Goal: Task Accomplishment & Management: Use online tool/utility

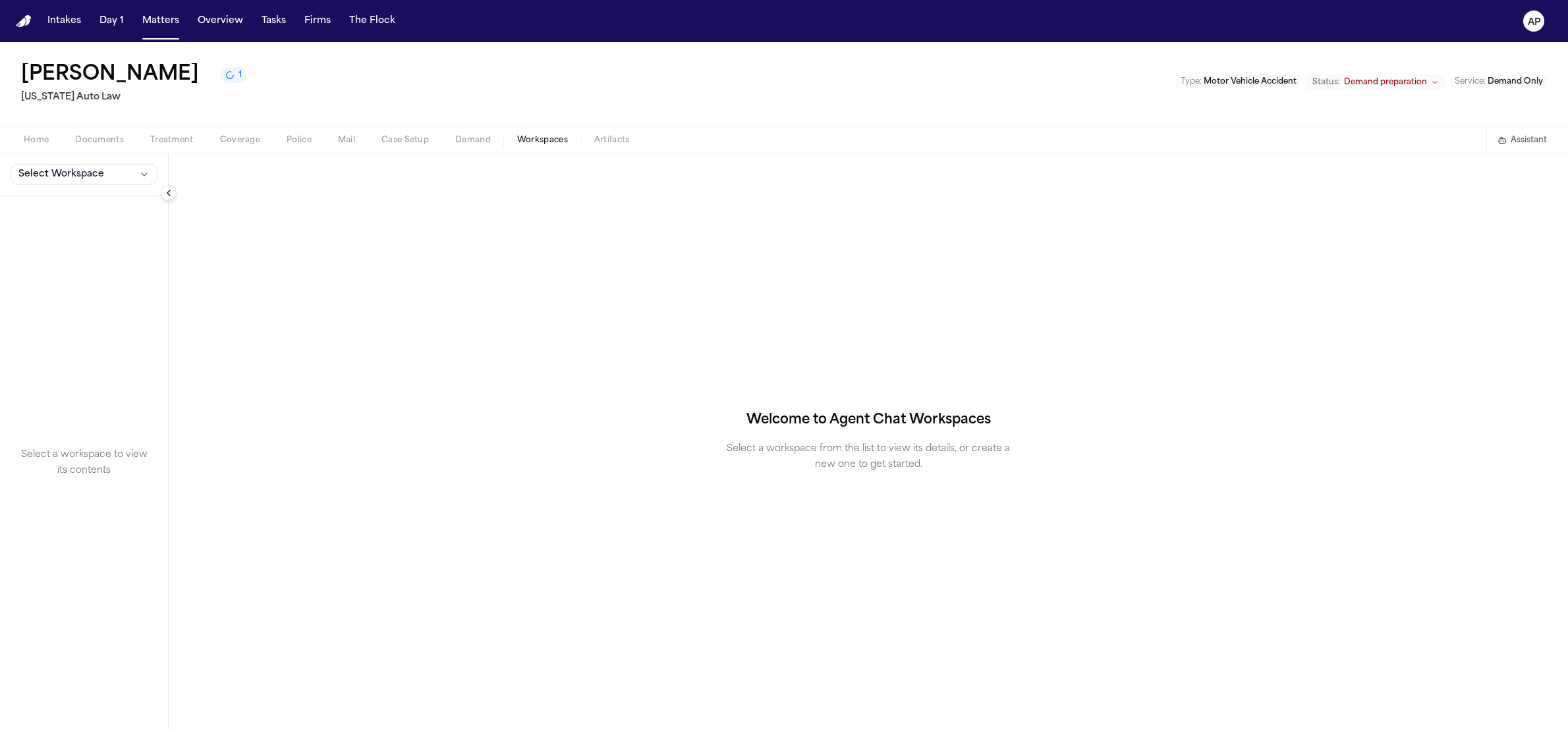
click at [105, 166] on button "Select Workspace" at bounding box center [83, 175] width 147 height 21
click at [79, 196] on button "Finch Agent Demand" at bounding box center [103, 204] width 190 height 21
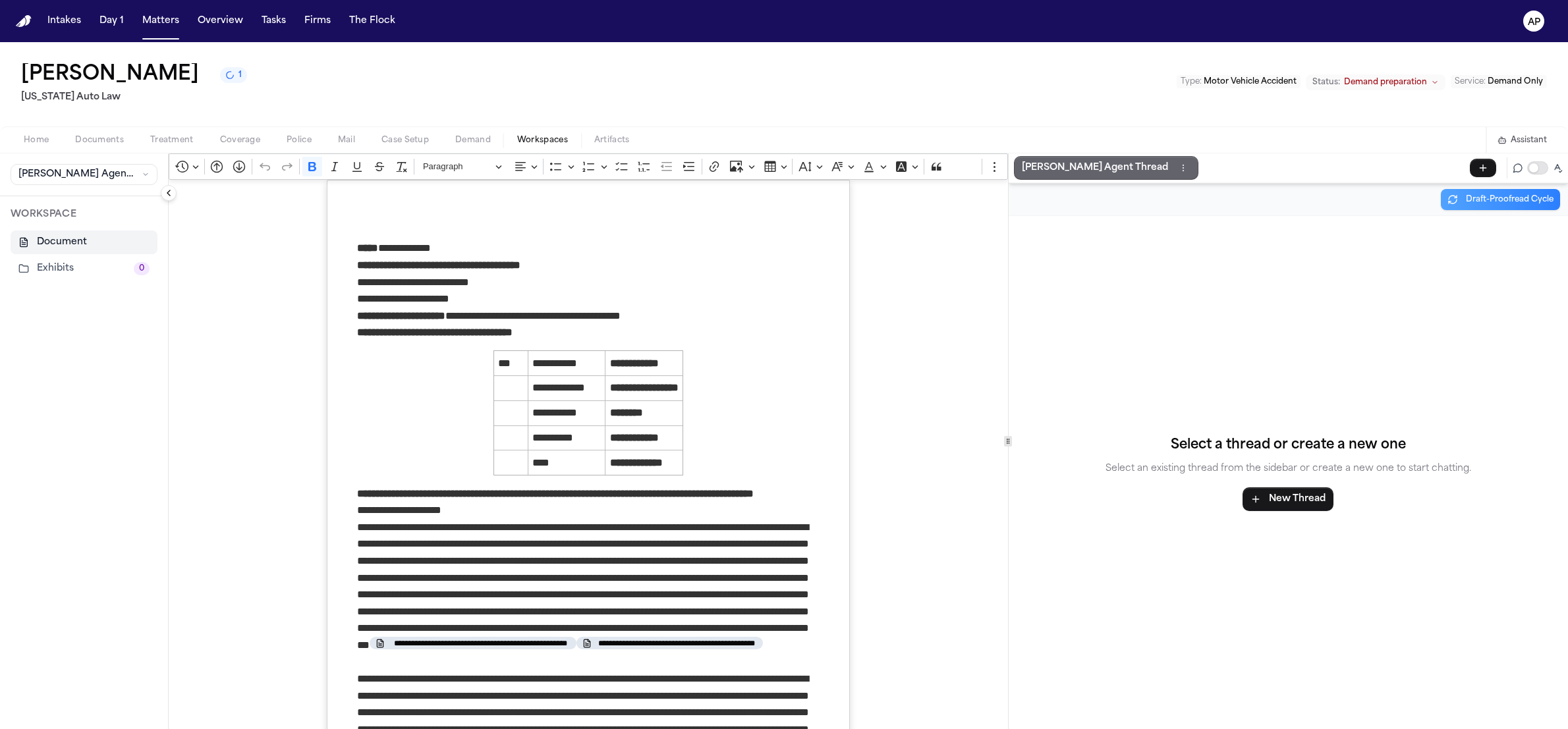
click at [1082, 166] on p "Finch Agent Thread" at bounding box center [1095, 168] width 146 height 16
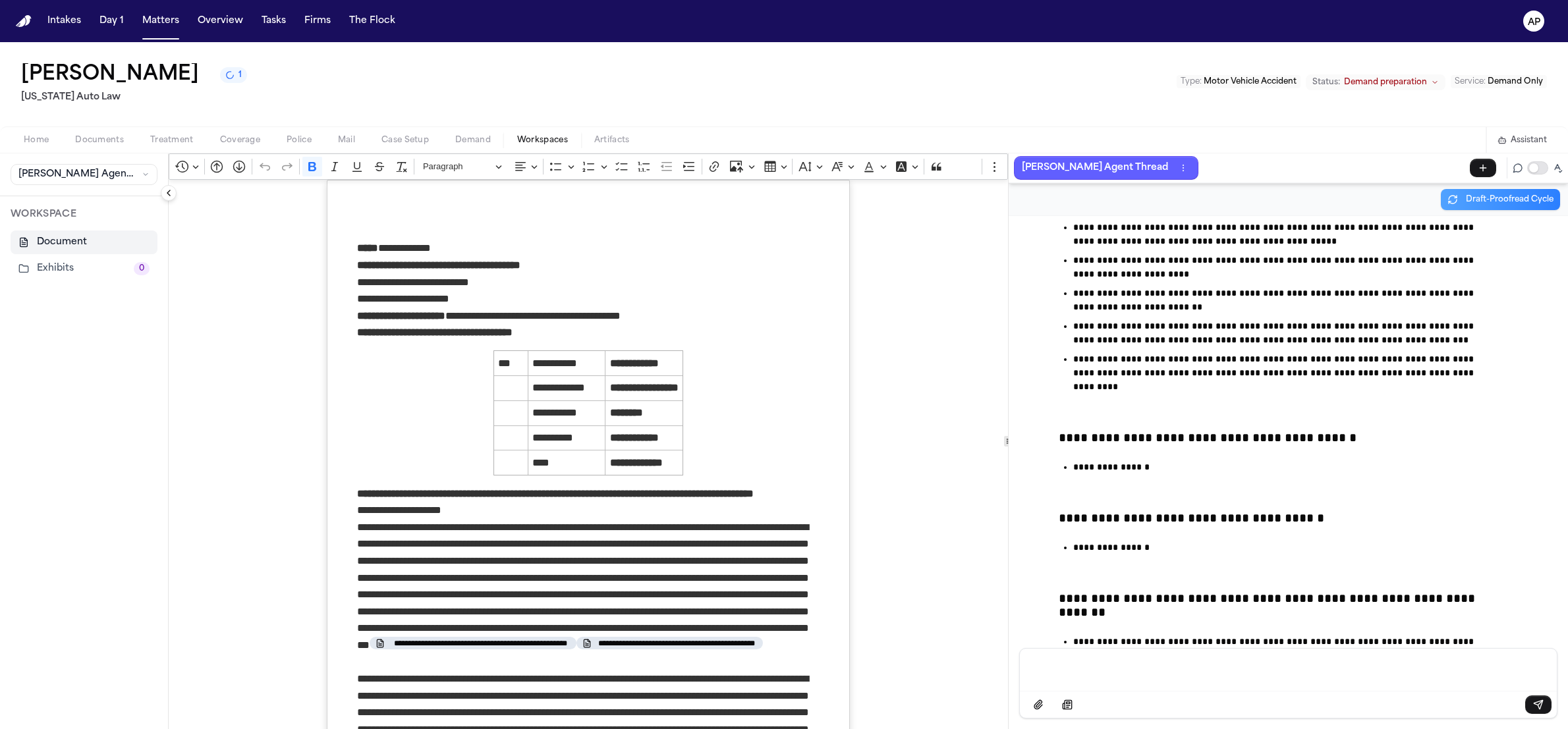
scroll to position [52979, 0]
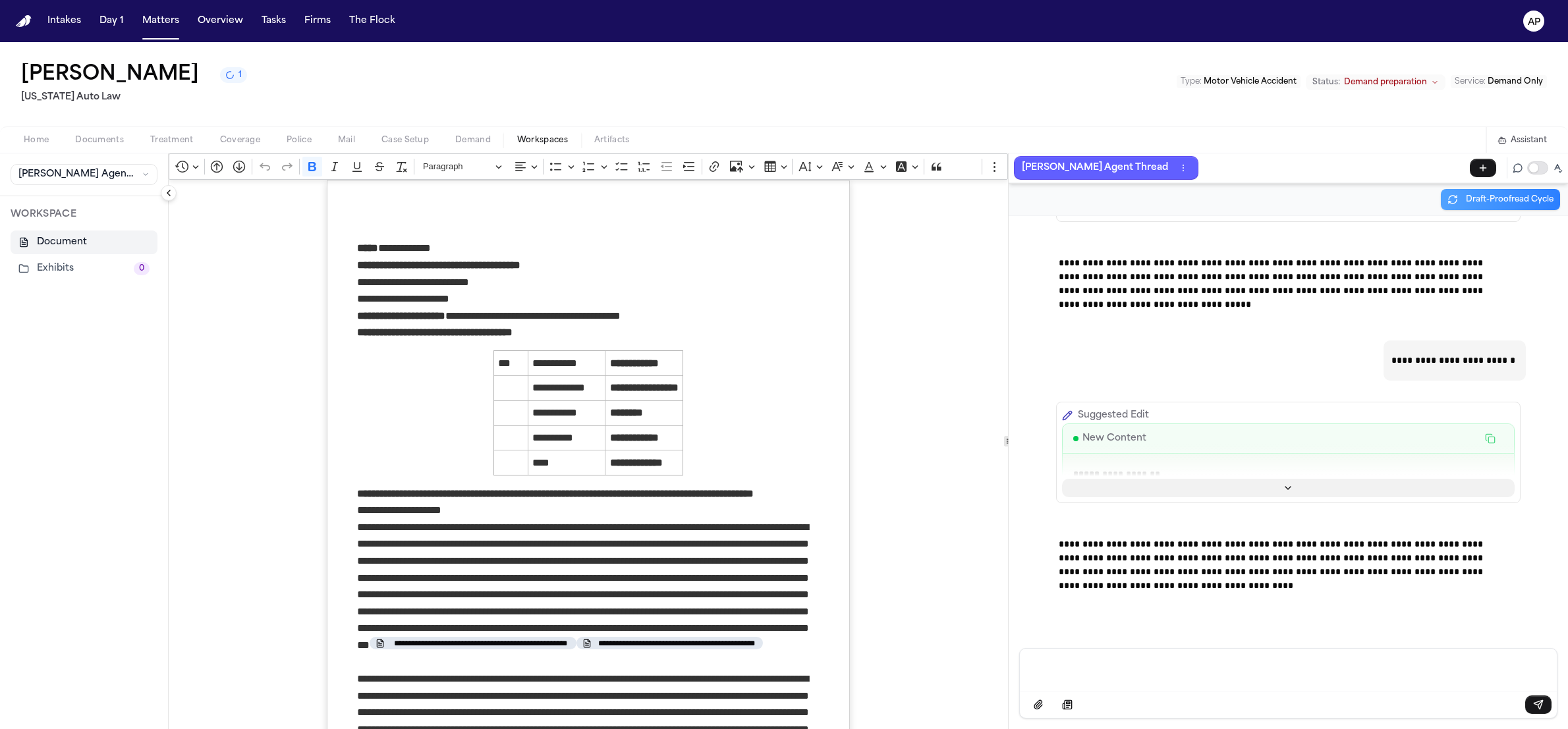
click at [1301, 495] on button "Show more" at bounding box center [1289, 488] width 452 height 18
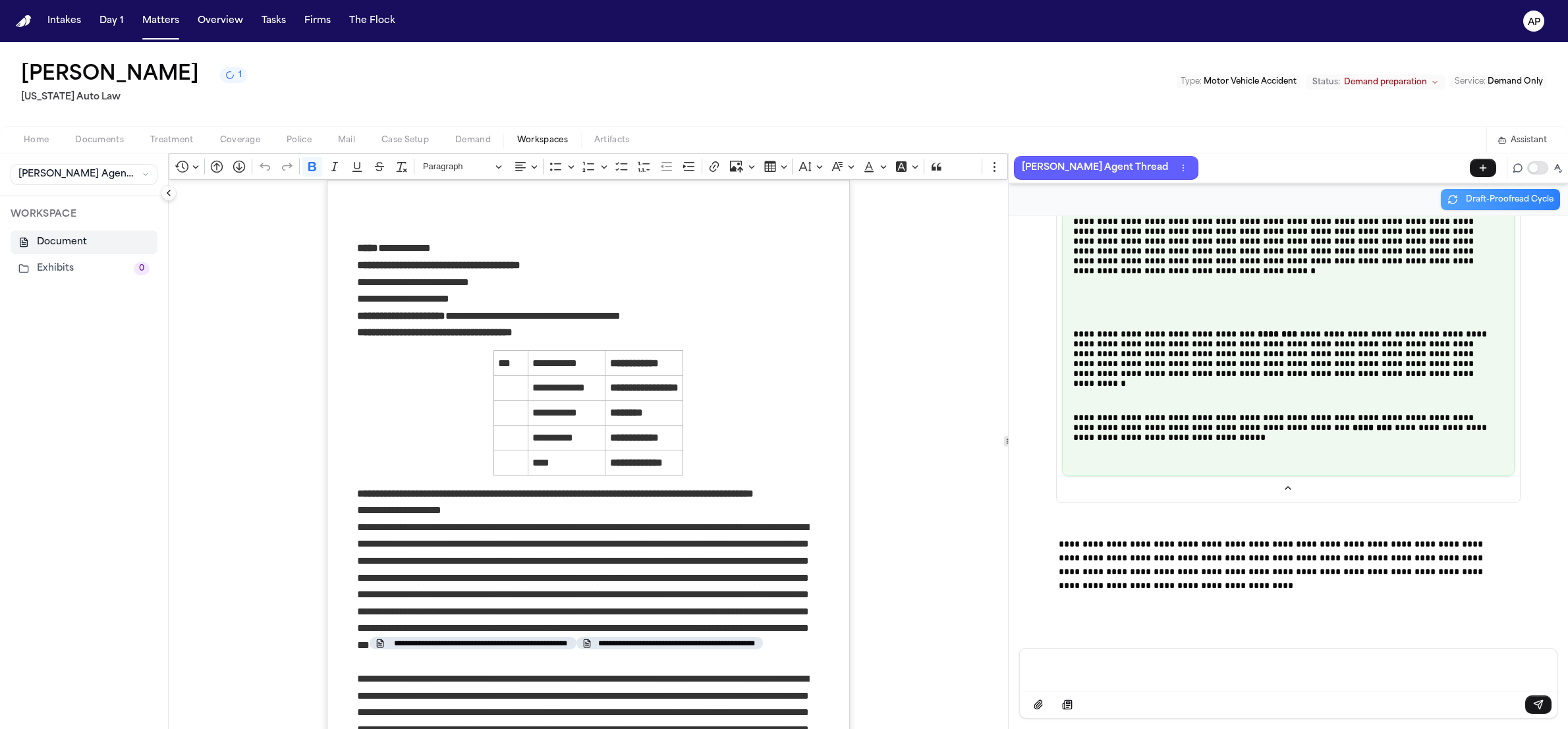
scroll to position [64841, 0]
click at [201, 175] on button "Revision history" at bounding box center [186, 167] width 29 height 20
click at [211, 212] on span "Open revision history" at bounding box center [223, 210] width 80 height 16
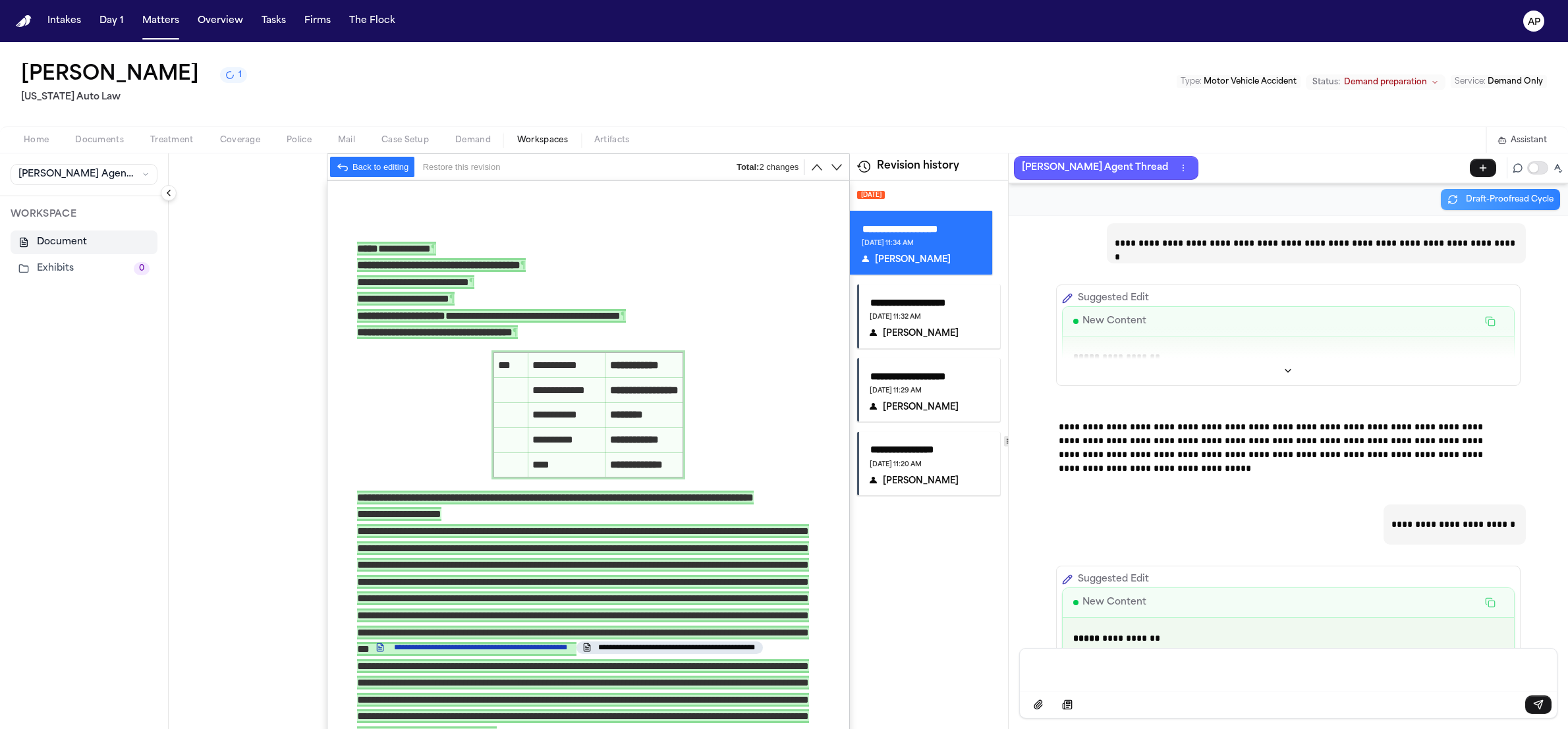
scroll to position [52583, 0]
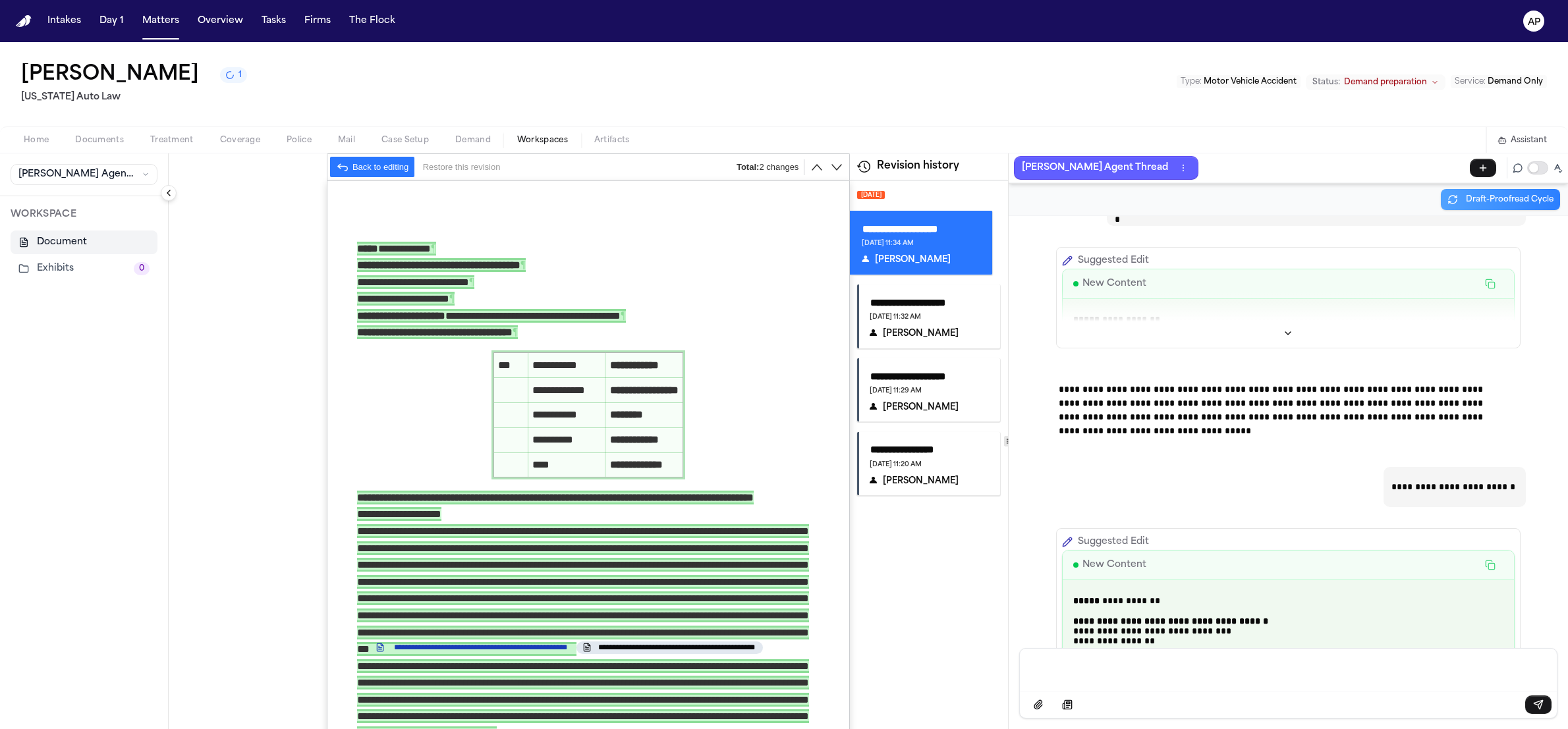
click at [1233, 213] on p "**********" at bounding box center [1316, 205] width 403 height 13
click at [1233, 226] on div "**********" at bounding box center [1316, 205] width 419 height 40
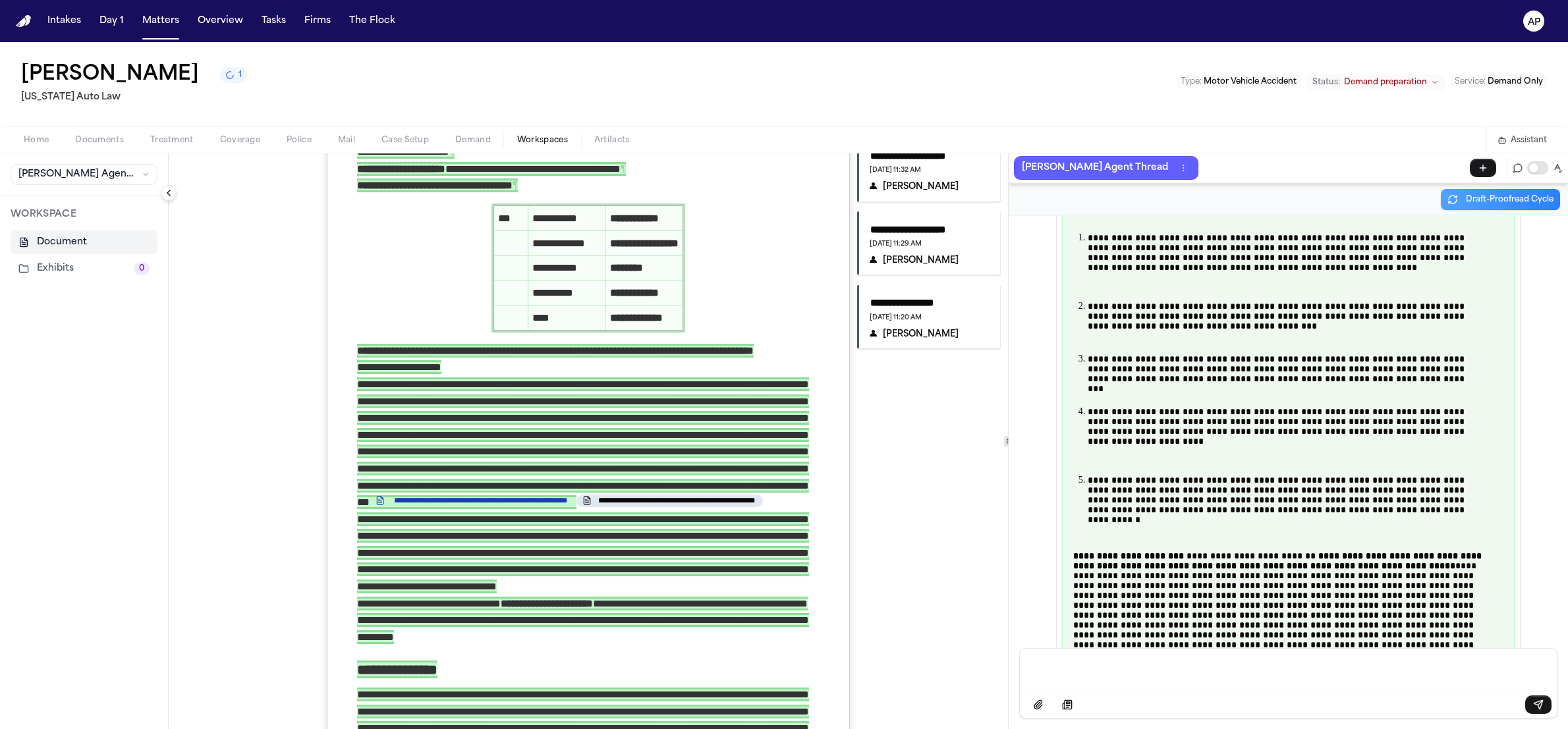
scroll to position [64841, 0]
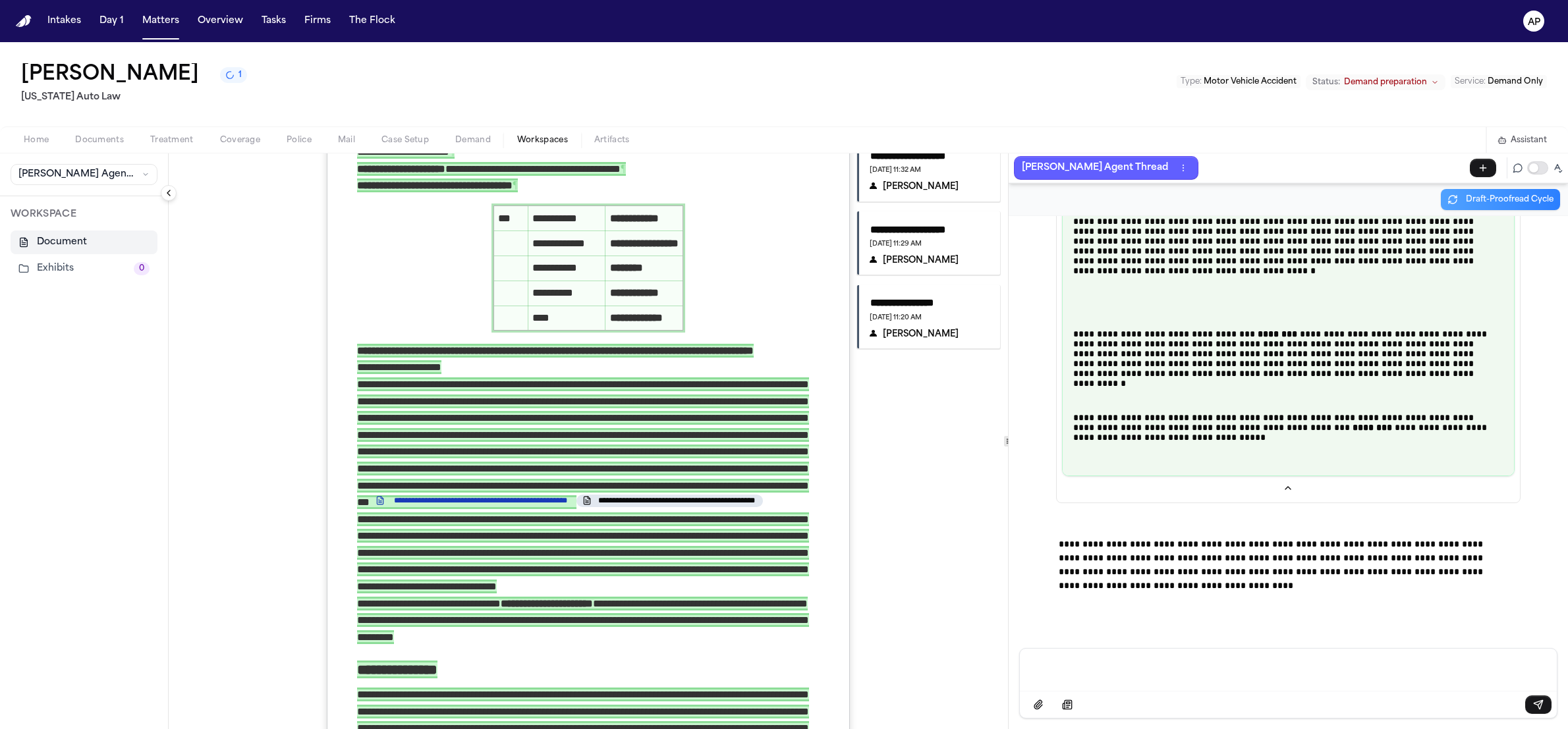
click at [1161, 673] on p "Message input" at bounding box center [1288, 669] width 505 height 13
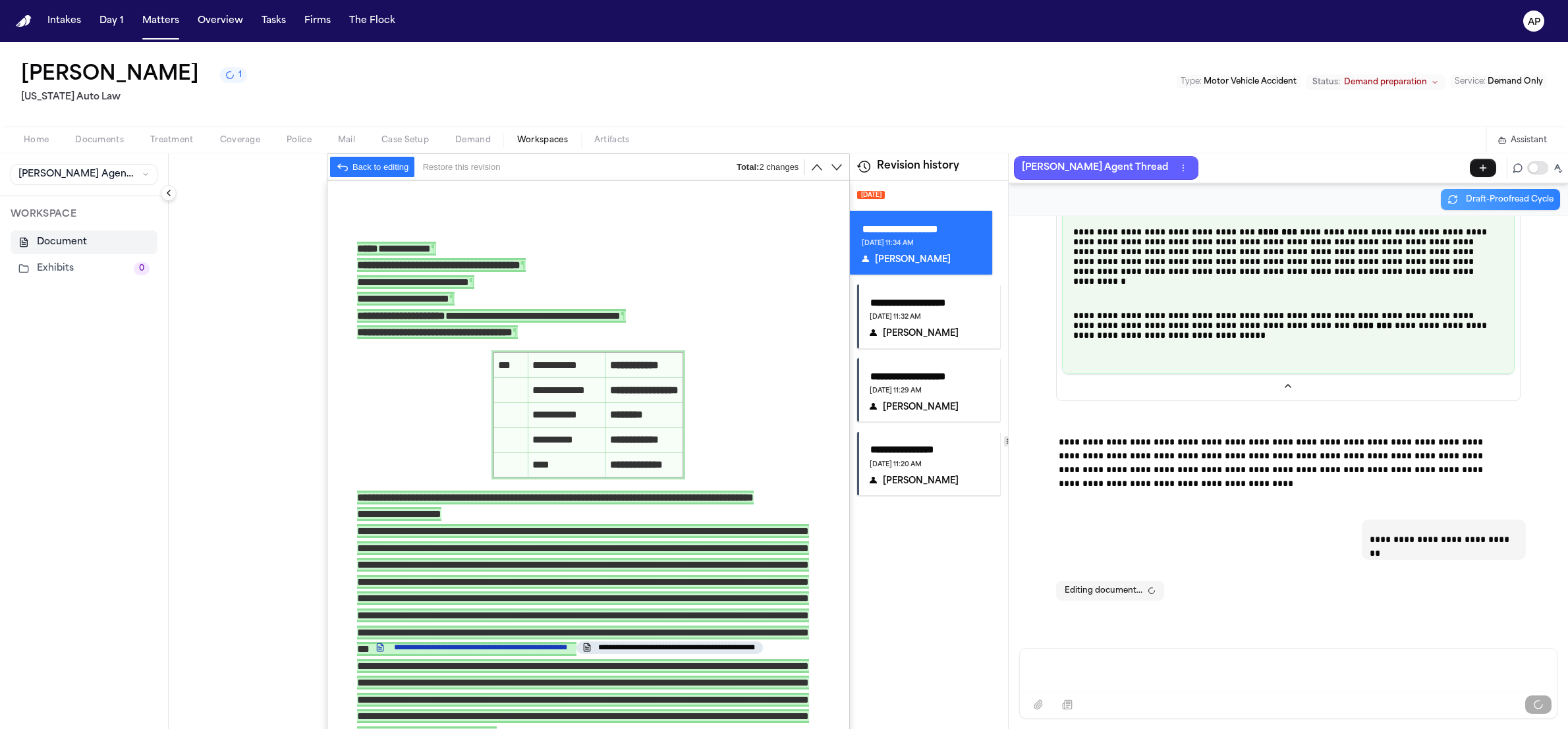
scroll to position [64942, 0]
click at [348, 167] on icon "Editor toolbar" at bounding box center [342, 167] width 10 height 7
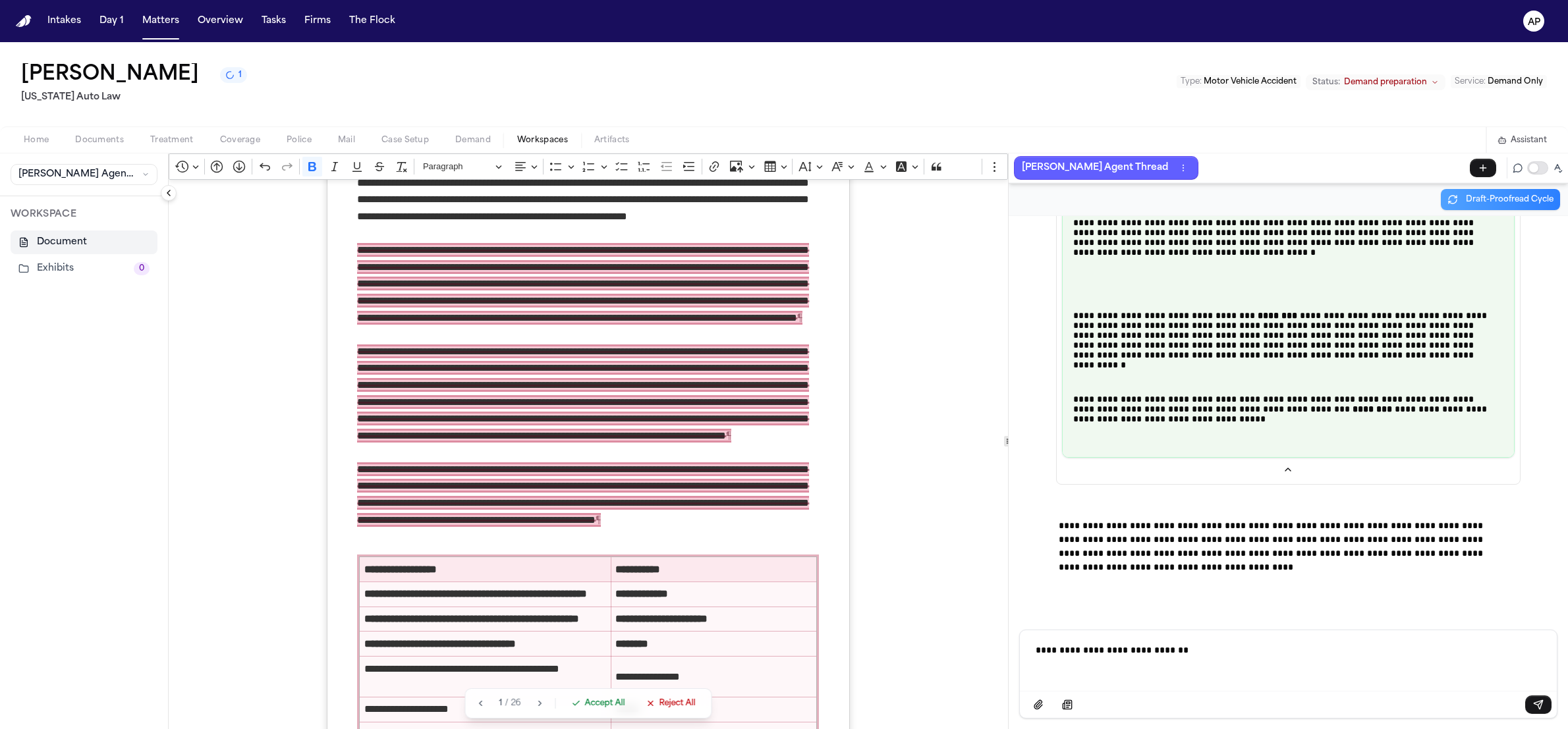
scroll to position [2906, 0]
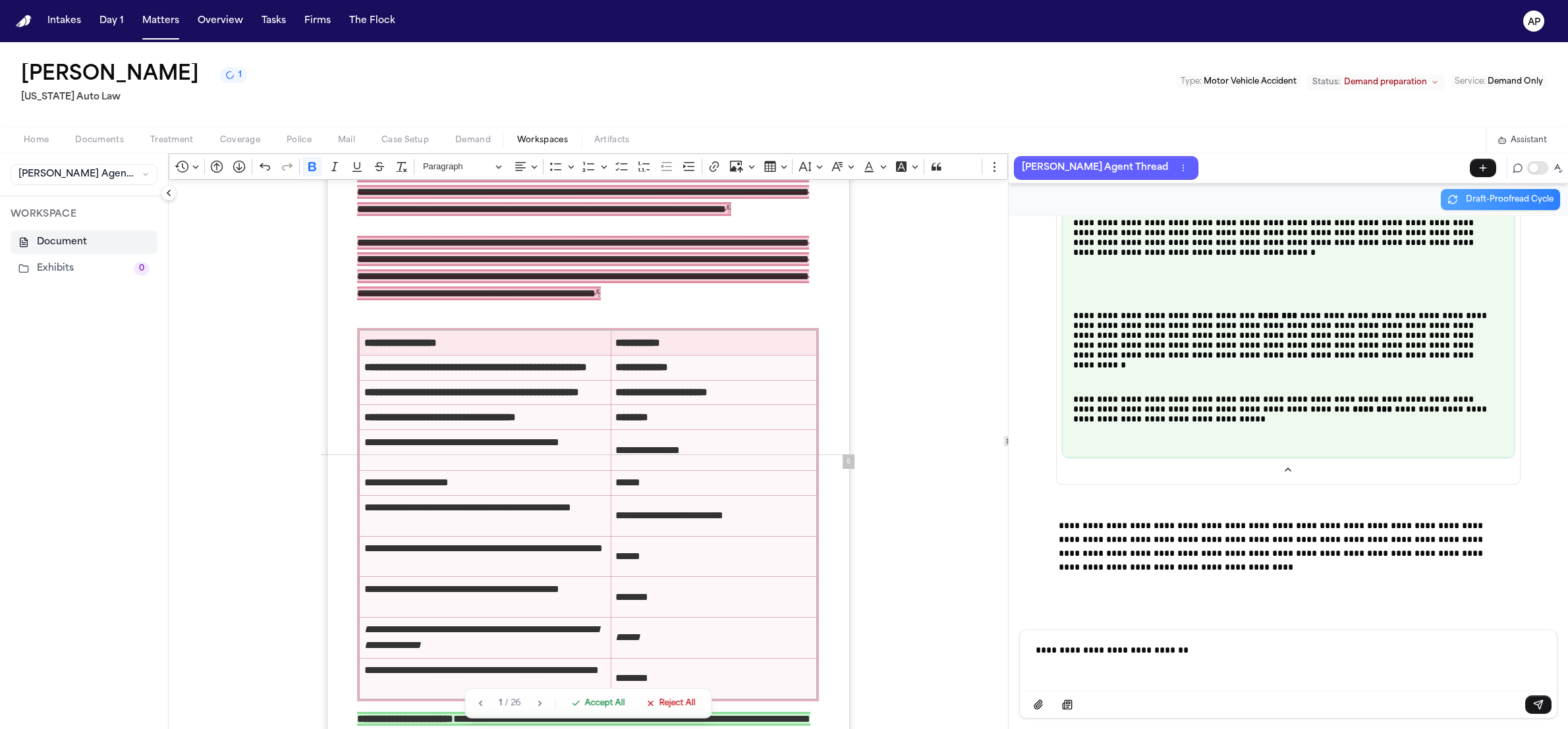
click at [606, 699] on span "Accept All" at bounding box center [605, 703] width 40 height 10
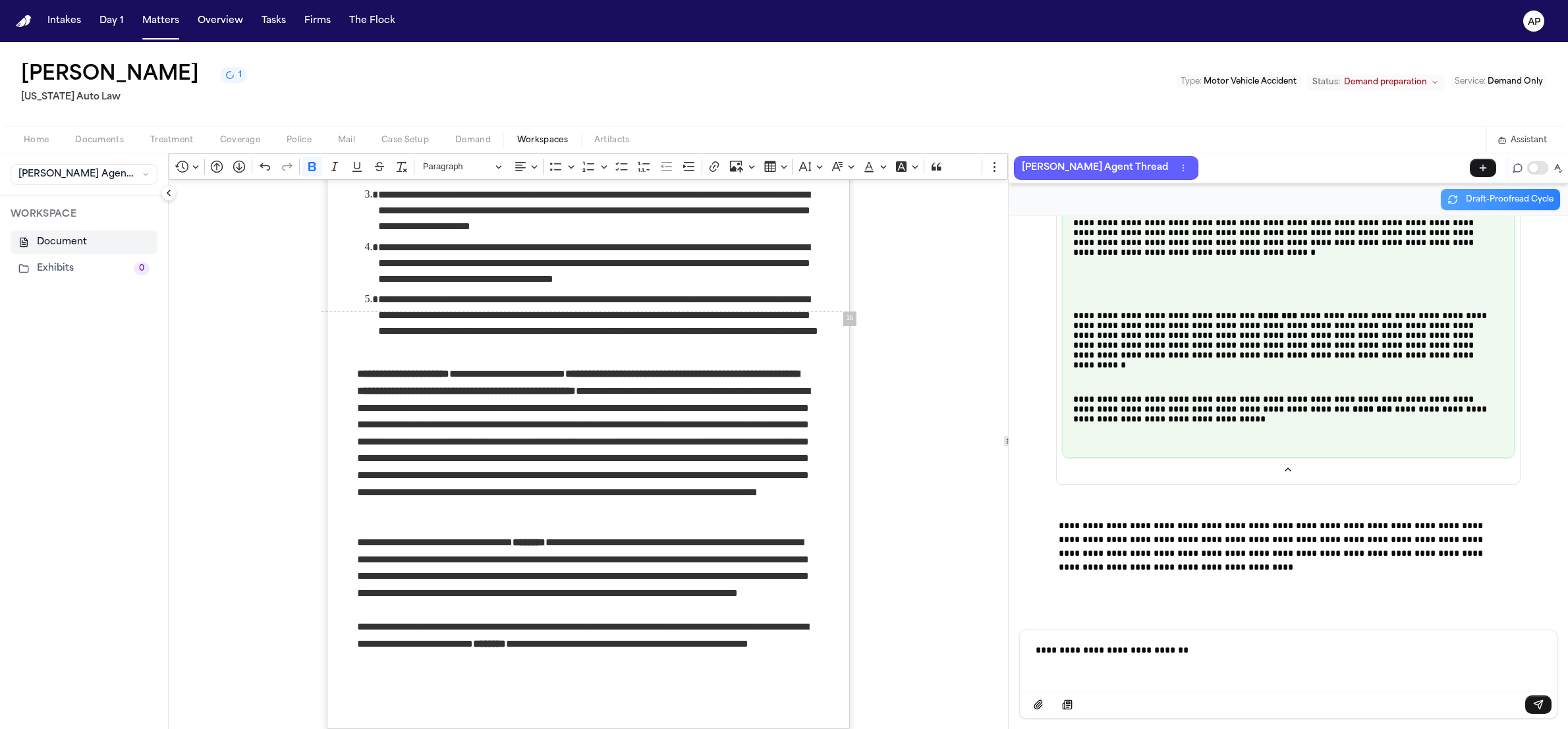
scroll to position [8942, 0]
click at [1186, 619] on div "**********" at bounding box center [1288, 422] width 559 height 413
click at [1186, 650] on p "**********" at bounding box center [1288, 650] width 505 height 13
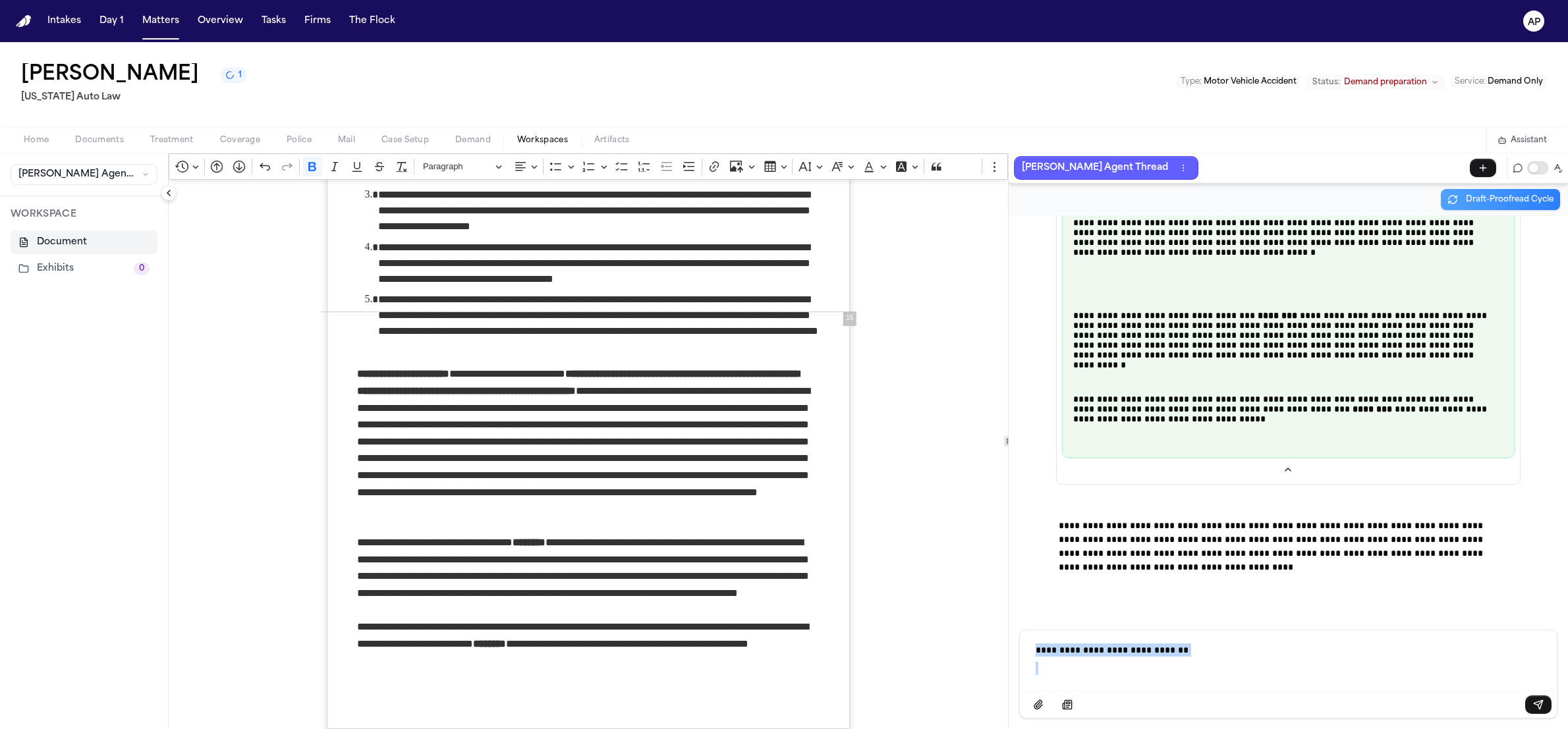
click at [1186, 650] on p "**********" at bounding box center [1288, 650] width 505 height 13
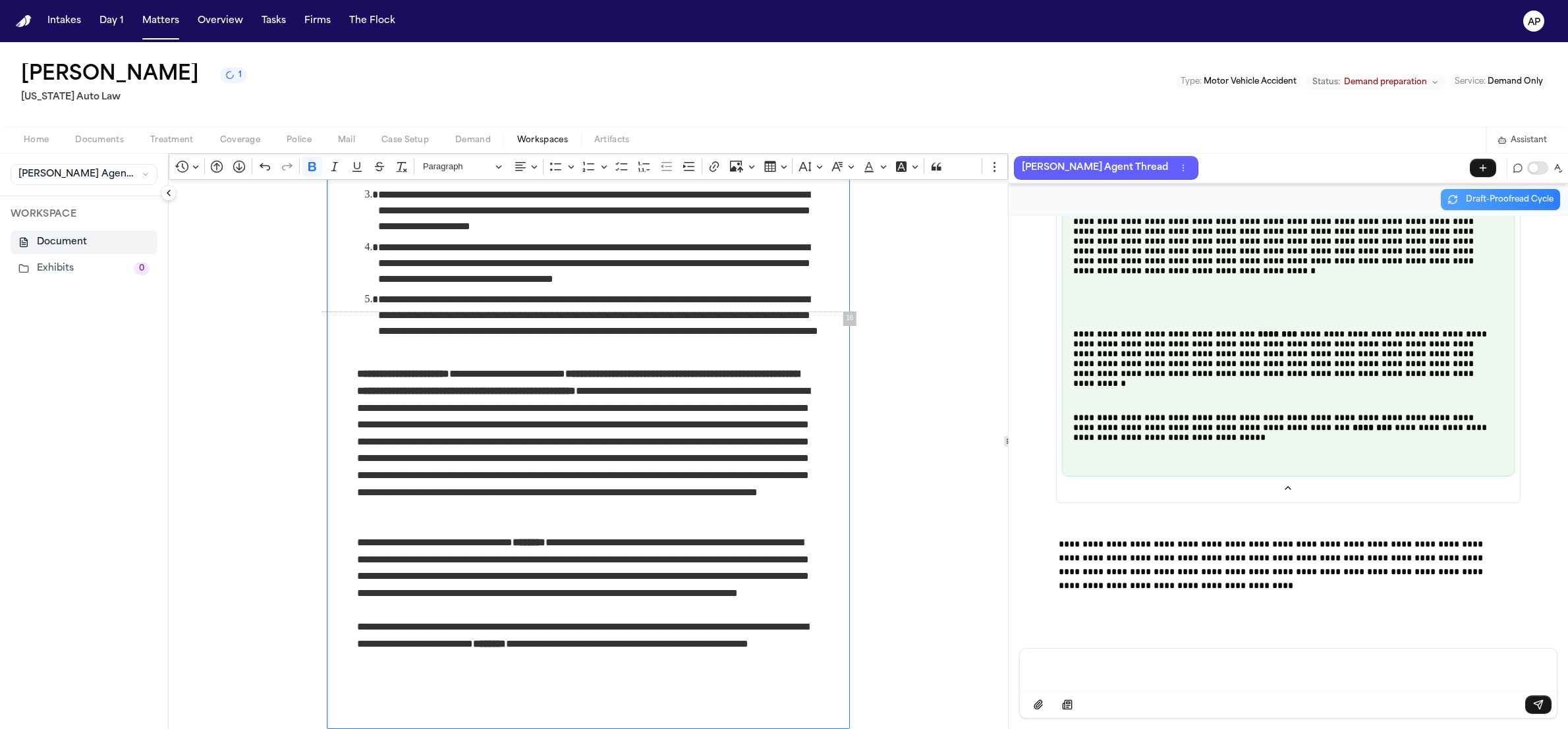
drag, startPoint x: 648, startPoint y: 386, endPoint x: 643, endPoint y: 378, distance: 9.4
click at [648, 386] on strong "**********" at bounding box center [578, 382] width 442 height 27
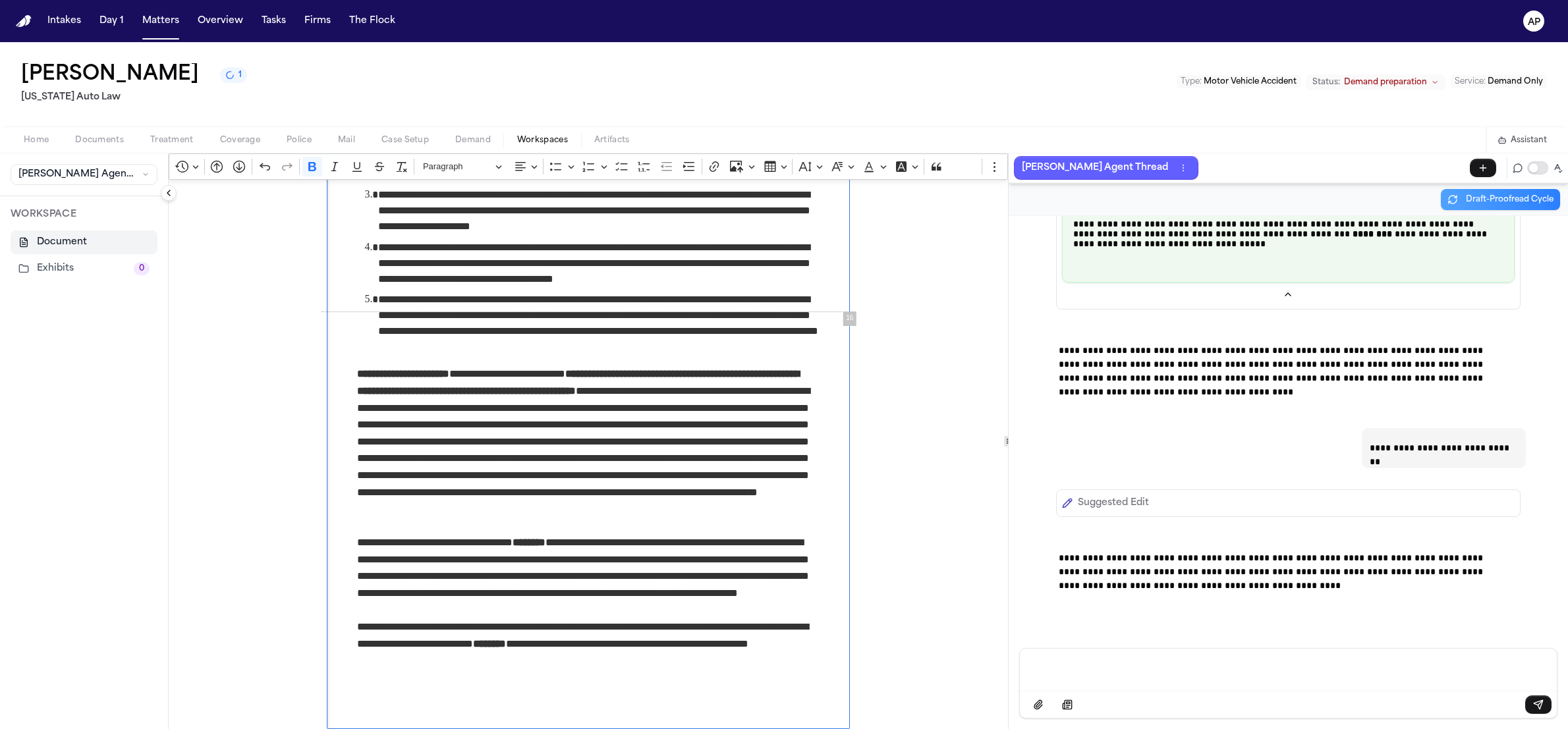
scroll to position [65035, 0]
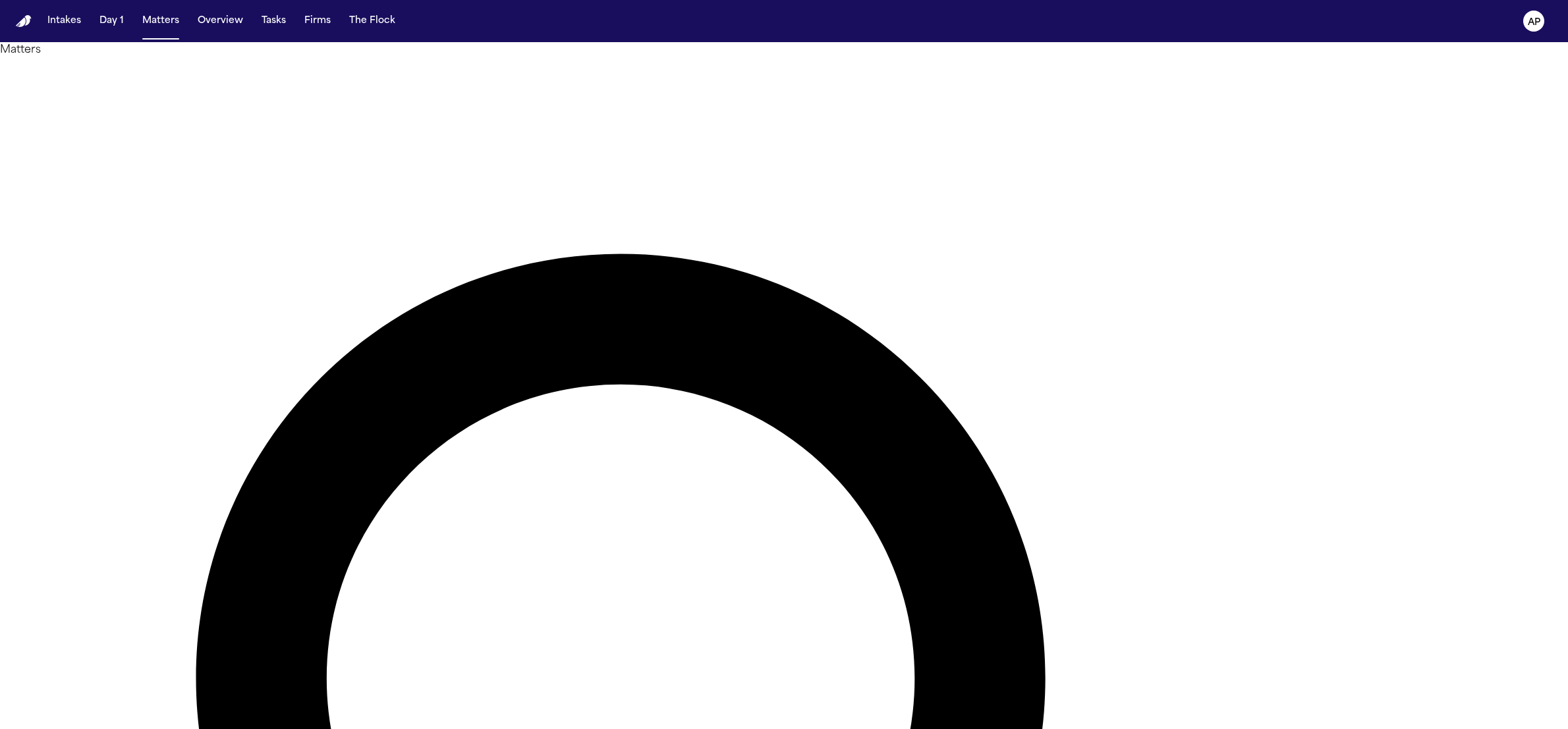
type input "******"
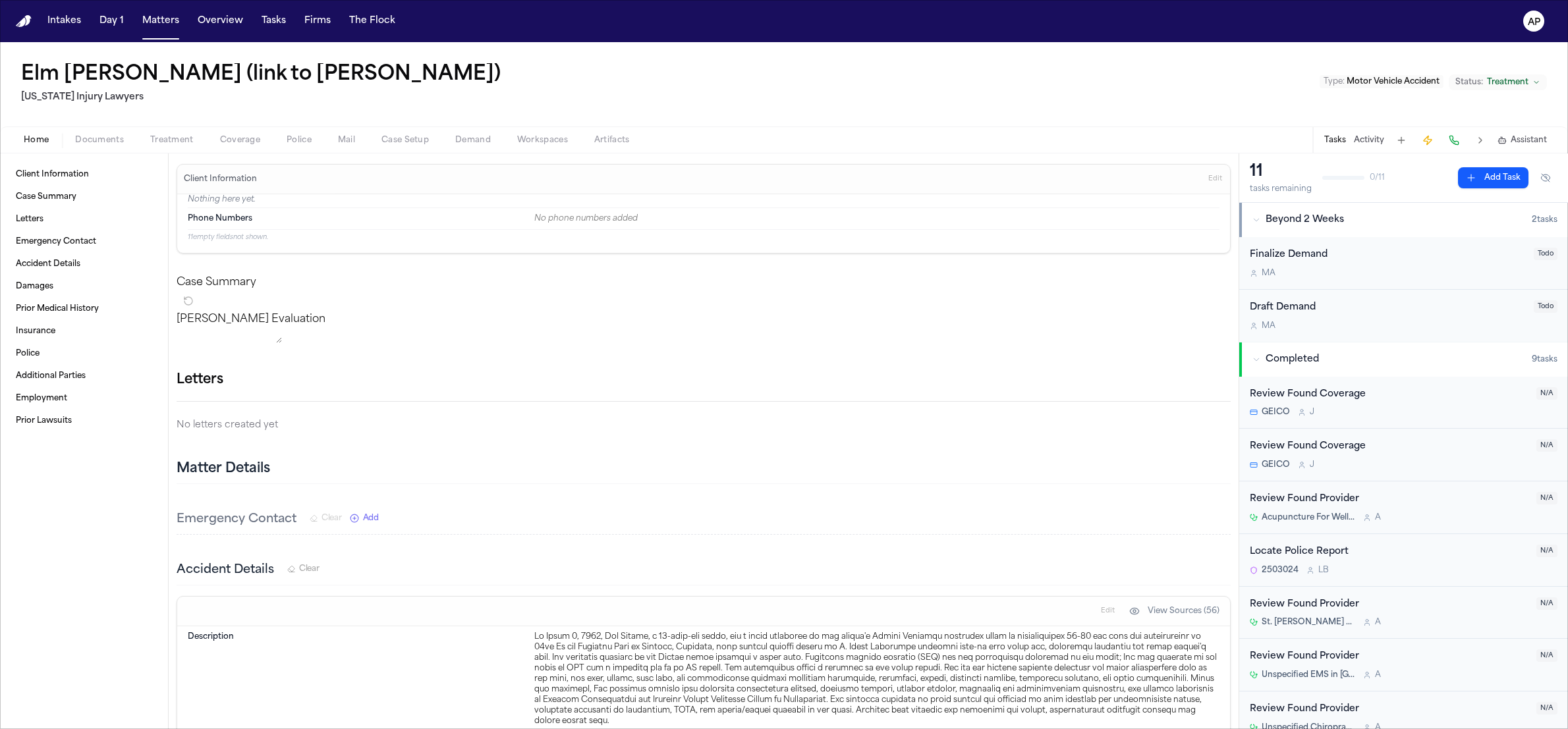
click at [451, 138] on button "Demand" at bounding box center [473, 140] width 62 height 16
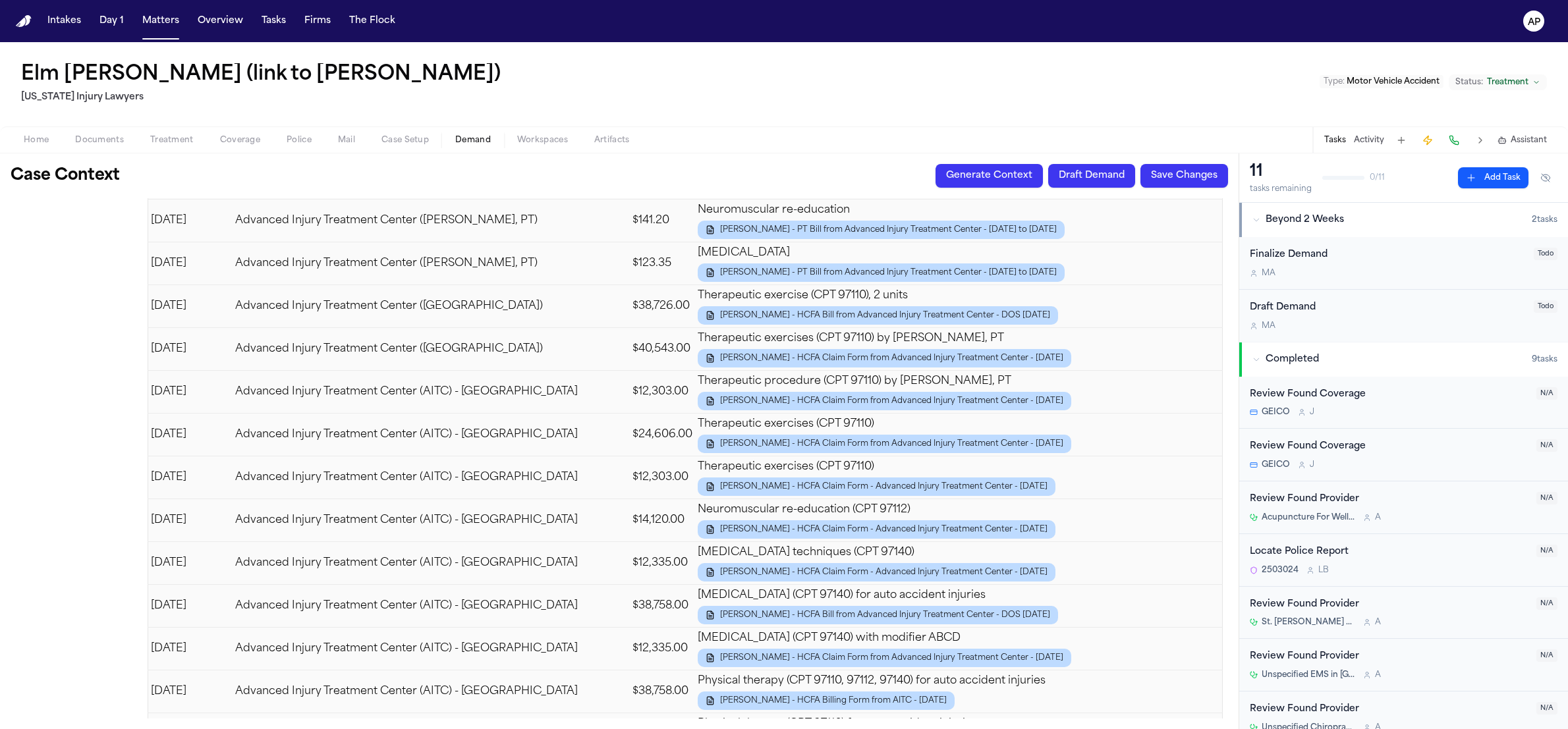
scroll to position [3624, 0]
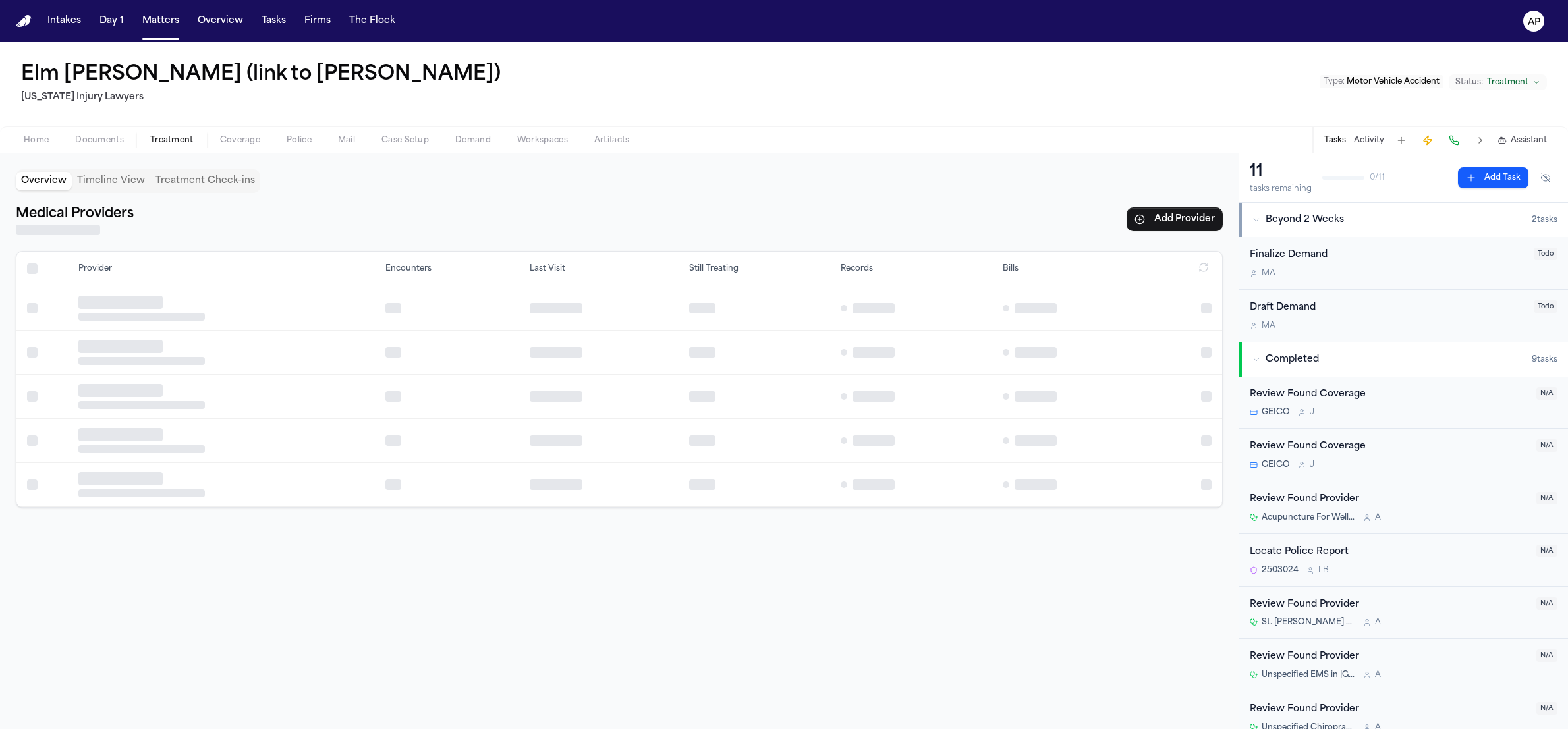
click at [175, 147] on span "button" at bounding box center [171, 148] width 60 height 2
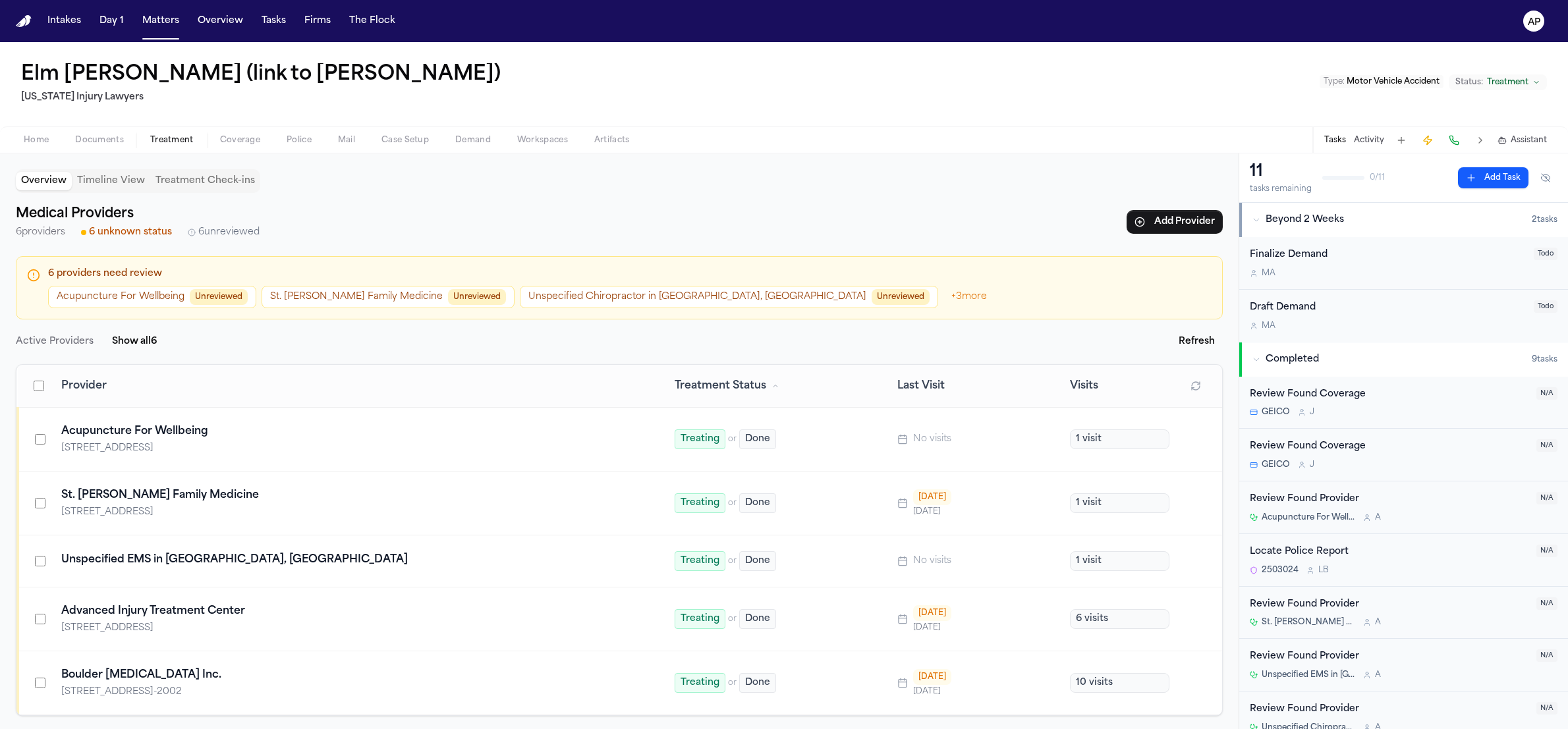
scroll to position [5, 0]
click at [464, 145] on span "Demand" at bounding box center [473, 140] width 36 height 10
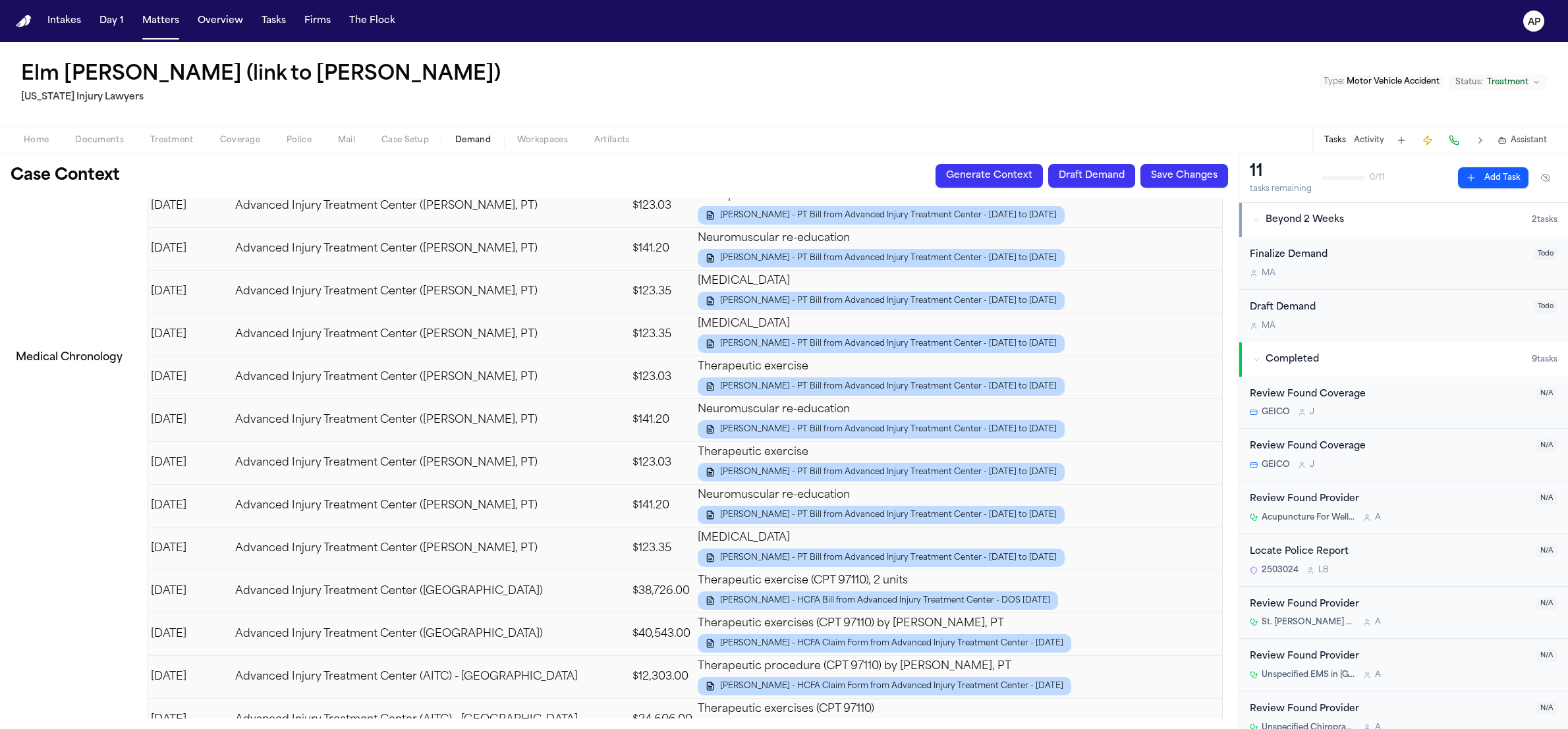
scroll to position [3317, 0]
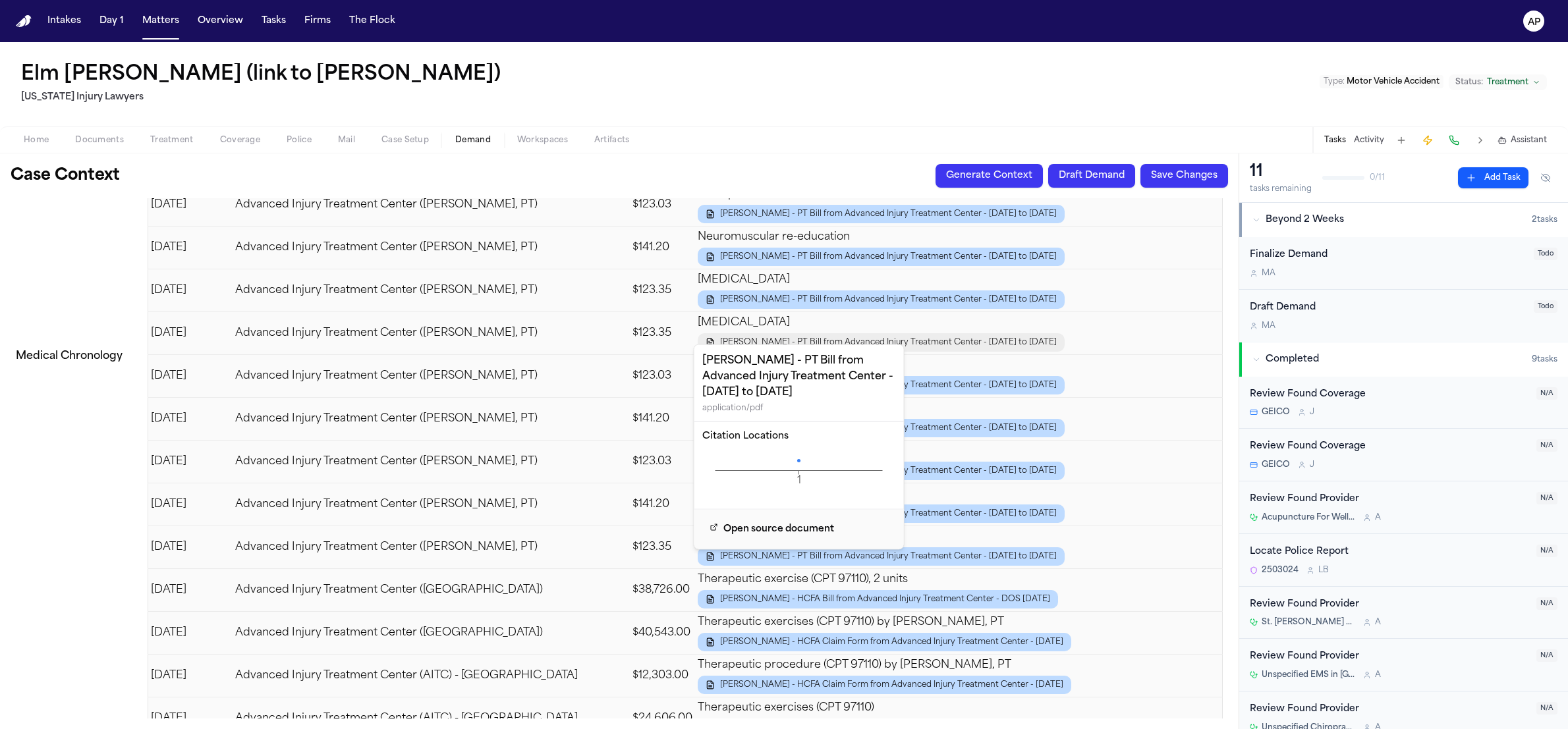
click at [790, 337] on span "[PERSON_NAME] - PT Bill from Advanced Injury Treatment Center - [DATE] to [DATE]" at bounding box center [889, 342] width 336 height 10
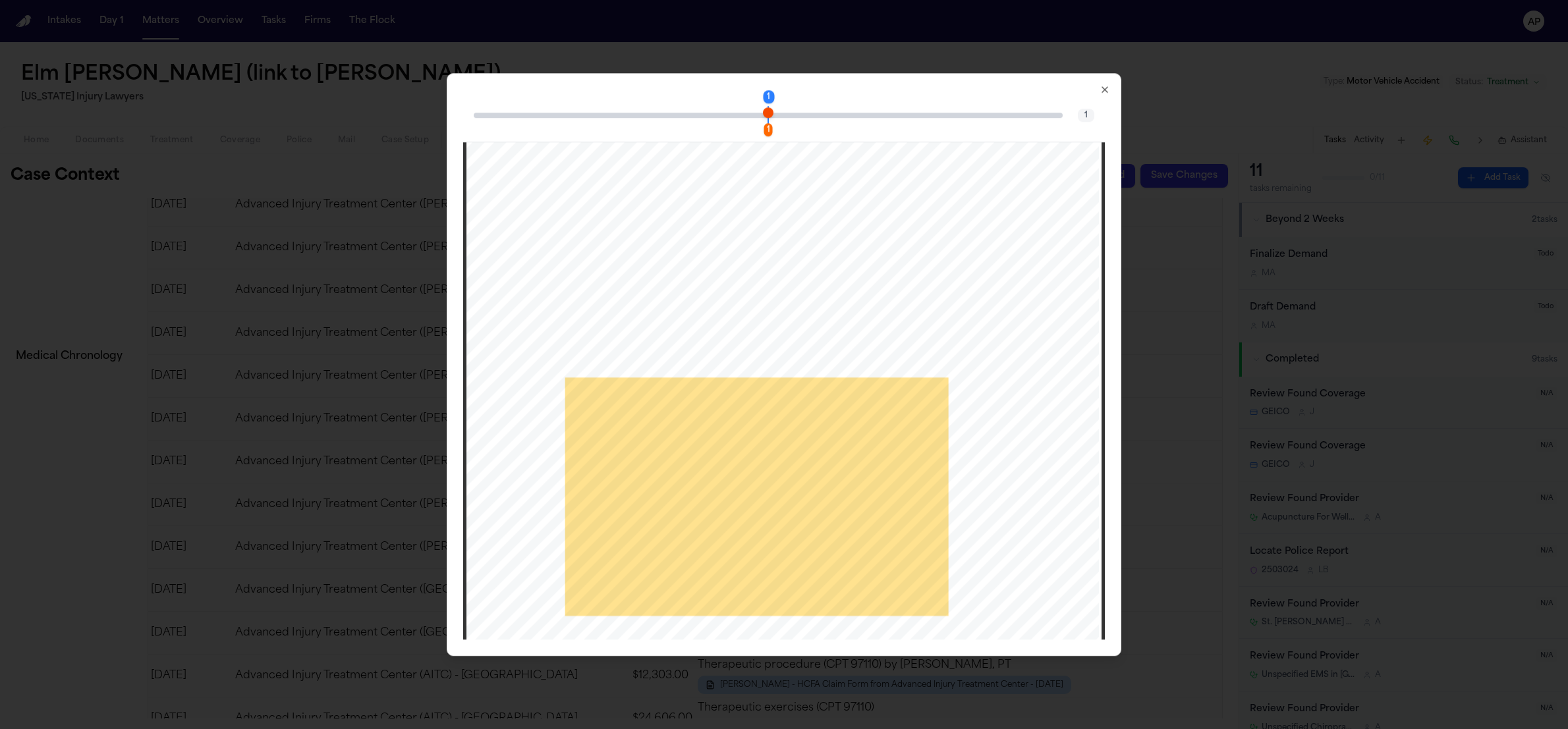
scroll to position [52, 0]
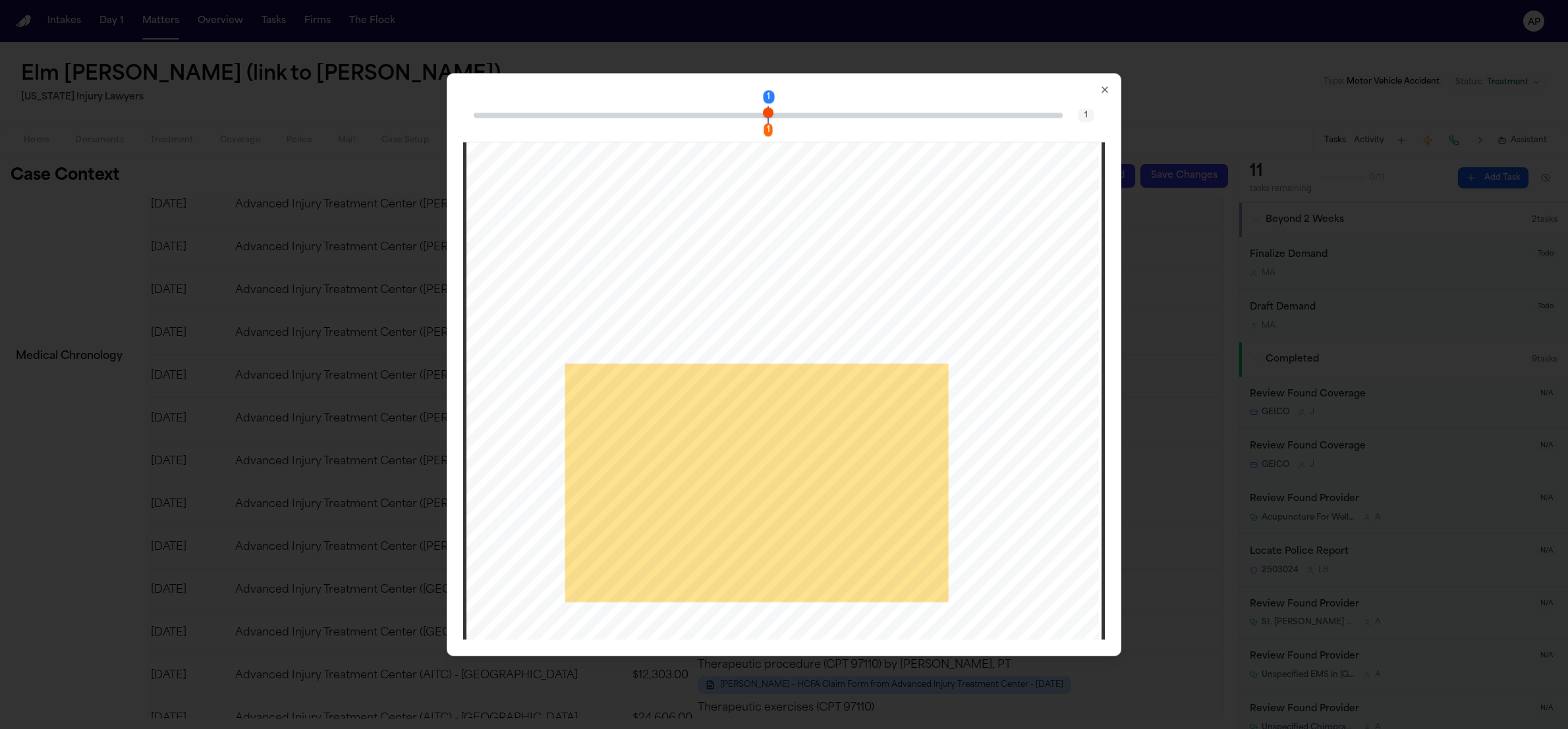
click at [622, 504] on div "Date Description Code Charge PT EVAL - HIGH COMPLEXITY 45MIN 97163 $395.00 05/2…" at bounding box center [784, 502] width 635 height 822
click at [622, 503] on div "Date Description Code Charge PT EVAL - HIGH COMPLEXITY 45MIN 97163 $395.00 05/2…" at bounding box center [784, 502] width 635 height 822
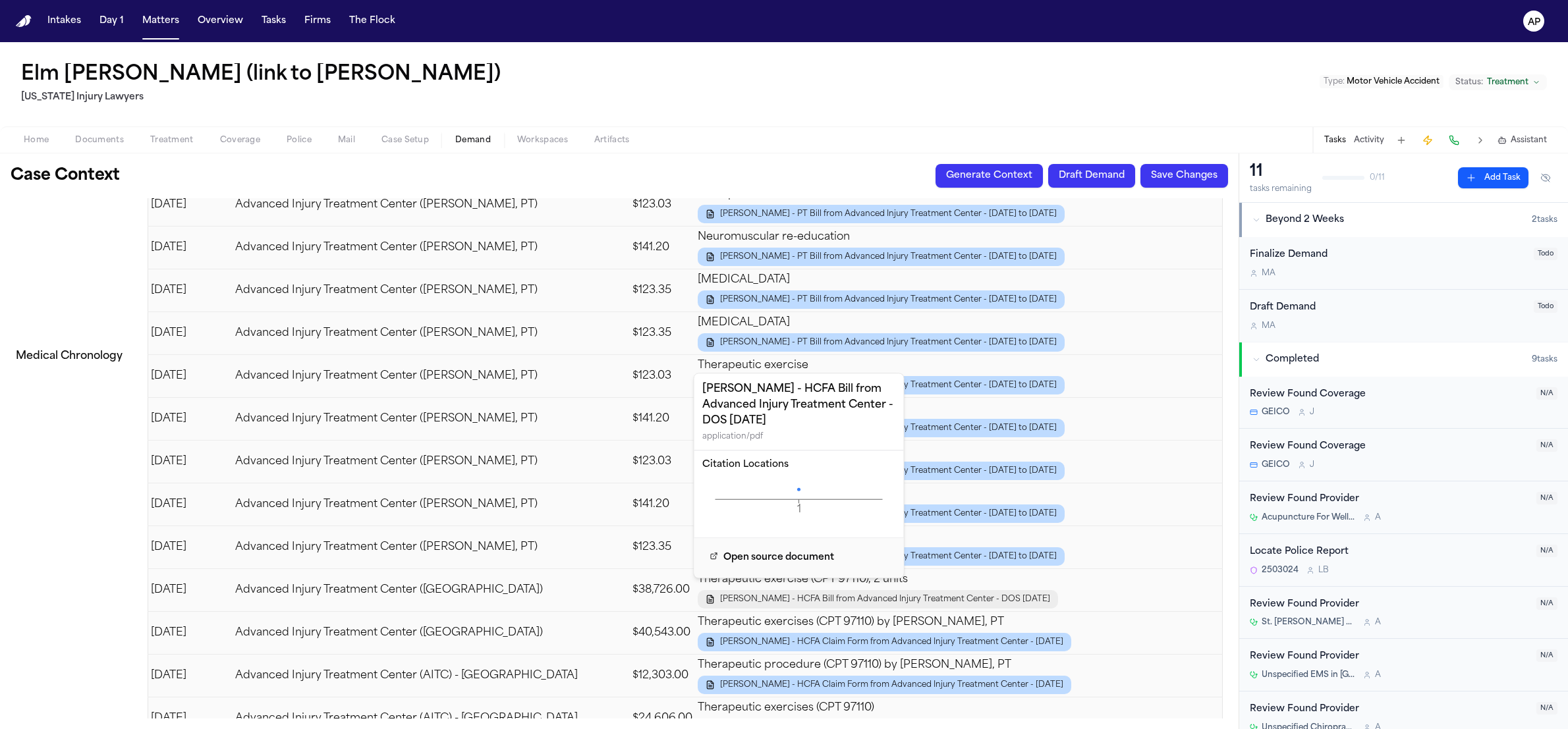
click at [885, 594] on span "[PERSON_NAME] - HCFA Bill from Advanced Injury Treatment Center - DOS [DATE]" at bounding box center [886, 599] width 330 height 10
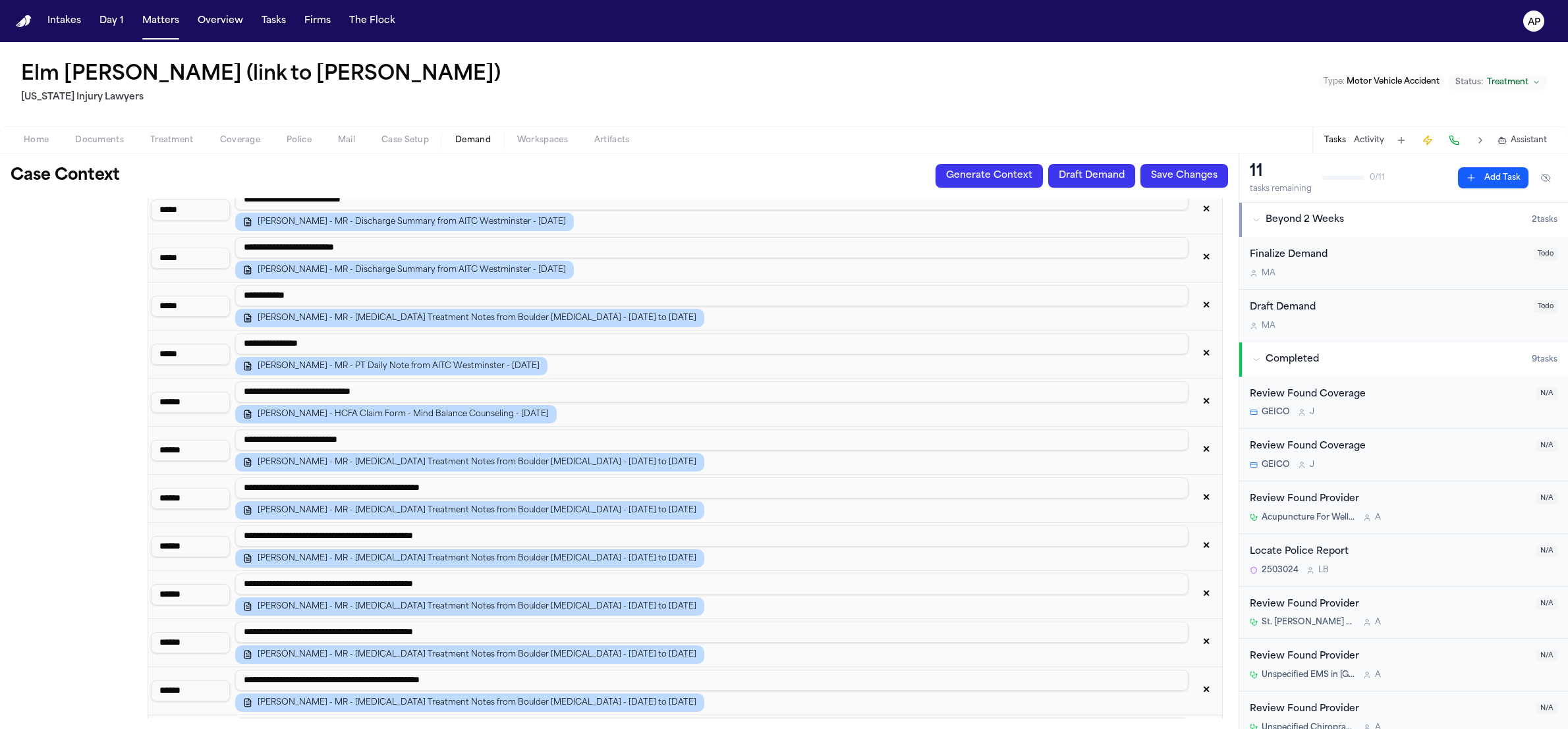
scroll to position [0, 0]
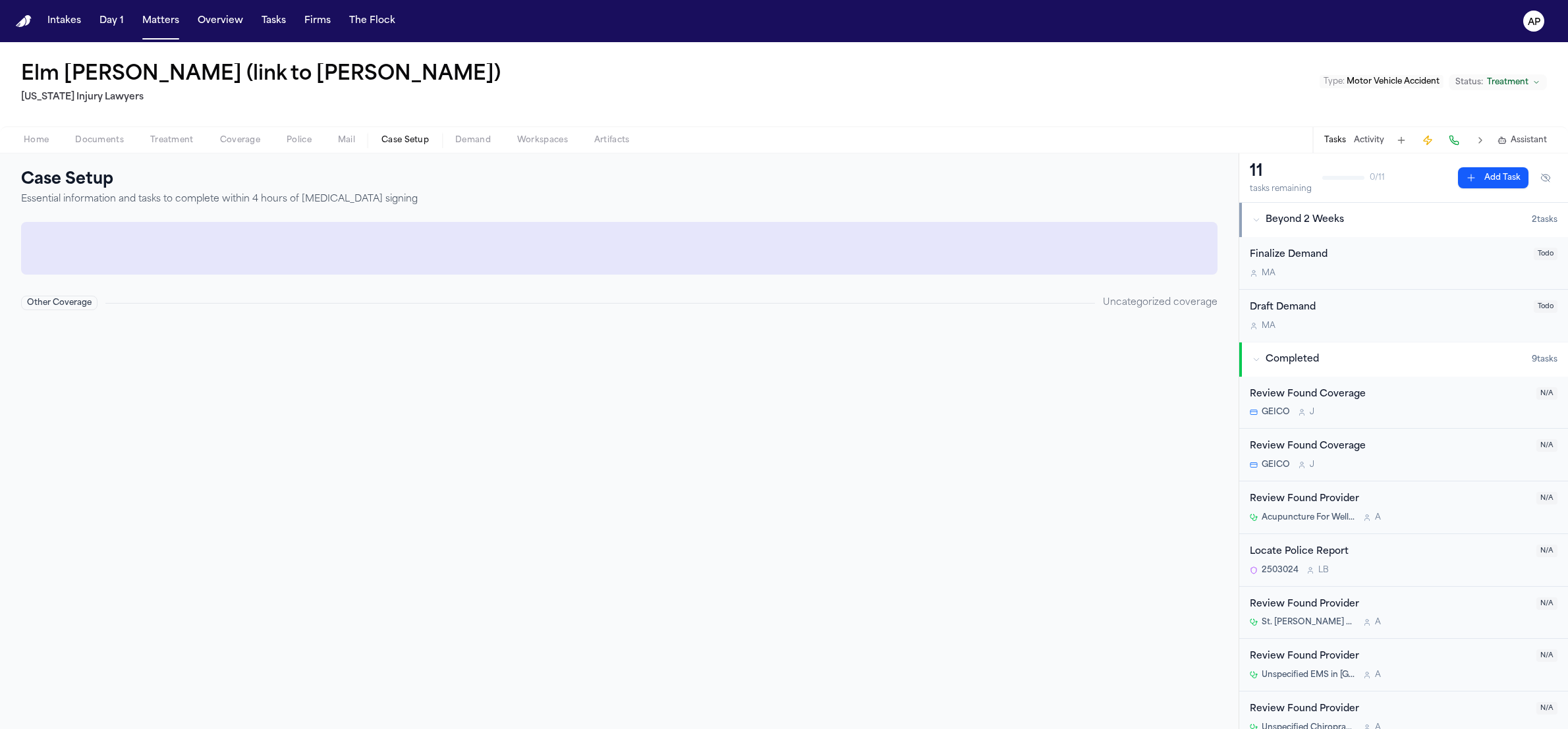
click at [416, 132] on button "Case Setup" at bounding box center [405, 140] width 74 height 16
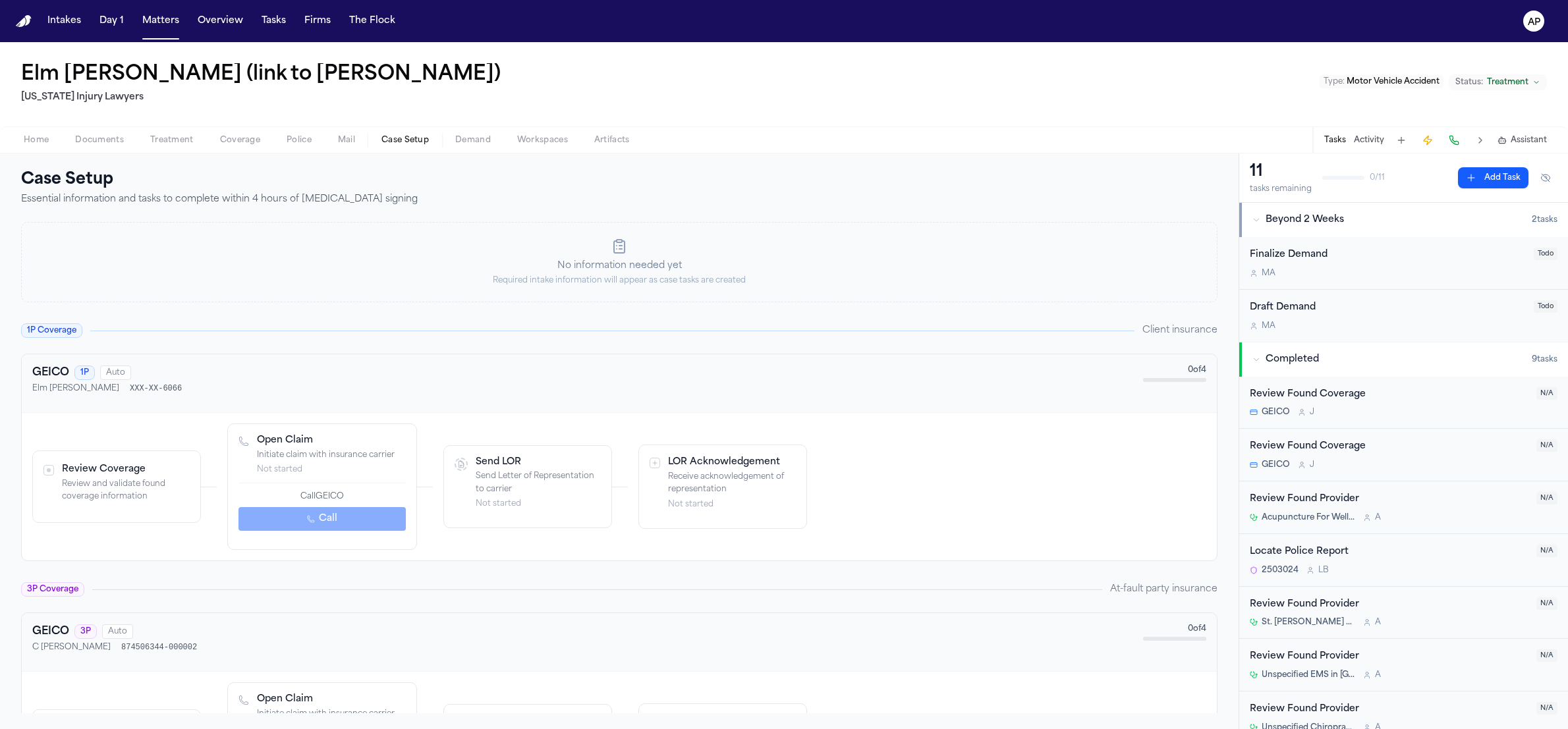
click at [167, 140] on span "Treatment" at bounding box center [171, 140] width 44 height 10
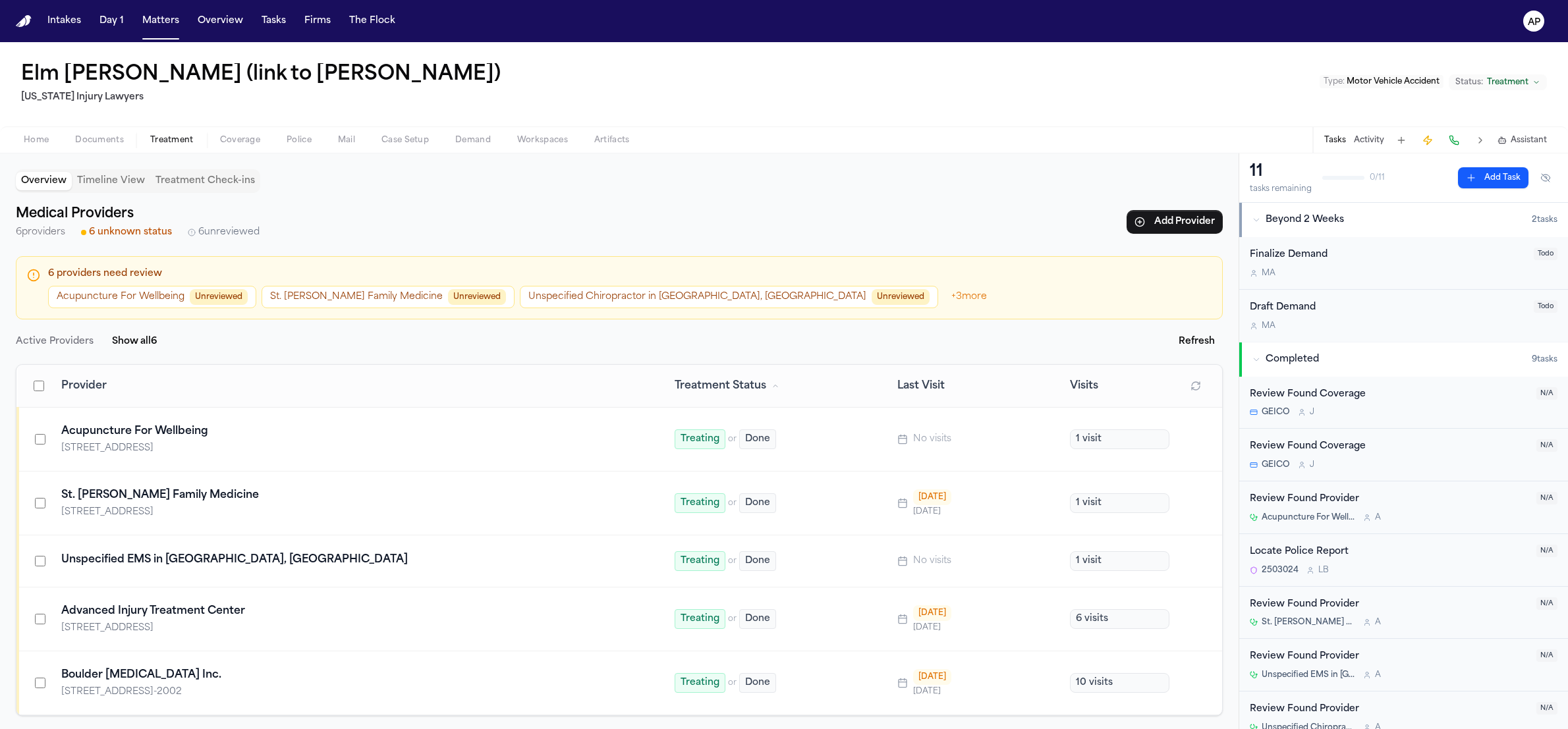
click at [113, 138] on span "Documents" at bounding box center [99, 140] width 48 height 10
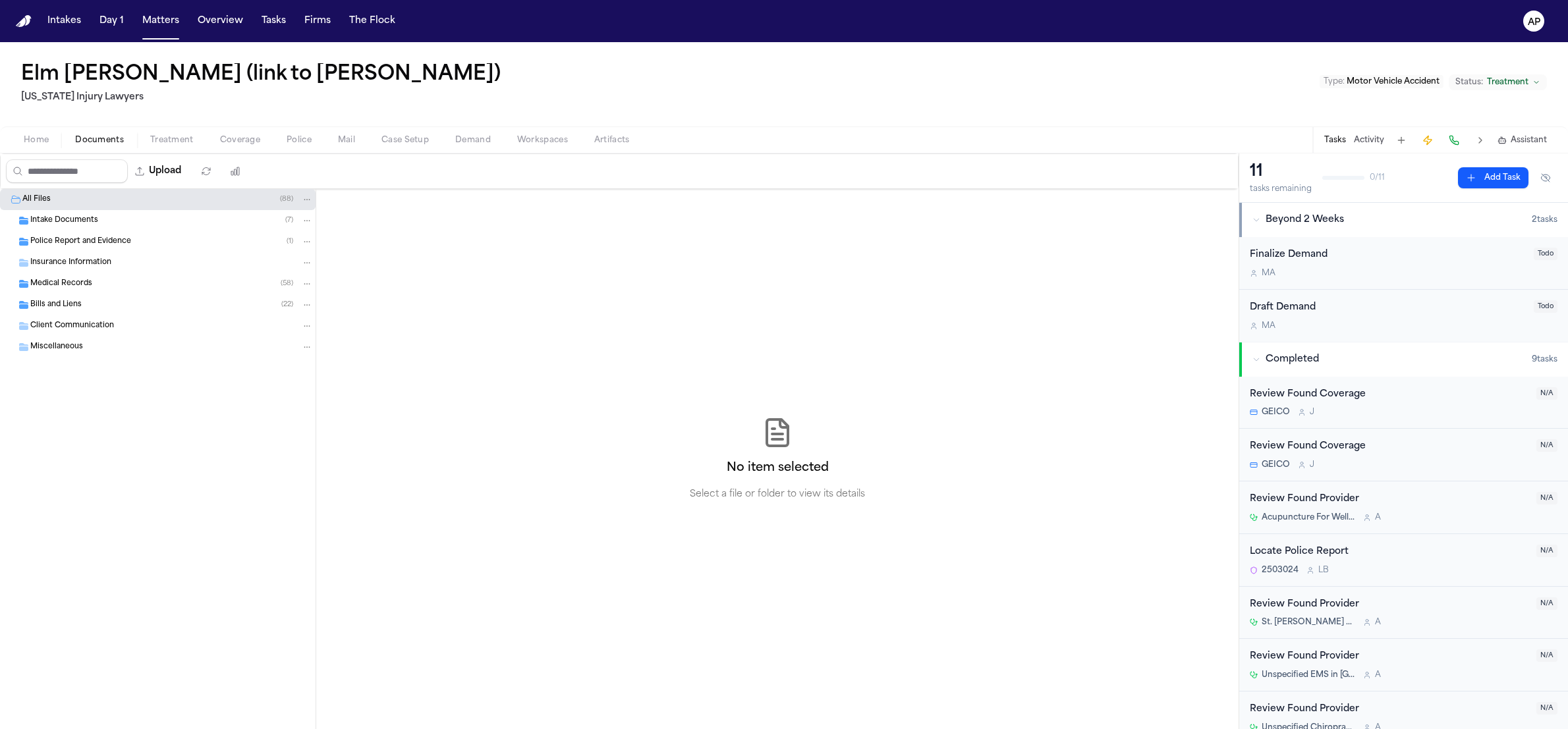
click at [177, 150] on div "Home Documents Treatment Coverage Police Mail Case Setup Demand Workspaces Arti…" at bounding box center [784, 139] width 1568 height 26
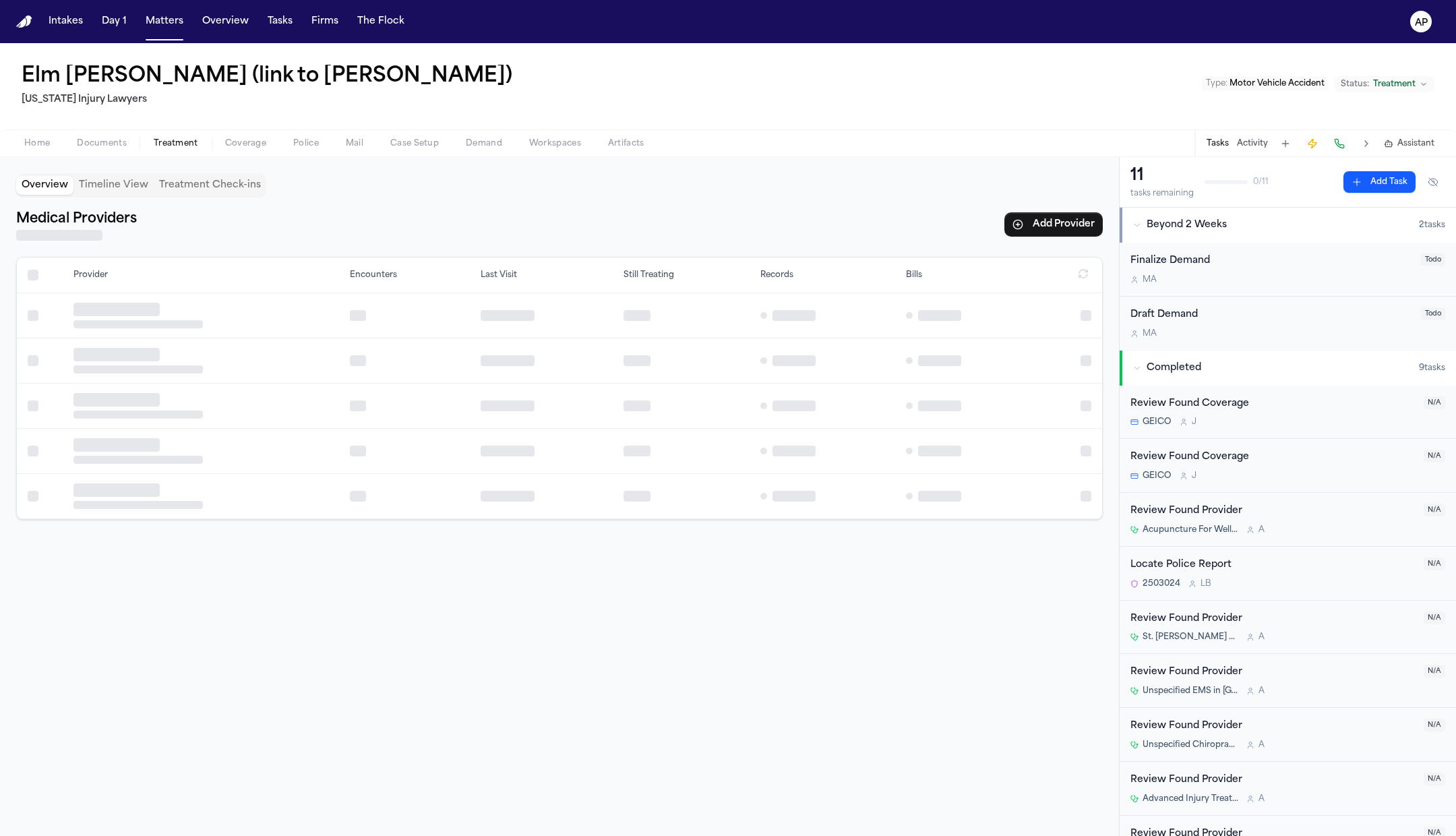
click at [173, 140] on span "Treatment" at bounding box center [175, 143] width 45 height 11
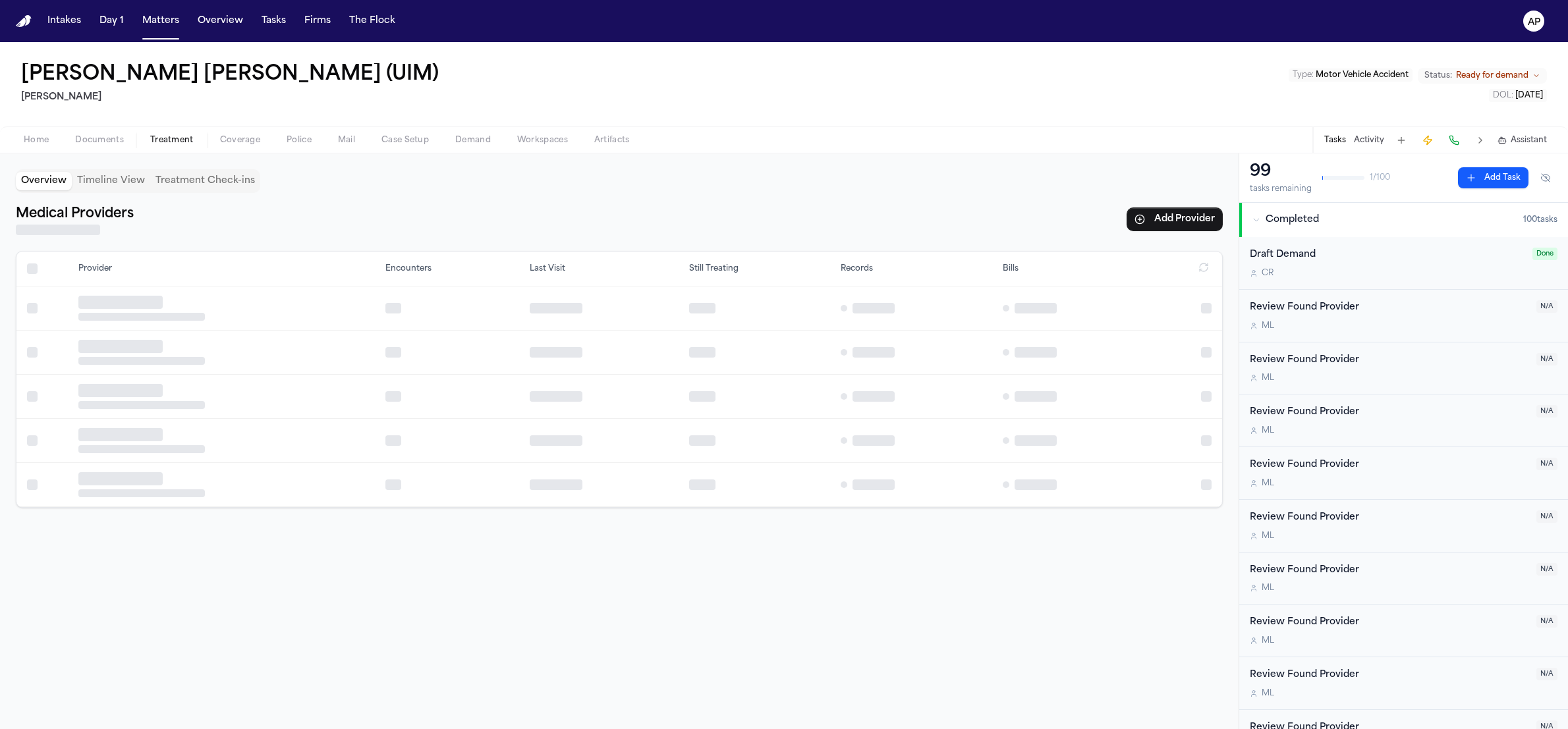
click at [636, 224] on div "Medical Providers Add Provider" at bounding box center [619, 220] width 1207 height 32
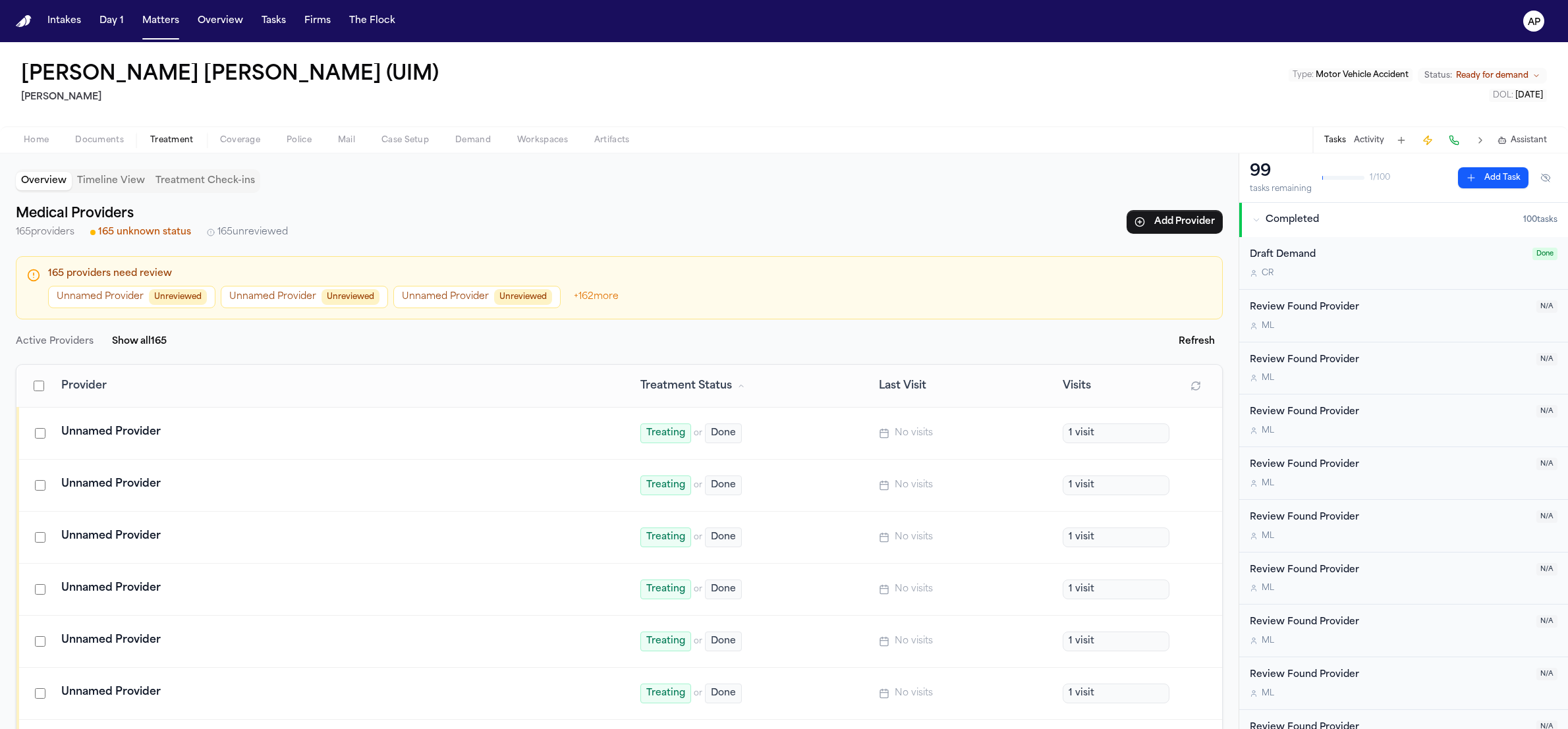
scroll to position [3, 0]
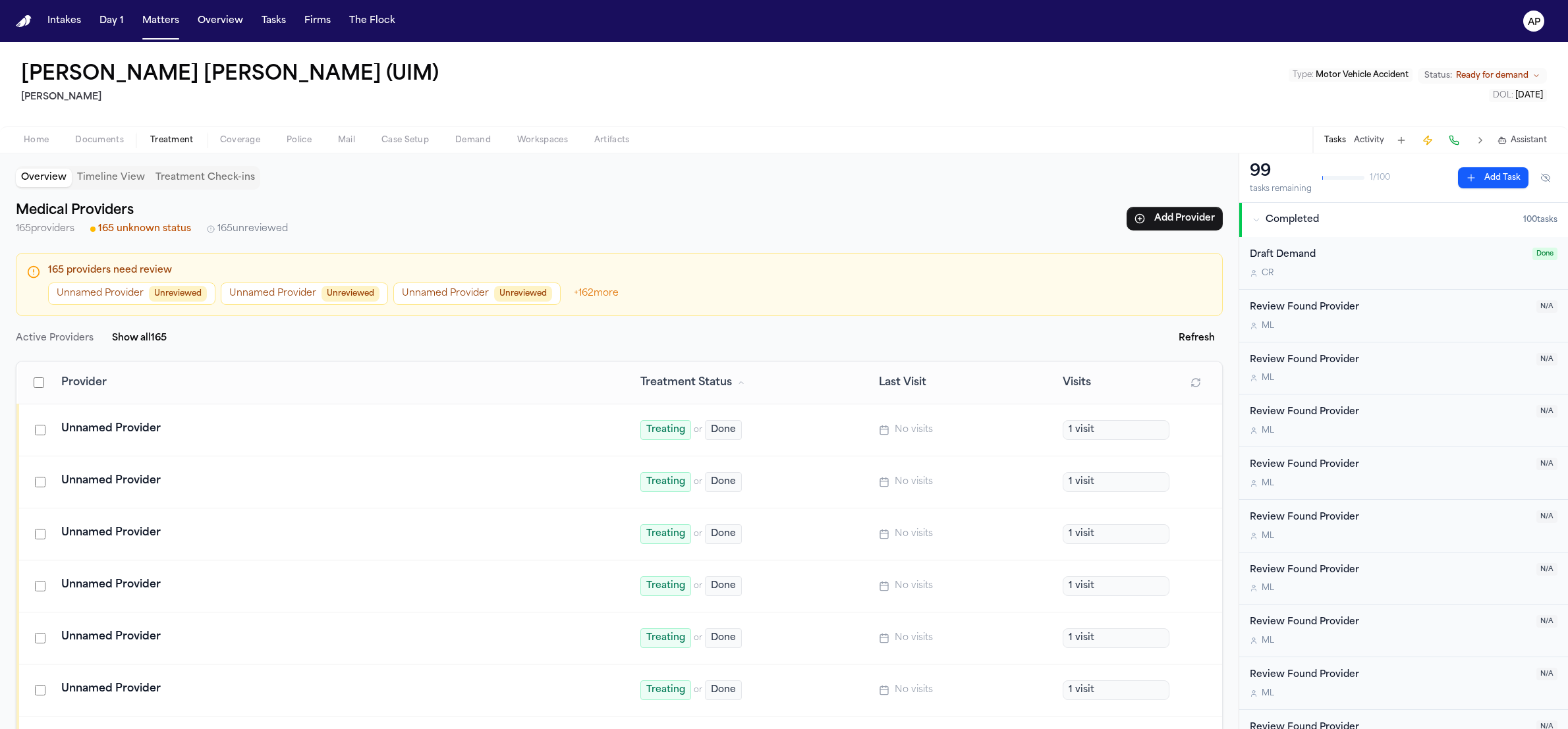
click at [156, 429] on div "Unnamed Provider" at bounding box center [335, 429] width 548 height 16
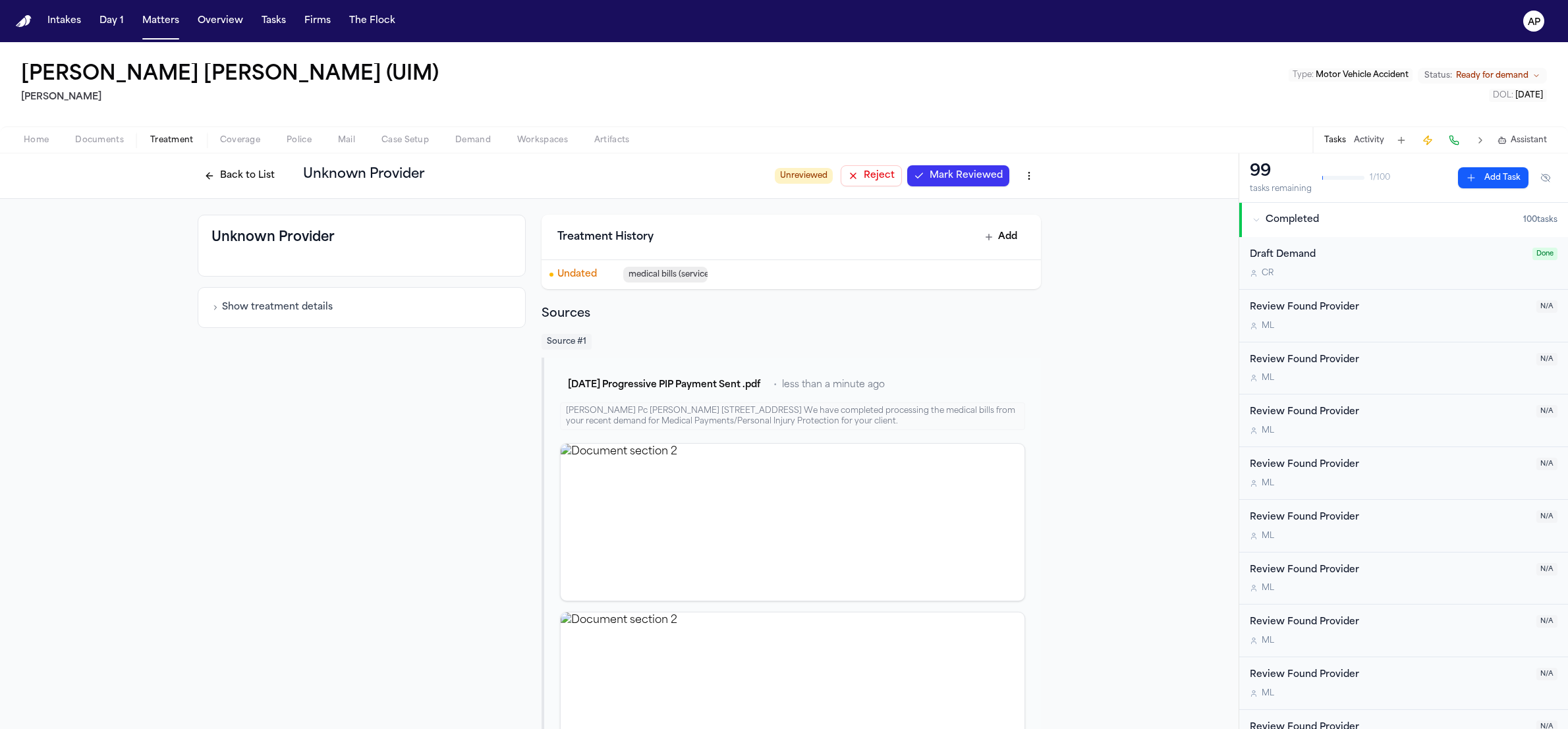
click at [589, 411] on div "Luis A Perez Pc Luis Perez 3500 MAPLE AVE SUITE 550 DALLAS, TX 75219 We have co…" at bounding box center [793, 416] width 465 height 28
click at [198, 413] on div "Unknown Provider Show treatment details" at bounding box center [362, 585] width 329 height 740
click at [224, 177] on button "Back to List" at bounding box center [239, 175] width 83 height 21
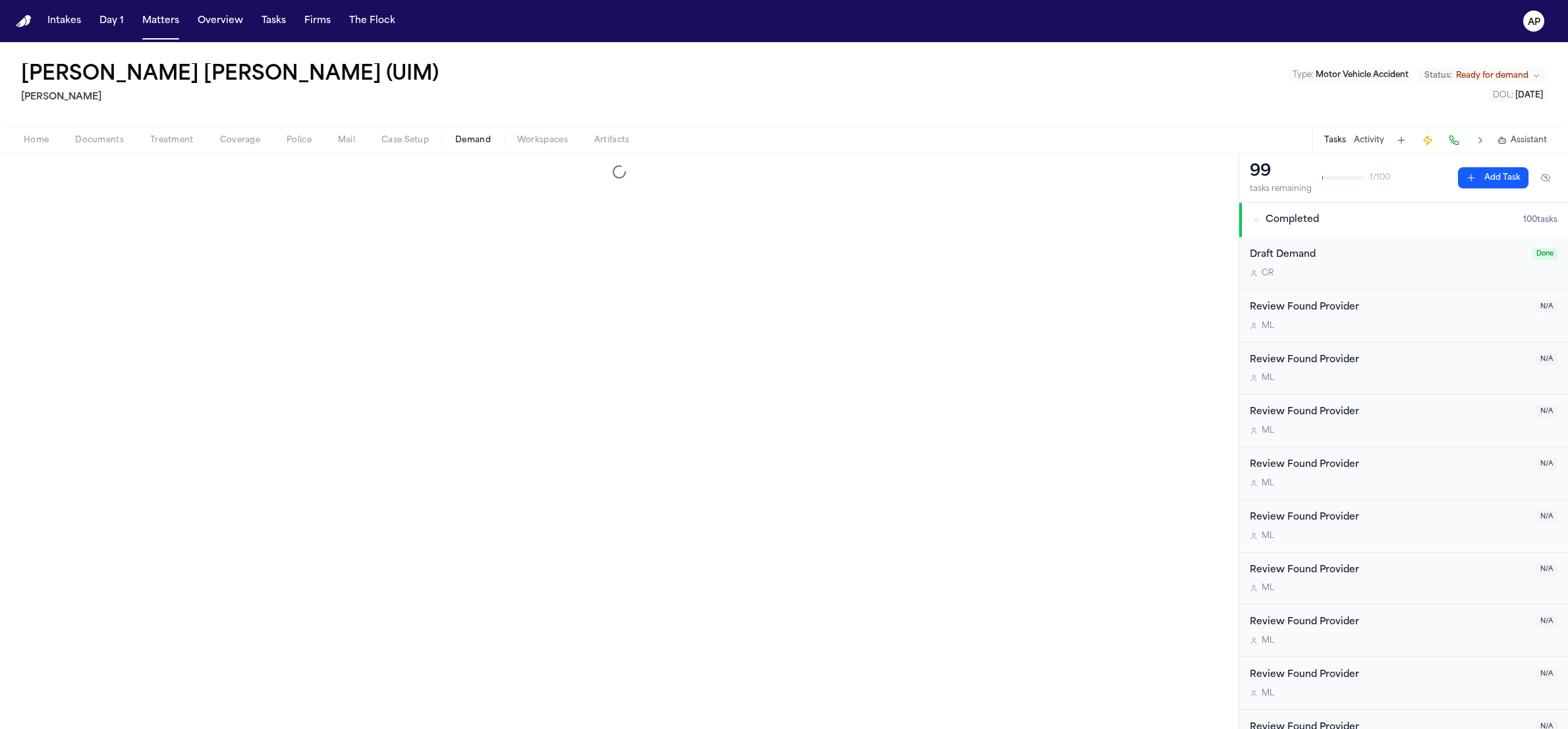
click at [499, 140] on button "Demand" at bounding box center [473, 140] width 62 height 16
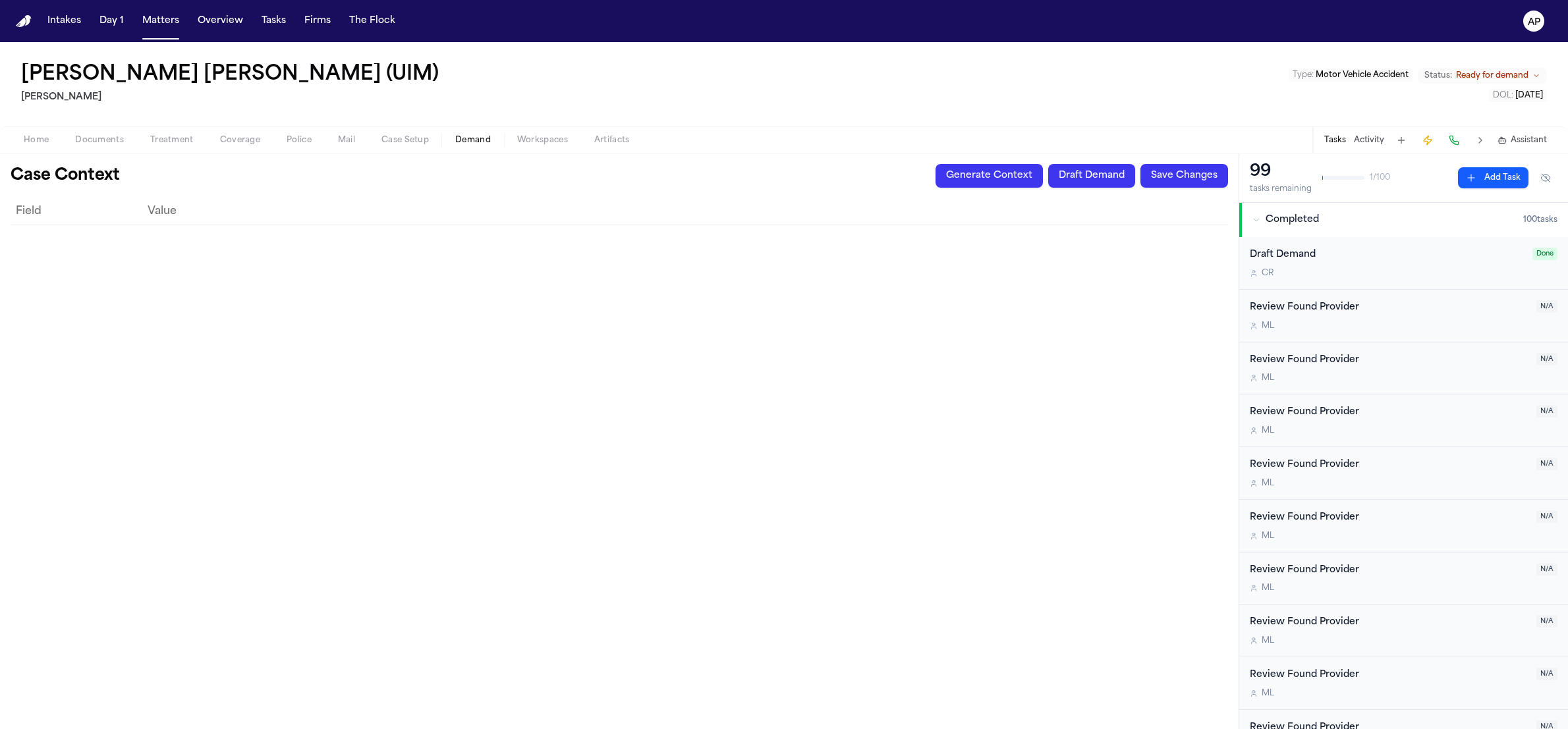
click at [992, 185] on button "Generate Context" at bounding box center [989, 176] width 107 height 24
click at [191, 147] on span "button" at bounding box center [171, 148] width 60 height 2
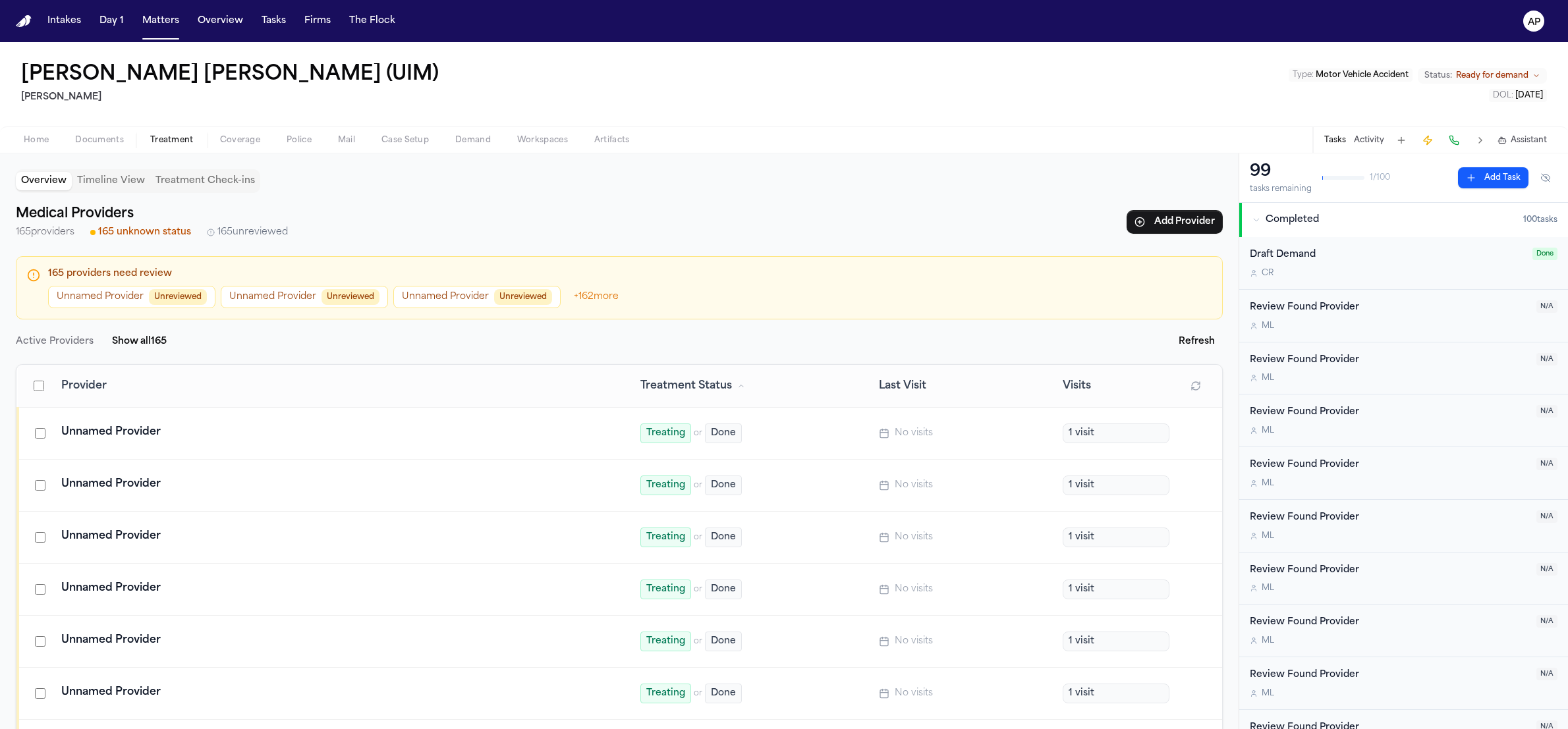
click at [157, 432] on div "Unnamed Provider" at bounding box center [335, 432] width 548 height 16
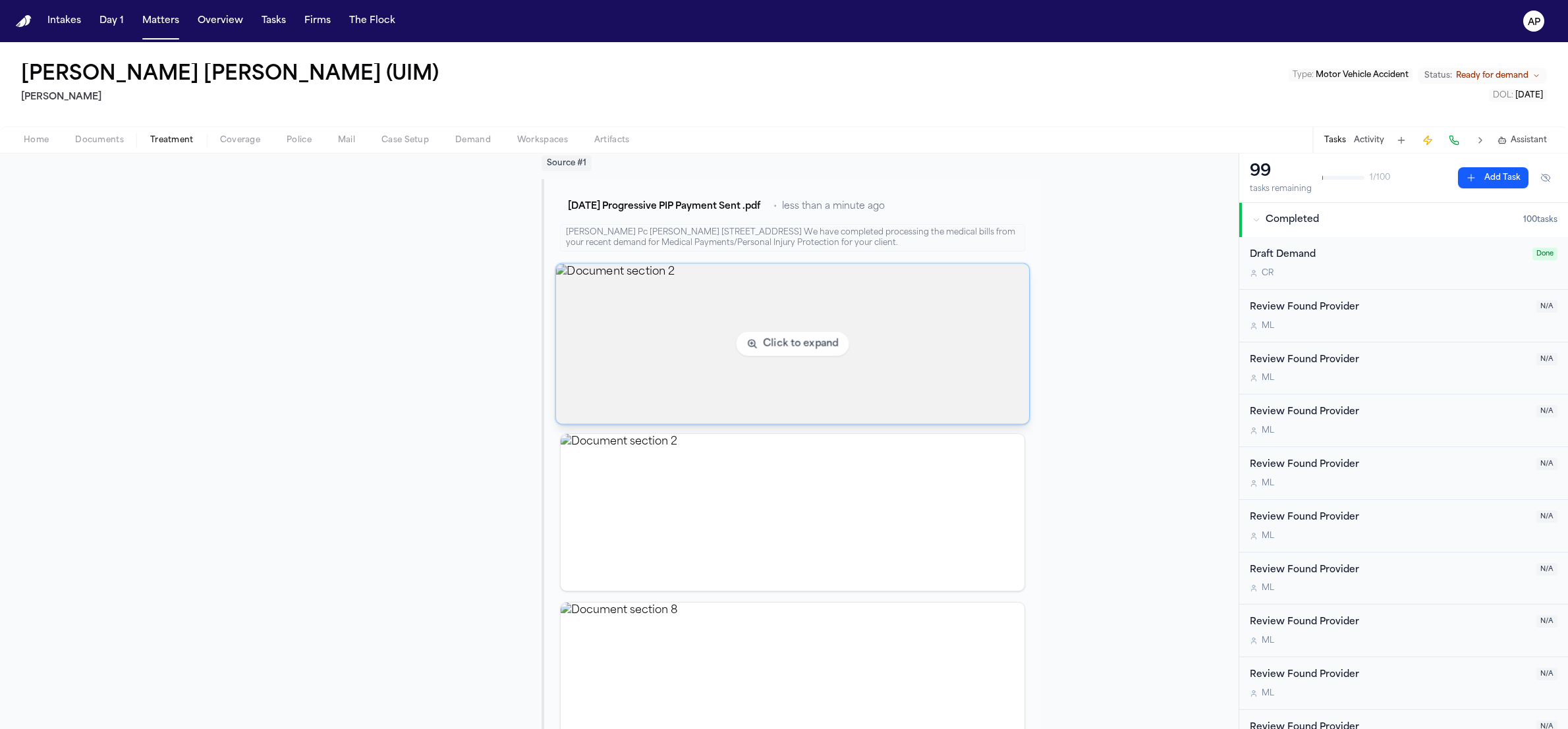
scroll to position [146, 0]
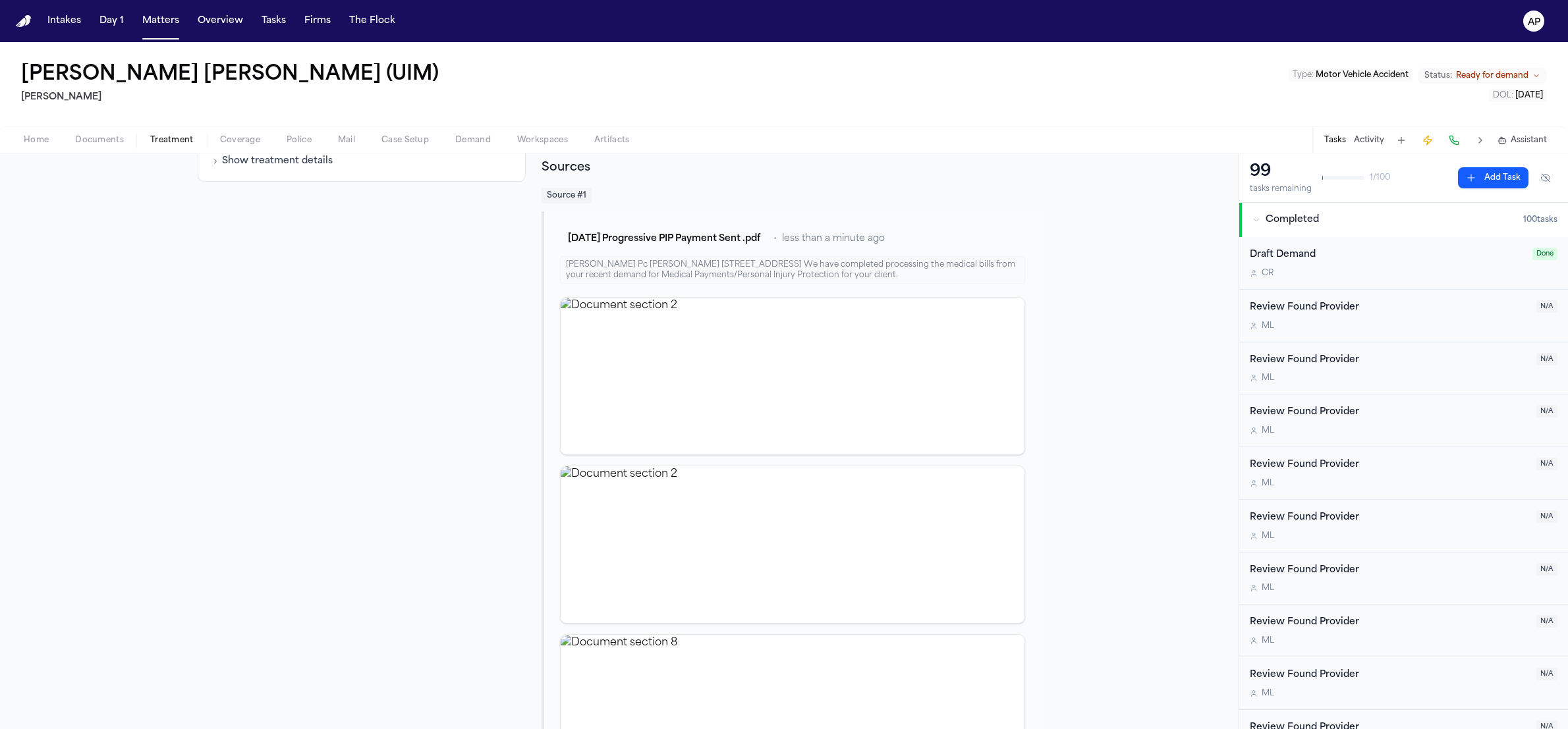
click at [653, 265] on div "Luis A Perez Pc Luis Perez 3500 MAPLE AVE SUITE 550 DALLAS, TX 75219 We have co…" at bounding box center [793, 270] width 465 height 28
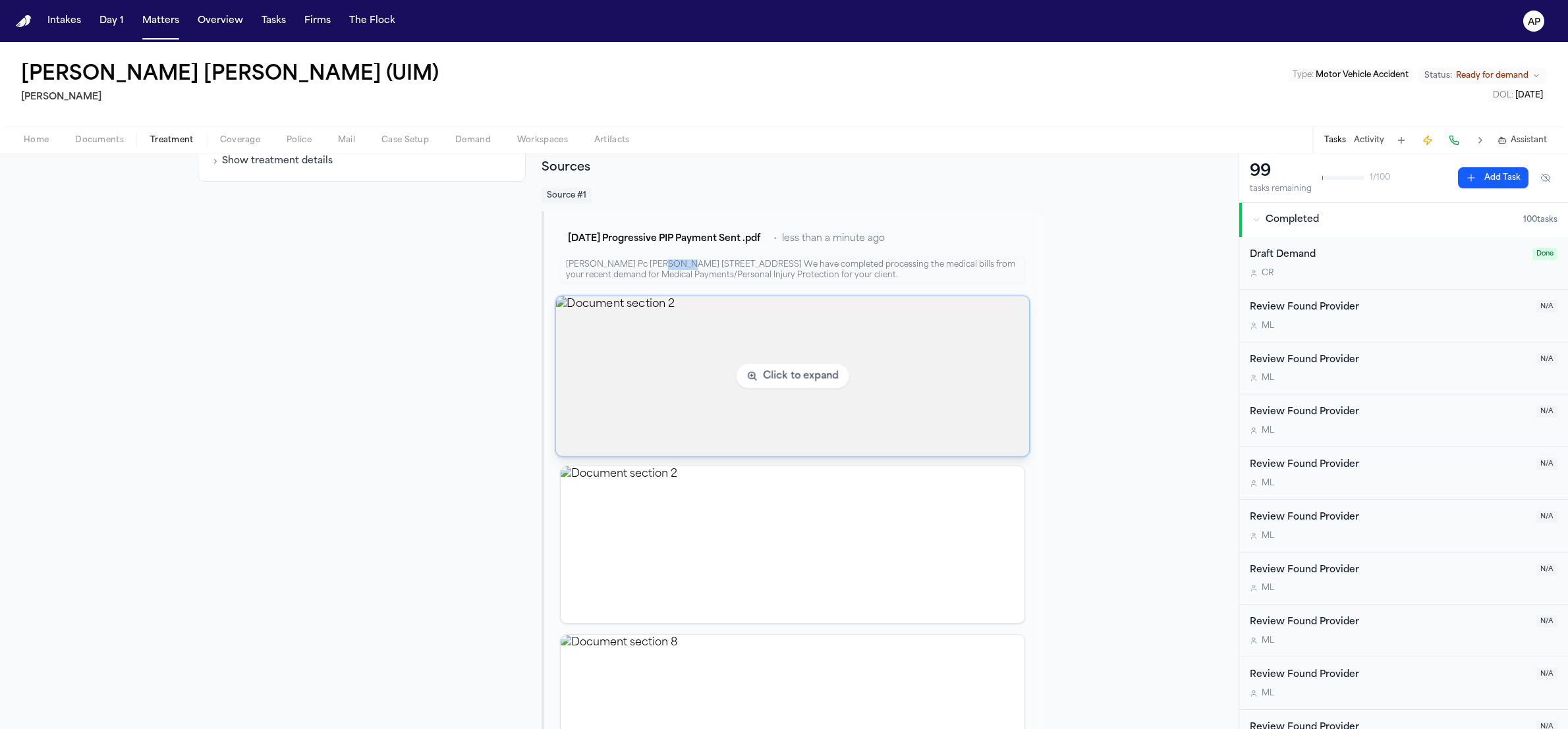
click at [640, 402] on img "View document section 2" at bounding box center [793, 377] width 473 height 160
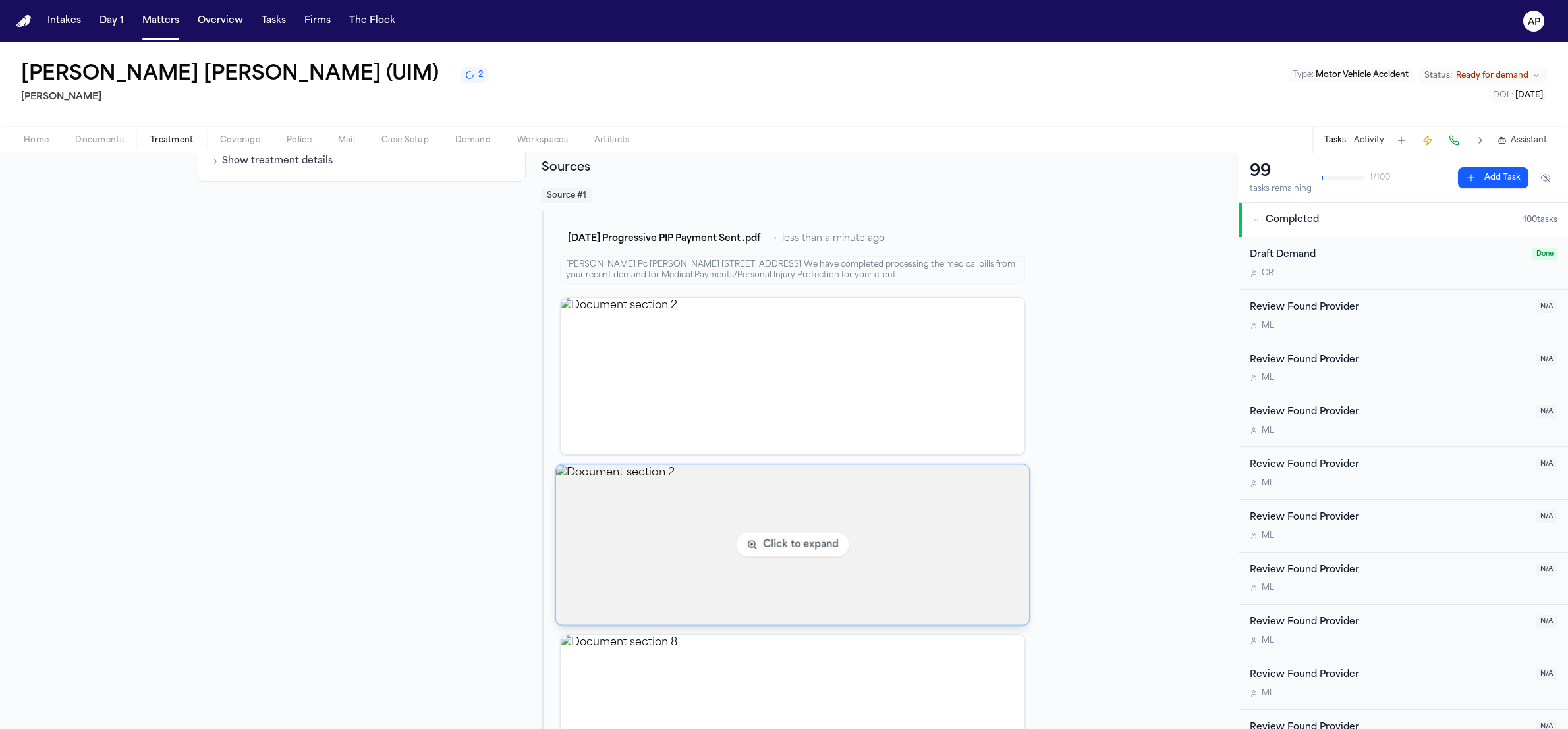
click at [735, 562] on img "View document section 2" at bounding box center [793, 545] width 473 height 160
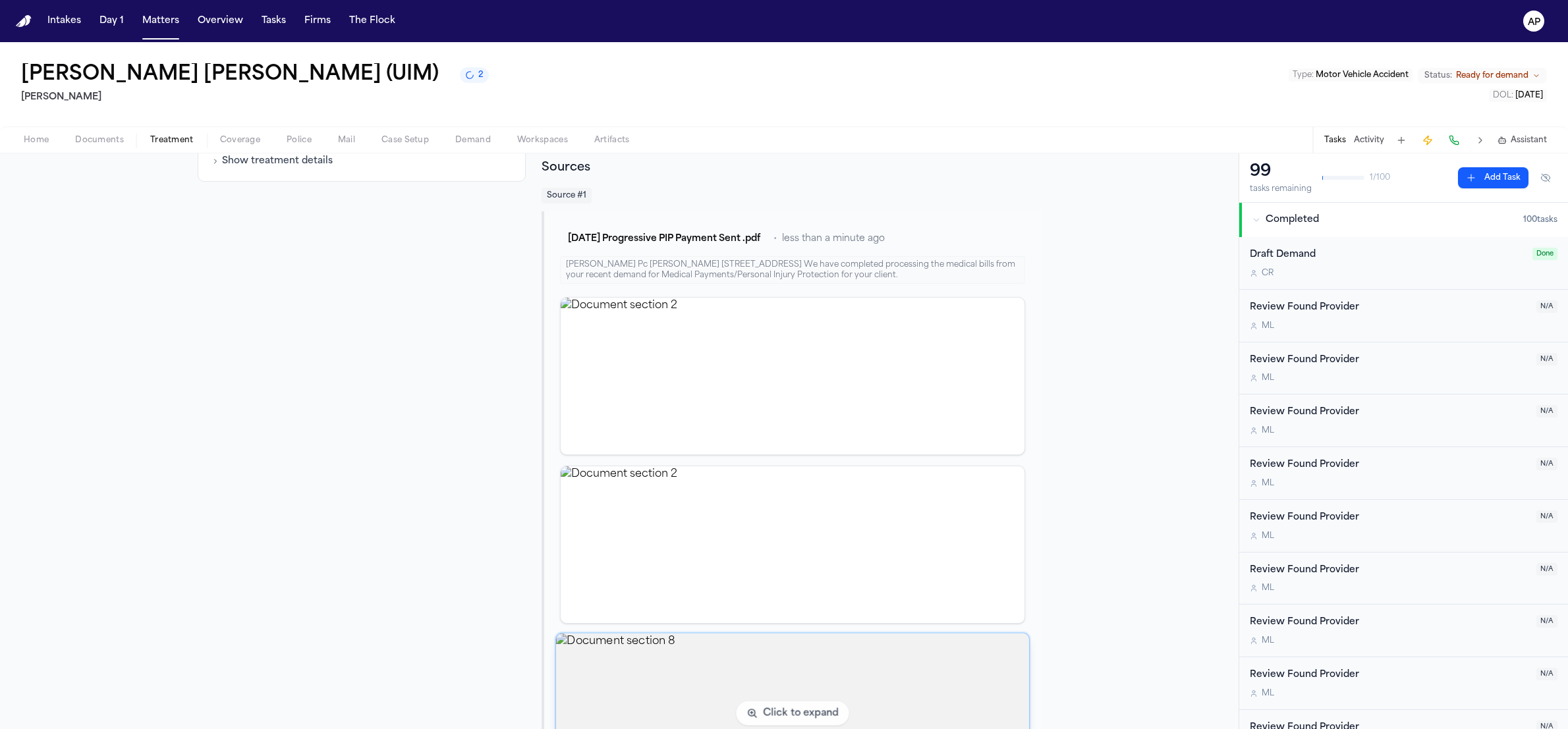
click at [628, 658] on img "View document section 8" at bounding box center [793, 714] width 473 height 160
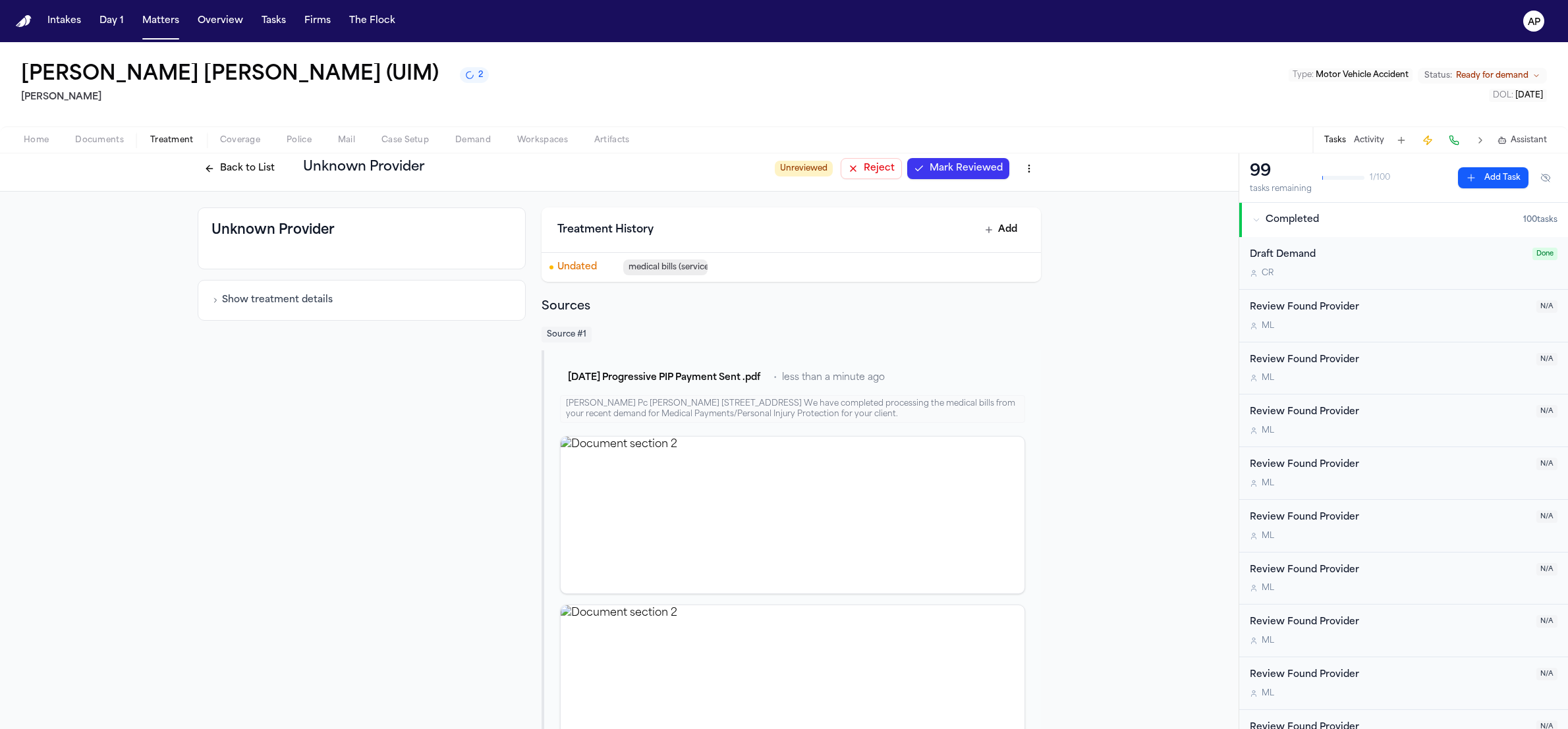
scroll to position [0, 0]
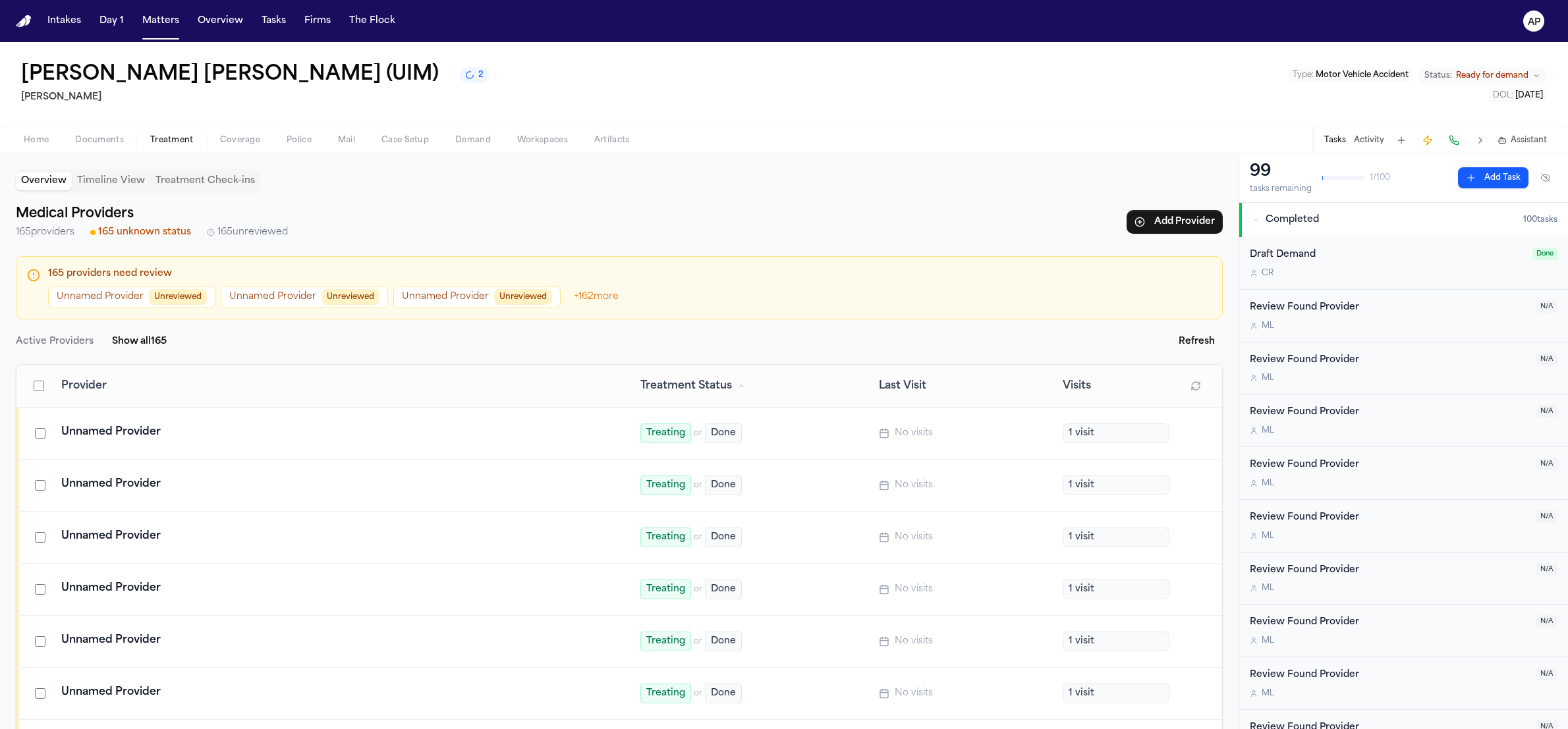
click at [407, 497] on td "Unnamed Provider" at bounding box center [339, 486] width 571 height 52
click at [167, 627] on td "Unnamed Provider" at bounding box center [339, 642] width 571 height 52
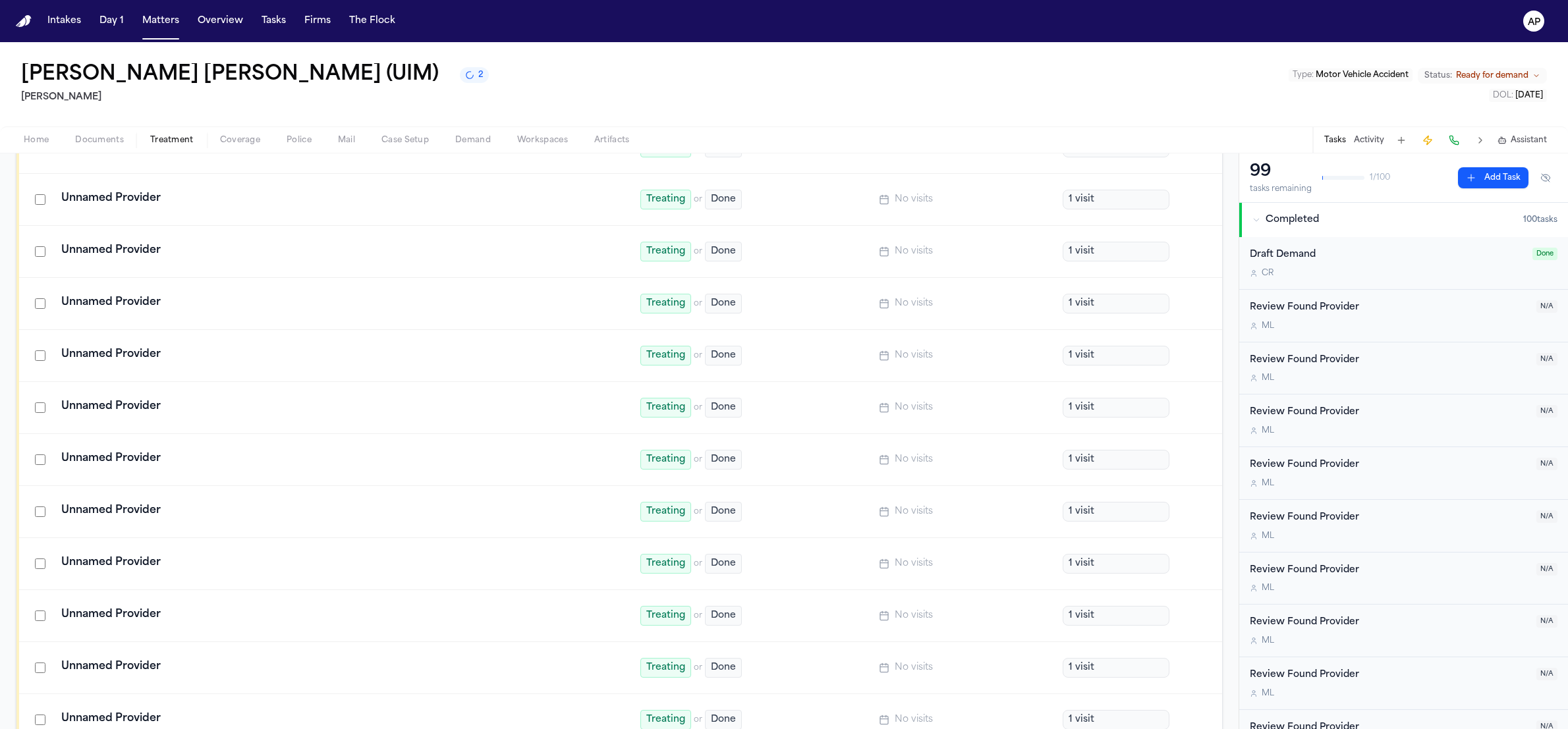
scroll to position [7939, 0]
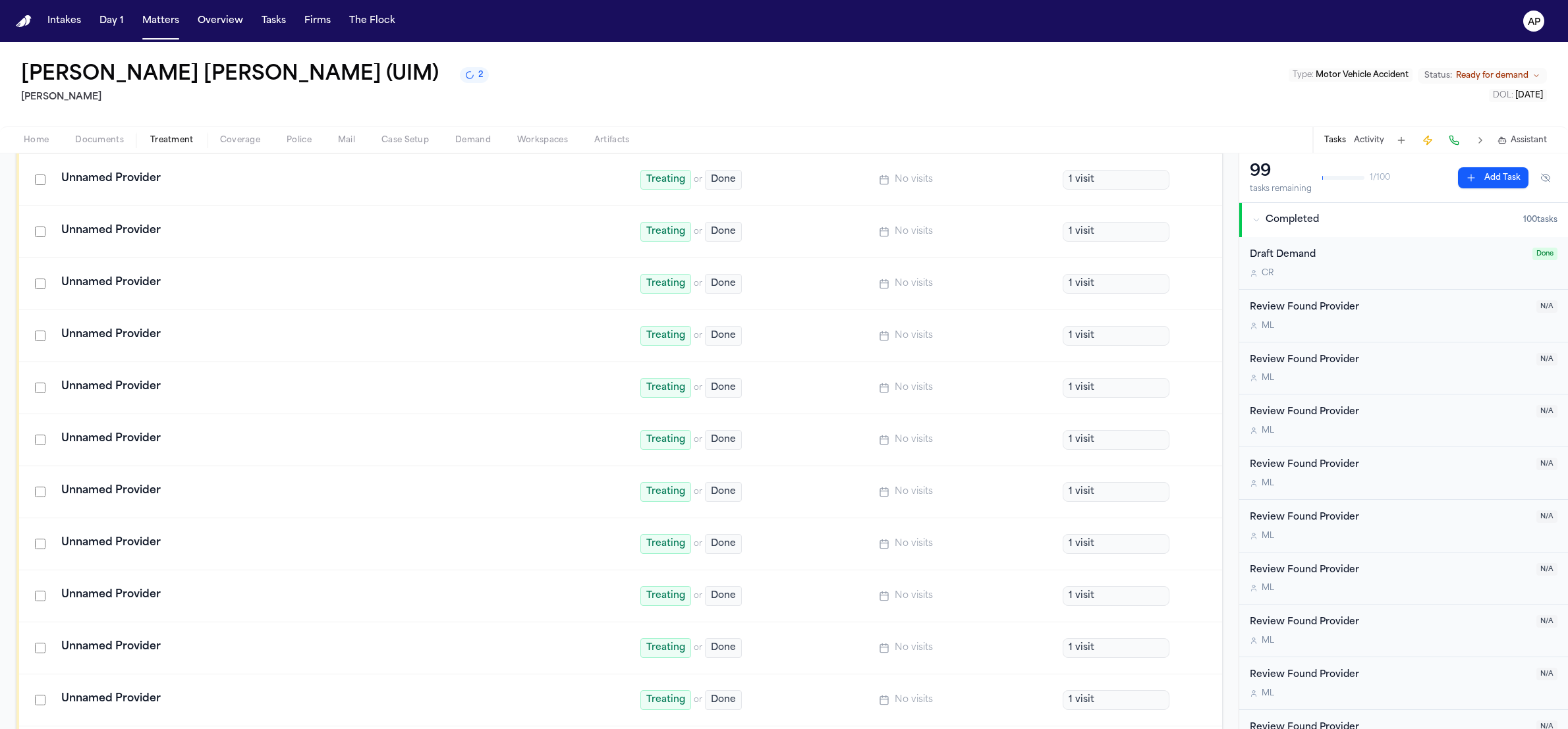
click at [1501, 139] on rect "button" at bounding box center [1501, 140] width 6 height 5
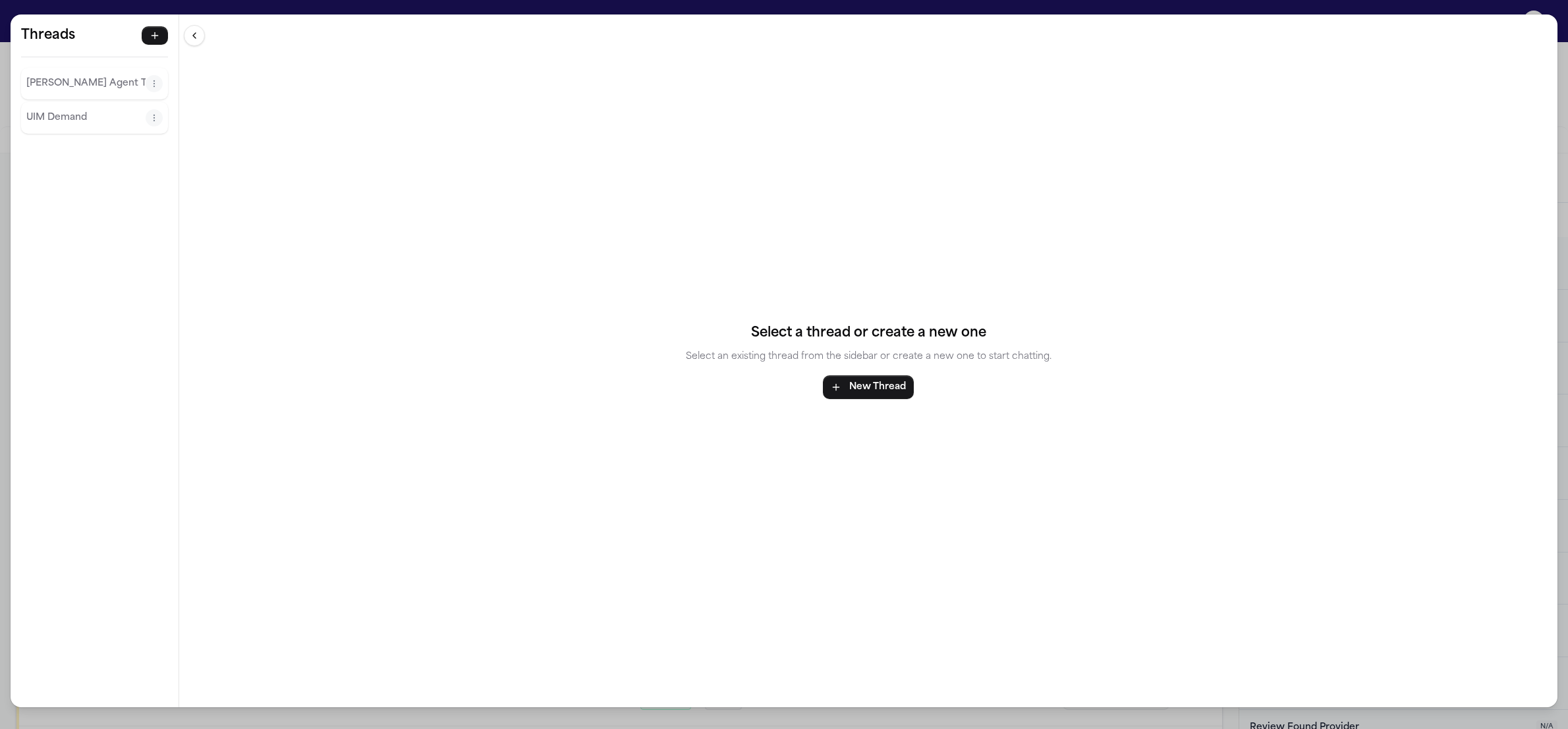
click at [93, 81] on p "Finch Agent Thread" at bounding box center [86, 83] width 119 height 16
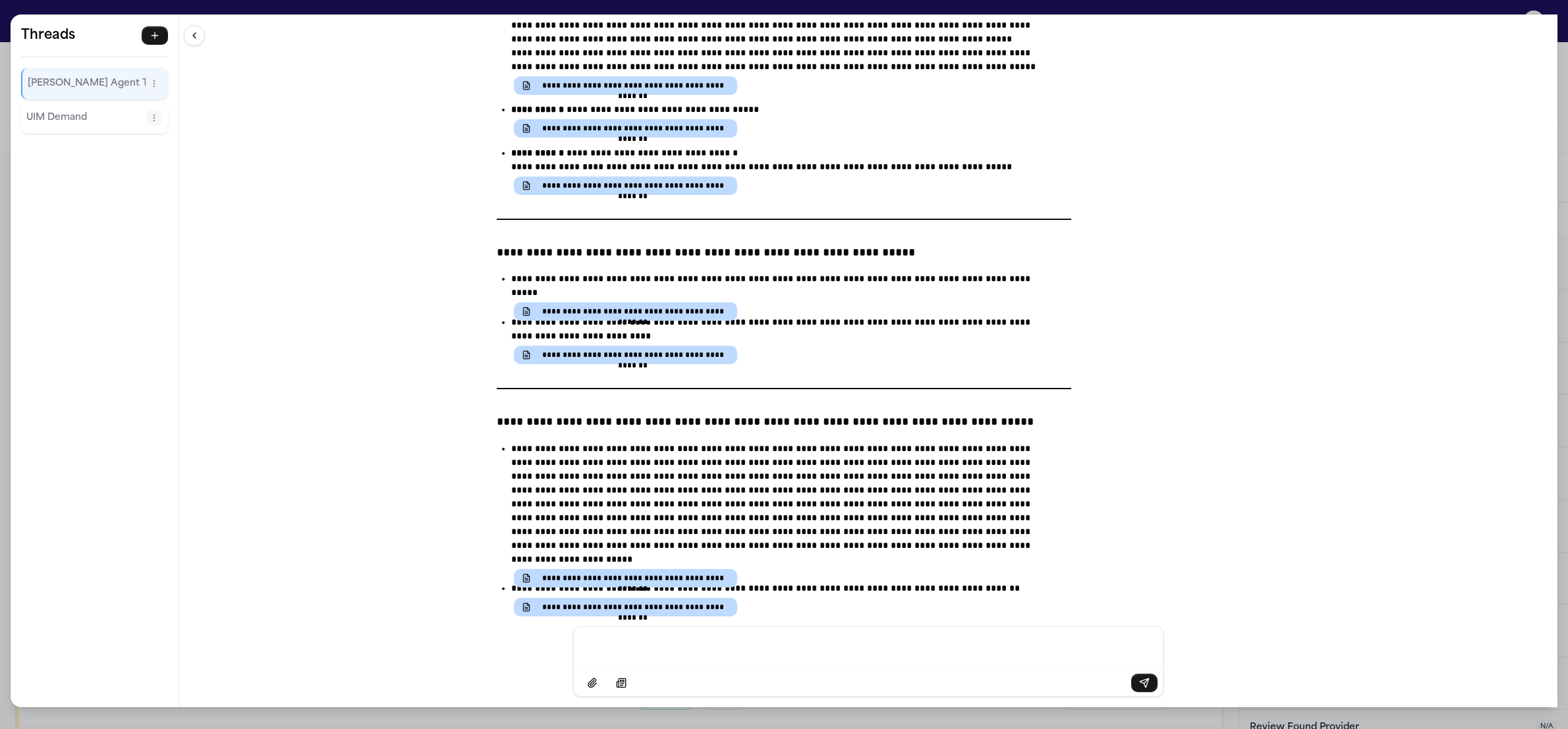
scroll to position [8818, 0]
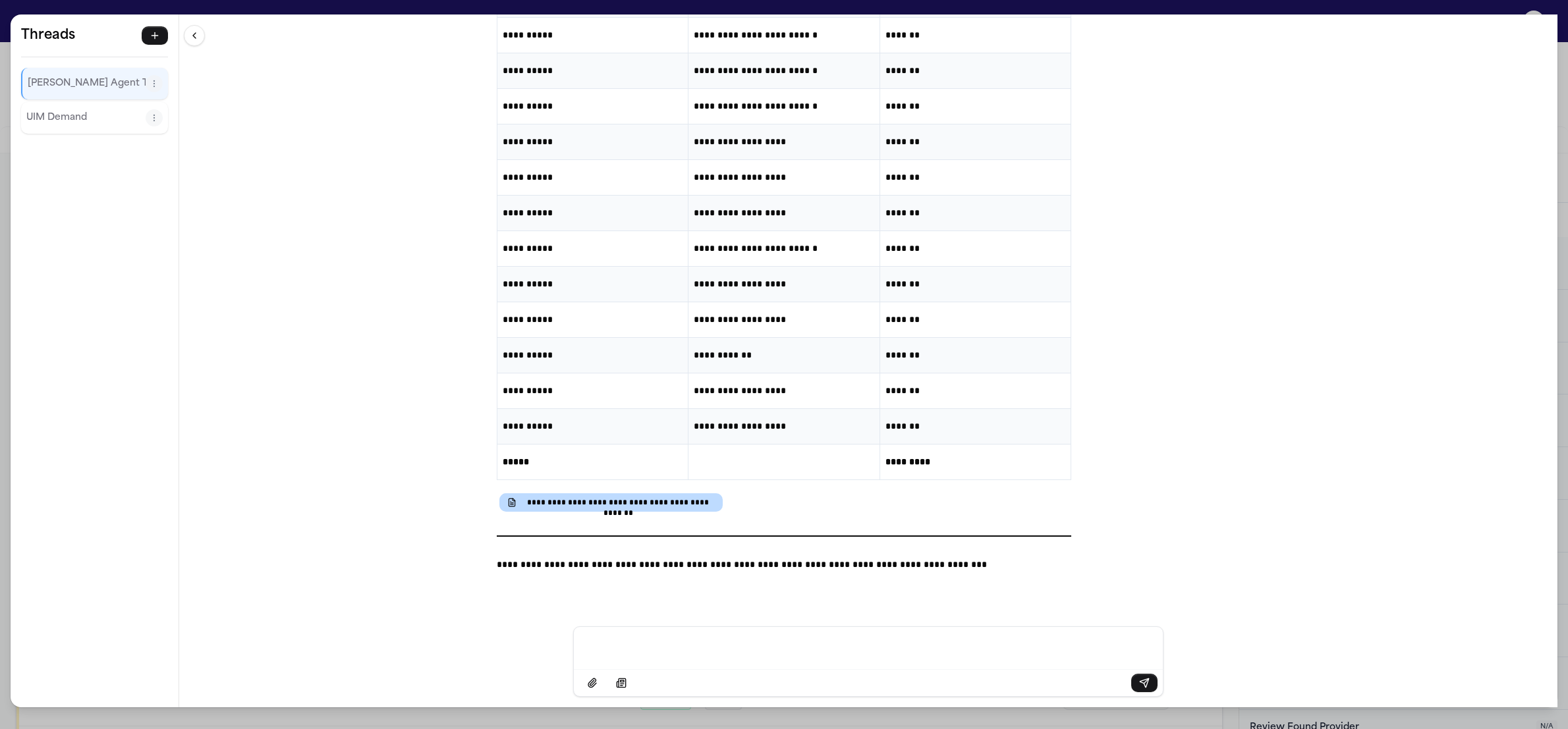
click at [360, 719] on div "**********" at bounding box center [784, 364] width 1568 height 729
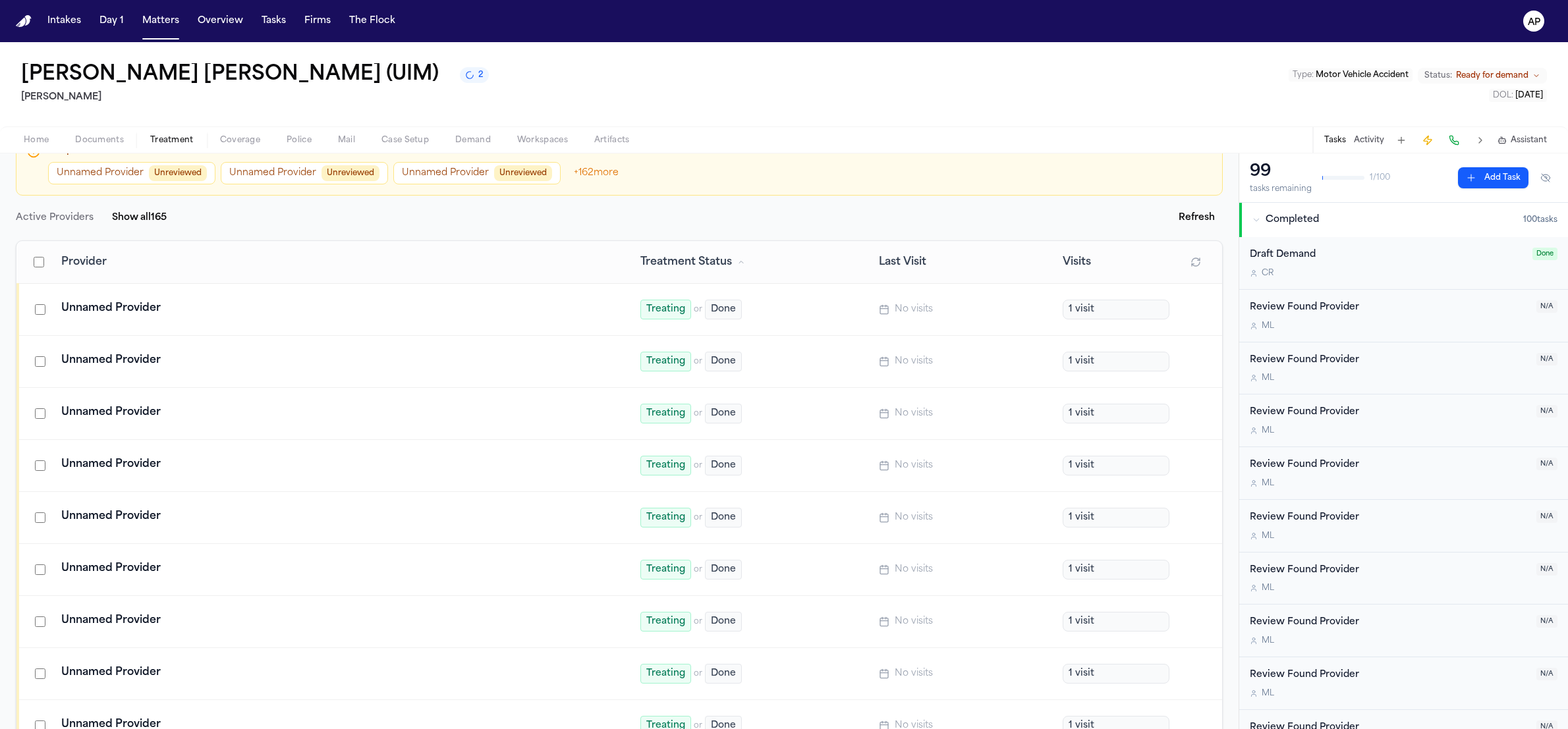
scroll to position [0, 0]
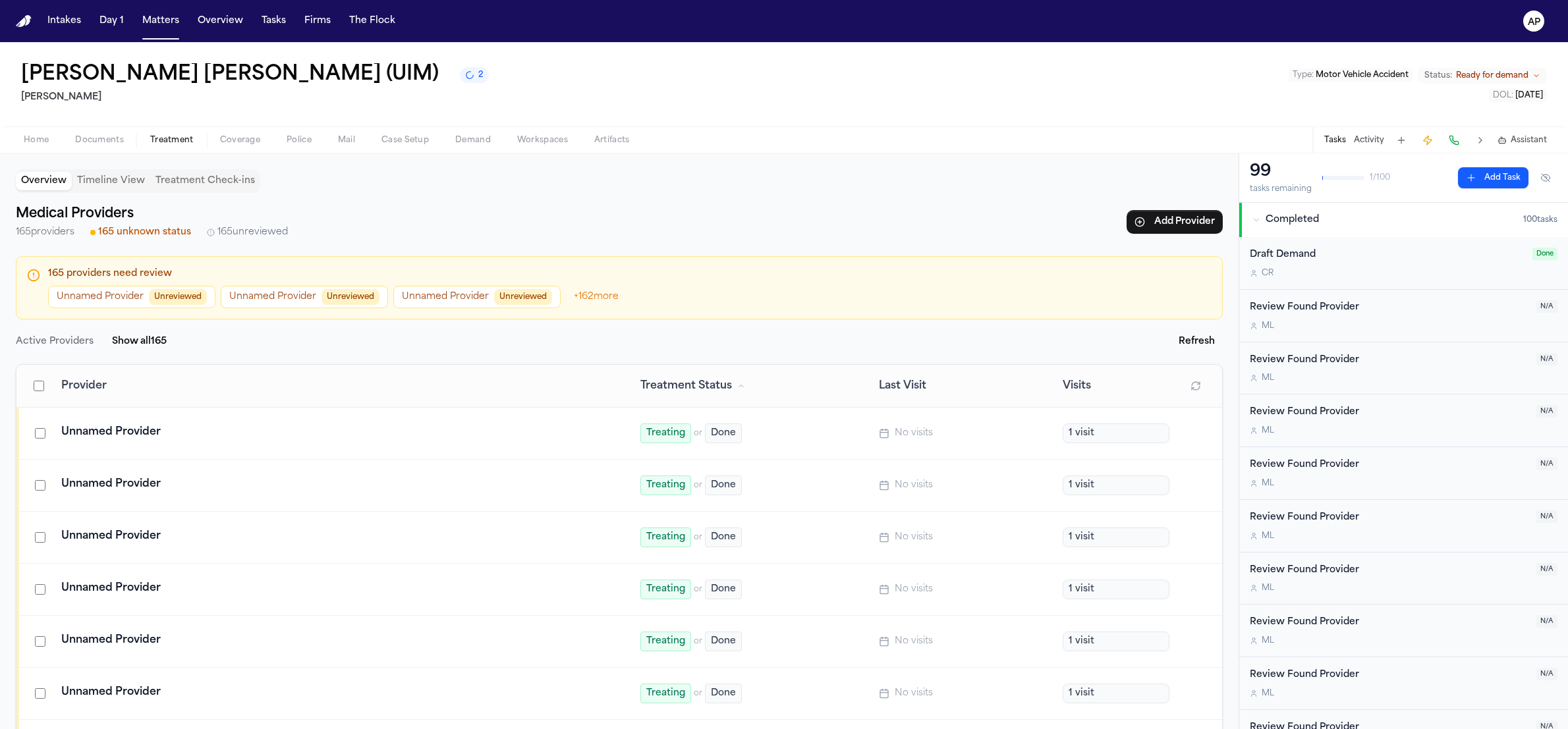
click at [104, 238] on span "165 unknown status" at bounding box center [144, 232] width 93 height 13
click at [146, 595] on div "Unnamed Provider" at bounding box center [335, 589] width 548 height 16
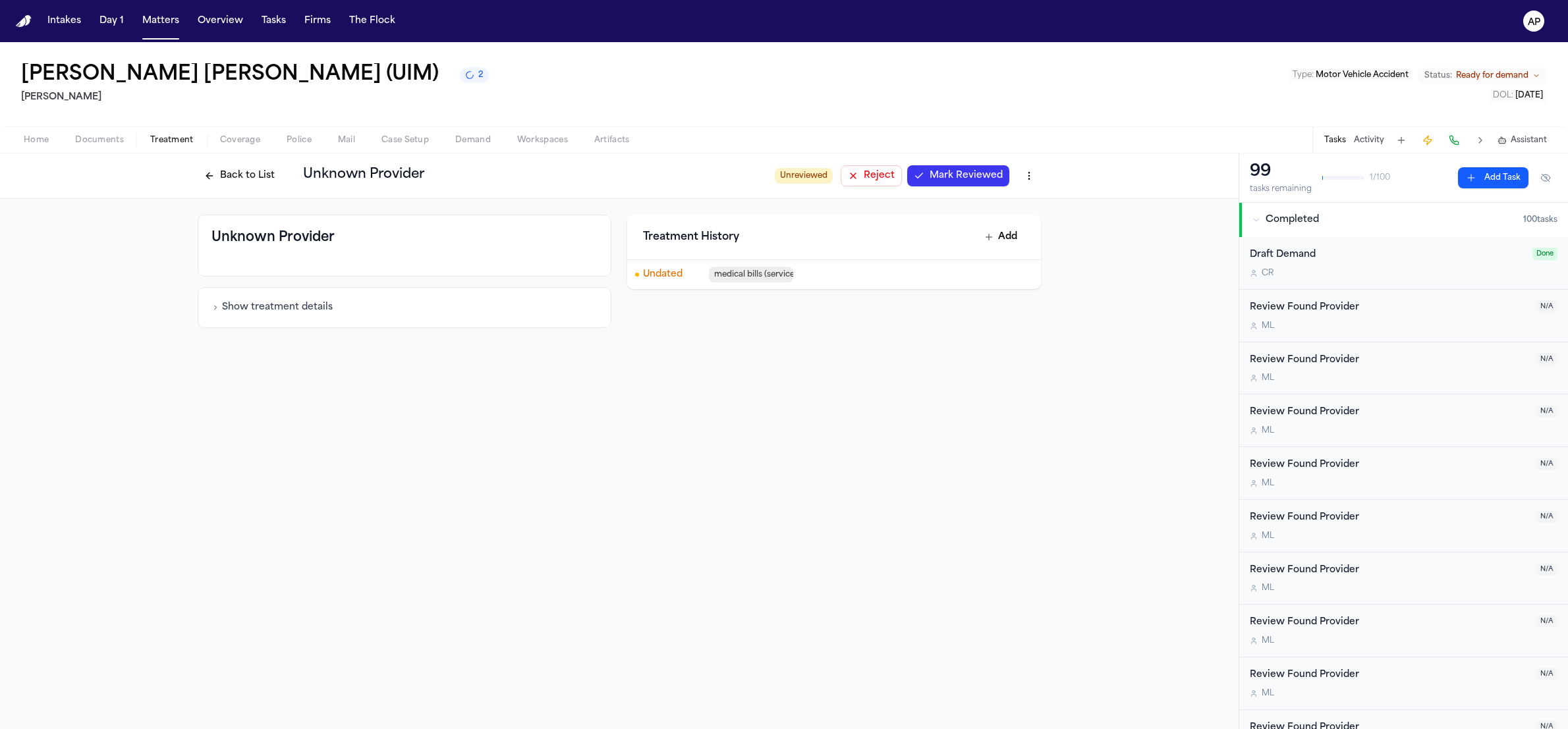
click at [179, 143] on span "Treatment" at bounding box center [171, 140] width 44 height 10
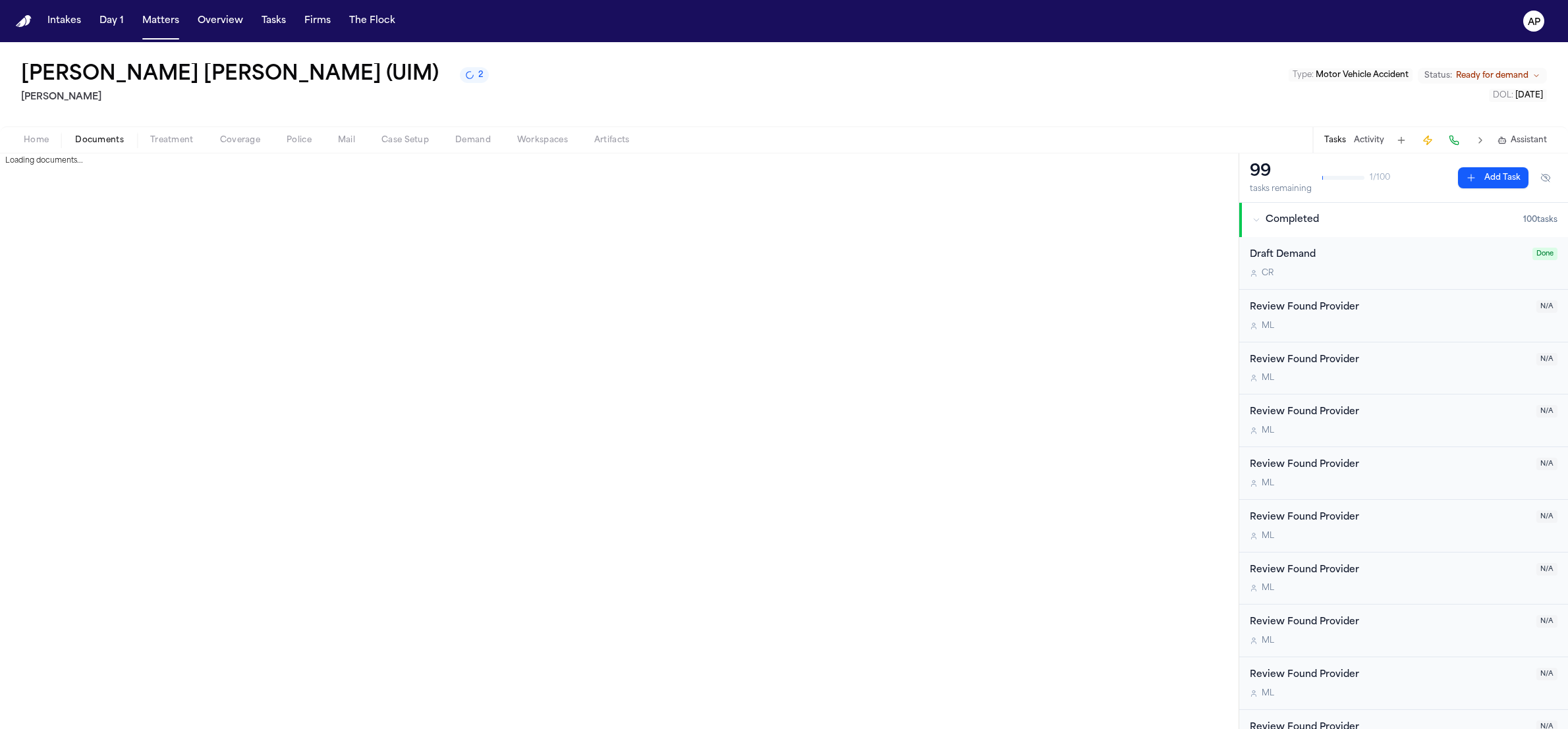
click at [105, 144] on span "Documents" at bounding box center [99, 140] width 48 height 10
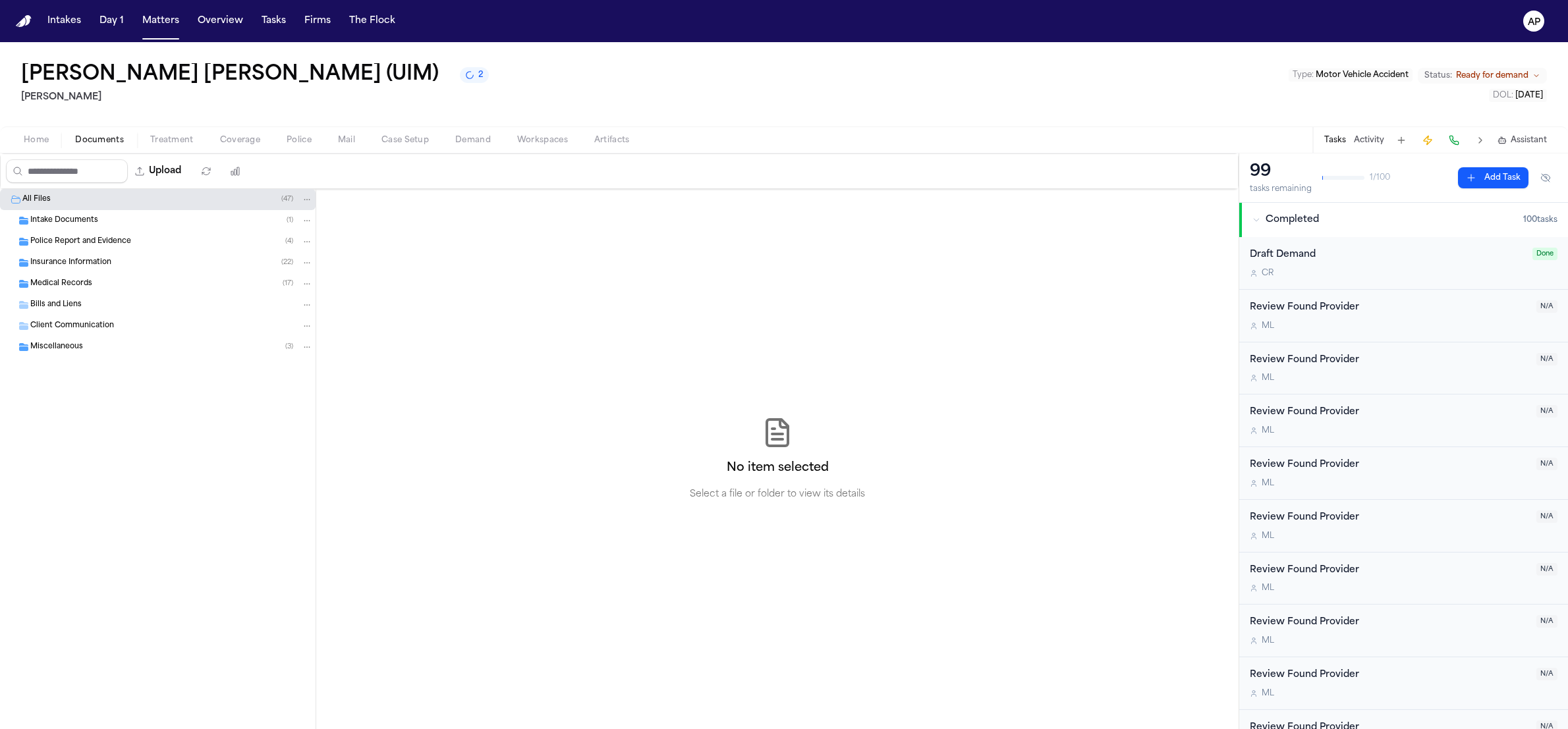
click at [71, 212] on div "Intake Documents ( 1 )" at bounding box center [158, 221] width 316 height 21
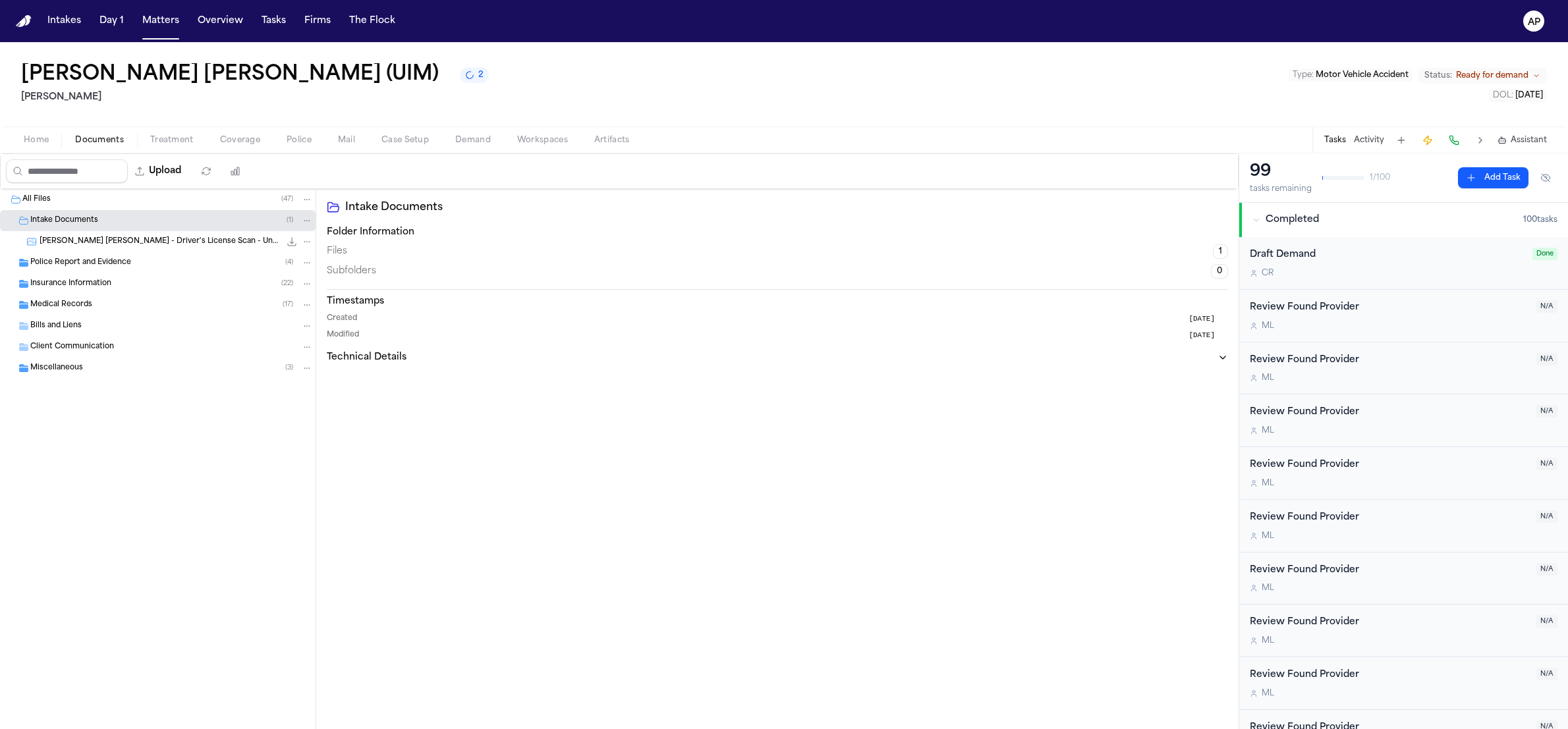
click at [111, 241] on span "E. Gomez Lara - Driver's License Scan - Undated" at bounding box center [159, 242] width 240 height 11
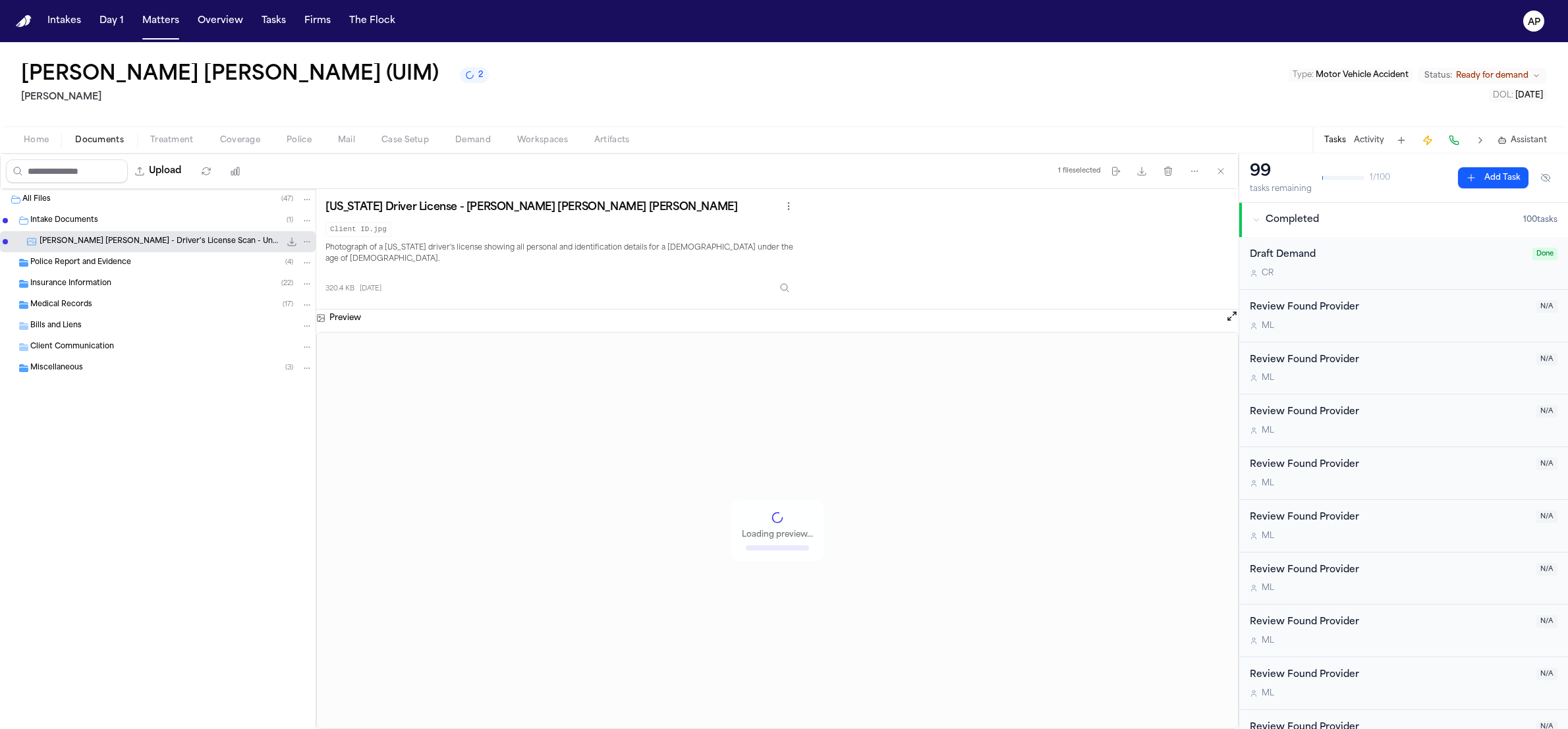
click at [106, 266] on span "Police Report and Evidence" at bounding box center [80, 263] width 101 height 11
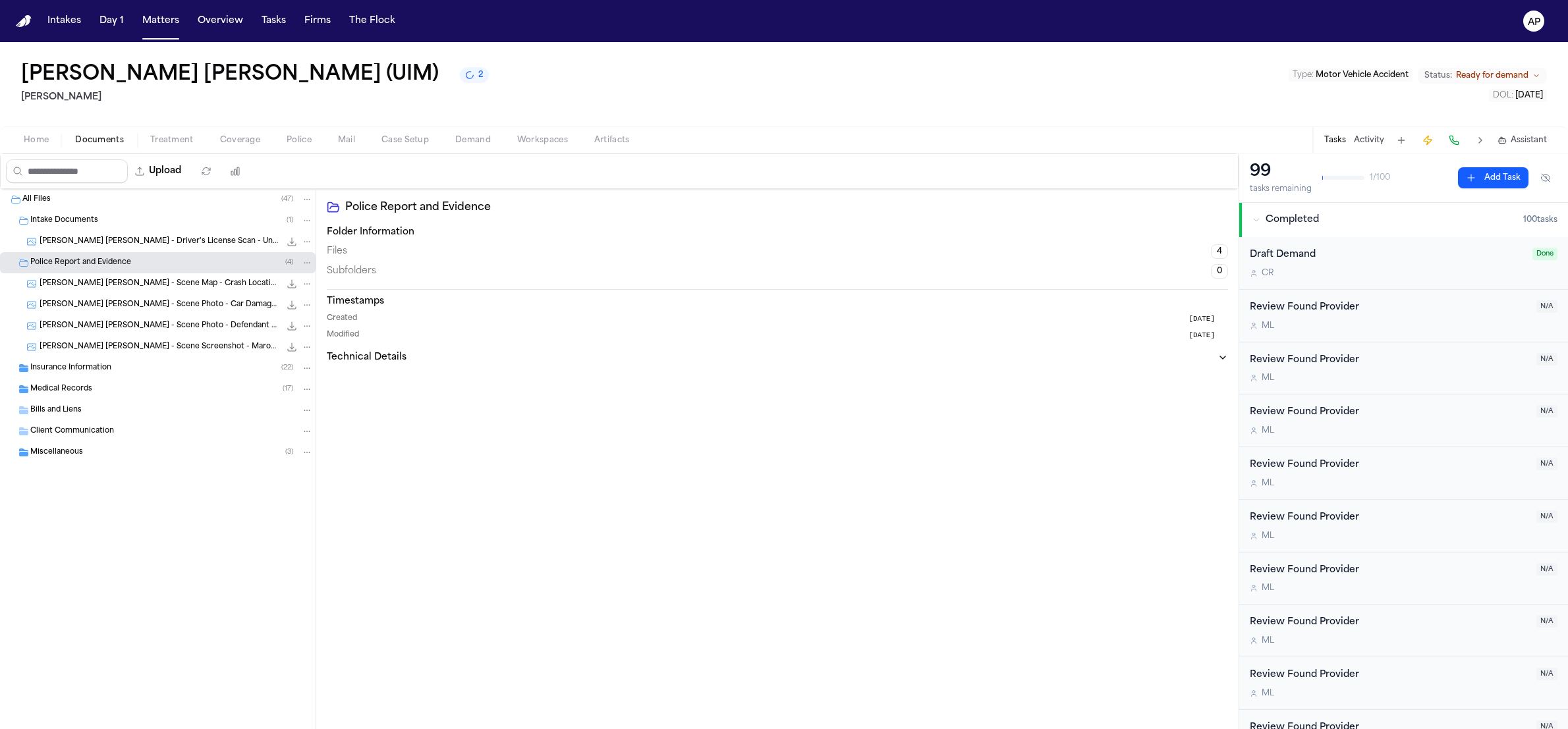
click at [107, 290] on div "E. Gomez Lara - Scene Map - Crash Location - Undated 228.2 KB • JPG" at bounding box center [176, 284] width 274 height 13
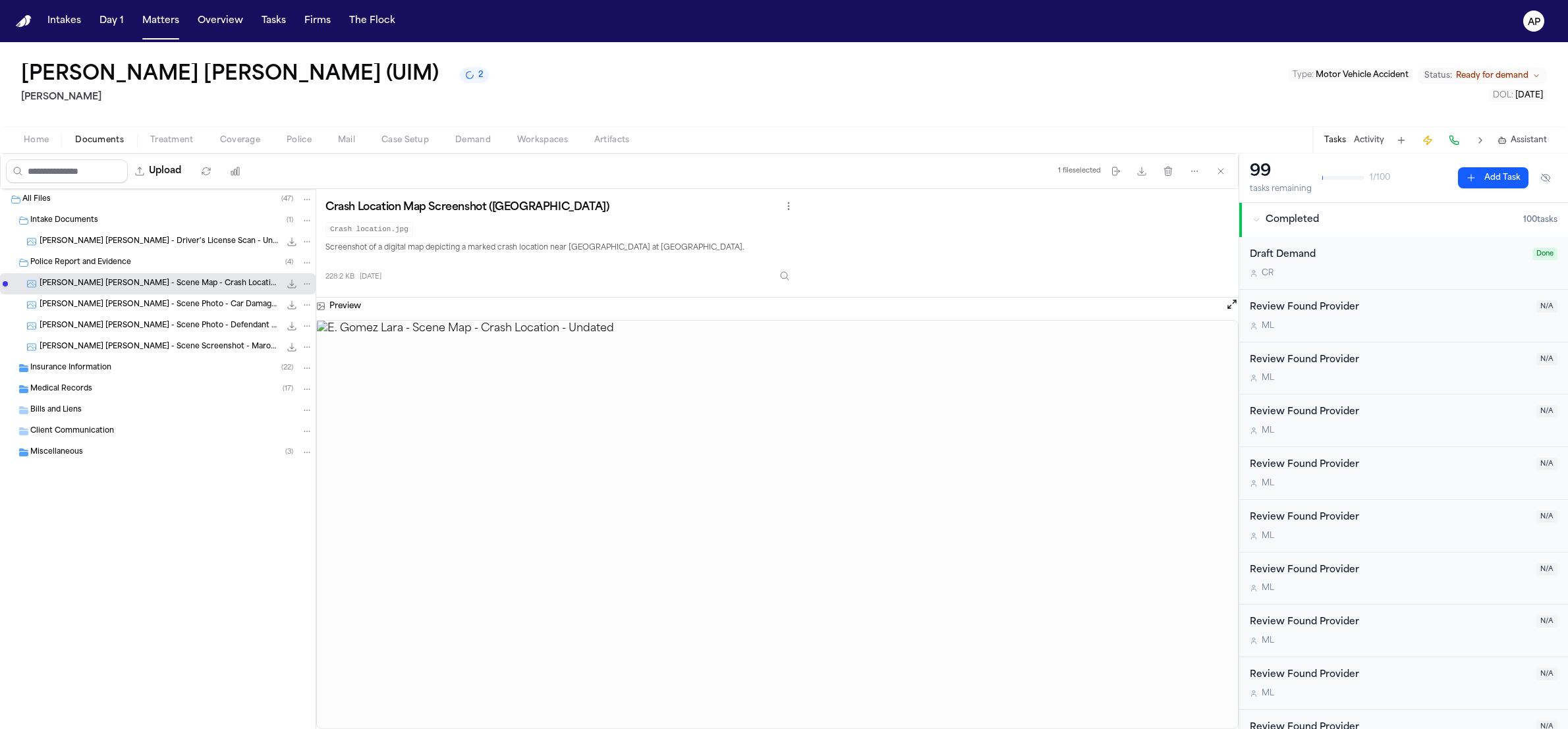
click at [107, 305] on span "E. Gomez Lara - Scene Photo - Car Damage - Undated" at bounding box center [159, 305] width 240 height 11
click at [107, 330] on span "E. Gomez Lara - Scene Photo - Defendant Vehicle Front Plate" at bounding box center [159, 326] width 240 height 11
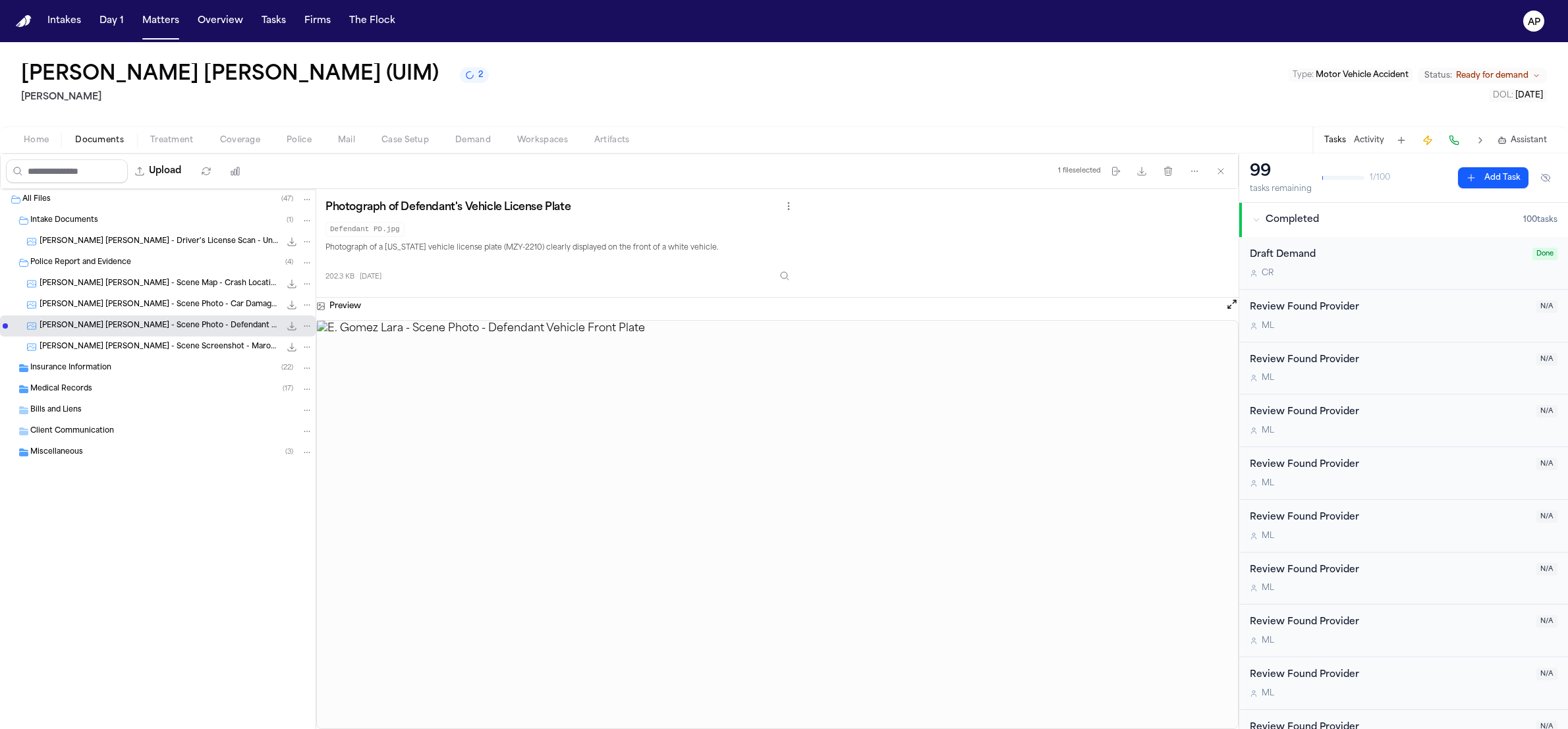
click at [120, 343] on span "E. Gomez Lara - Scene Screenshot - Maroon St Bridgeport - 10.21.24" at bounding box center [159, 347] width 240 height 11
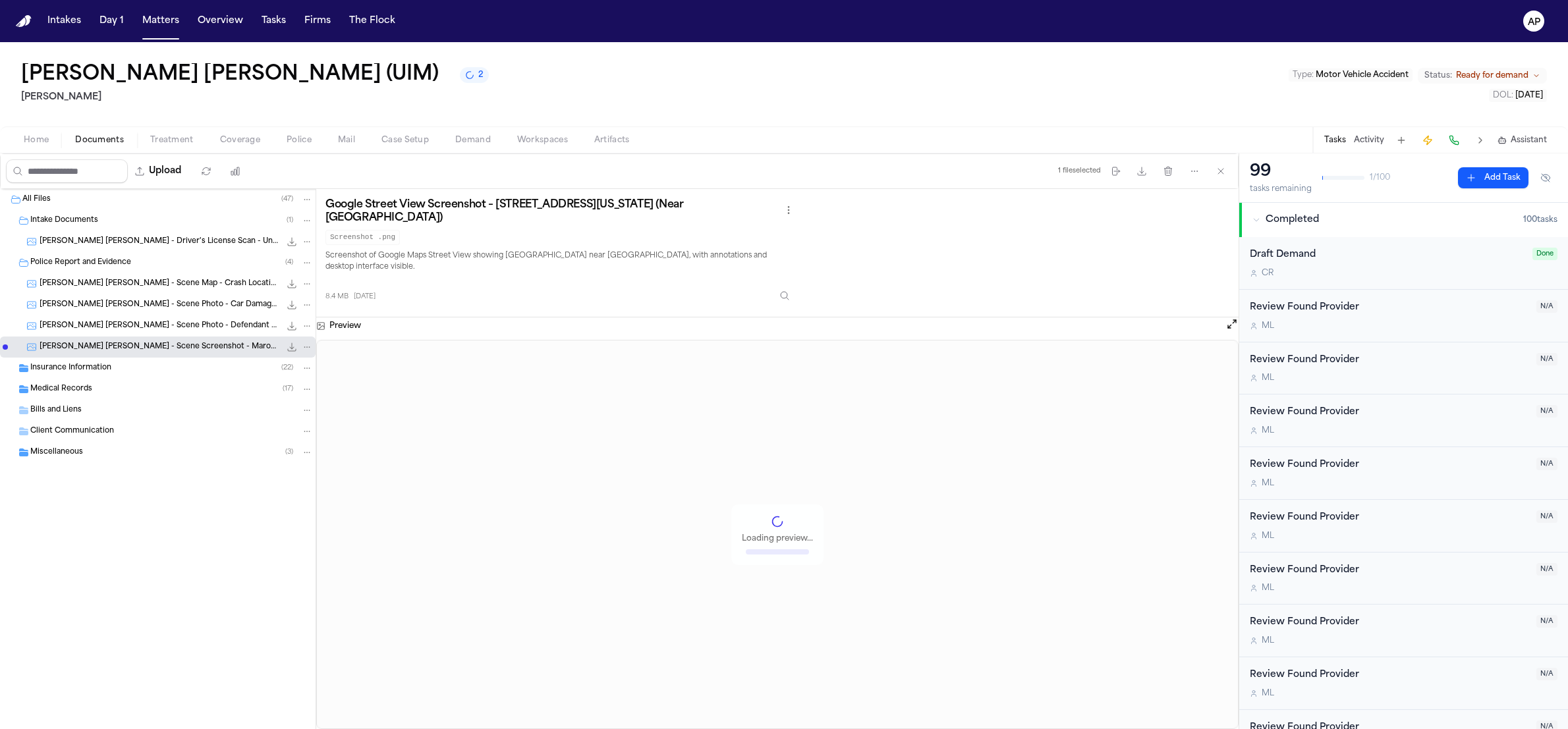
click at [75, 374] on div "Insurance Information ( 22 )" at bounding box center [171, 368] width 282 height 12
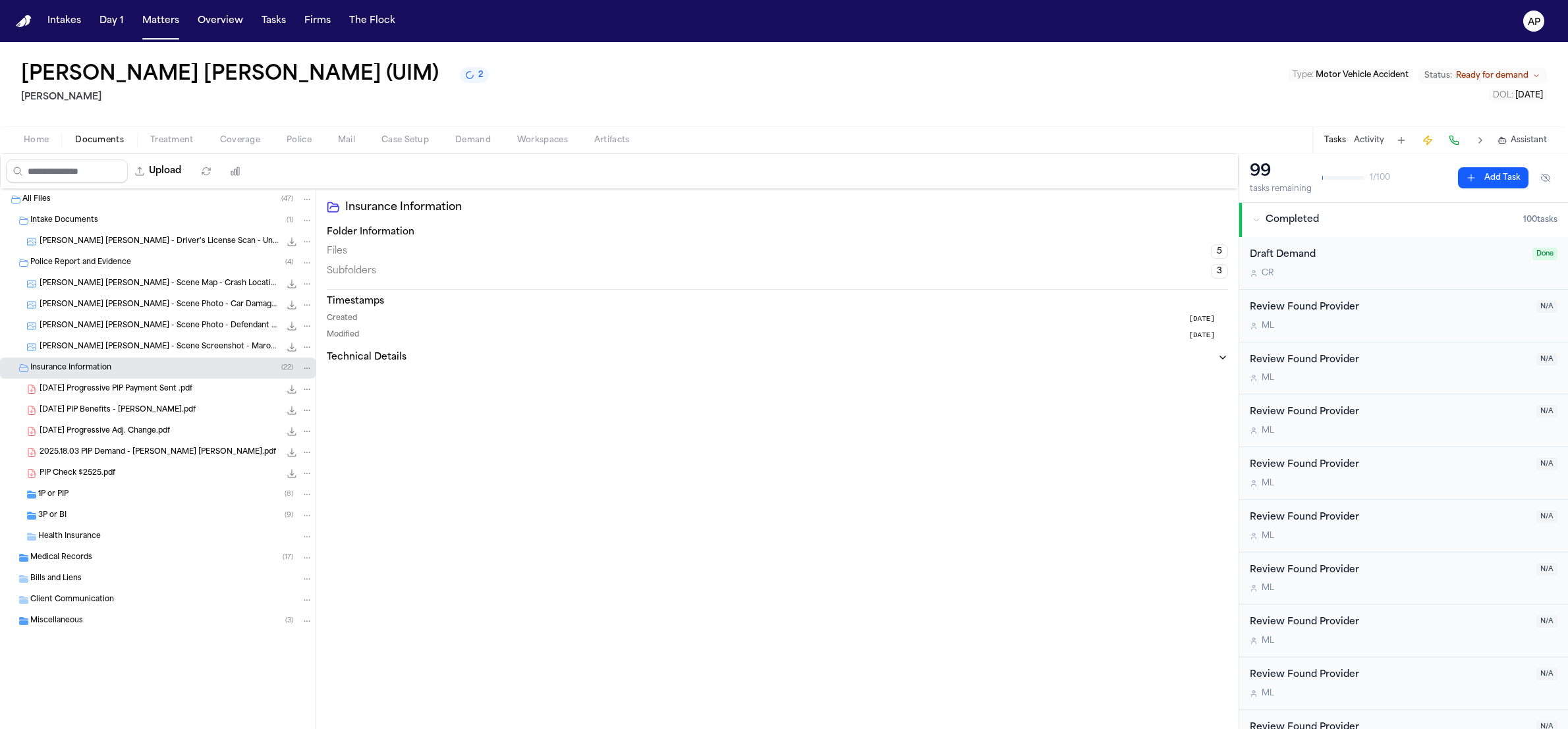
click at [120, 385] on span "2025.04.24 Progressive PIP Payment Sent .pdf" at bounding box center [116, 389] width 153 height 11
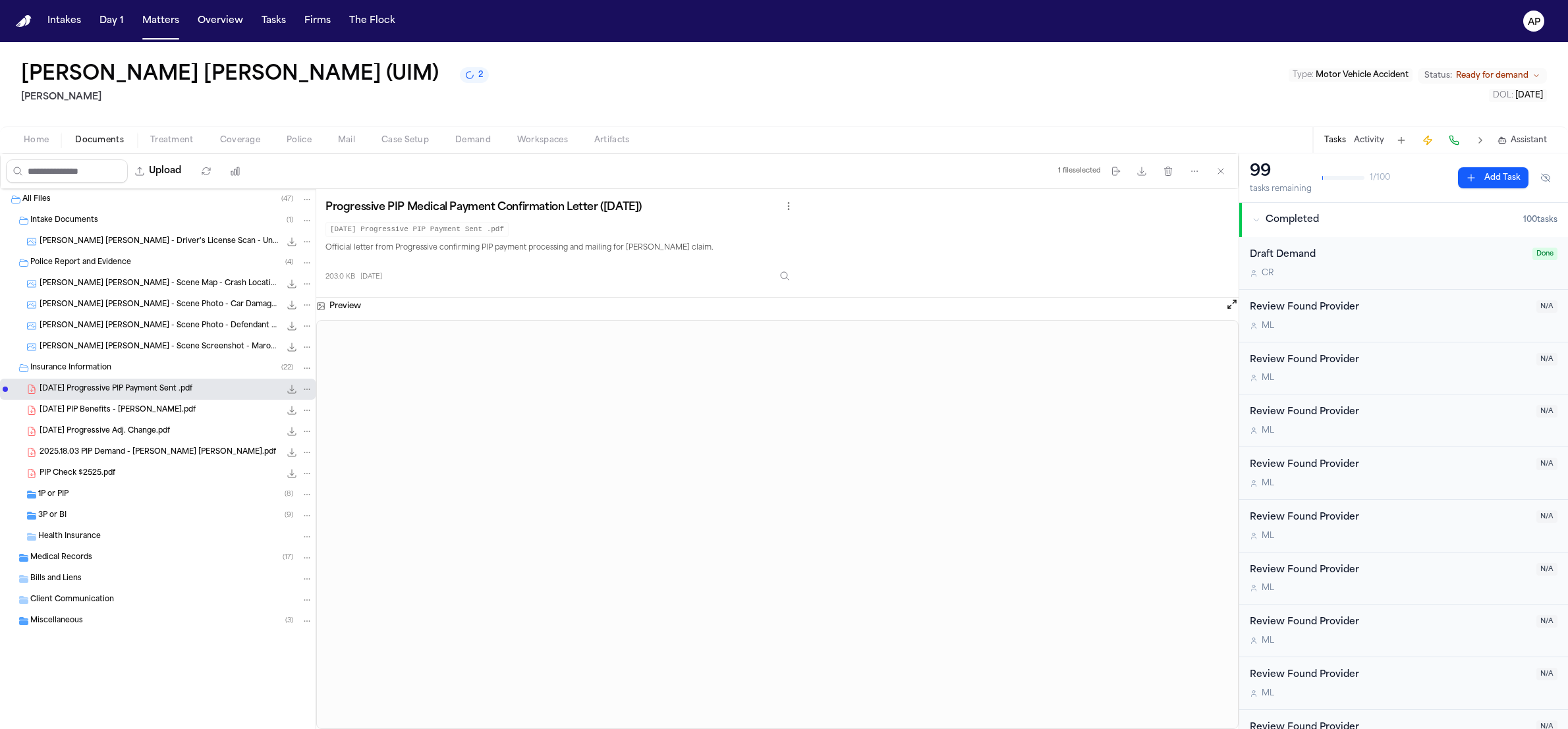
click at [145, 420] on div "2025.05.19 PIP Benefits - Ethan Gomez.pdf 322.0 KB • PDF" at bounding box center [158, 410] width 316 height 21
click at [130, 420] on div "2025.05.19 PIP Benefits - Ethan Gomez.pdf 322.0 KB • PDF" at bounding box center [158, 410] width 316 height 21
click at [138, 434] on span "2025.06.23 Progressive Adj. Change.pdf" at bounding box center [105, 432] width 130 height 11
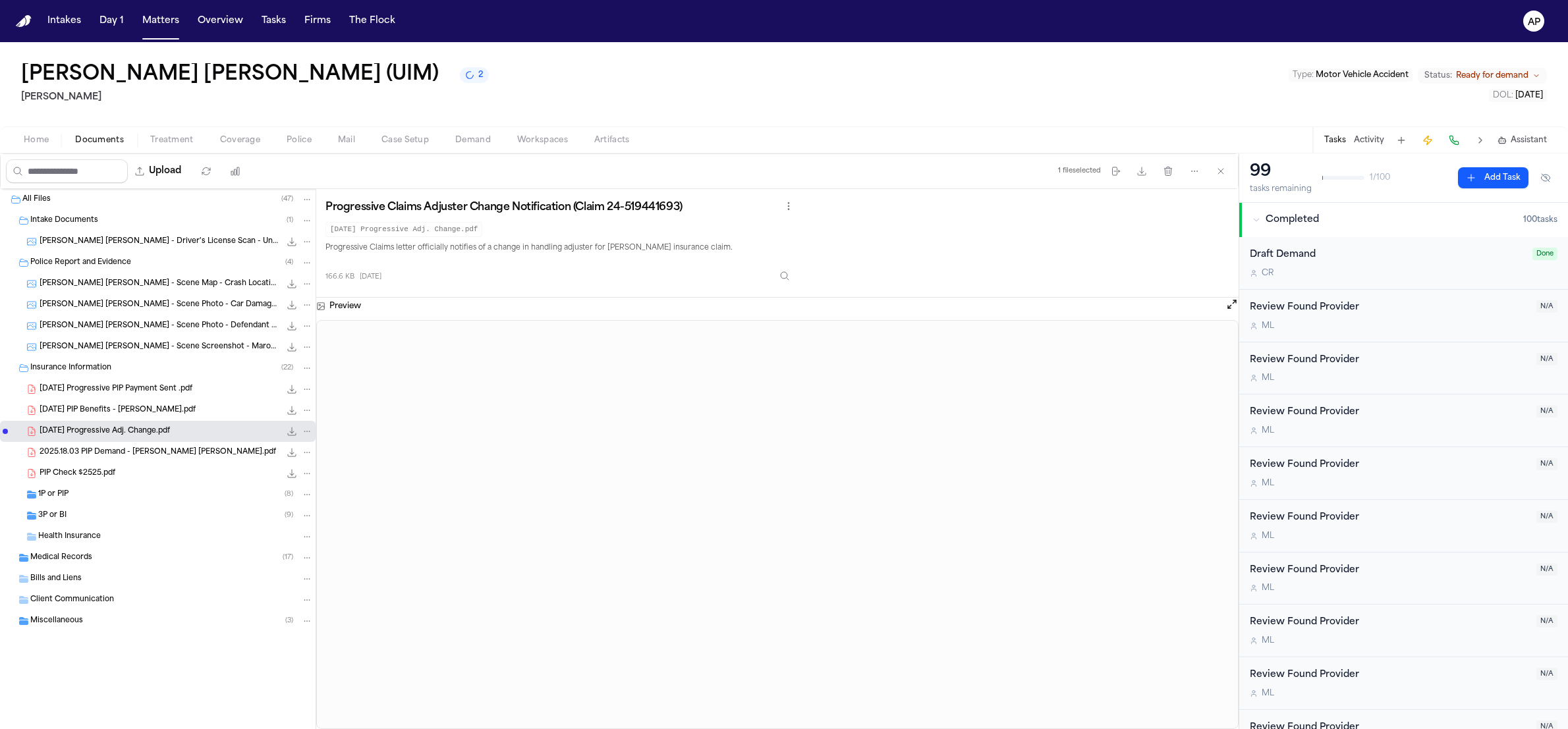
click at [98, 449] on span "2025.18.03 PIP Demand - Ethan Gomez Lara.pdf" at bounding box center [158, 453] width 236 height 11
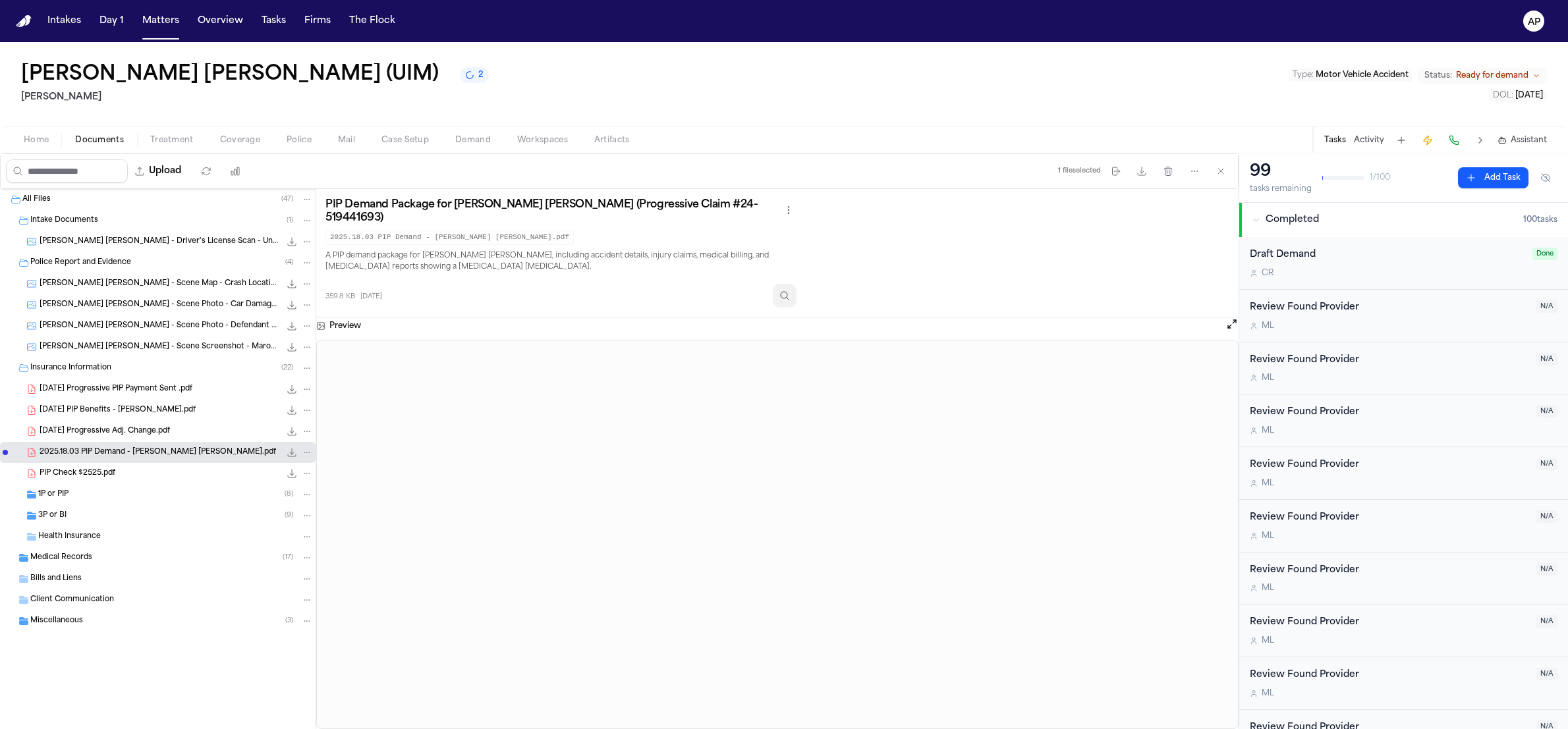
click at [790, 294] on icon "Inspect" at bounding box center [784, 295] width 10 height 10
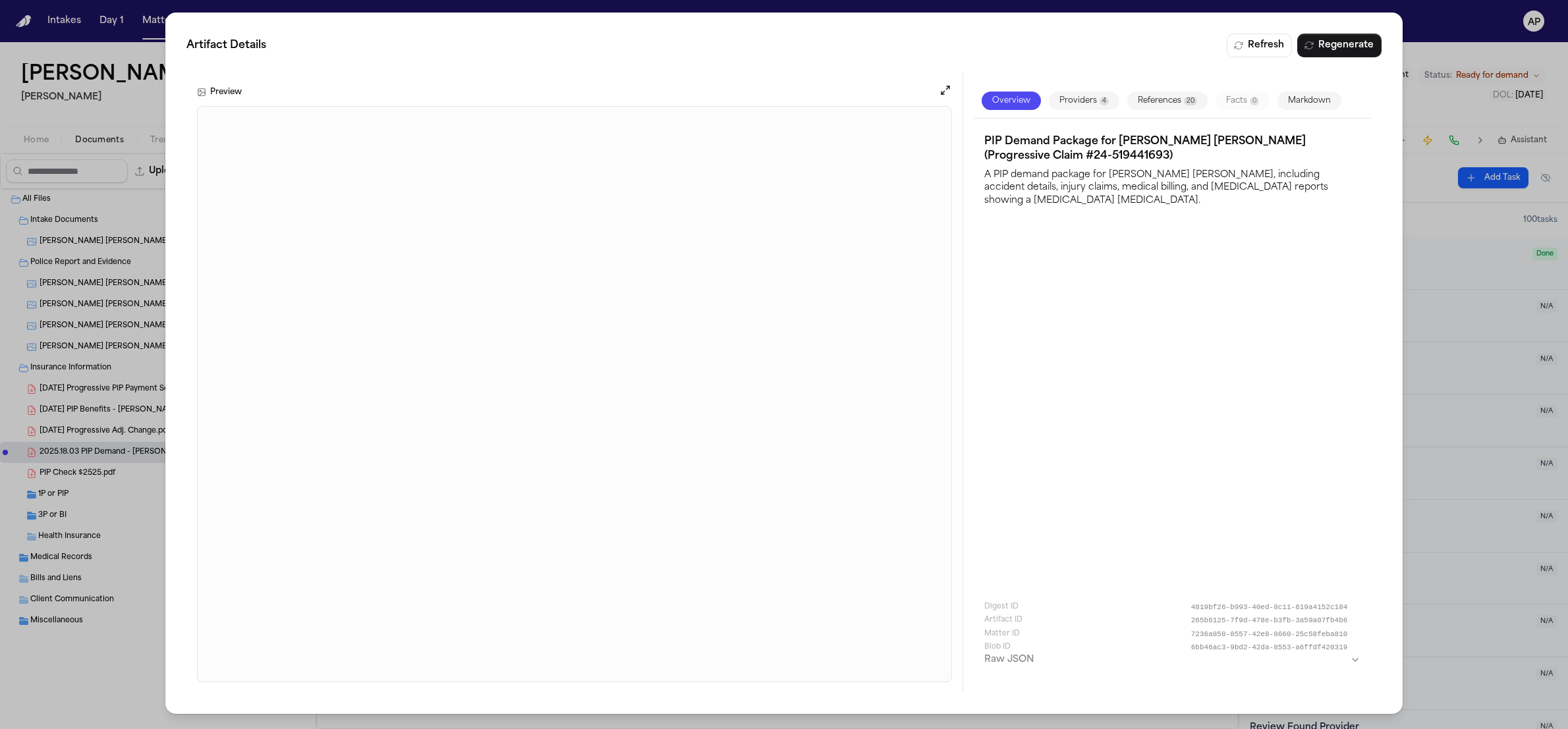
click at [1291, 99] on button "Markdown" at bounding box center [1309, 100] width 64 height 18
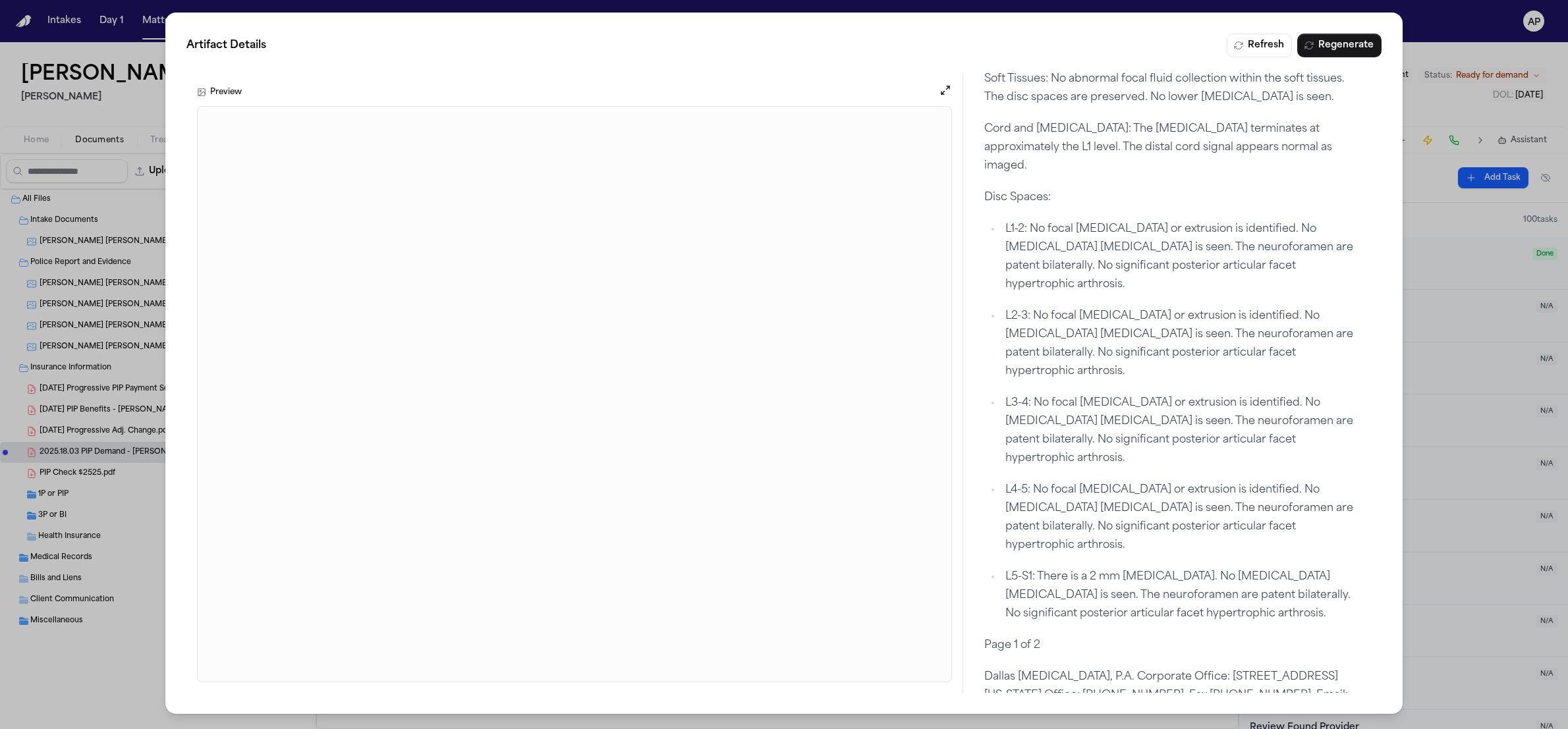
scroll to position [5260, 0]
click at [1408, 99] on div "Artifact Details Refresh Regenerate Preview Overview Providers 4 References 20 …" at bounding box center [784, 364] width 1568 height 729
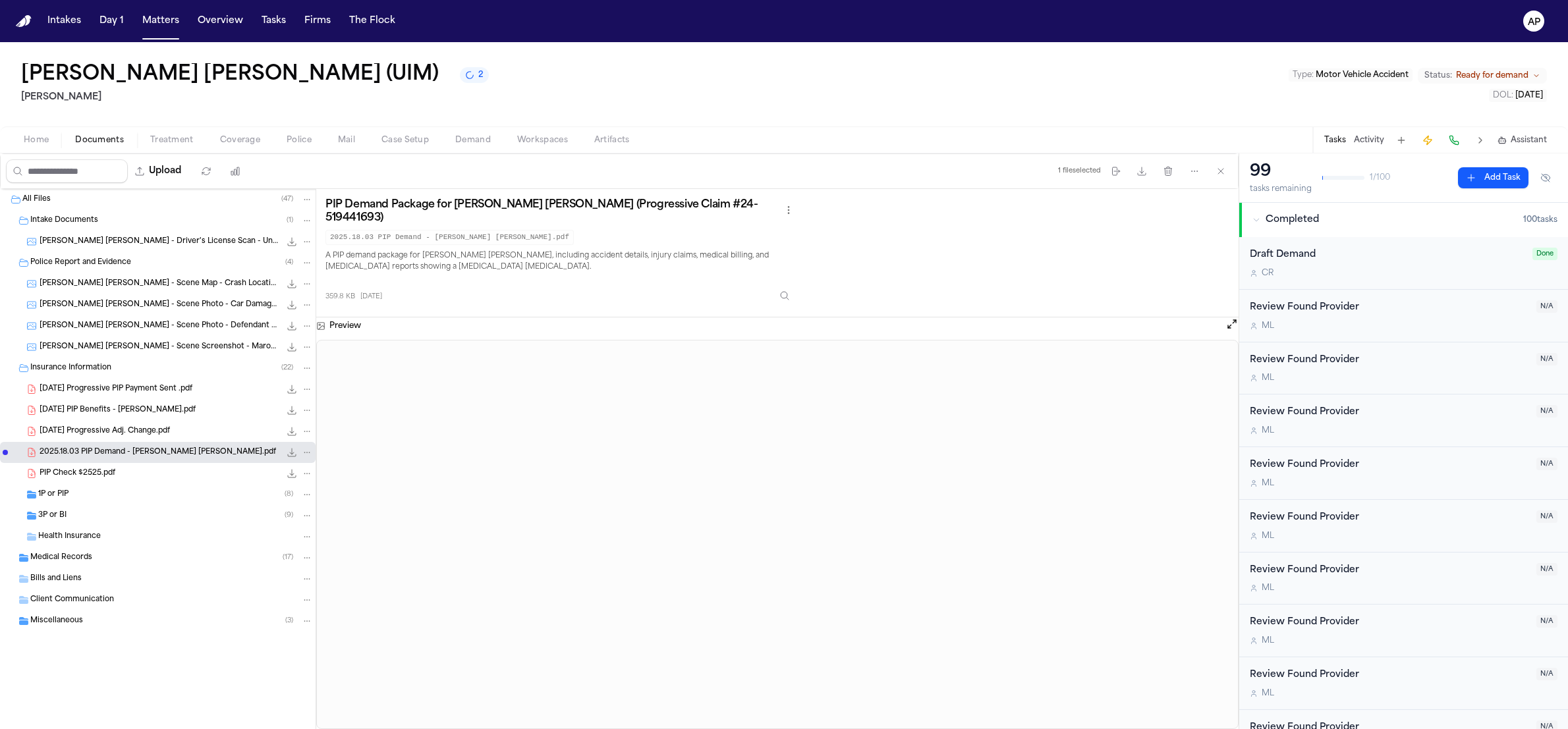
click at [66, 501] on div "1P or PIP ( 8 )" at bounding box center [158, 494] width 316 height 21
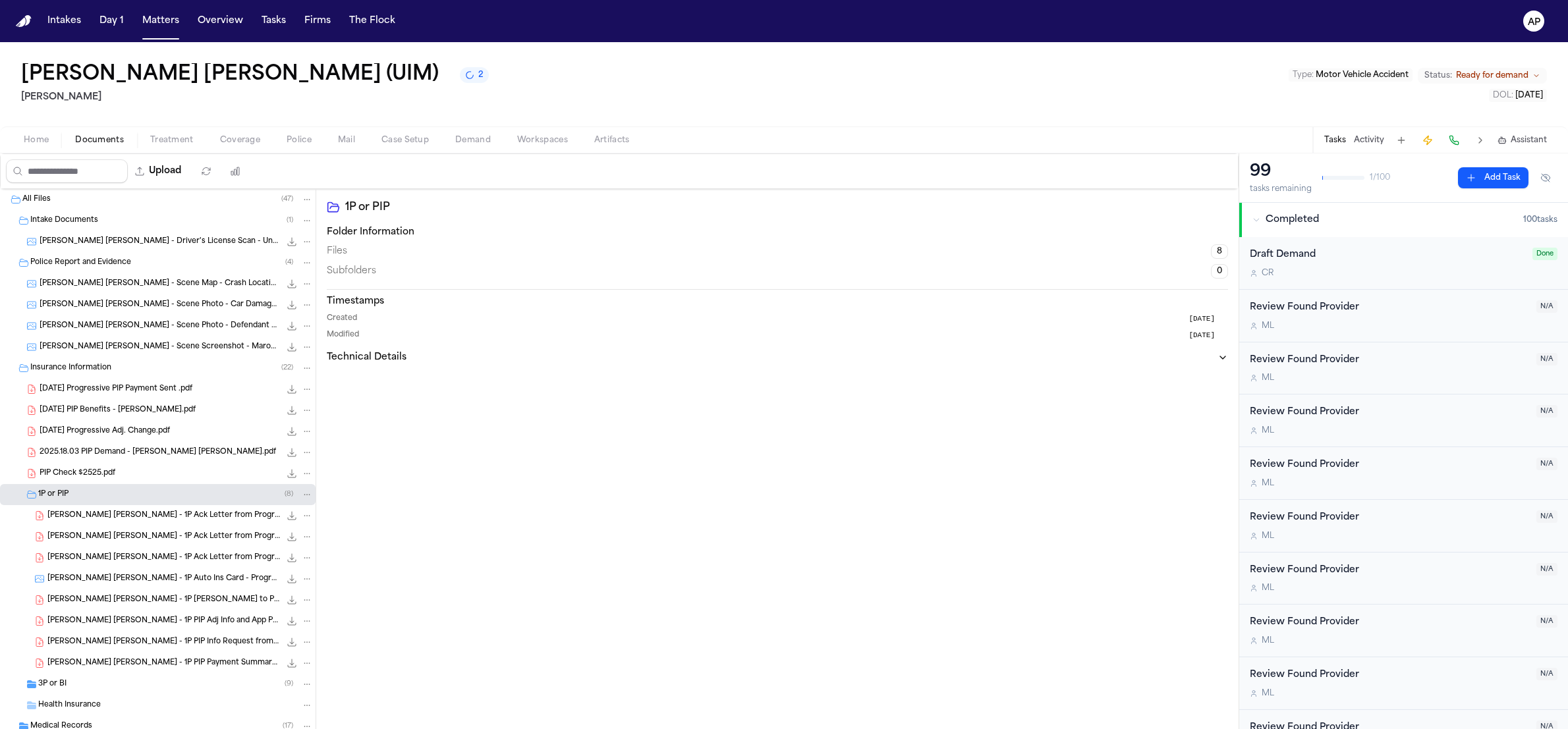
click at [73, 491] on div "1P or PIP ( 8 )" at bounding box center [175, 494] width 275 height 12
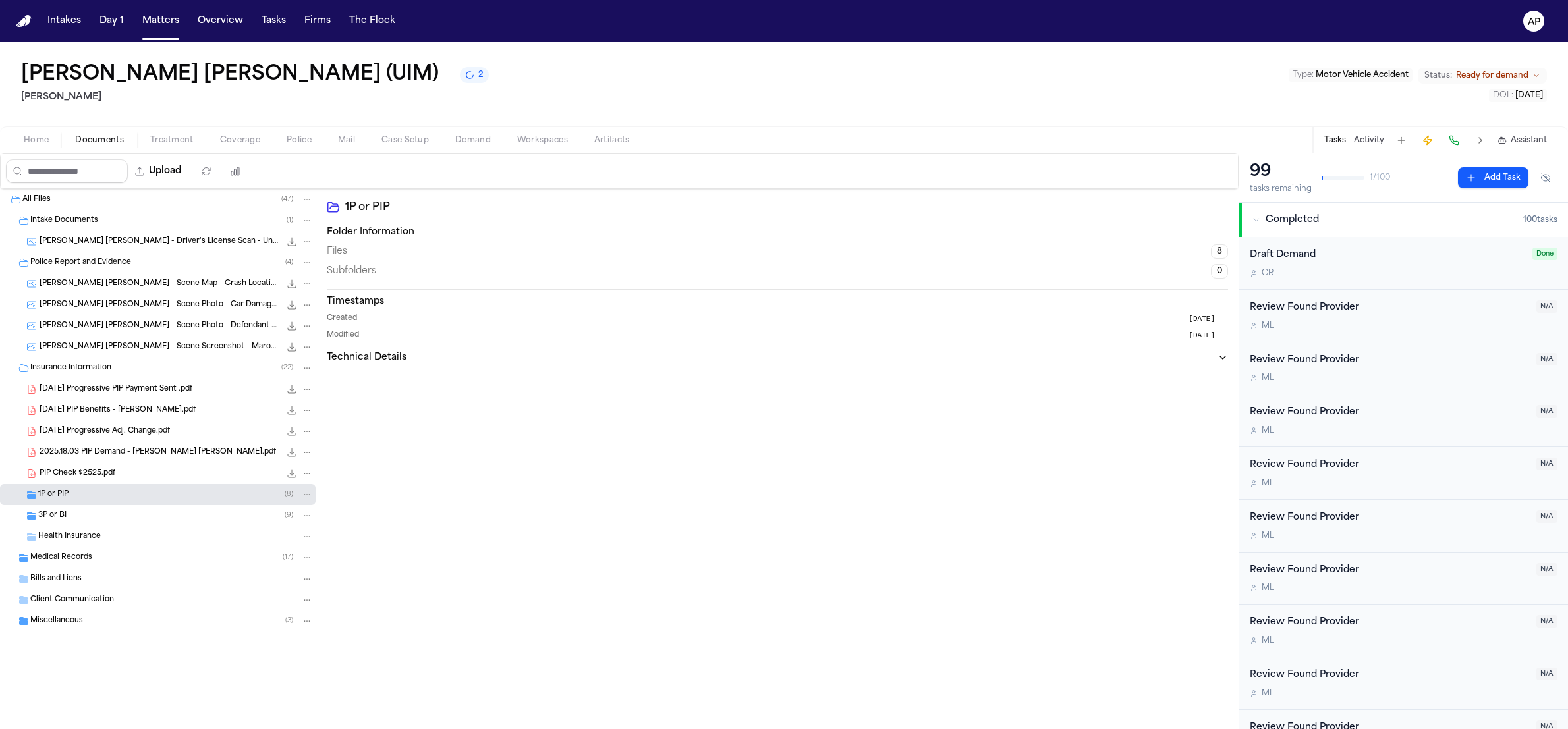
click at [86, 521] on div "3P or BI ( 9 )" at bounding box center [175, 516] width 275 height 12
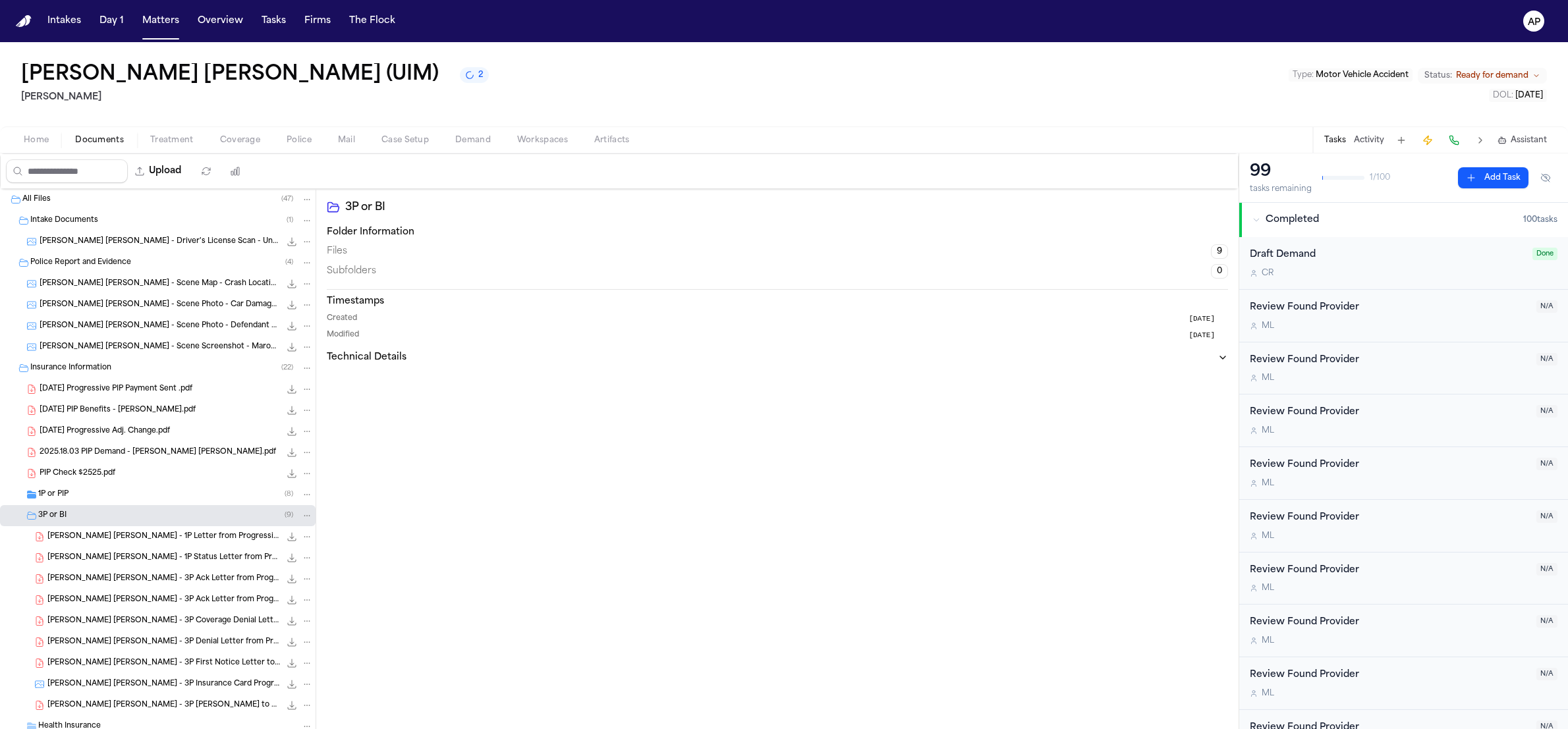
click at [86, 520] on div "3P or BI ( 9 )" at bounding box center [175, 516] width 275 height 12
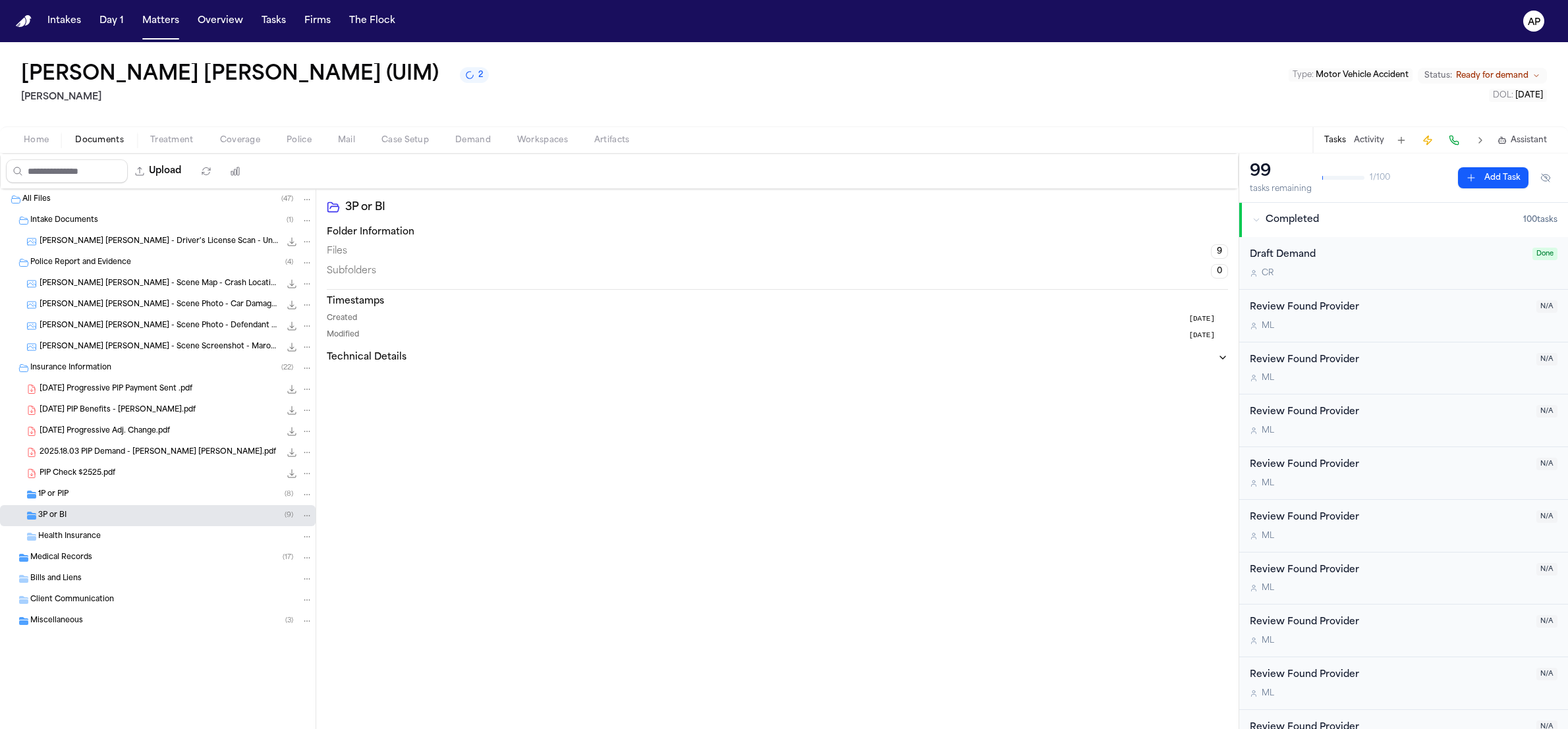
click at [80, 557] on span "Medical Records" at bounding box center [61, 558] width 62 height 11
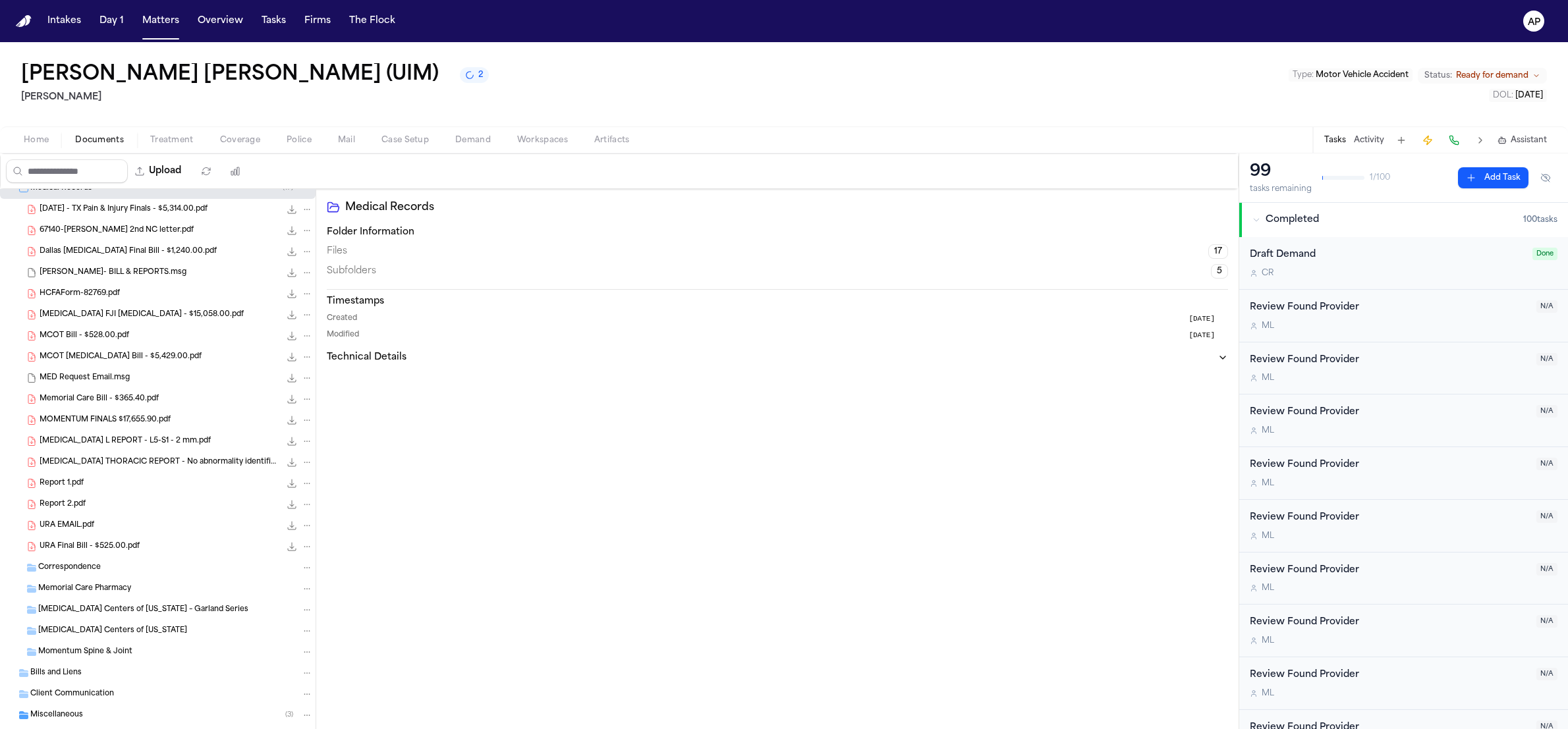
scroll to position [366, 0]
click at [177, 144] on span "Treatment" at bounding box center [171, 140] width 44 height 10
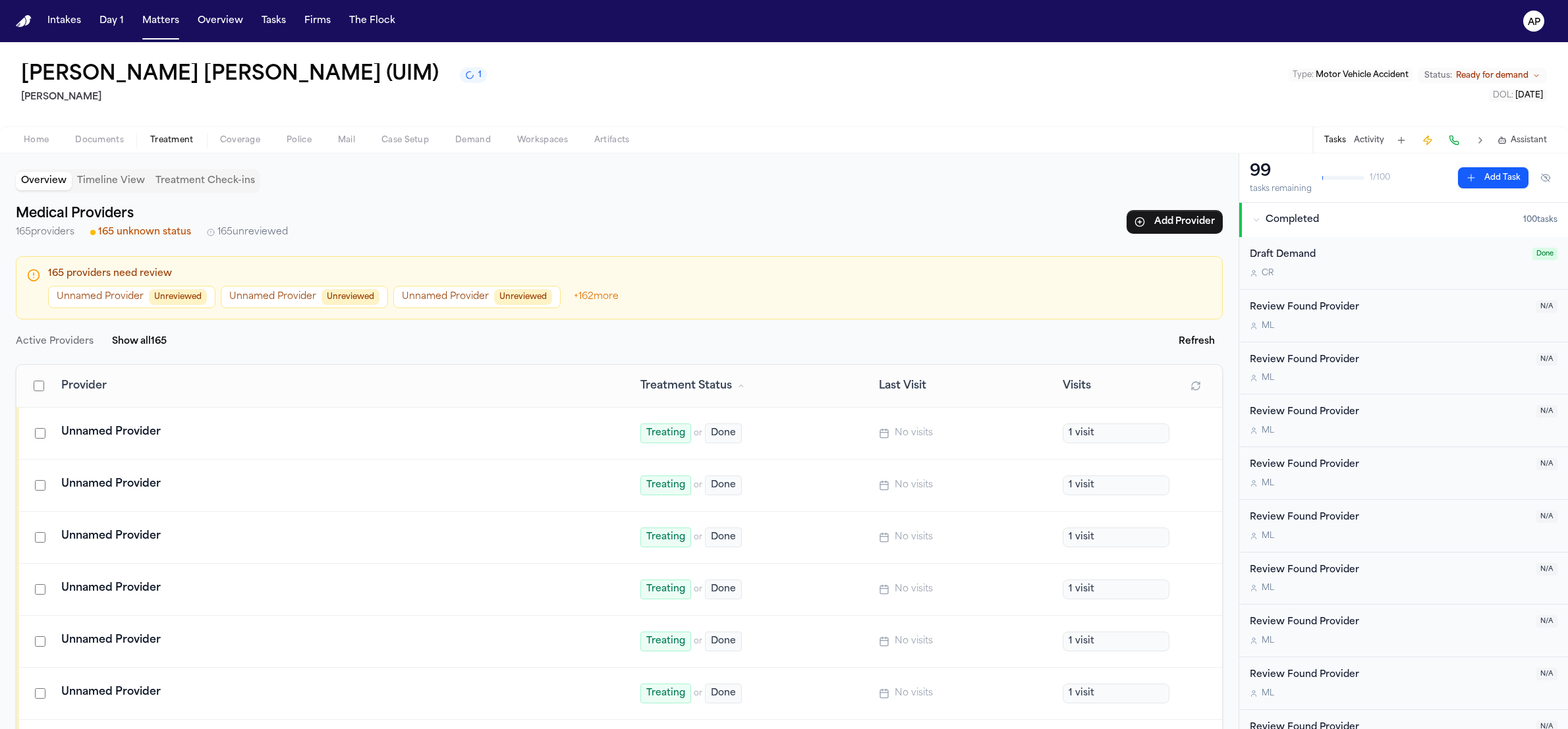
click at [156, 237] on span "165 unknown status" at bounding box center [144, 232] width 93 height 13
click at [107, 429] on div "Unnamed Provider" at bounding box center [335, 432] width 548 height 16
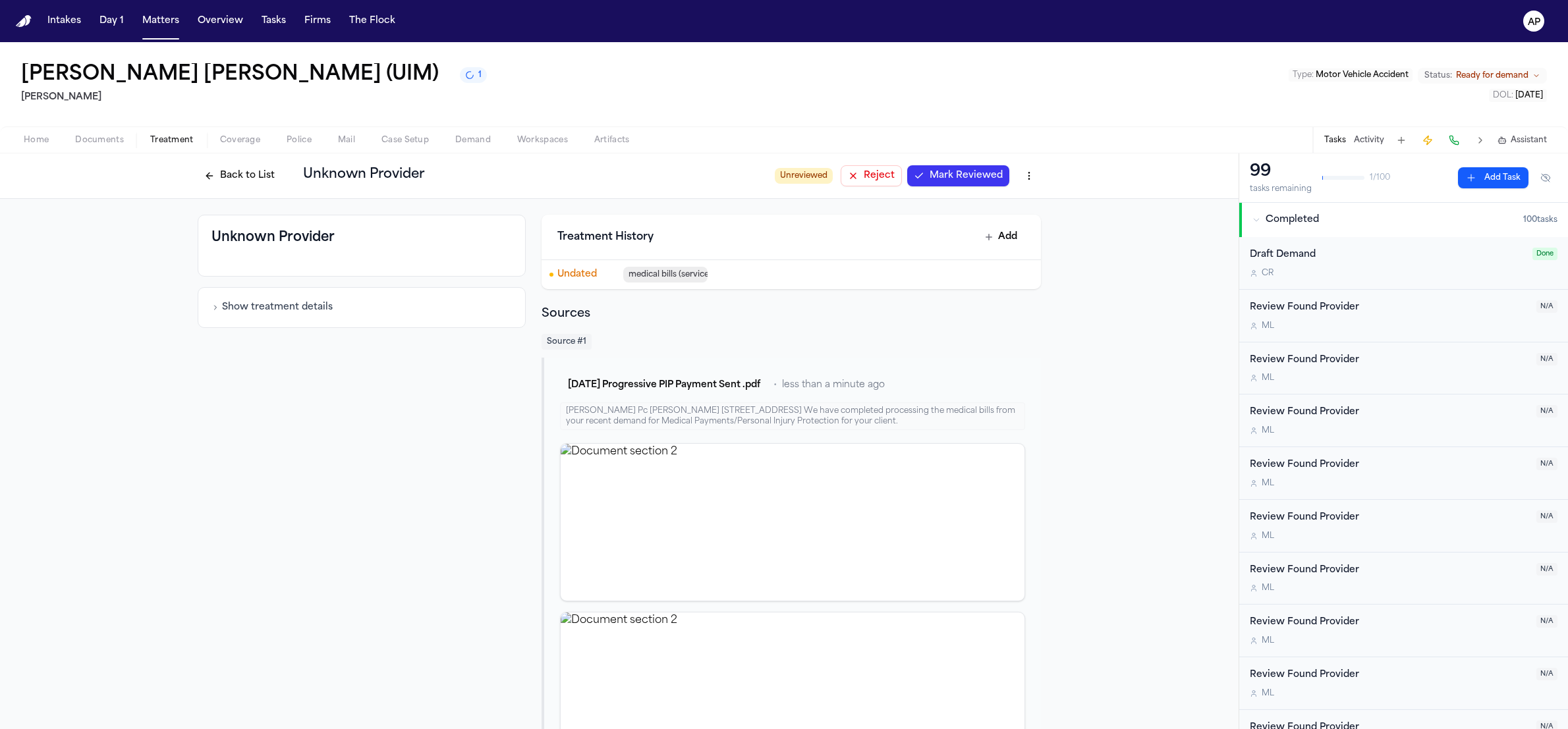
click at [103, 142] on span "Documents" at bounding box center [99, 140] width 48 height 10
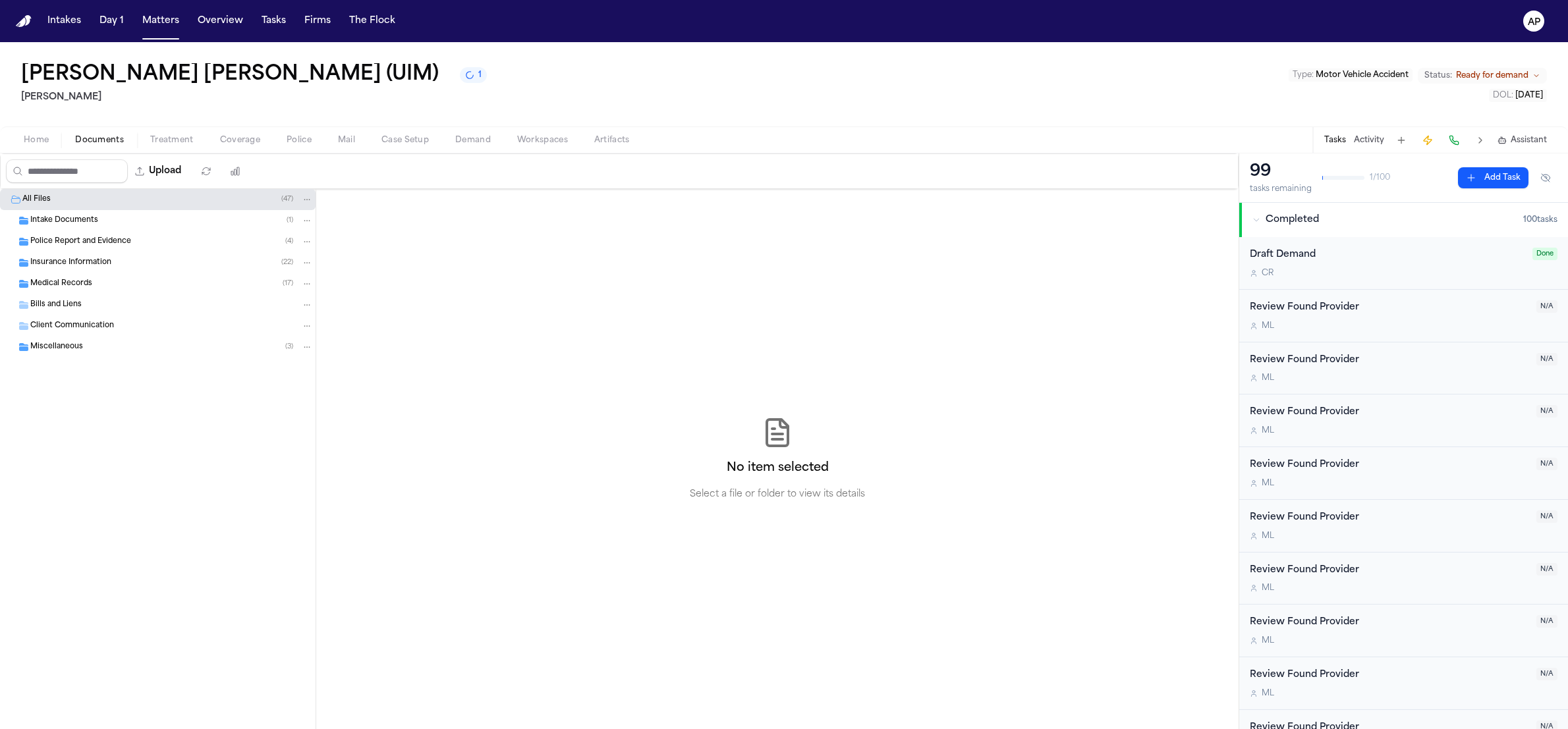
click at [4, 201] on span "Folder: All Files" at bounding box center [5, 199] width 6 height 6
click at [1133, 180] on button "Download files" at bounding box center [1142, 171] width 24 height 24
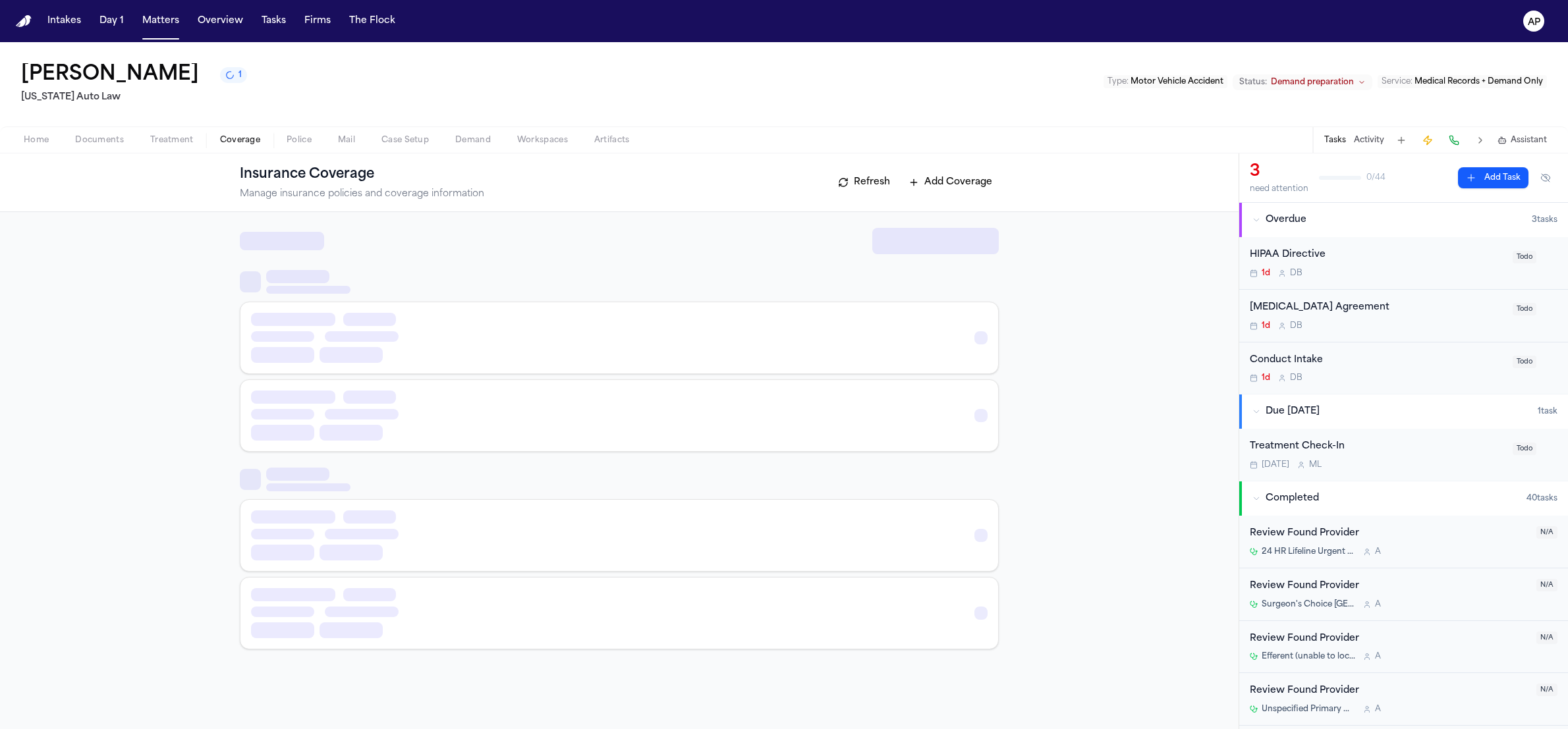
click at [216, 144] on button "Coverage" at bounding box center [240, 140] width 67 height 16
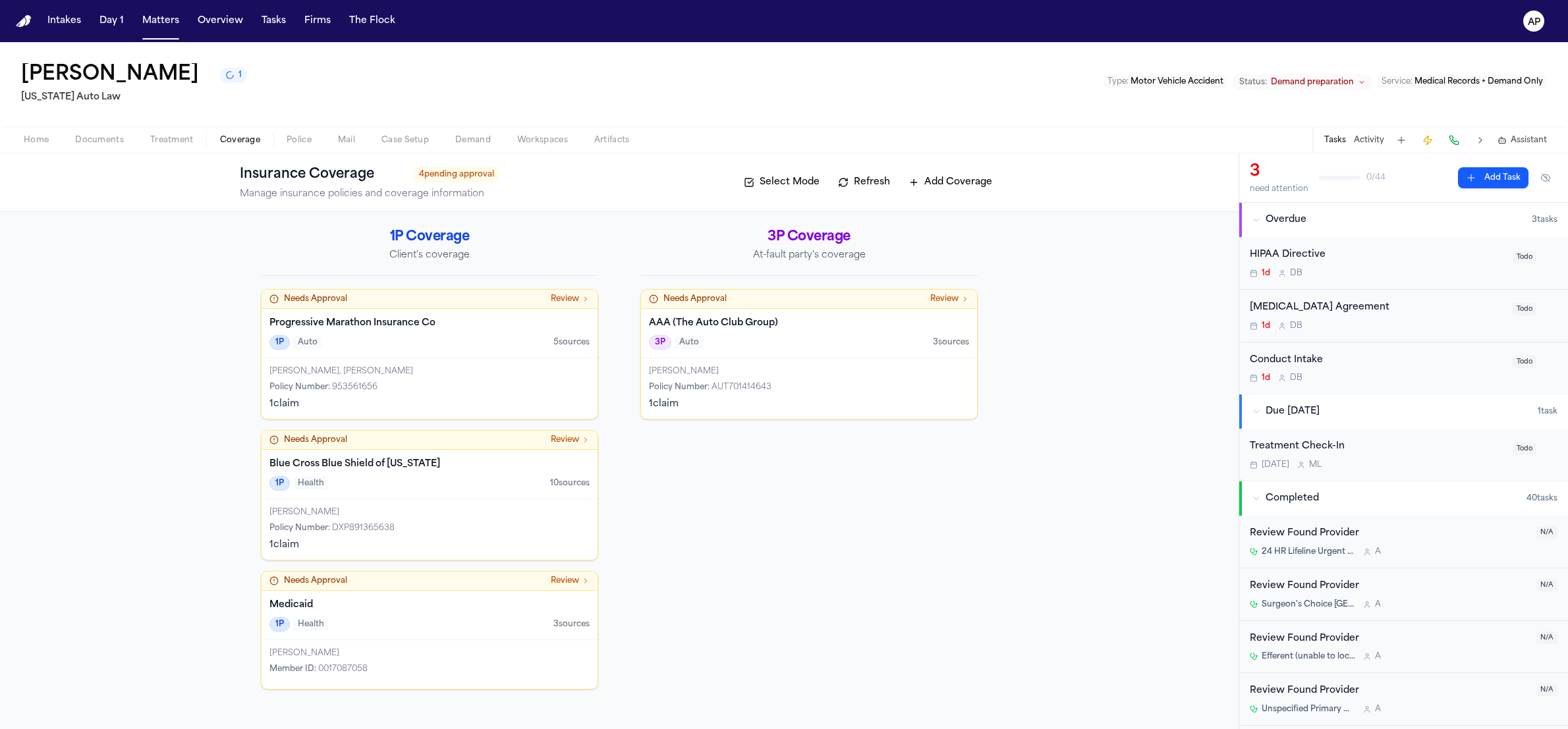
click at [188, 147] on span "button" at bounding box center [171, 148] width 60 height 2
click at [229, 141] on span "Coverage" at bounding box center [240, 140] width 40 height 10
click at [207, 141] on button "Coverage" at bounding box center [240, 140] width 67 height 16
click at [196, 145] on button "Treatment" at bounding box center [172, 140] width 70 height 16
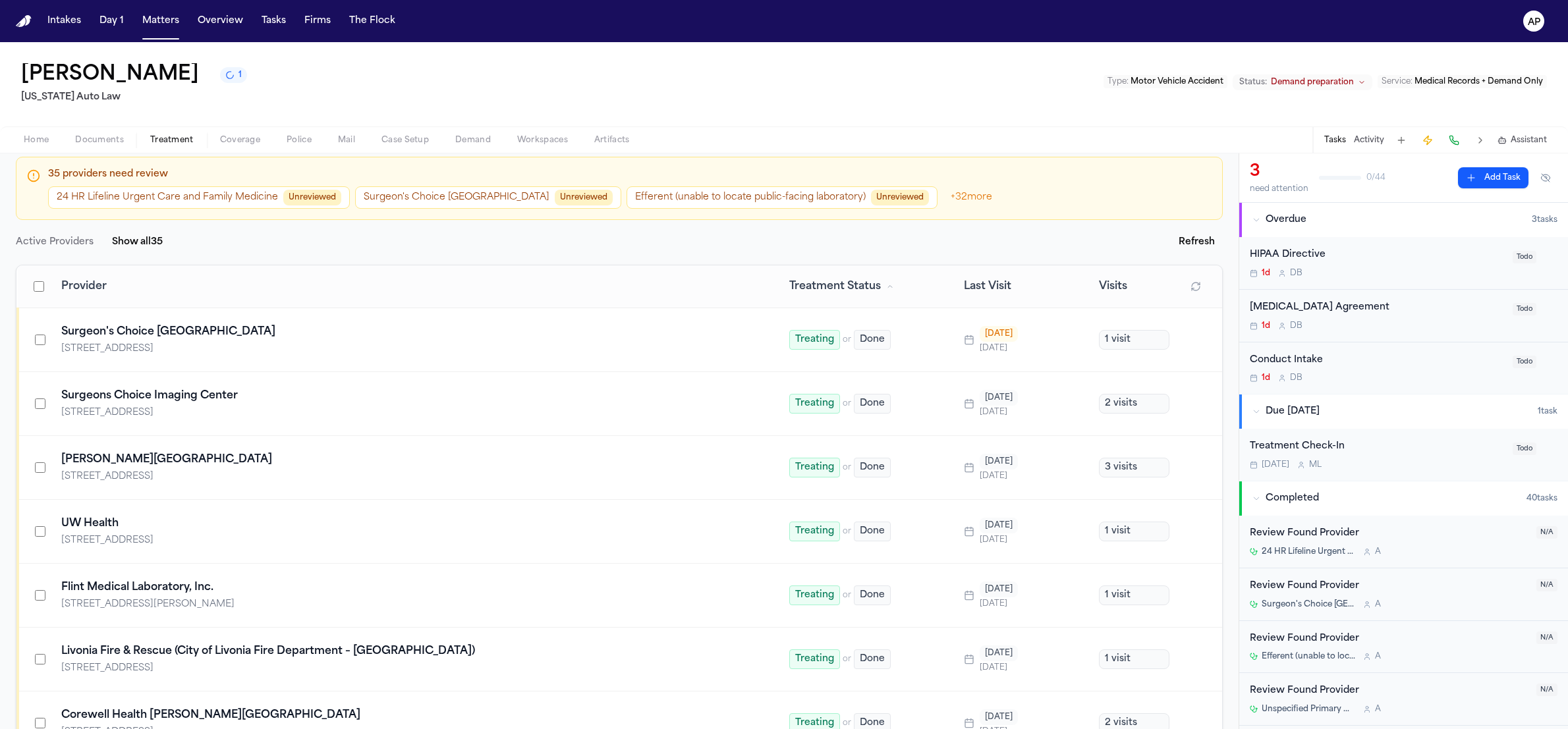
scroll to position [98, 0]
click at [89, 290] on span "Provider" at bounding box center [83, 289] width 45 height 16
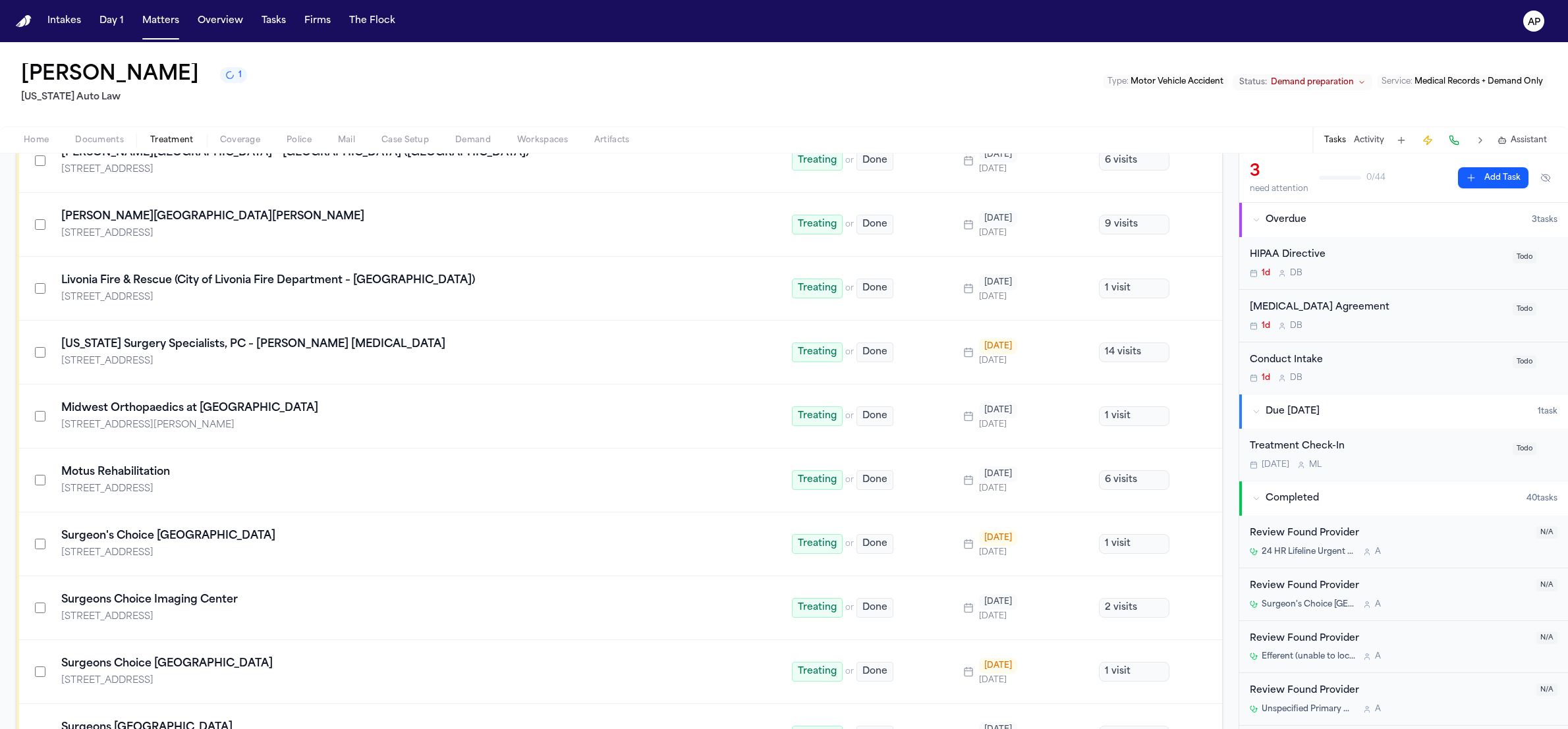
scroll to position [0, 0]
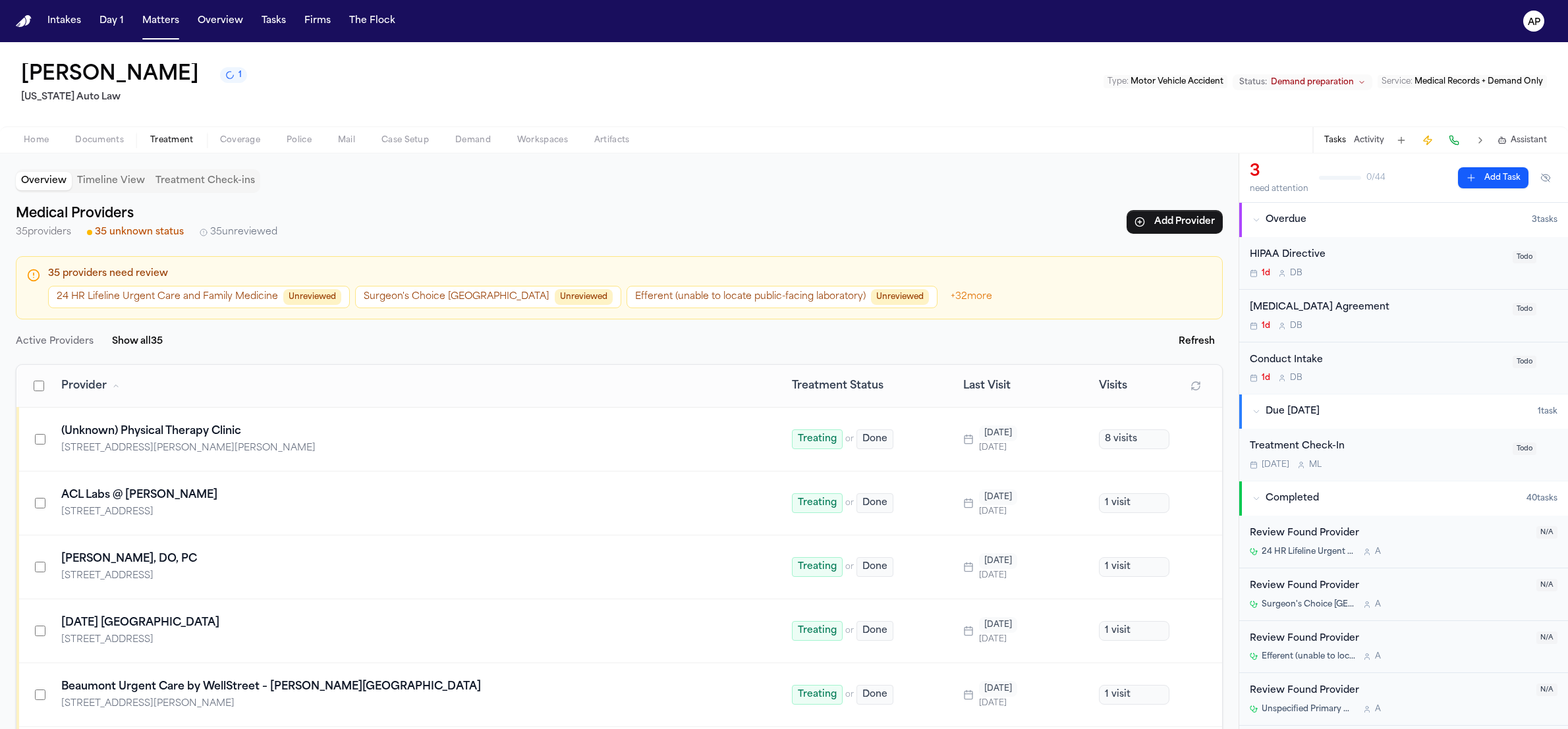
click at [117, 236] on span "35 unknown status" at bounding box center [140, 232] width 89 height 13
click at [259, 235] on span "35 unreviewed" at bounding box center [244, 232] width 67 height 13
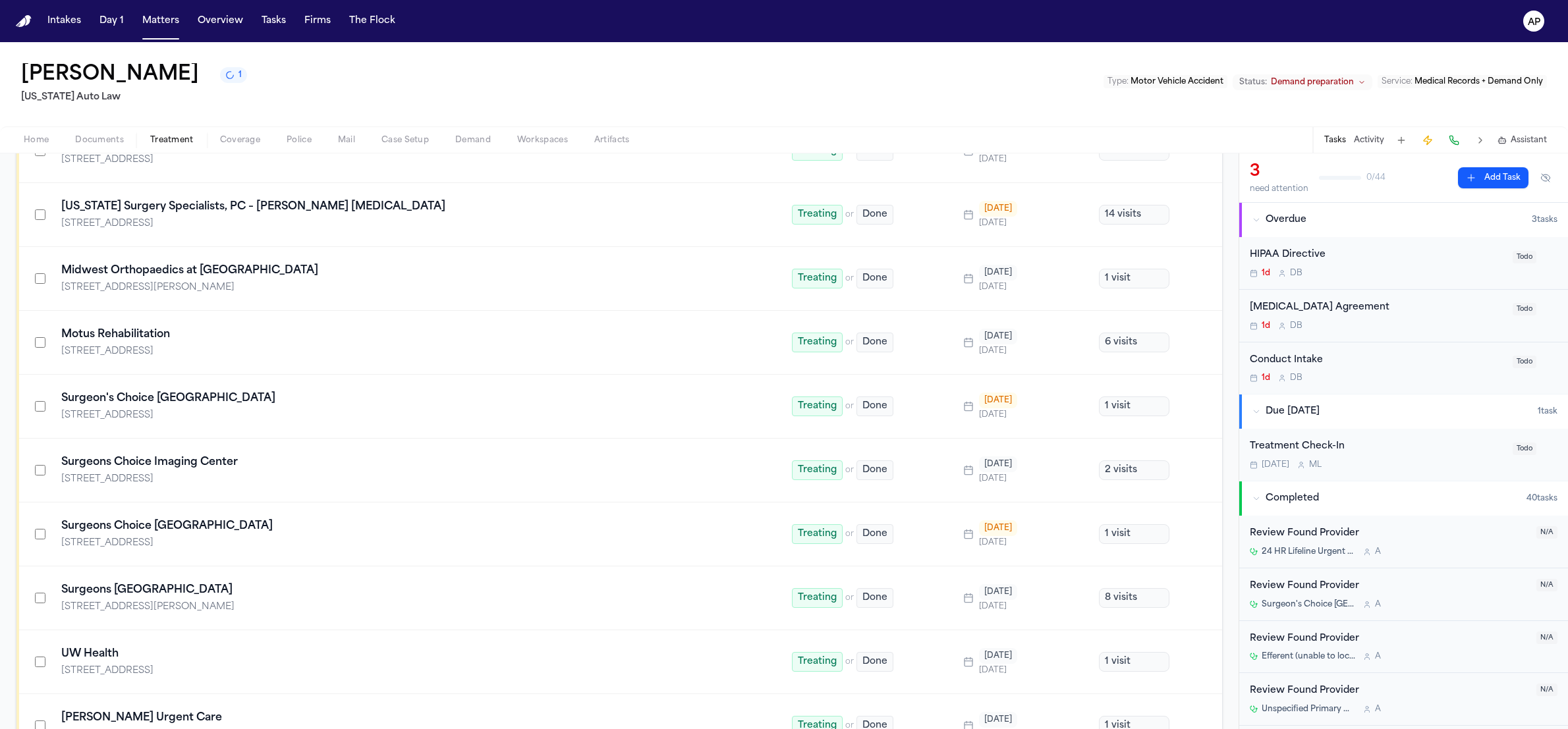
scroll to position [1487, 0]
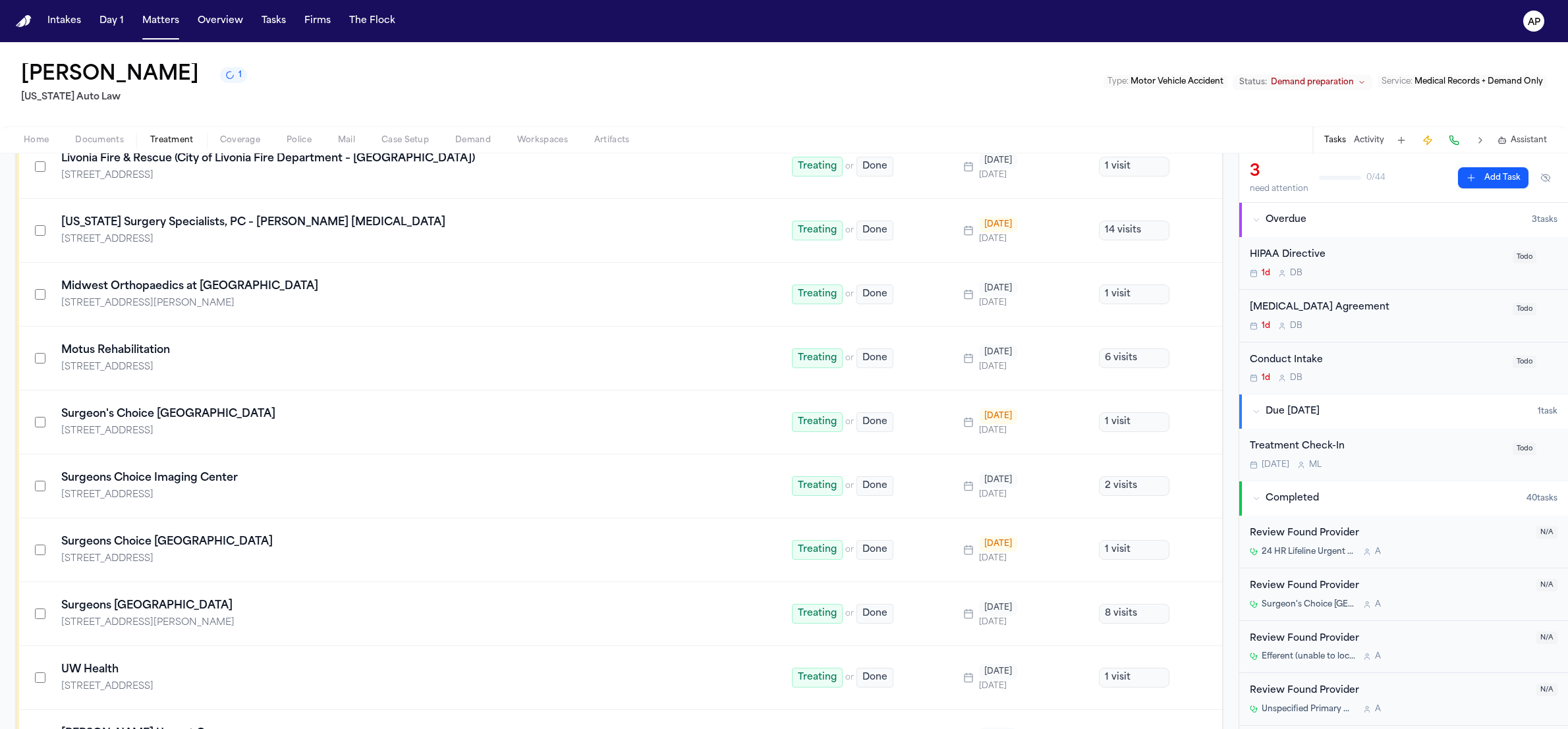
click at [420, 140] on span "Case Setup" at bounding box center [405, 140] width 48 height 10
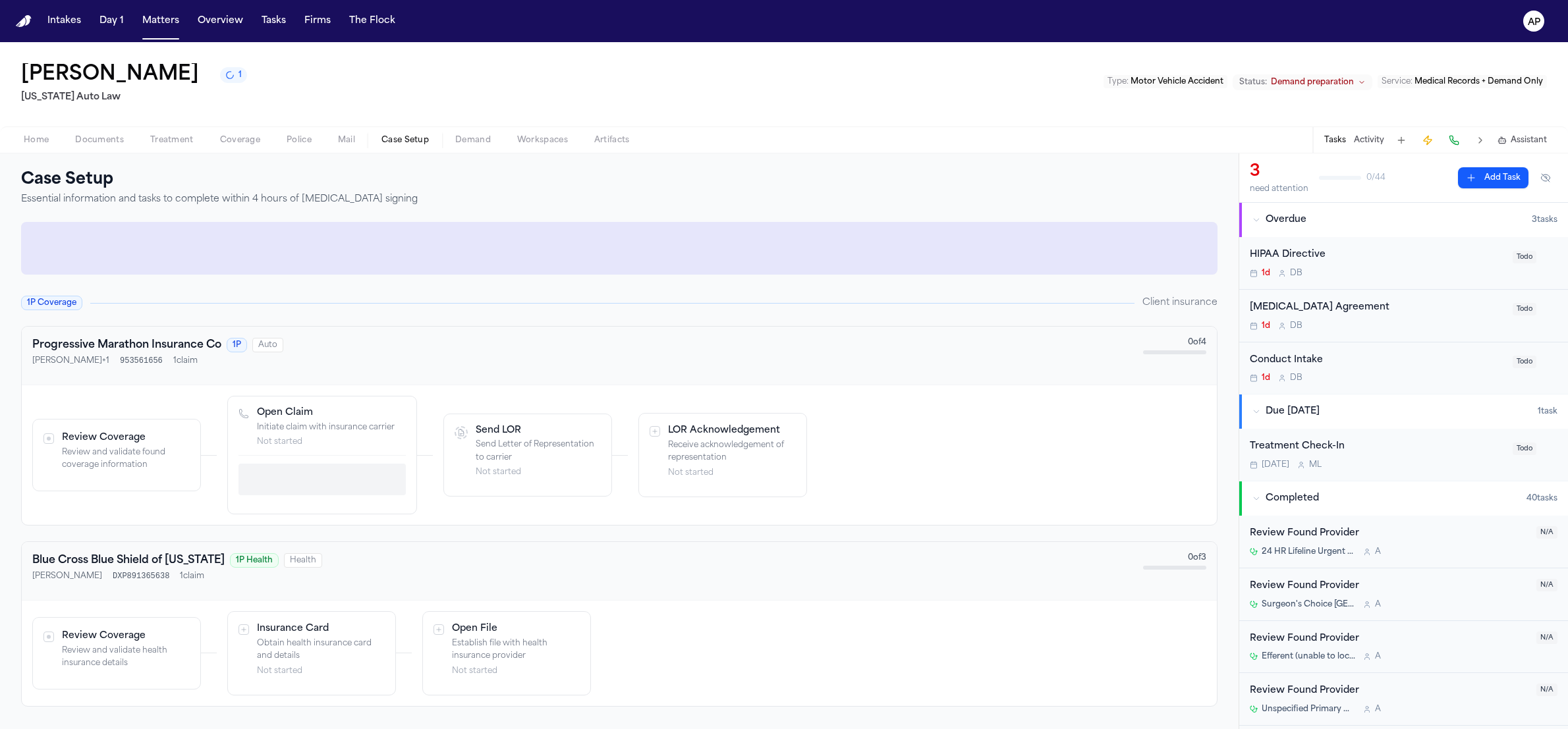
click at [463, 139] on span "Demand" at bounding box center [473, 140] width 36 height 10
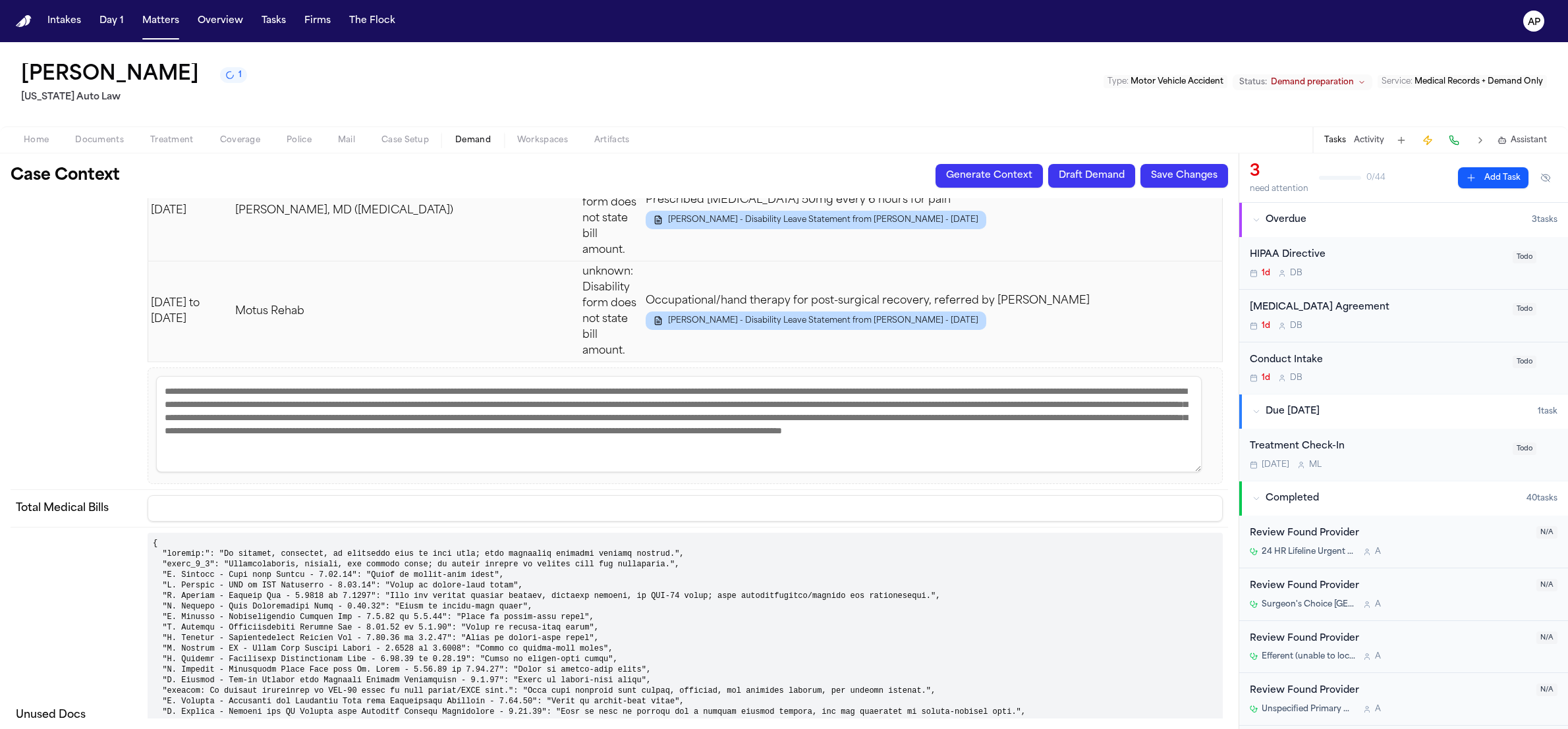
scroll to position [3911, 0]
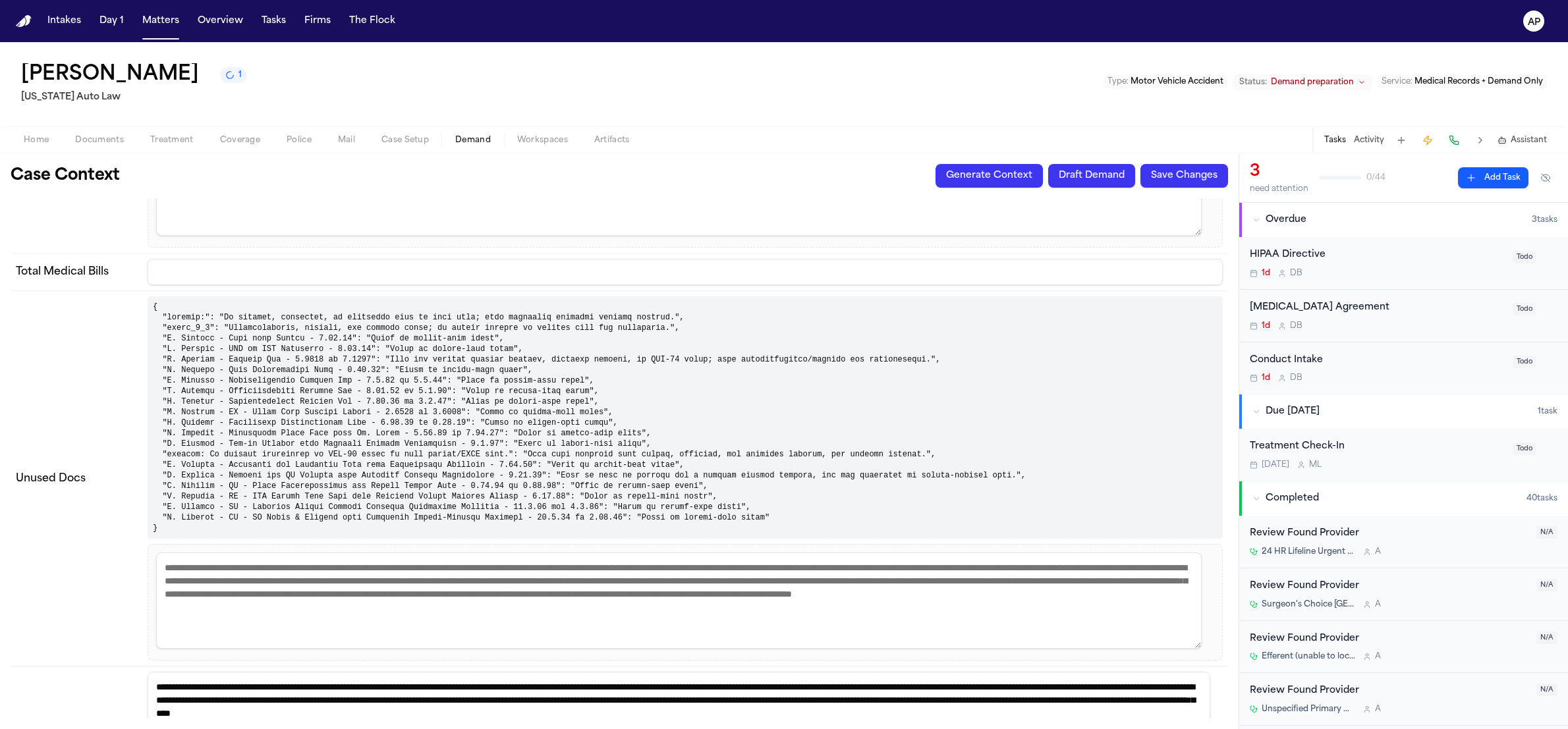
click at [356, 363] on pre at bounding box center [685, 418] width 1075 height 243
click at [357, 363] on pre at bounding box center [685, 418] width 1075 height 243
click at [499, 456] on pre at bounding box center [685, 418] width 1075 height 243
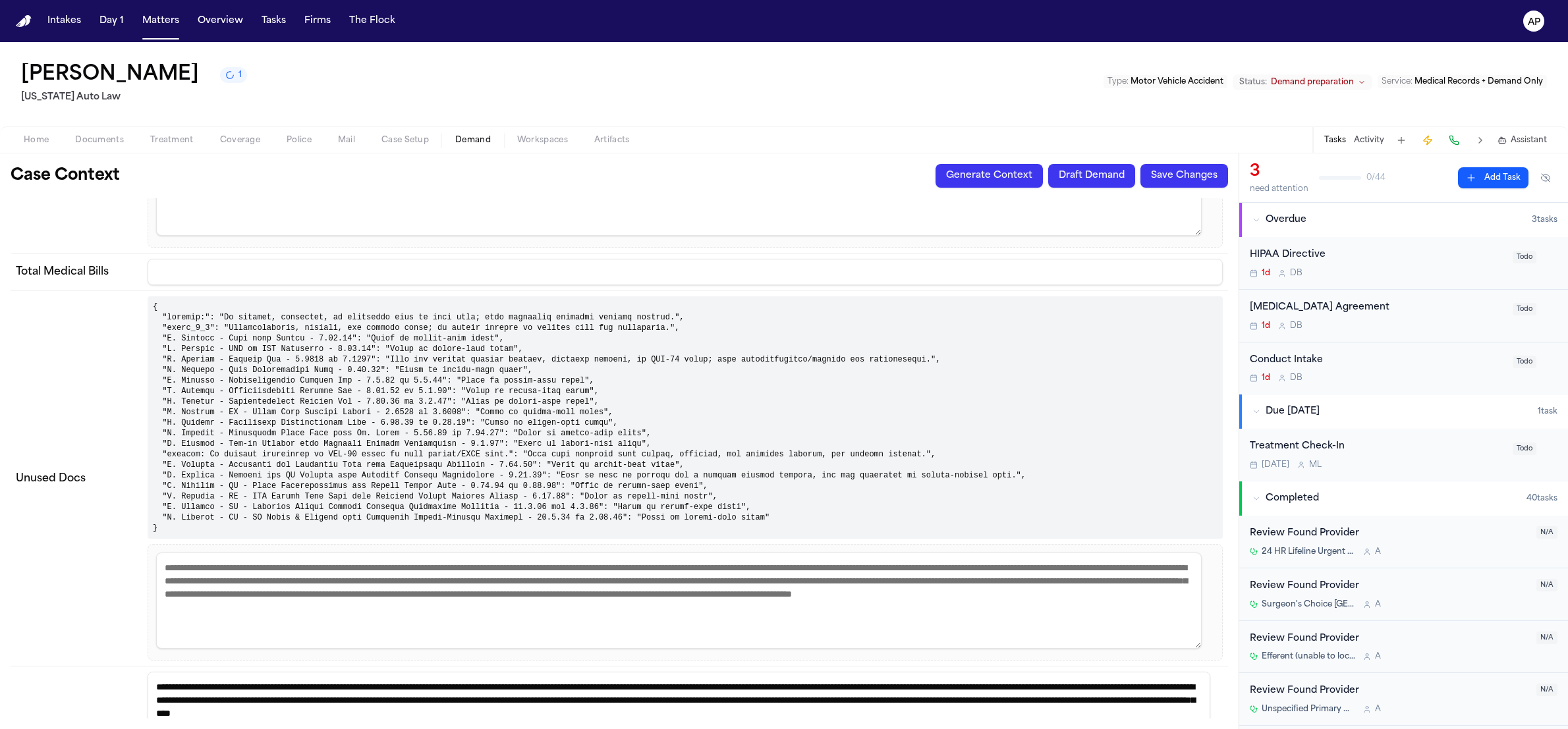
click at [499, 455] on pre at bounding box center [685, 418] width 1075 height 243
click at [497, 453] on pre at bounding box center [685, 418] width 1075 height 243
click at [497, 452] on pre at bounding box center [685, 418] width 1075 height 243
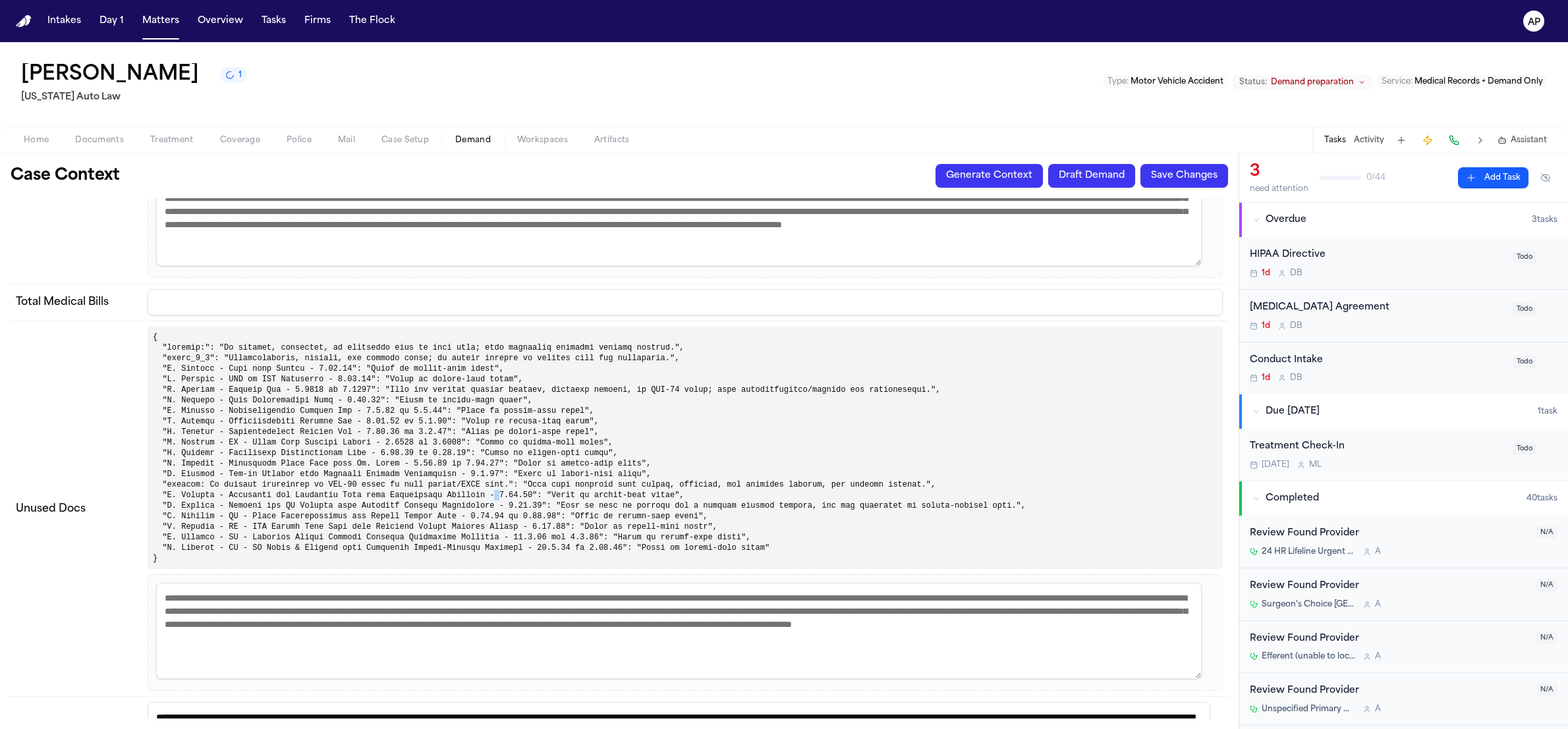
scroll to position [3917, 0]
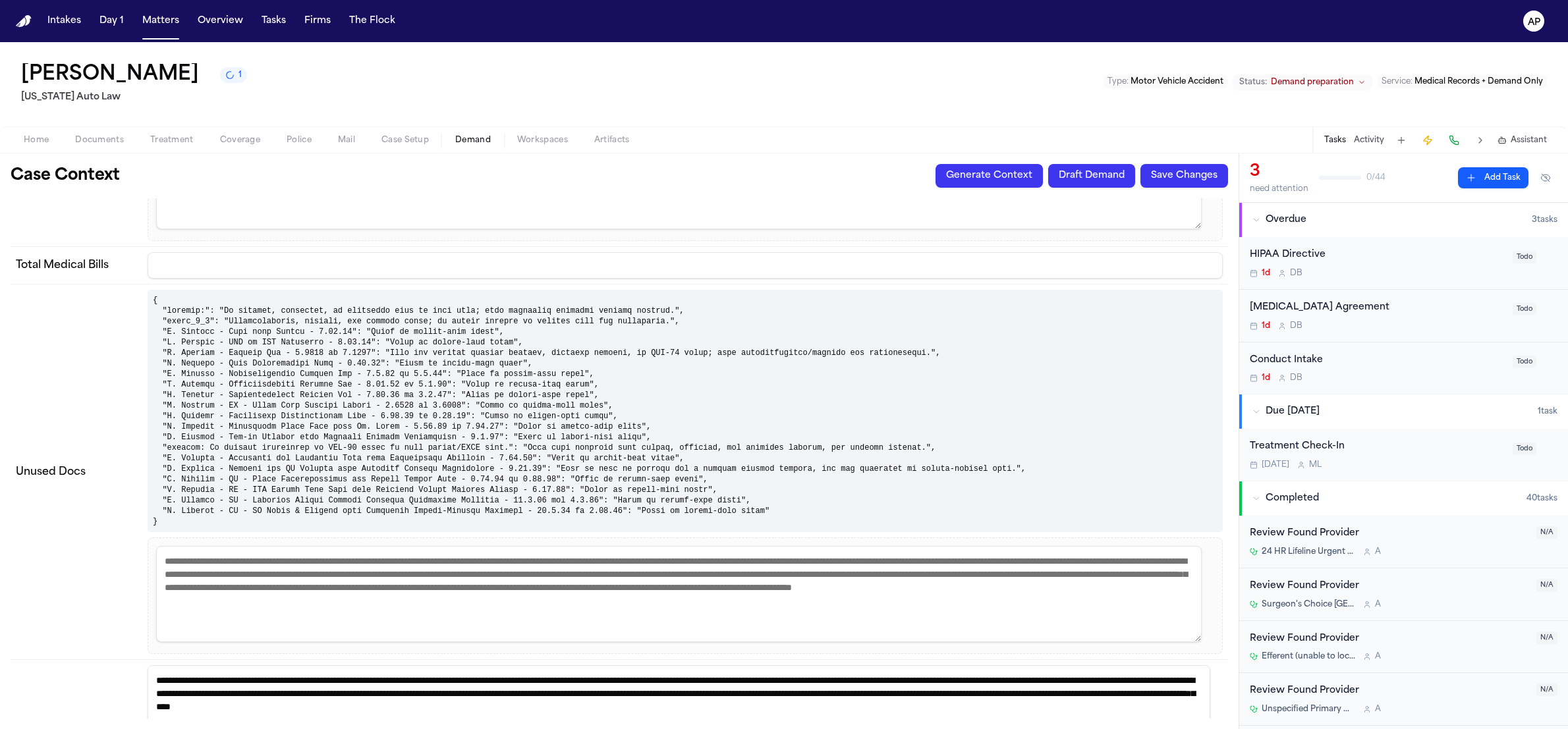
click at [515, 493] on pre at bounding box center [685, 411] width 1075 height 243
click at [514, 494] on pre at bounding box center [685, 411] width 1075 height 243
click at [538, 477] on pre at bounding box center [685, 411] width 1075 height 243
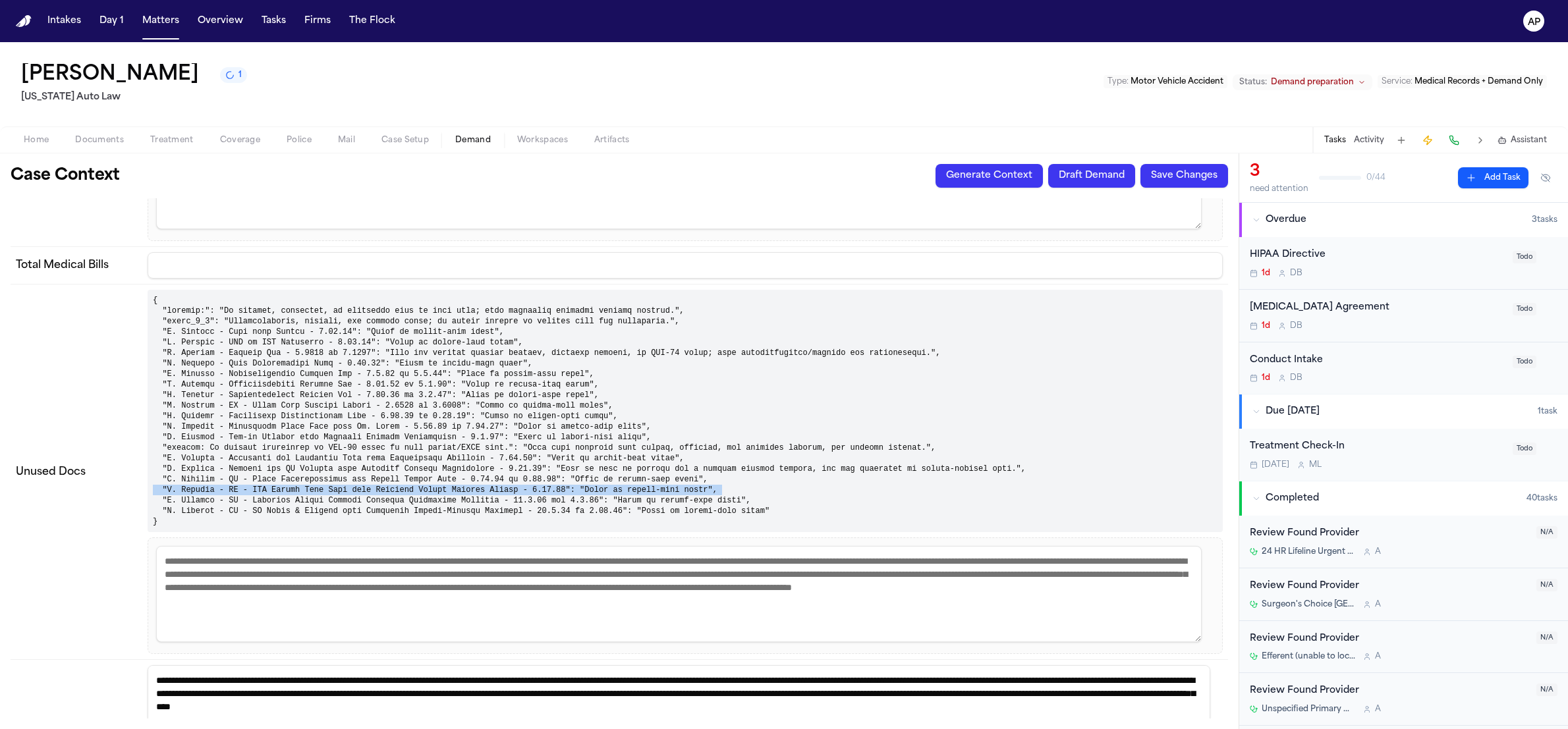
click at [538, 477] on pre at bounding box center [685, 411] width 1075 height 243
click at [561, 501] on pre at bounding box center [685, 411] width 1075 height 243
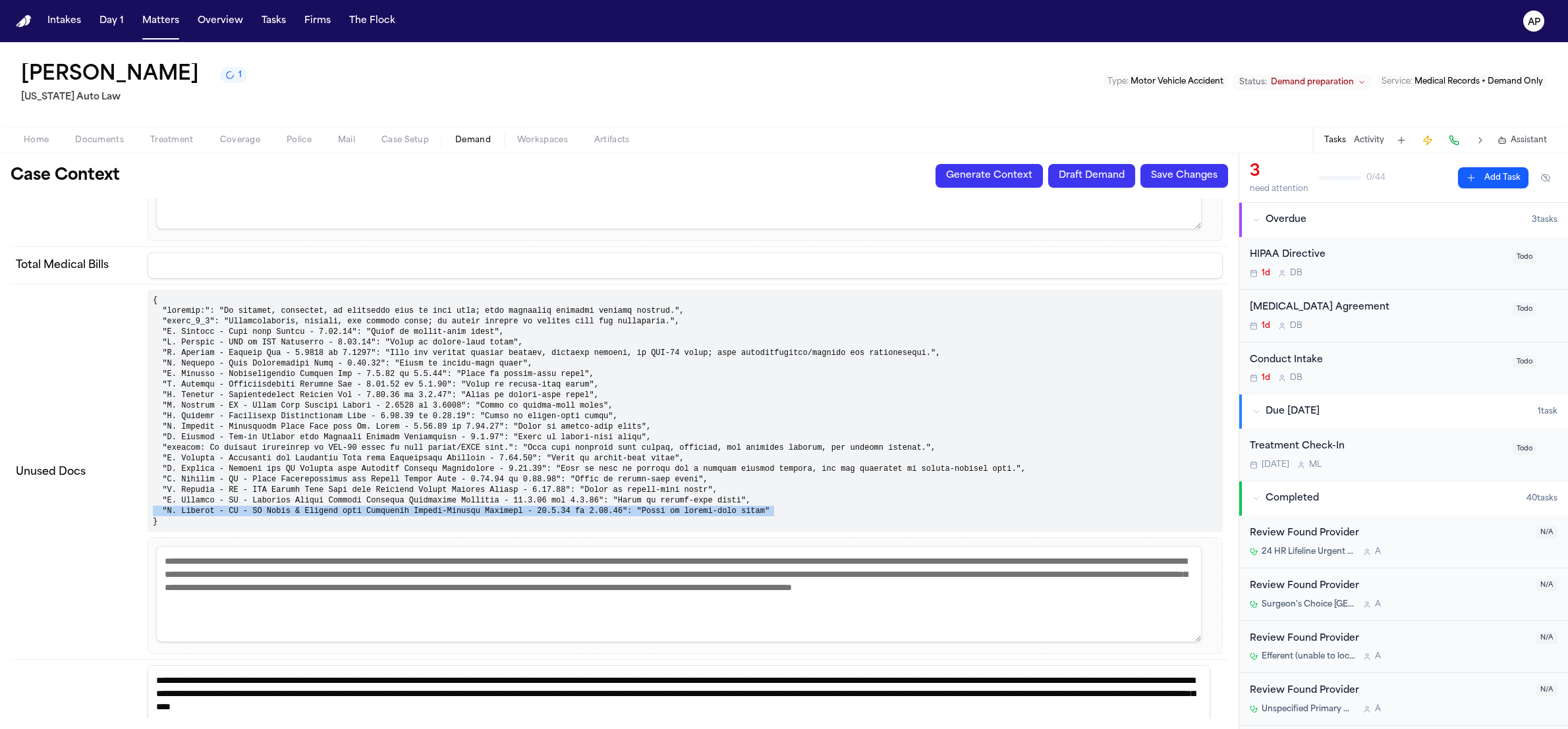
click at [561, 501] on pre at bounding box center [685, 411] width 1075 height 243
click at [551, 487] on pre at bounding box center [685, 411] width 1075 height 243
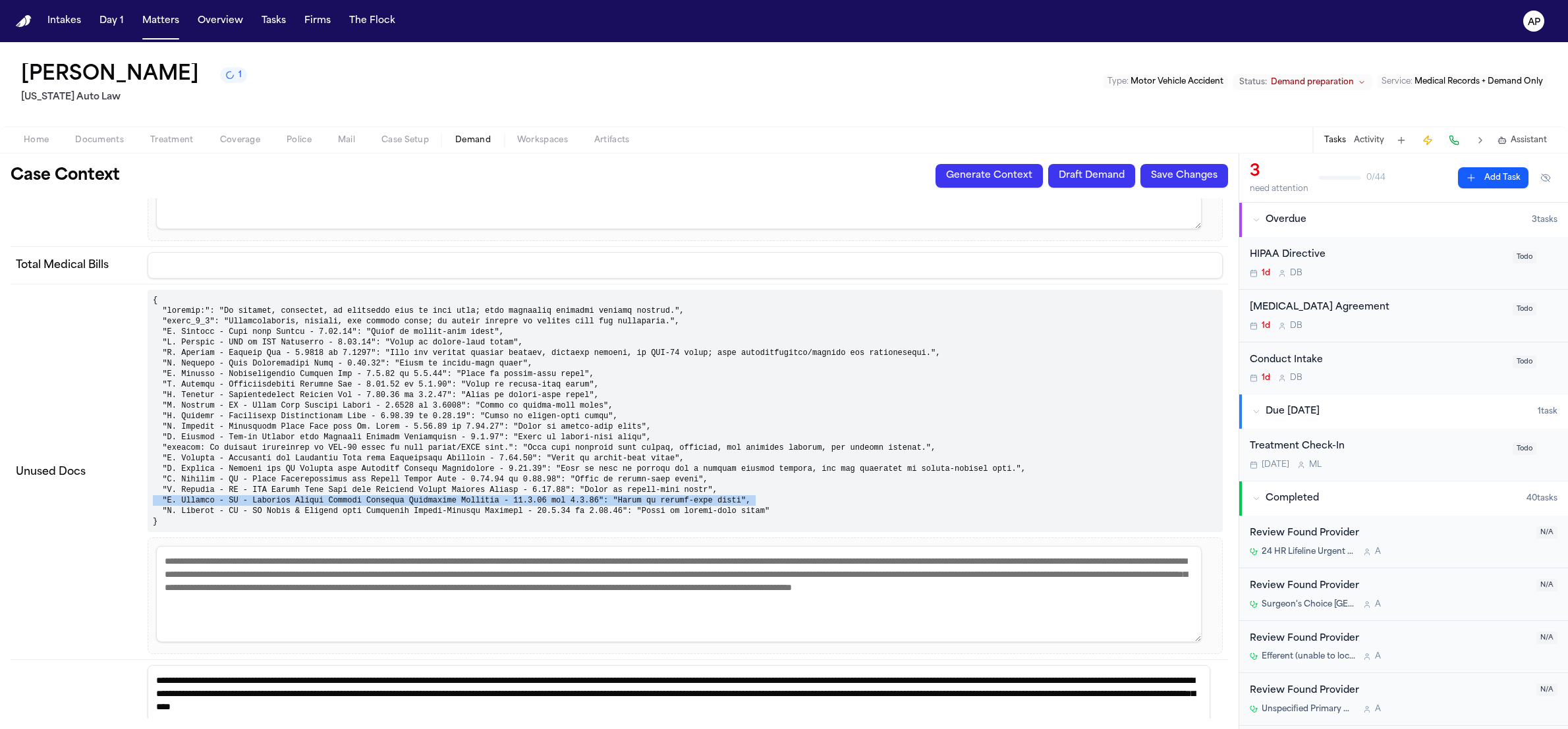
click at [551, 487] on pre at bounding box center [685, 411] width 1075 height 243
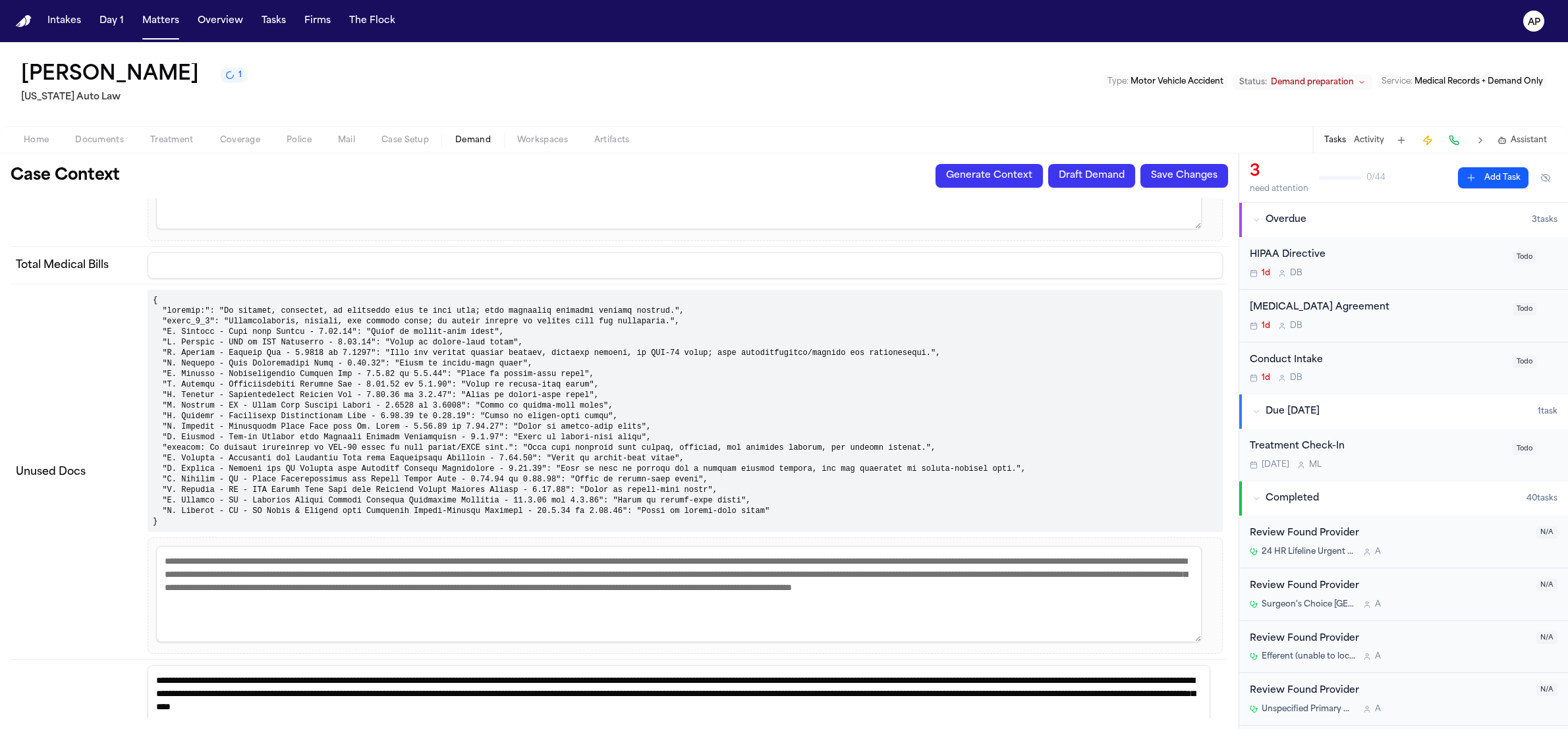
click at [709, 169] on div "Case Context Generate Context Draft Demand Save Changes" at bounding box center [619, 176] width 1218 height 24
click at [963, 178] on button "Generate Context" at bounding box center [989, 176] width 107 height 24
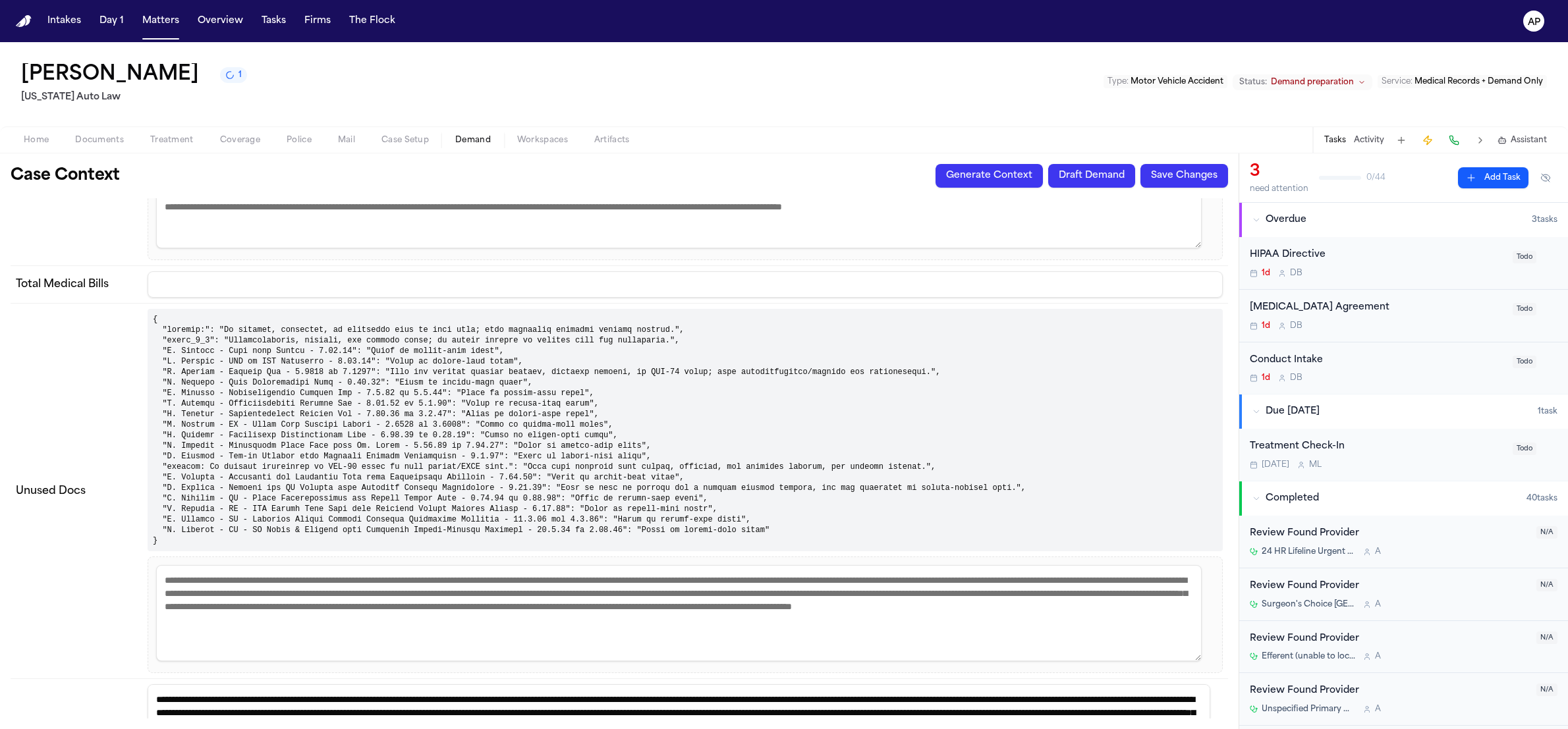
scroll to position [3898, 0]
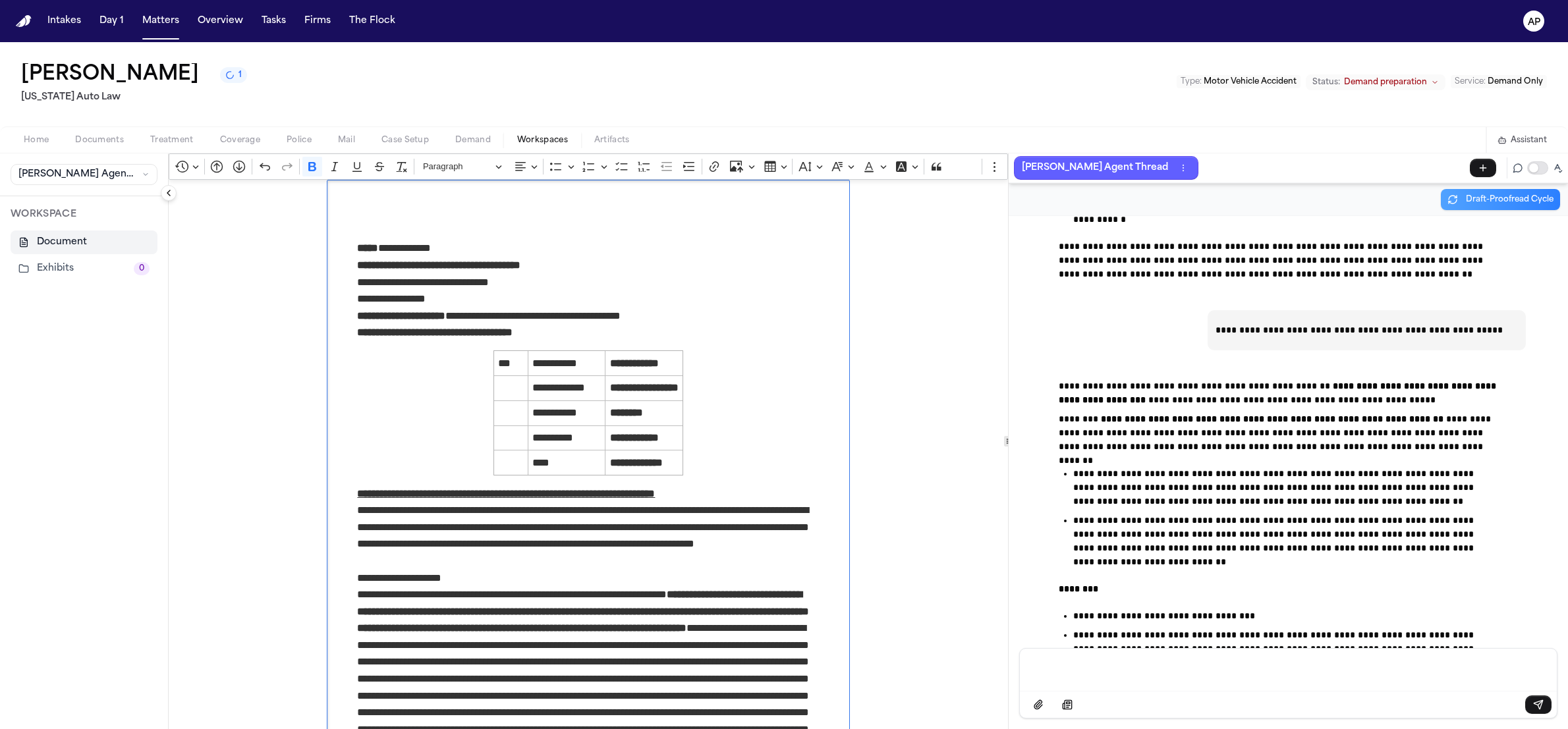
scroll to position [66075, 0]
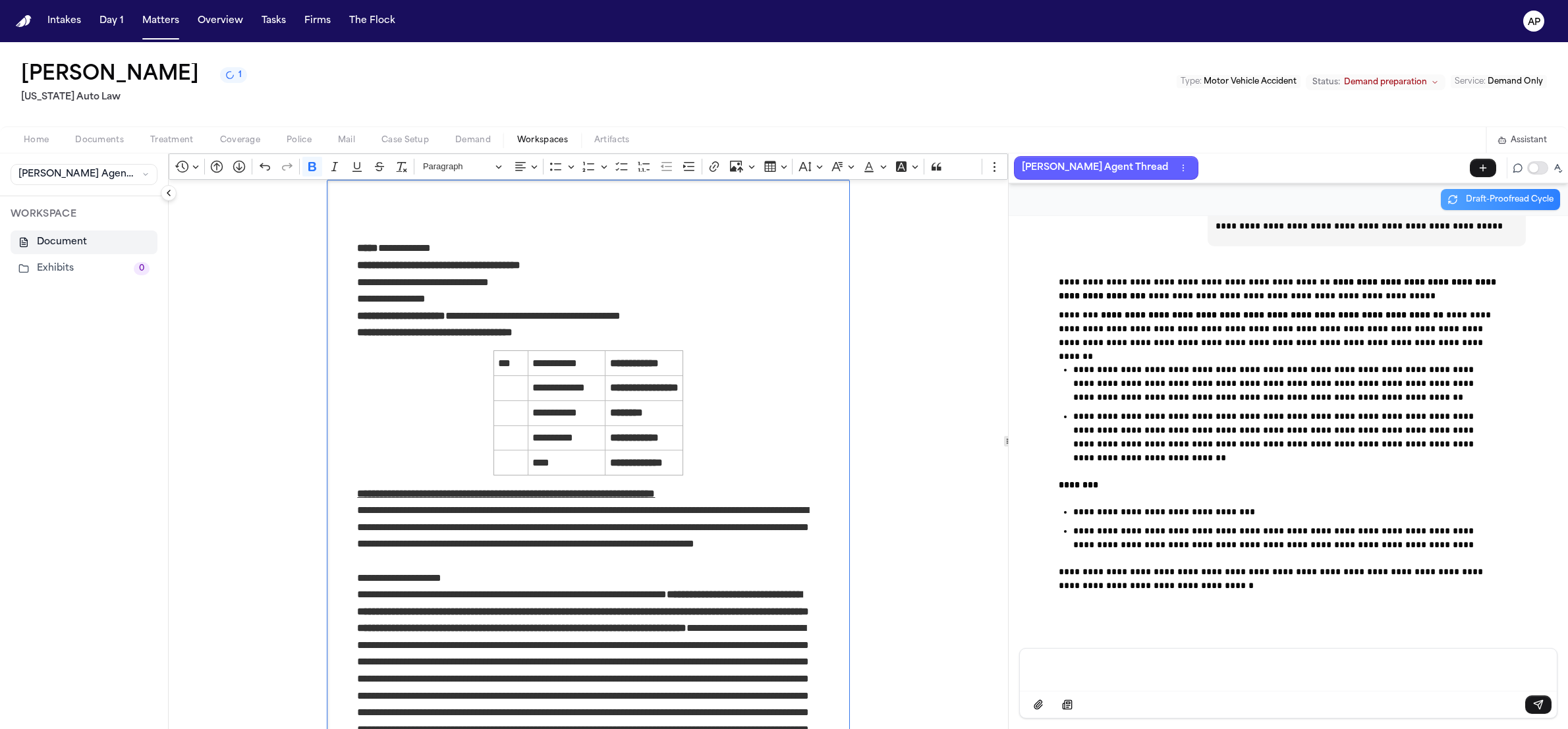
click at [491, 138] on button "Demand" at bounding box center [473, 140] width 62 height 16
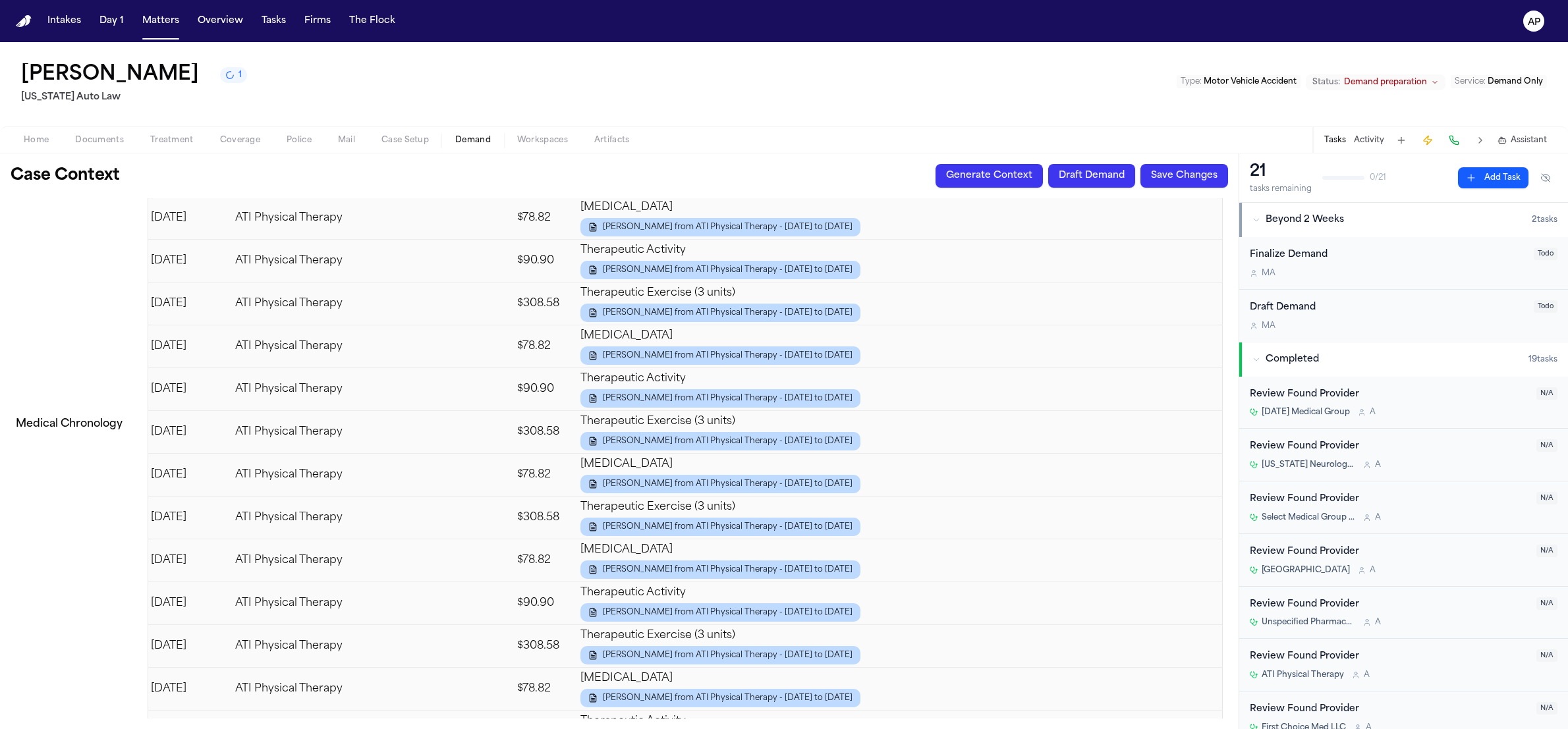
scroll to position [4526, 0]
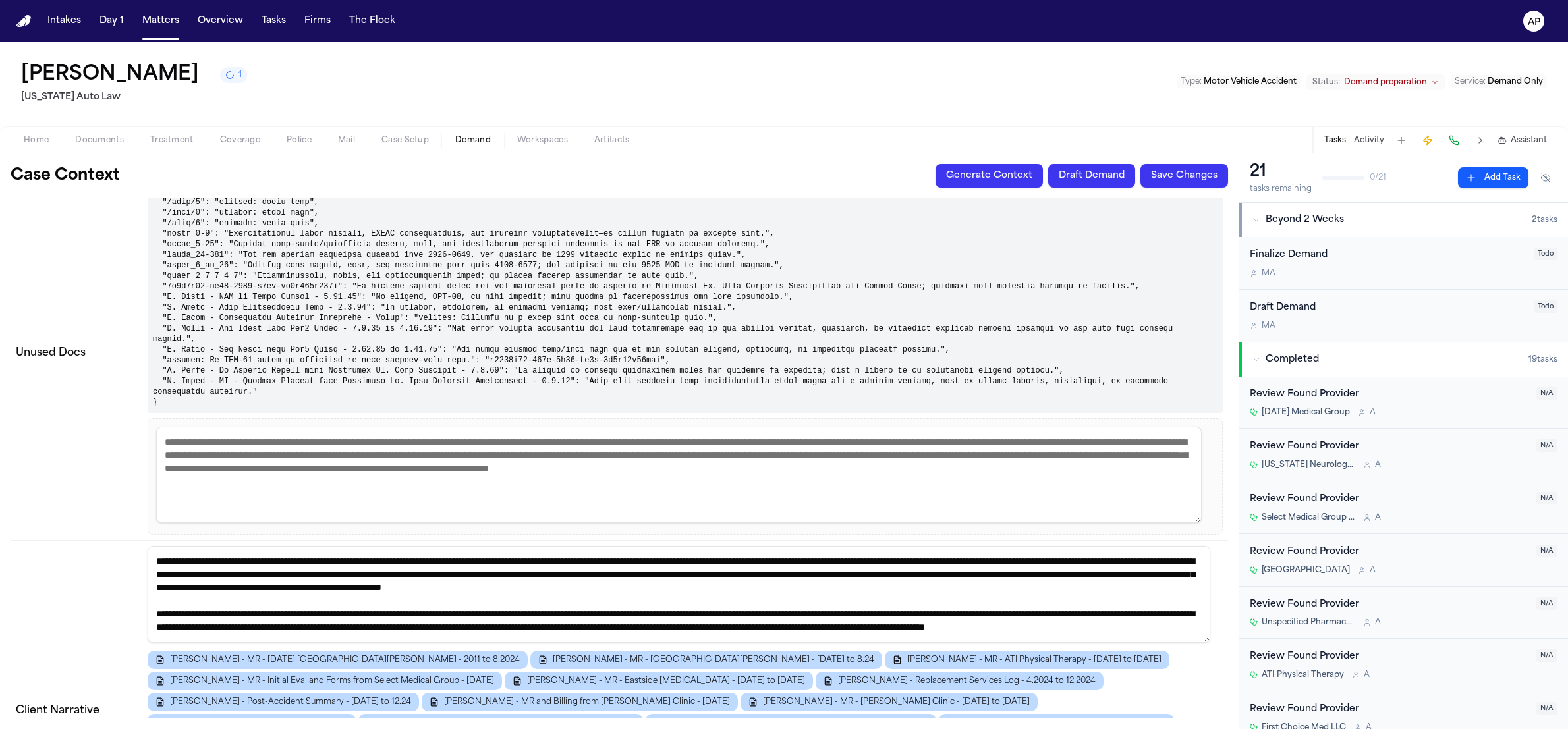
click at [529, 126] on div "Home Documents Treatment Coverage Police Mail Case Setup Demand Workspaces Arti…" at bounding box center [784, 139] width 1568 height 26
click at [528, 135] on span "Workspaces" at bounding box center [543, 140] width 51 height 10
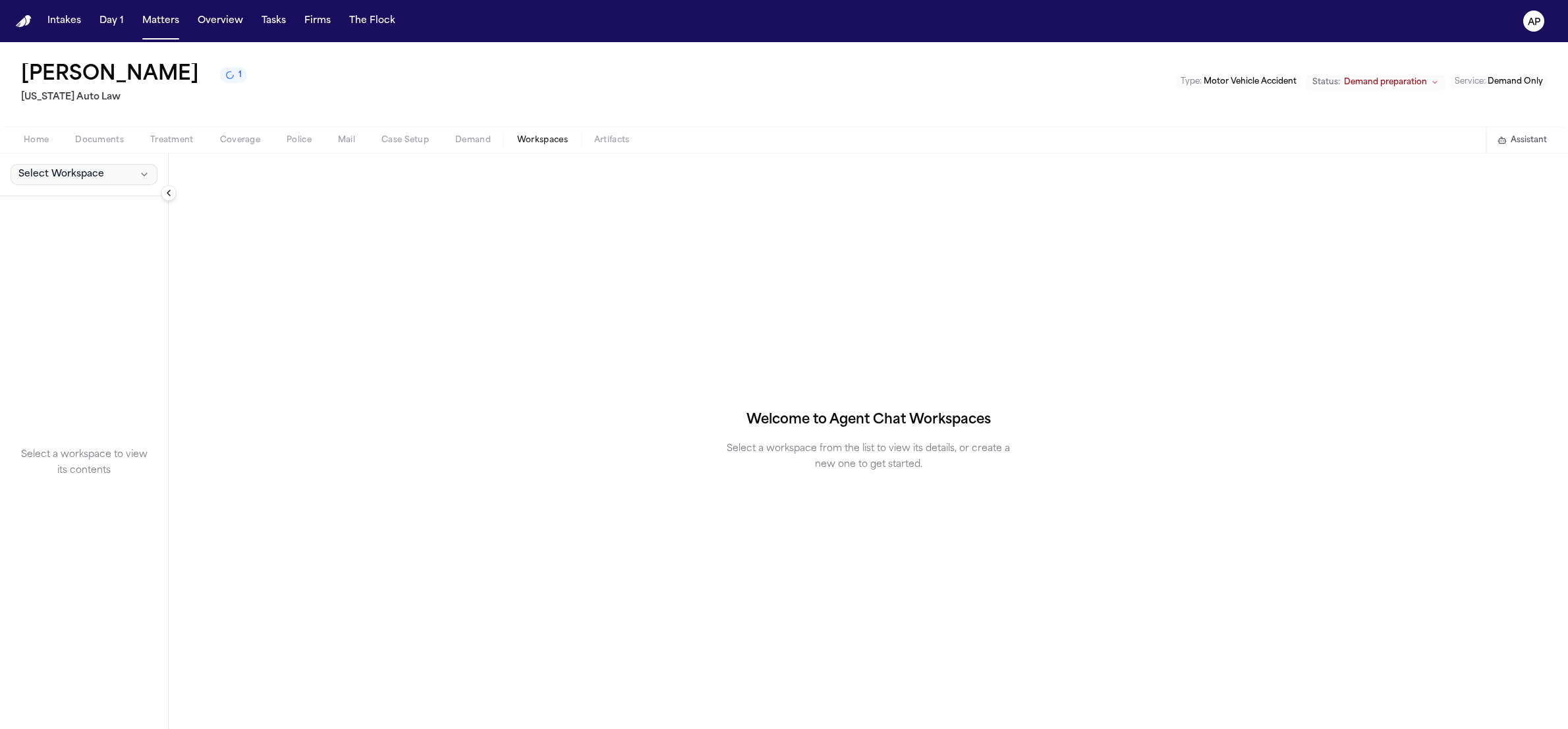
click at [130, 178] on button "Select Workspace" at bounding box center [83, 175] width 147 height 21
click at [94, 205] on span "Finch Agent Demand" at bounding box center [92, 204] width 153 height 13
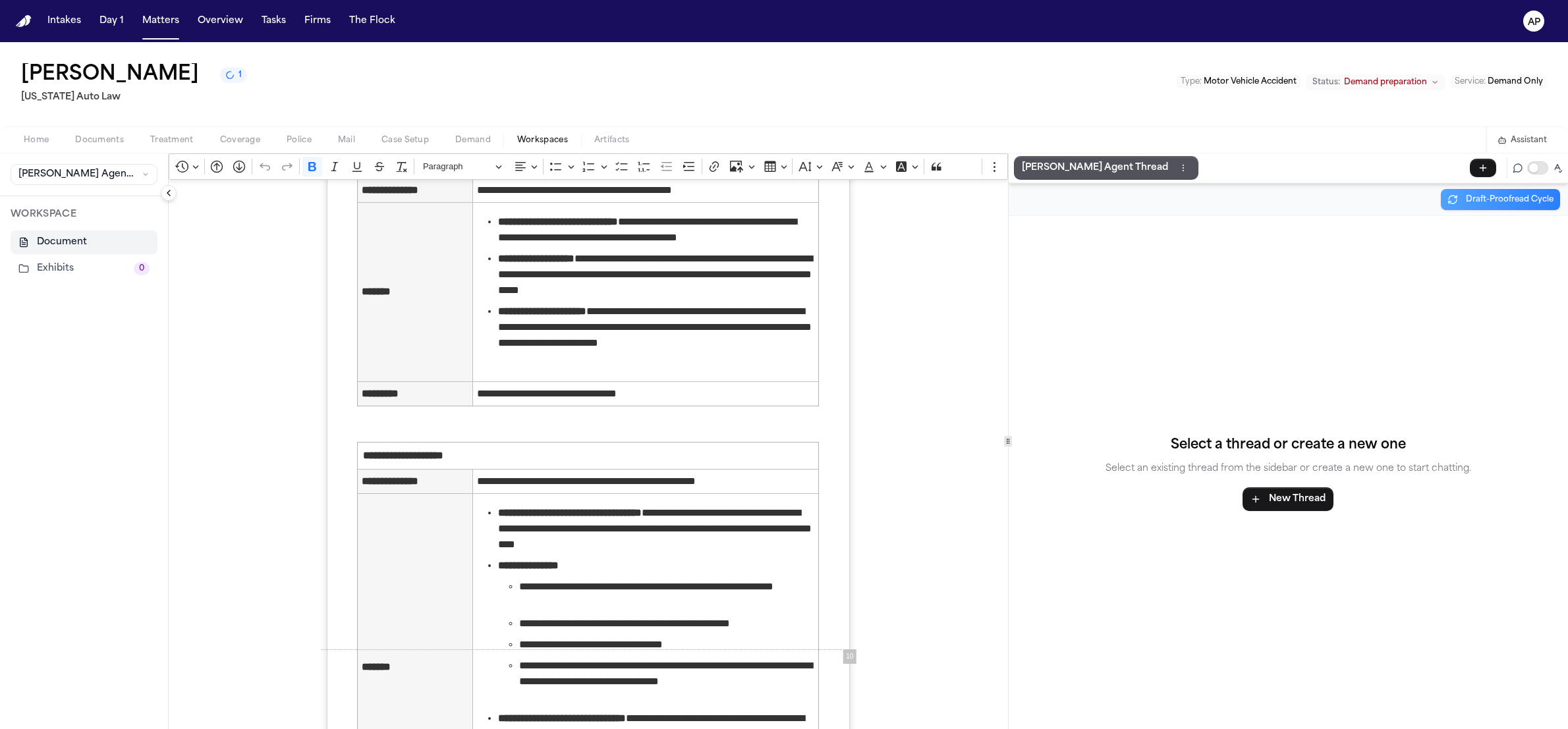
scroll to position [8942, 0]
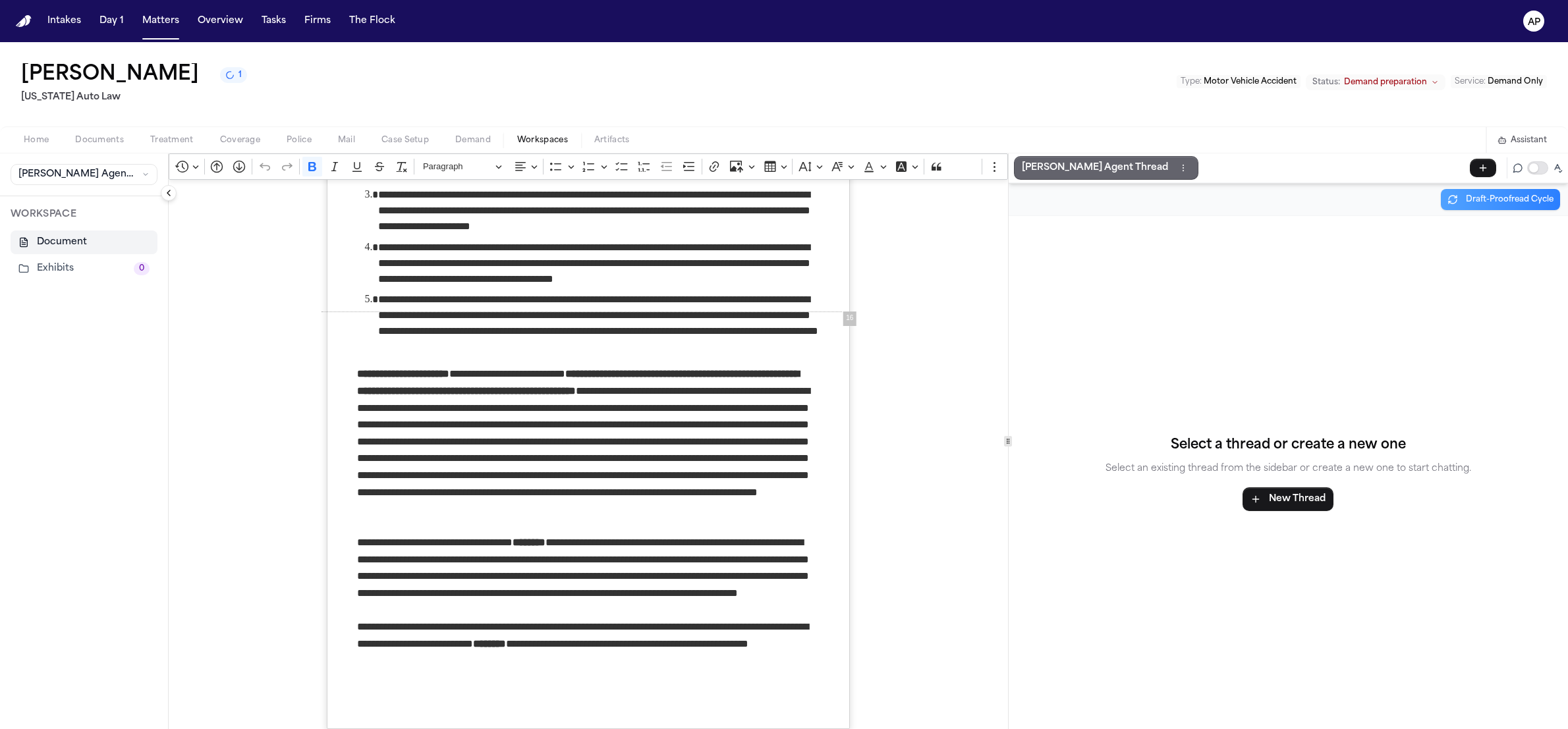
click at [1070, 180] on button "Finch Agent Thread" at bounding box center [1106, 168] width 185 height 24
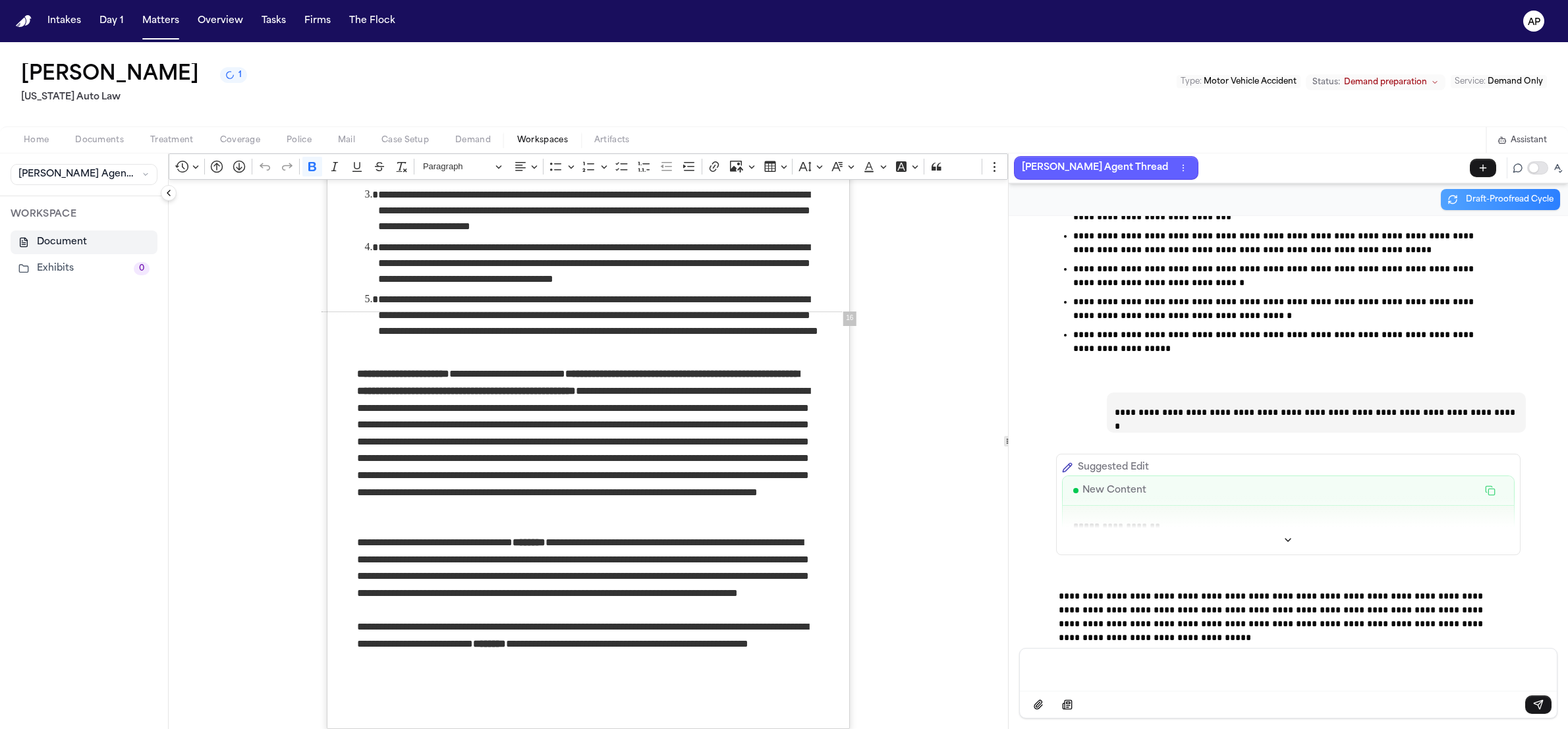
scroll to position [54213, 0]
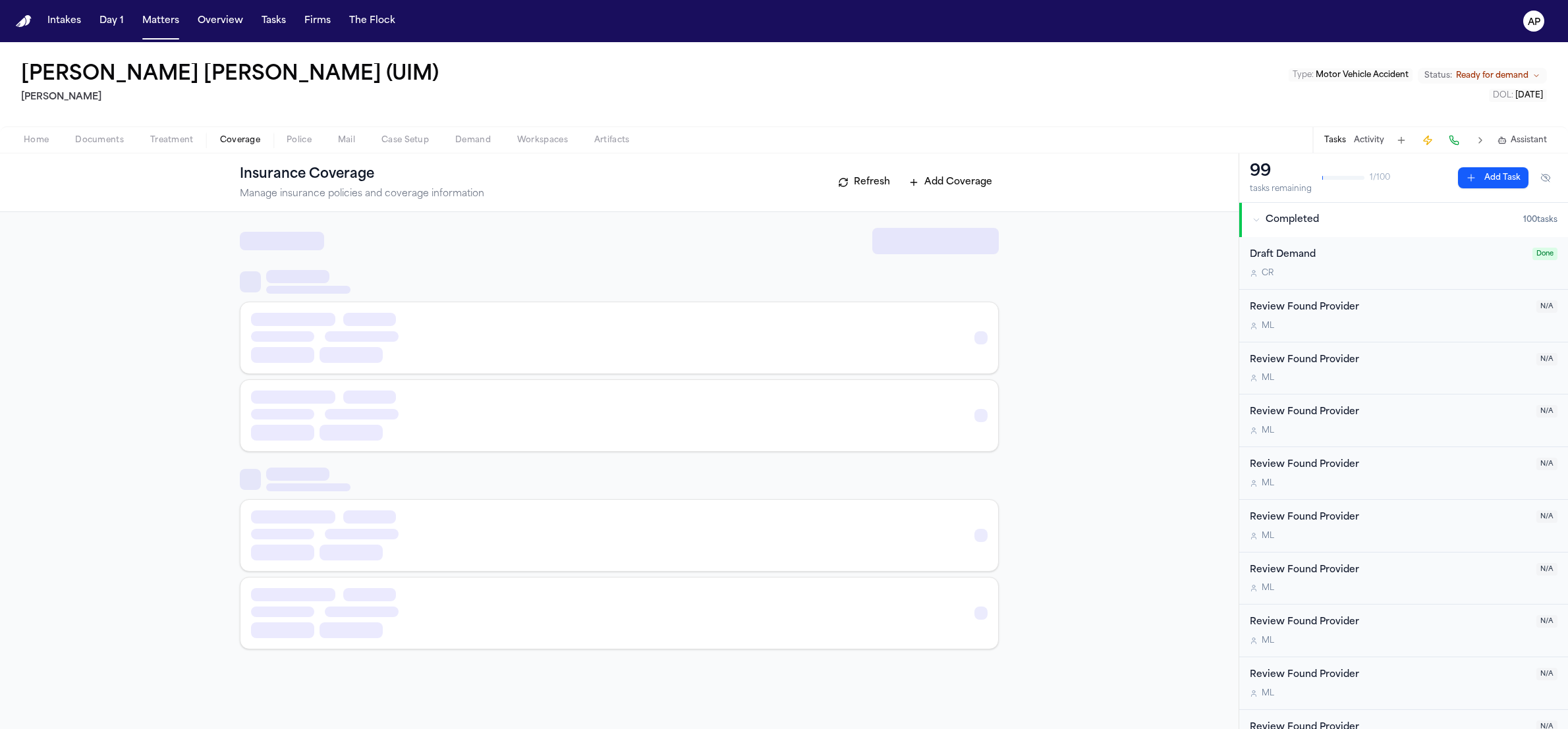
click at [214, 144] on button "Coverage" at bounding box center [240, 140] width 67 height 16
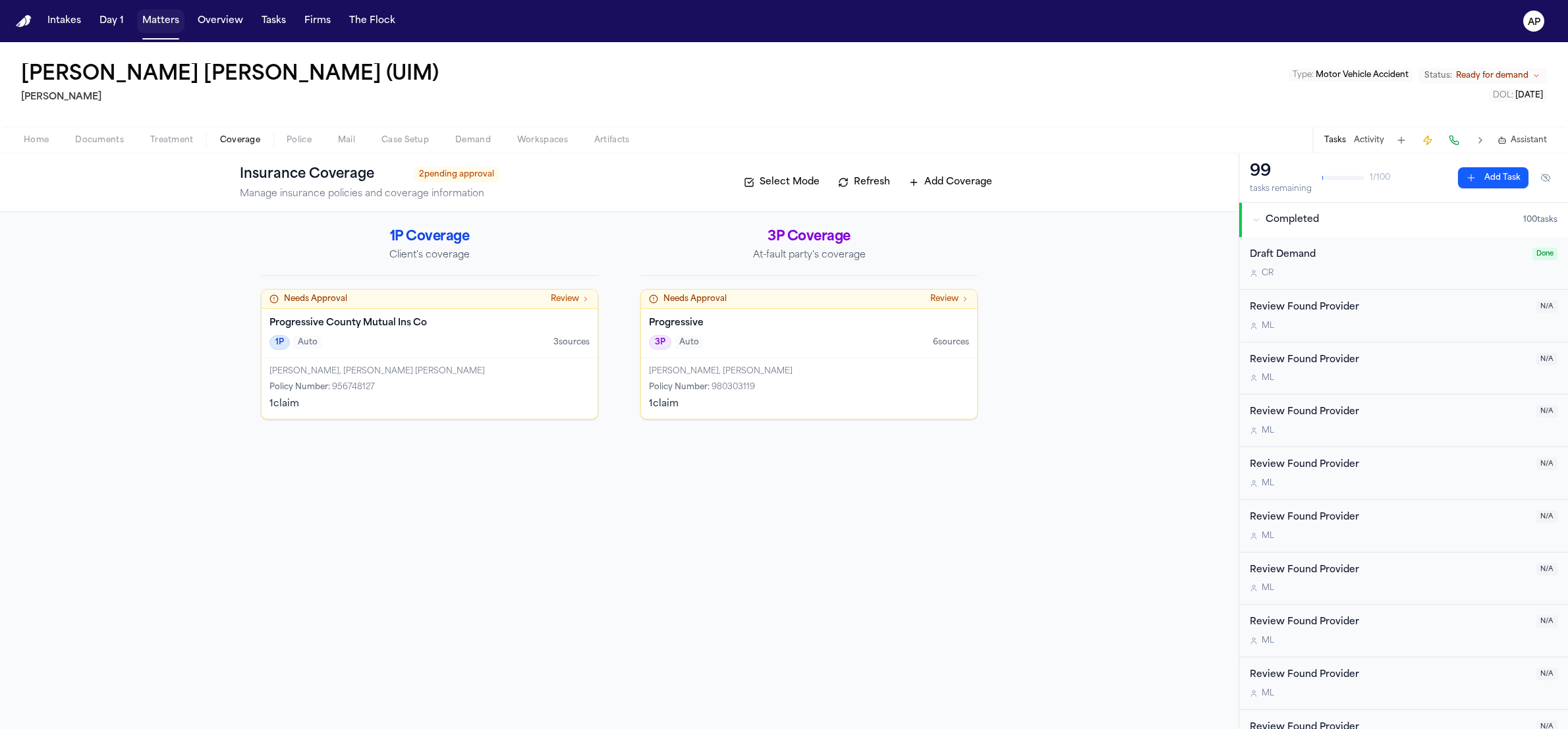
click at [154, 25] on button "Matters" at bounding box center [161, 21] width 48 height 24
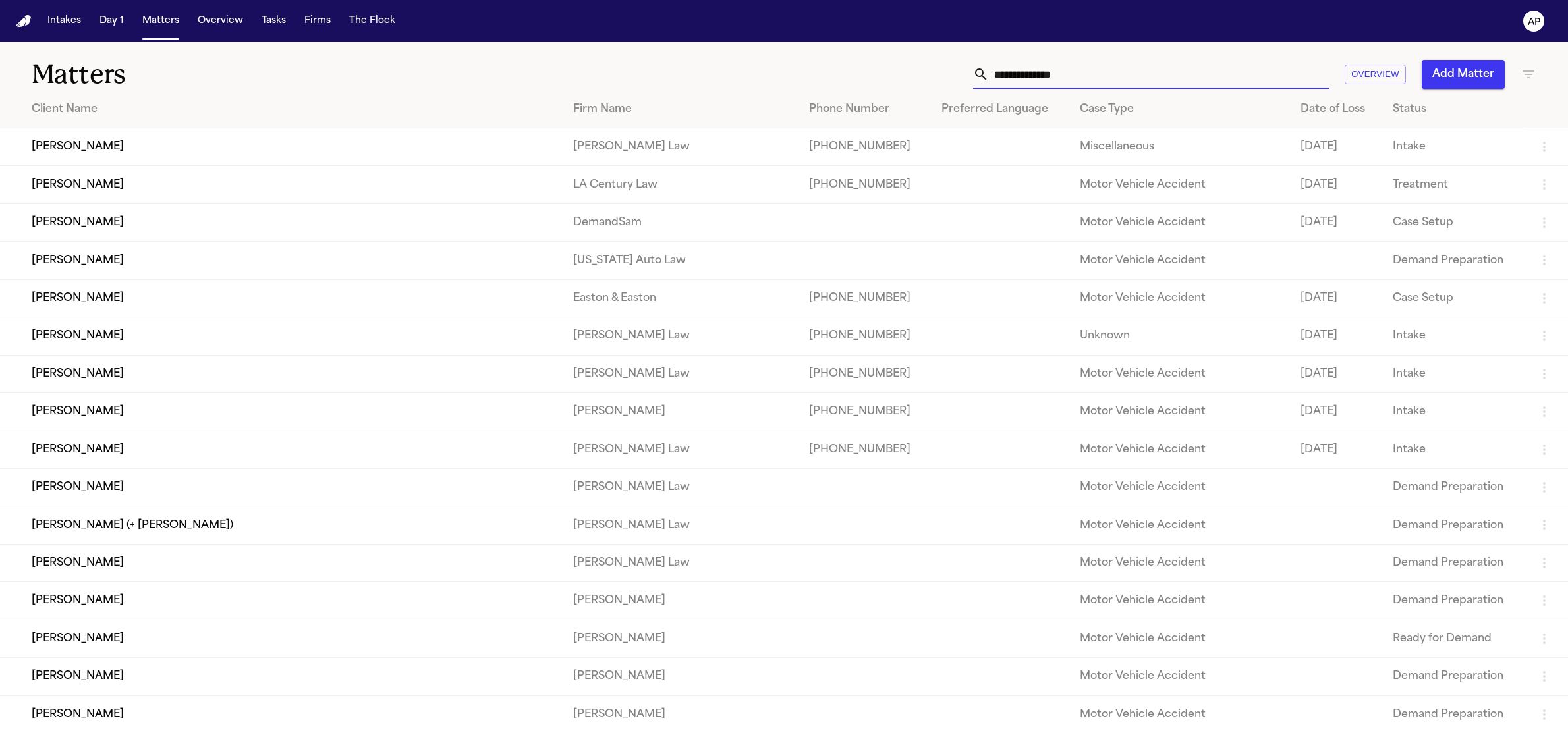
click at [1124, 86] on input "text" at bounding box center [1159, 75] width 340 height 29
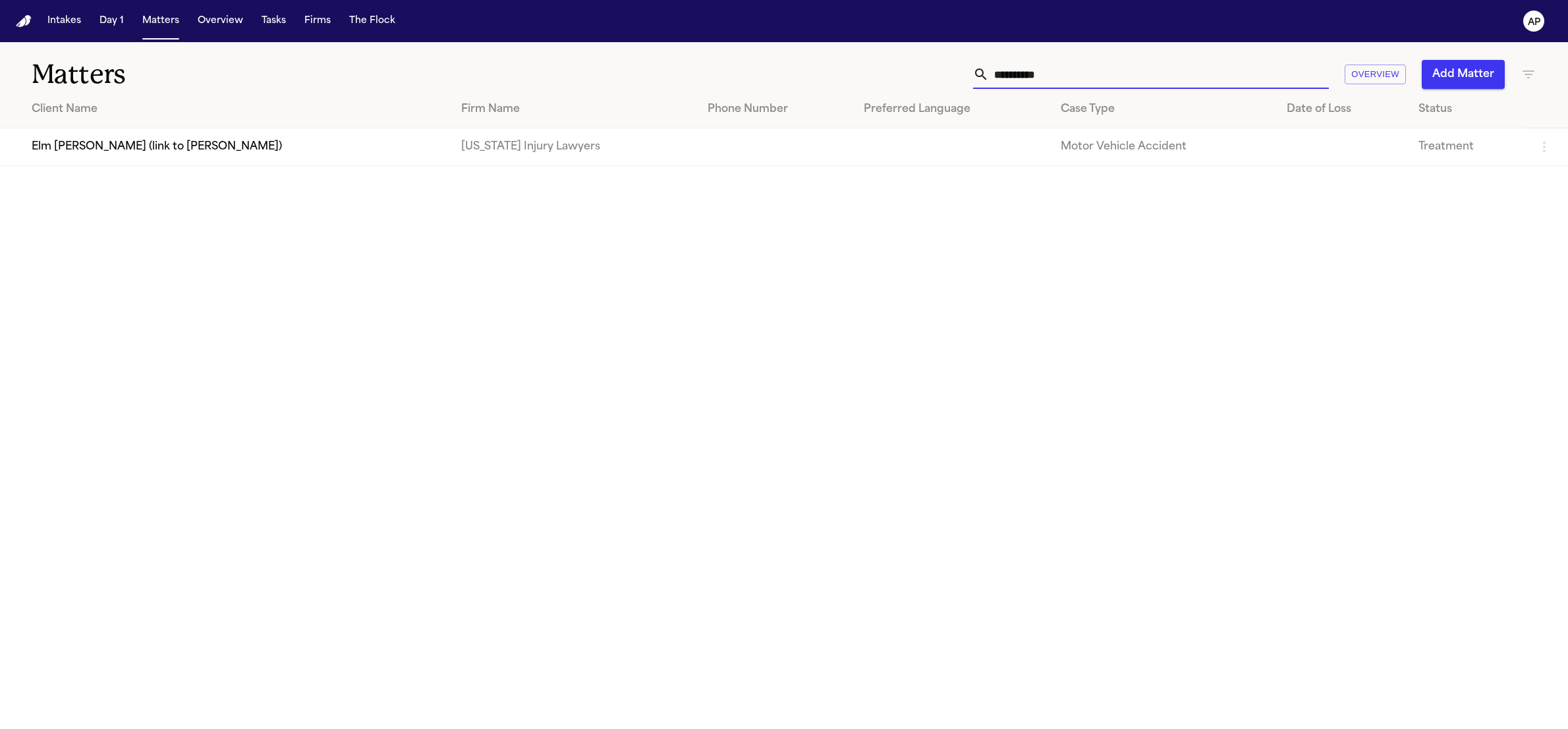
type input "**********"
click at [631, 177] on main "**********" at bounding box center [784, 386] width 1568 height 687
click at [698, 161] on td at bounding box center [775, 147] width 156 height 37
click at [207, 166] on td "Elm [PERSON_NAME] (link to [PERSON_NAME])" at bounding box center [225, 147] width 451 height 37
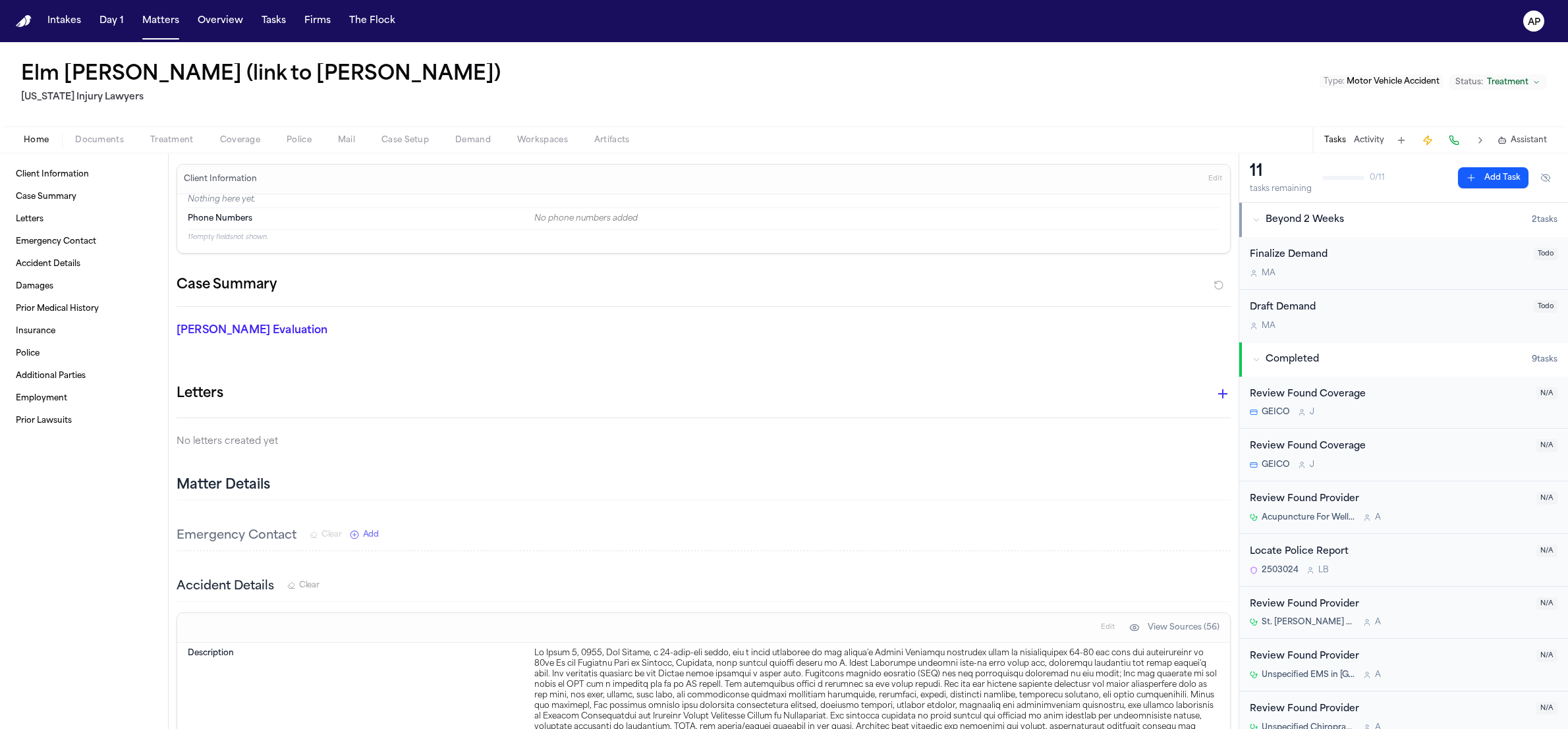
click at [177, 138] on span "Treatment" at bounding box center [171, 140] width 44 height 10
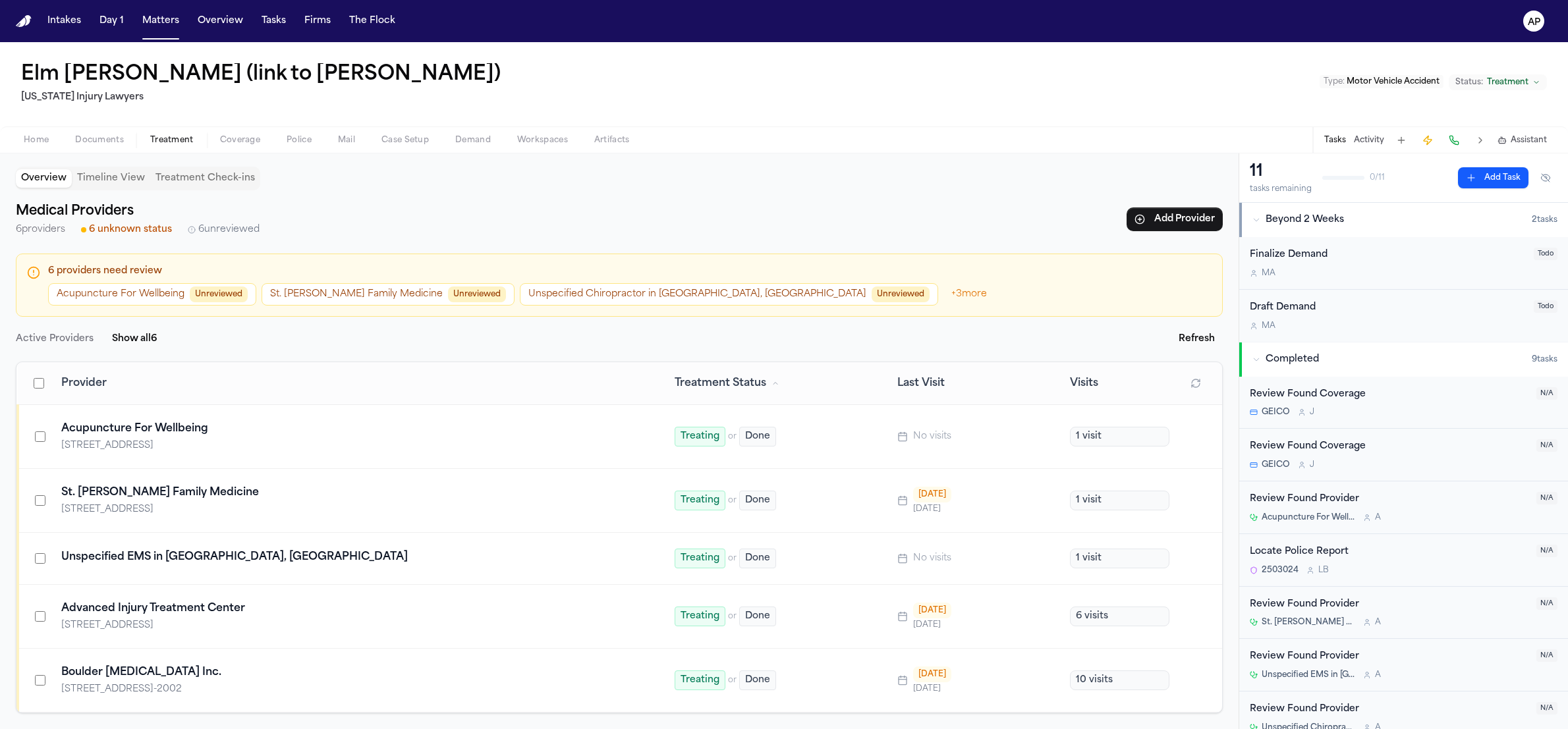
scroll to position [5, 0]
drag, startPoint x: 832, startPoint y: 300, endPoint x: 829, endPoint y: 294, distance: 6.7
click at [943, 299] on span "+ 3 more" at bounding box center [969, 294] width 52 height 22
click at [943, 294] on span "+ 3 more" at bounding box center [969, 294] width 52 height 22
click at [943, 292] on span "+ 3 more" at bounding box center [969, 294] width 52 height 22
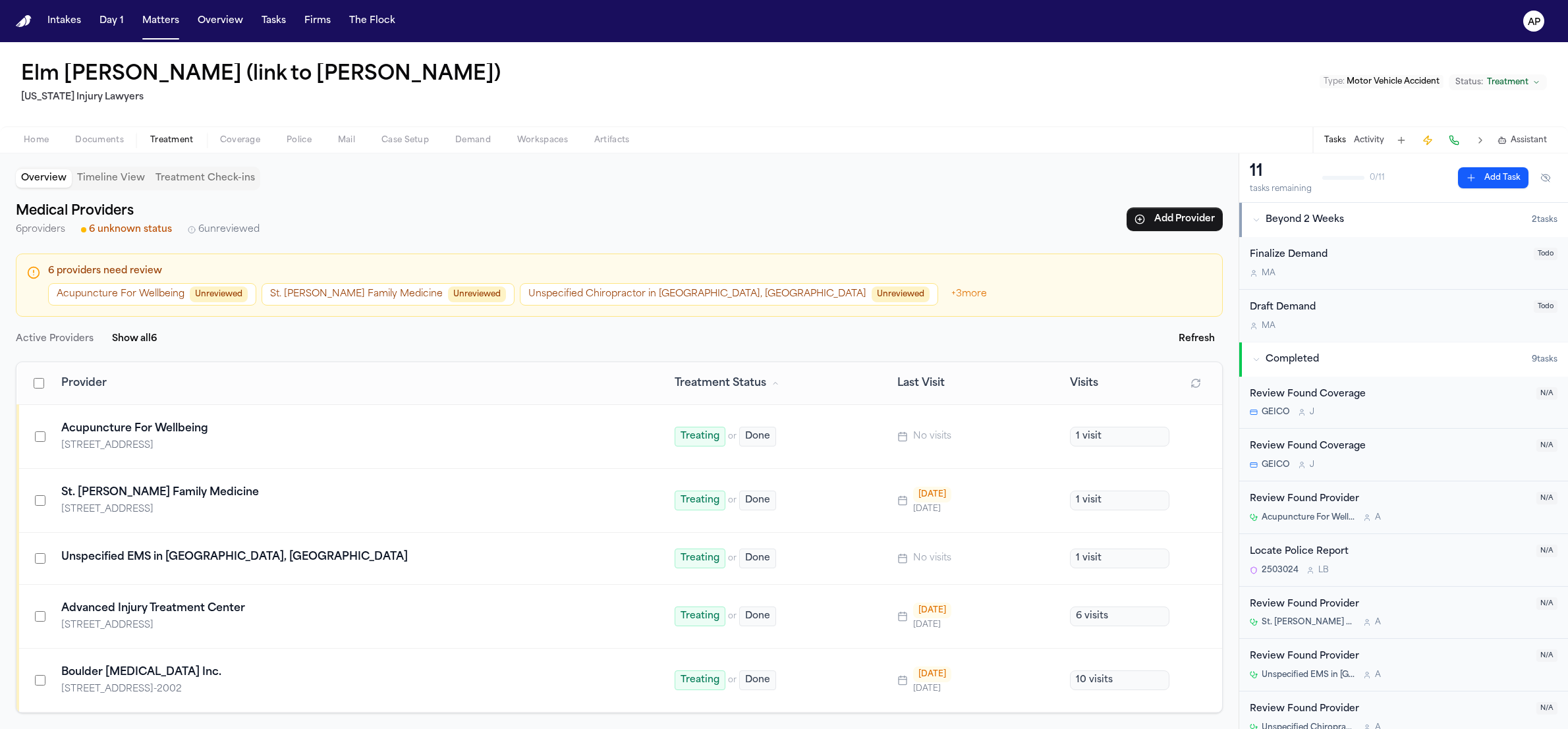
click at [130, 232] on span "6 unknown status" at bounding box center [130, 229] width 83 height 13
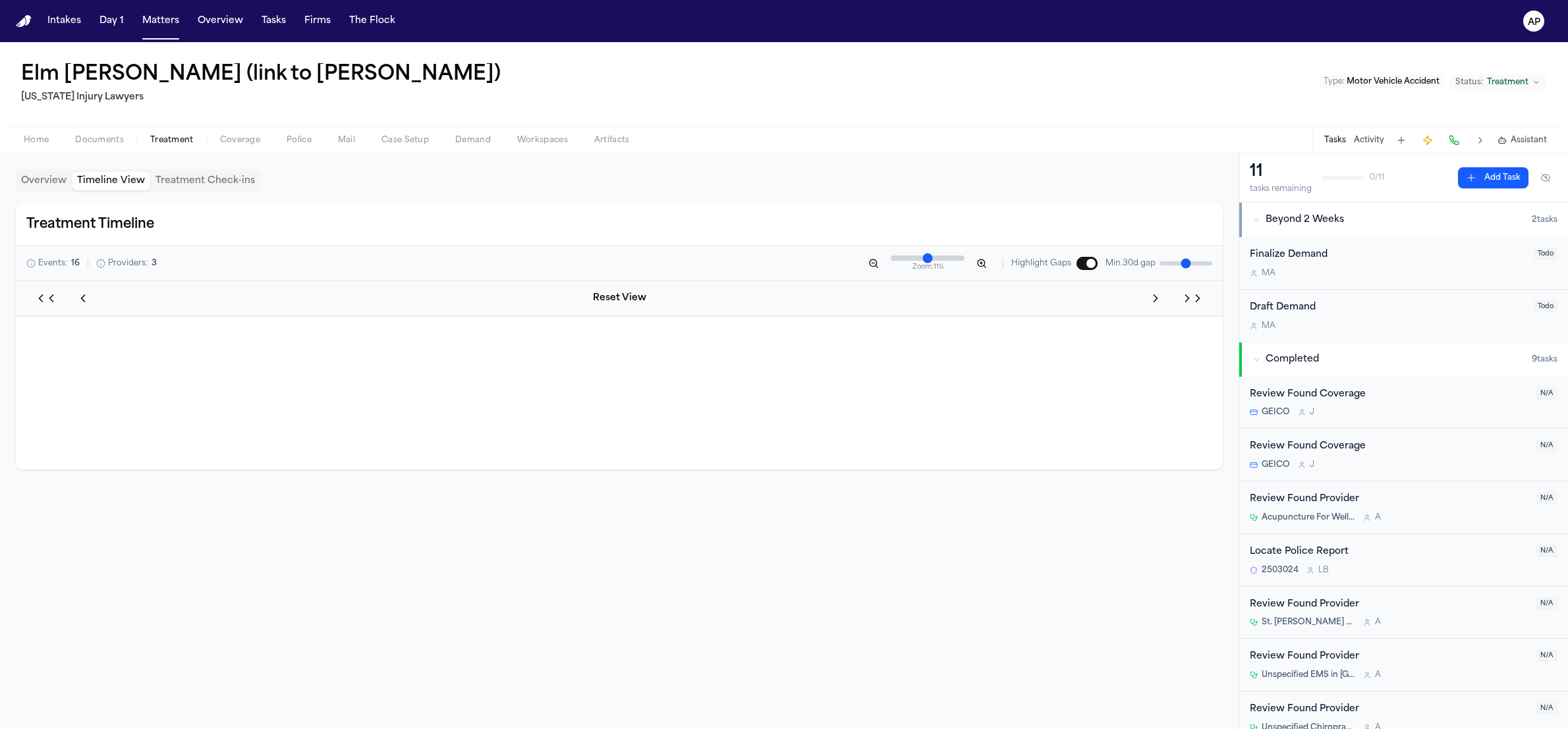
click at [133, 183] on button "Timeline View" at bounding box center [111, 181] width 79 height 18
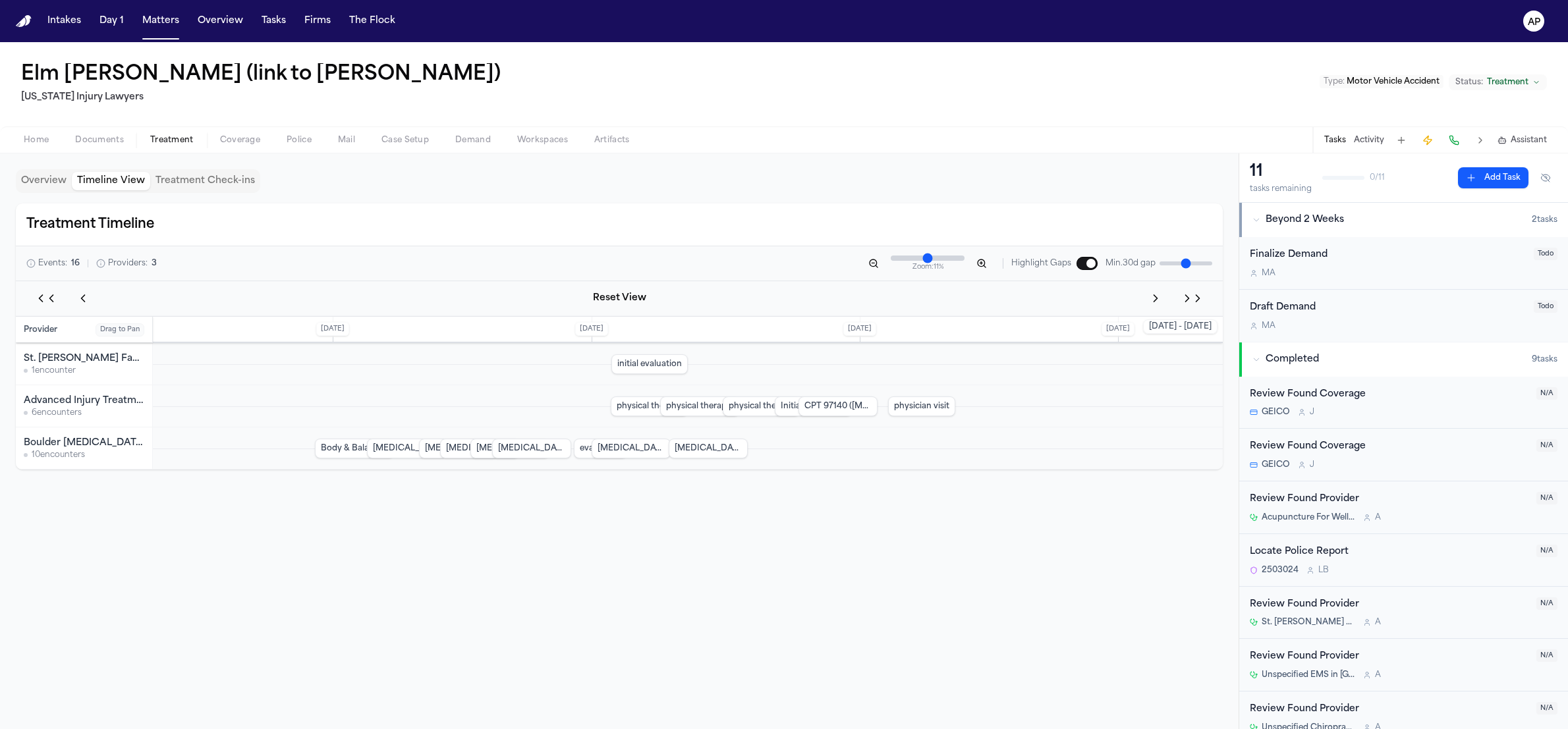
click at [227, 186] on button "Treatment Check-ins" at bounding box center [205, 181] width 110 height 18
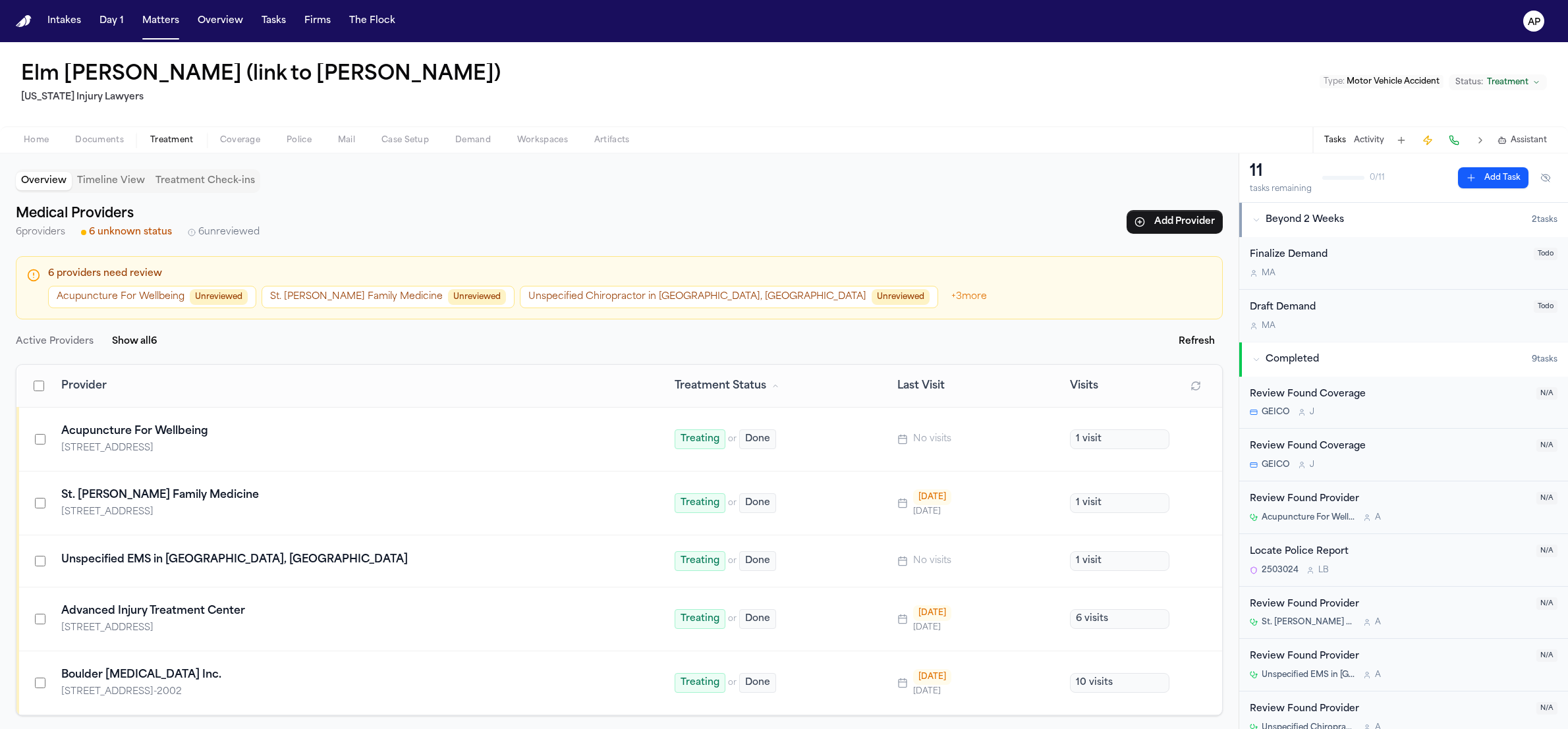
click at [40, 184] on button "Overview" at bounding box center [44, 181] width 56 height 18
click at [169, 25] on button "Matters" at bounding box center [161, 21] width 48 height 24
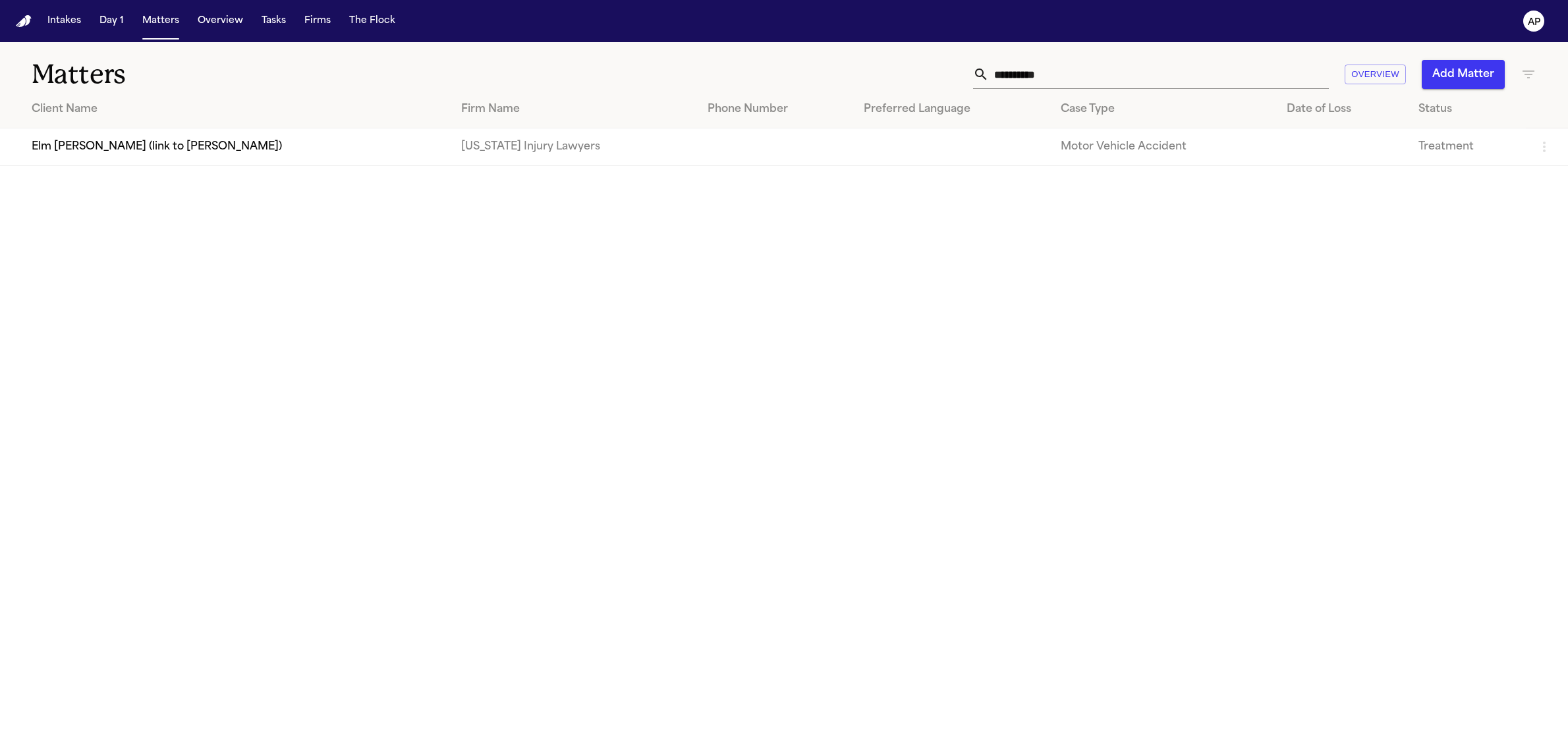
click at [1100, 57] on div "**********" at bounding box center [784, 66] width 1568 height 48
click at [1087, 73] on input "**********" at bounding box center [1159, 75] width 340 height 29
drag, startPoint x: 1087, startPoint y: 74, endPoint x: 1105, endPoint y: 6, distance: 70.3
click at [0, 0] on div "**********" at bounding box center [784, 364] width 1568 height 729
click at [1039, 81] on input "**********" at bounding box center [1159, 75] width 340 height 29
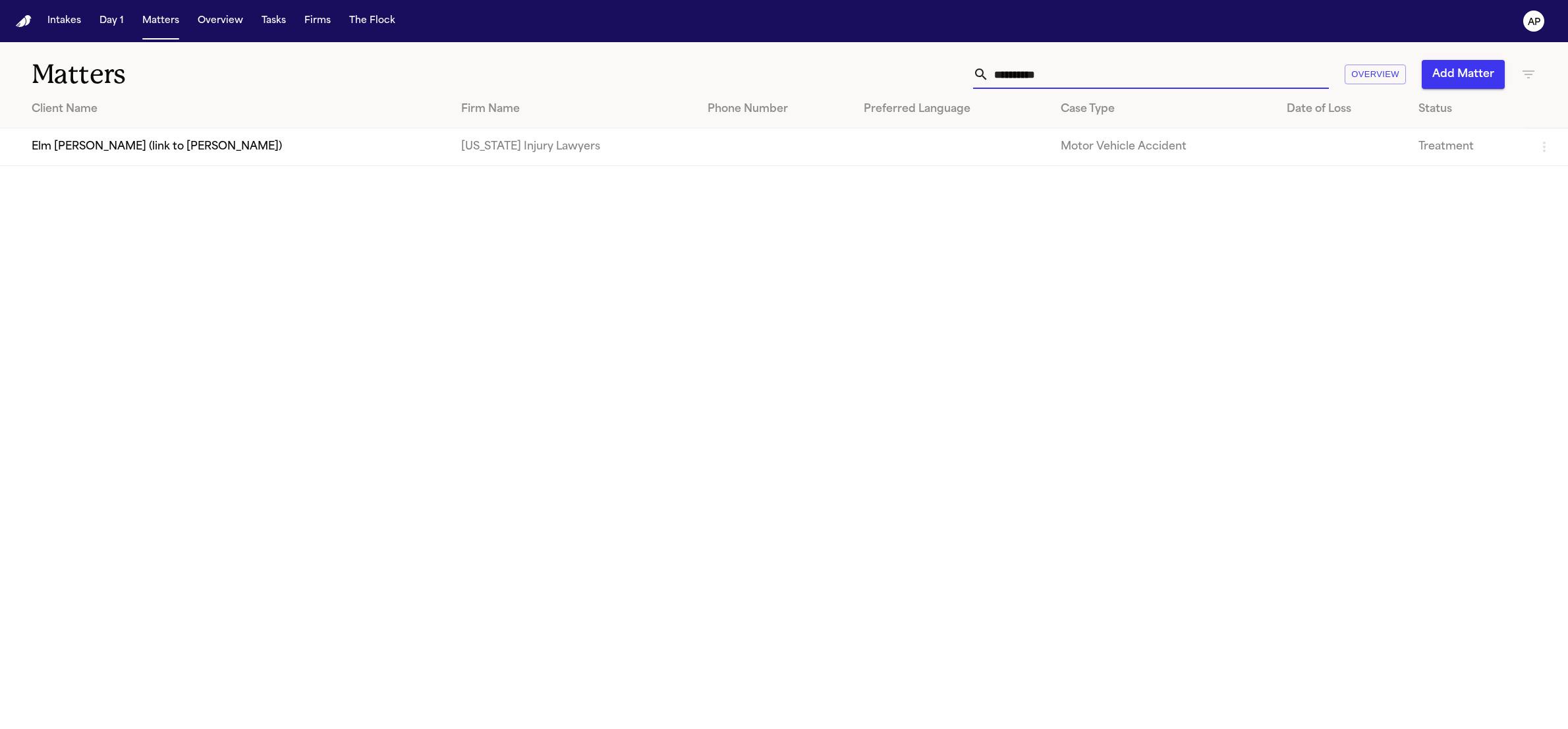
click at [1039, 81] on input "**********" at bounding box center [1159, 75] width 340 height 29
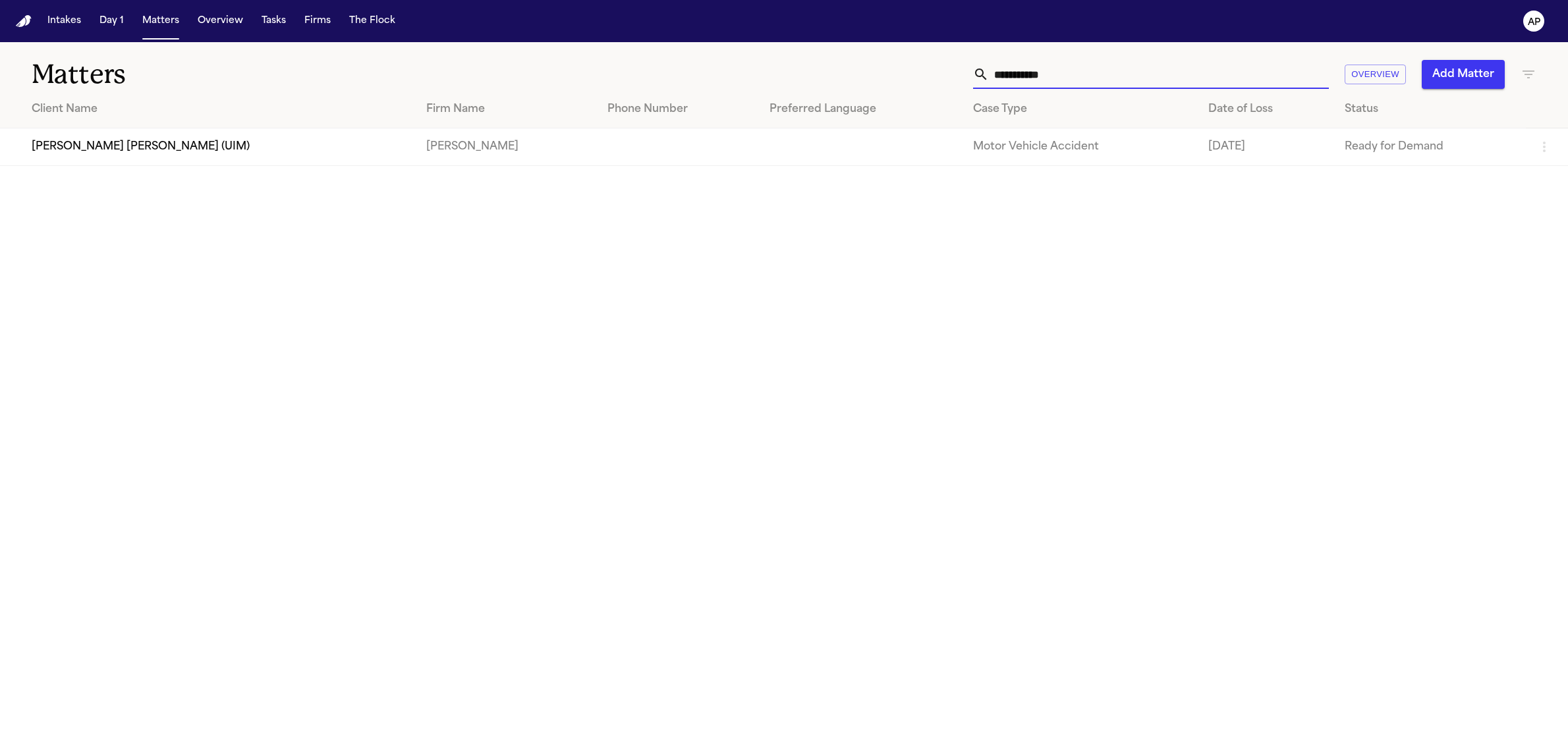
type input "**********"
click at [660, 148] on td at bounding box center [678, 147] width 162 height 37
click at [170, 144] on td "[PERSON_NAME] [PERSON_NAME] (UIM)" at bounding box center [208, 147] width 416 height 37
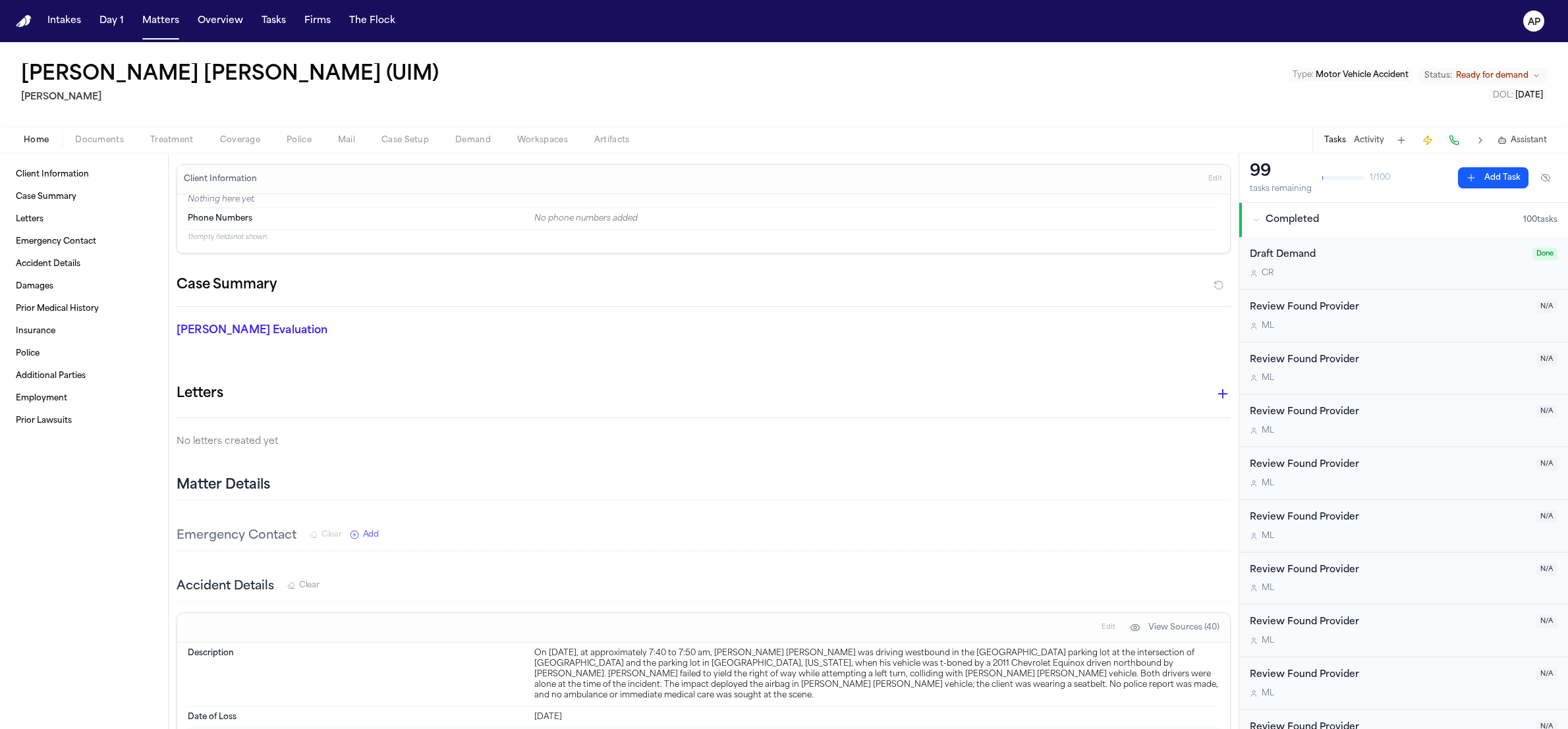
click at [143, 150] on div "Home Documents Treatment Coverage Police Mail Case Setup Demand Workspaces Arti…" at bounding box center [784, 139] width 1568 height 26
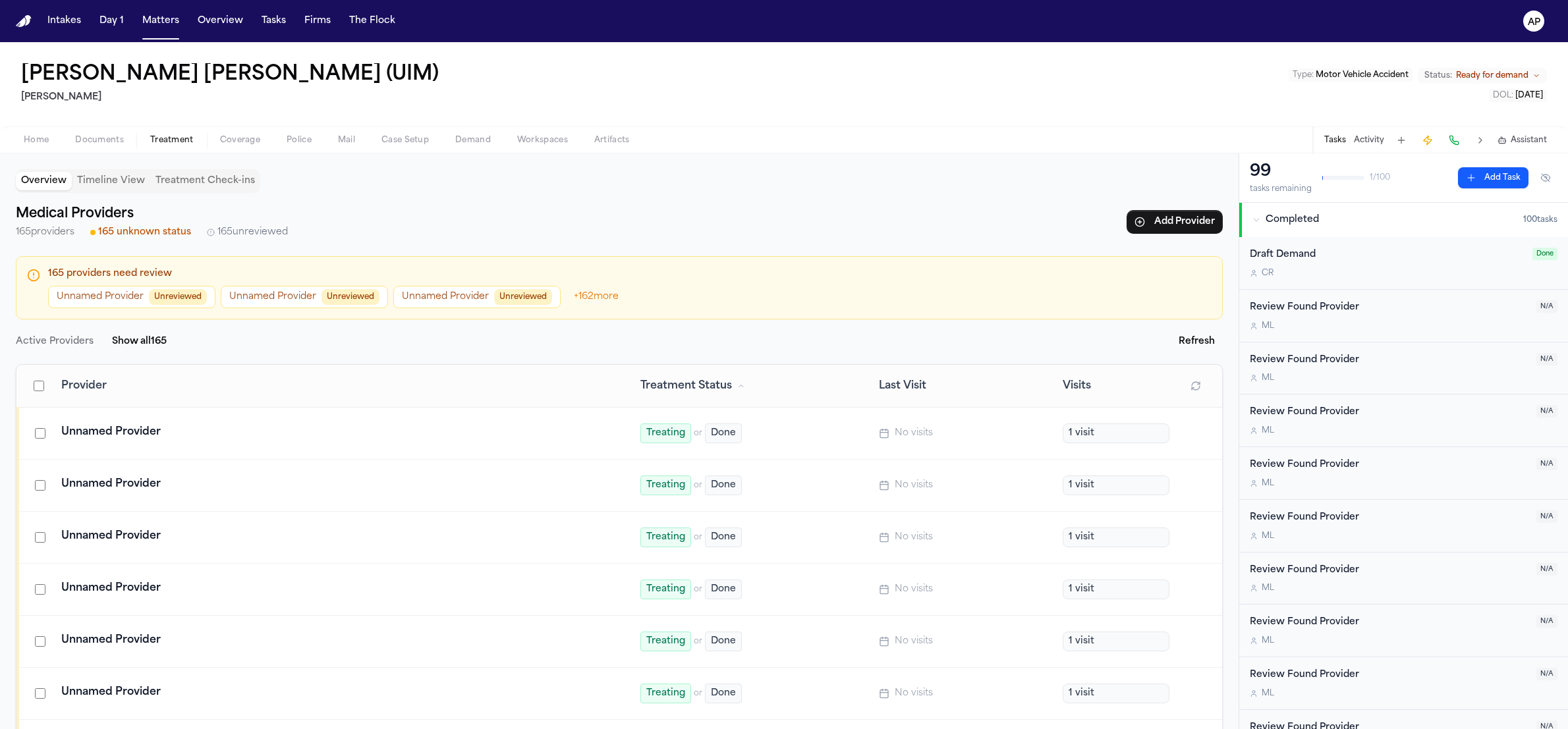
click at [130, 426] on div "Unnamed Provider" at bounding box center [335, 432] width 548 height 16
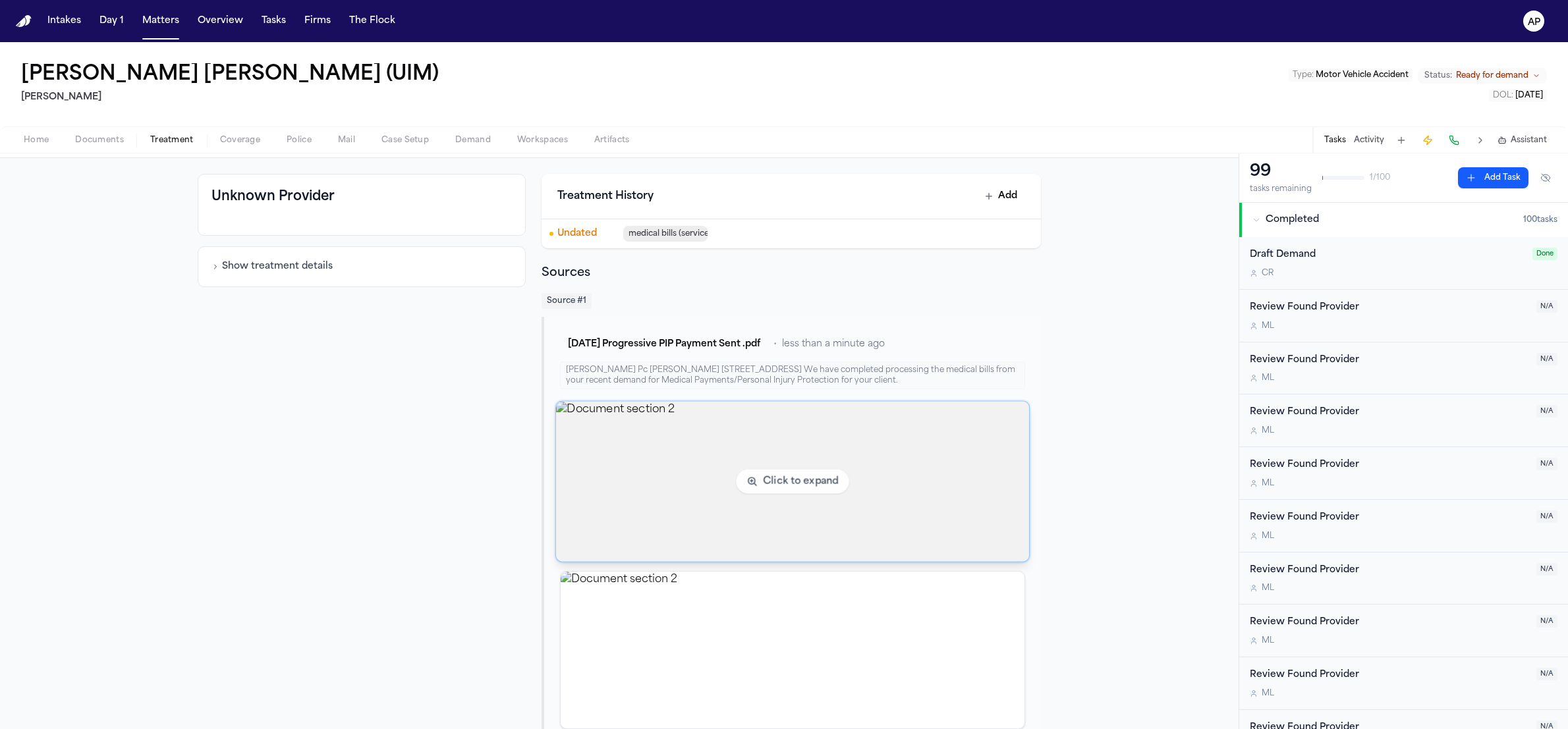
scroll to position [37, 0]
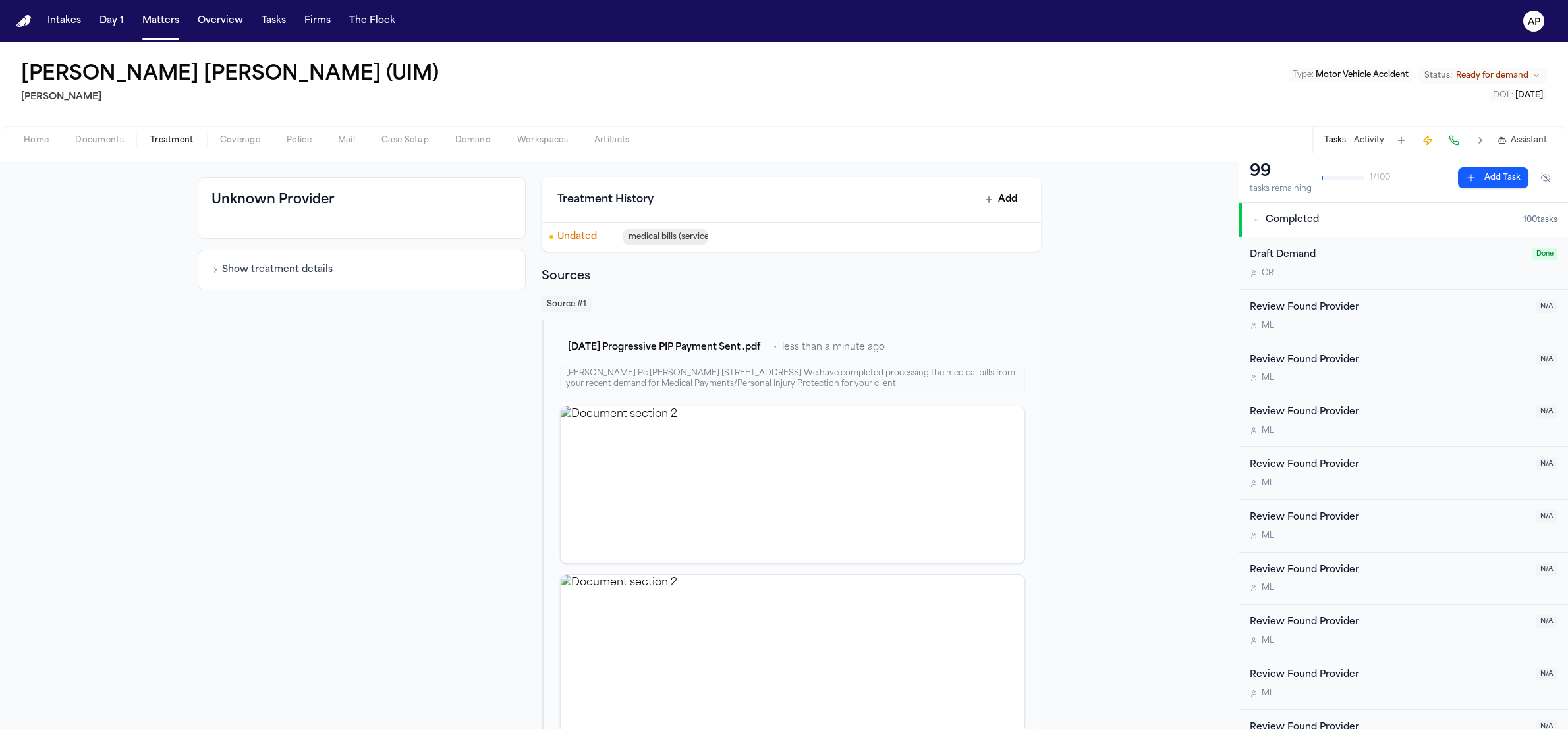
click at [736, 379] on div "Luis A Perez Pc Luis Perez 3500 MAPLE AVE SUITE 550 DALLAS, TX 75219 We have co…" at bounding box center [793, 378] width 465 height 28
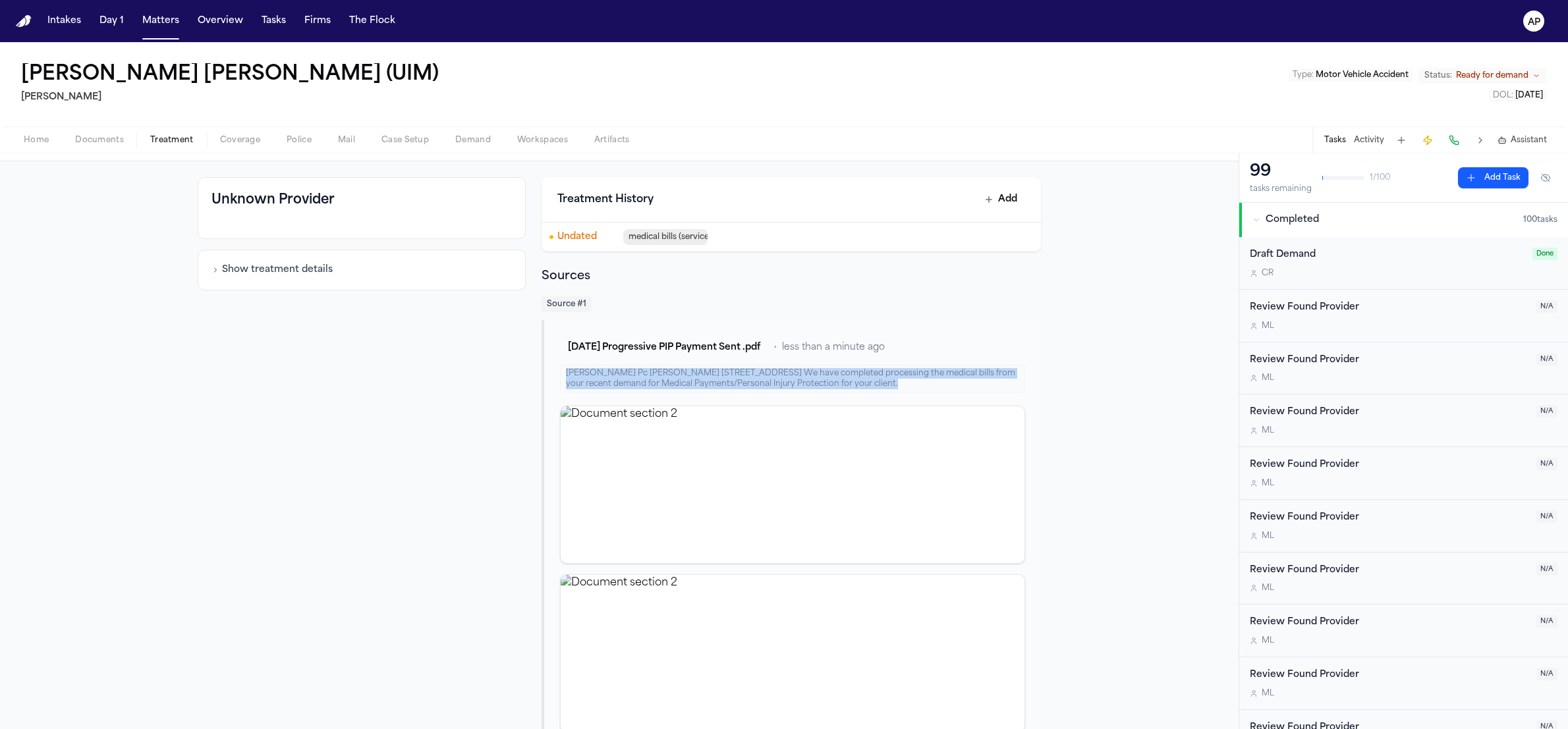
click at [735, 381] on div "Luis A Perez Pc Luis Perez 3500 MAPLE AVE SUITE 550 DALLAS, TX 75219 We have co…" at bounding box center [793, 378] width 465 height 28
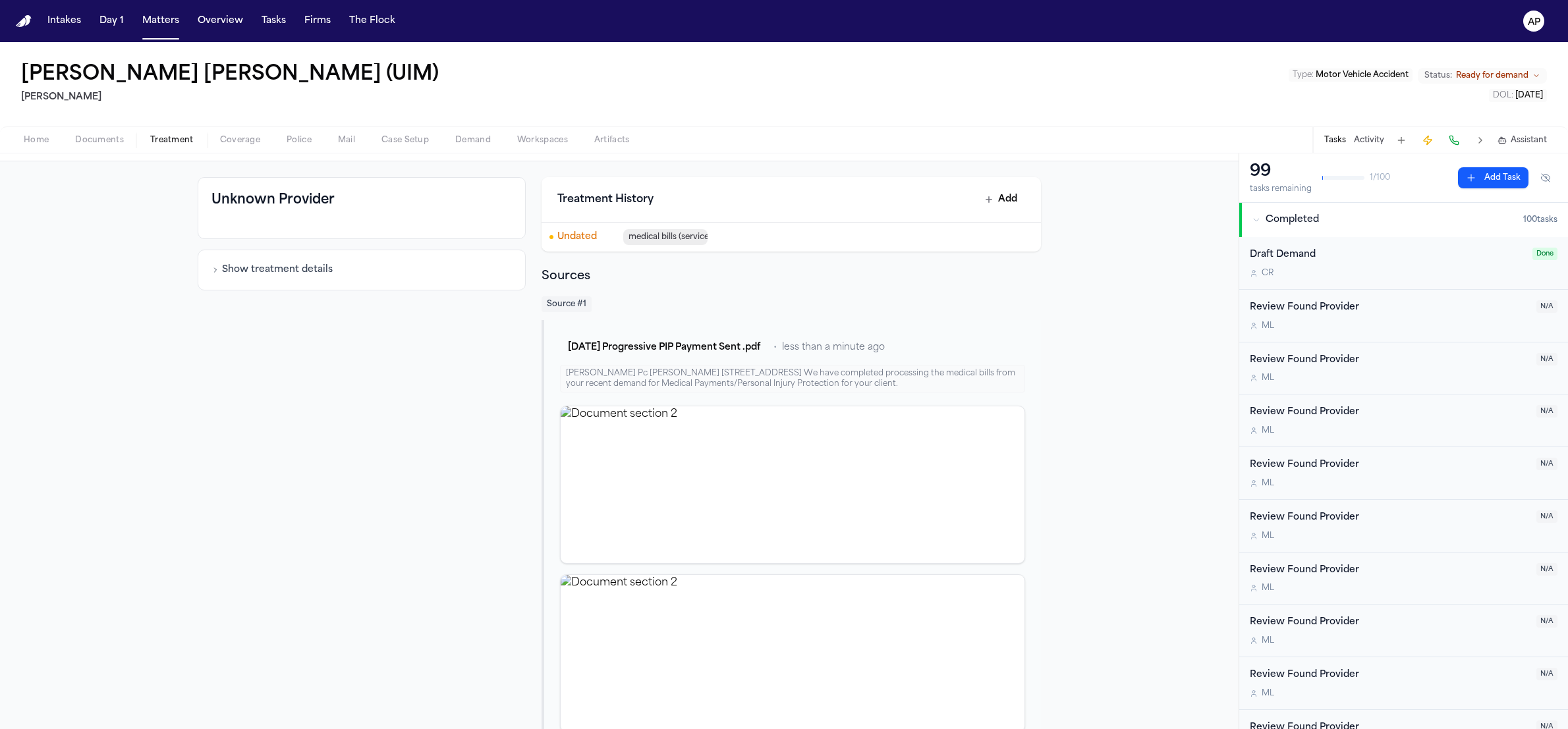
click at [348, 411] on div "Unknown Provider Show treatment details" at bounding box center [362, 547] width 329 height 740
click at [868, 389] on div "Luis A Perez Pc Luis Perez 3500 MAPLE AVE SUITE 550 DALLAS, TX 75219 We have co…" at bounding box center [793, 378] width 465 height 28
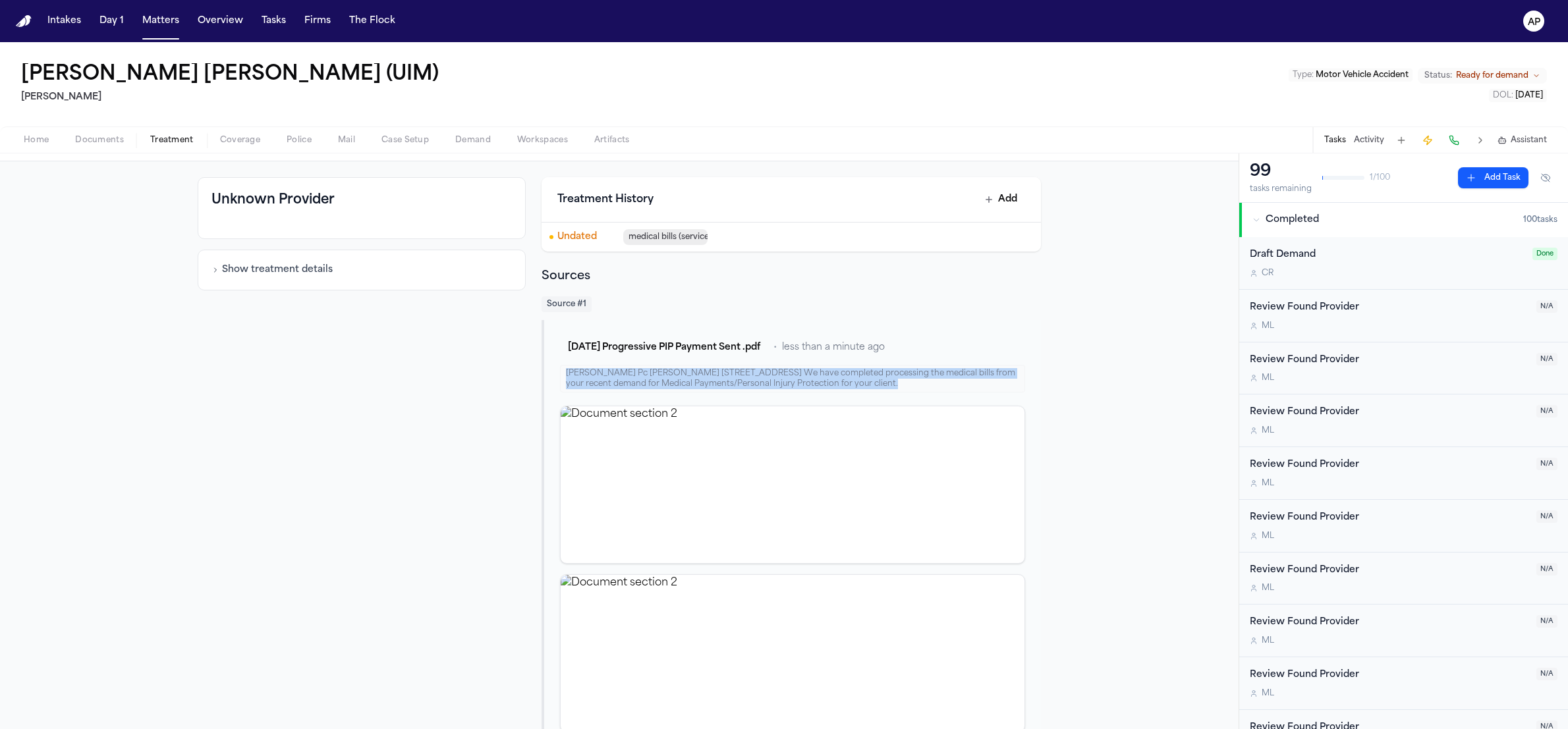
drag, startPoint x: 868, startPoint y: 389, endPoint x: 686, endPoint y: 419, distance: 184.5
click at [867, 390] on div "Luis A Perez Pc Luis Perez 3500 MAPLE AVE SUITE 550 DALLAS, TX 75219 We have co…" at bounding box center [793, 378] width 465 height 28
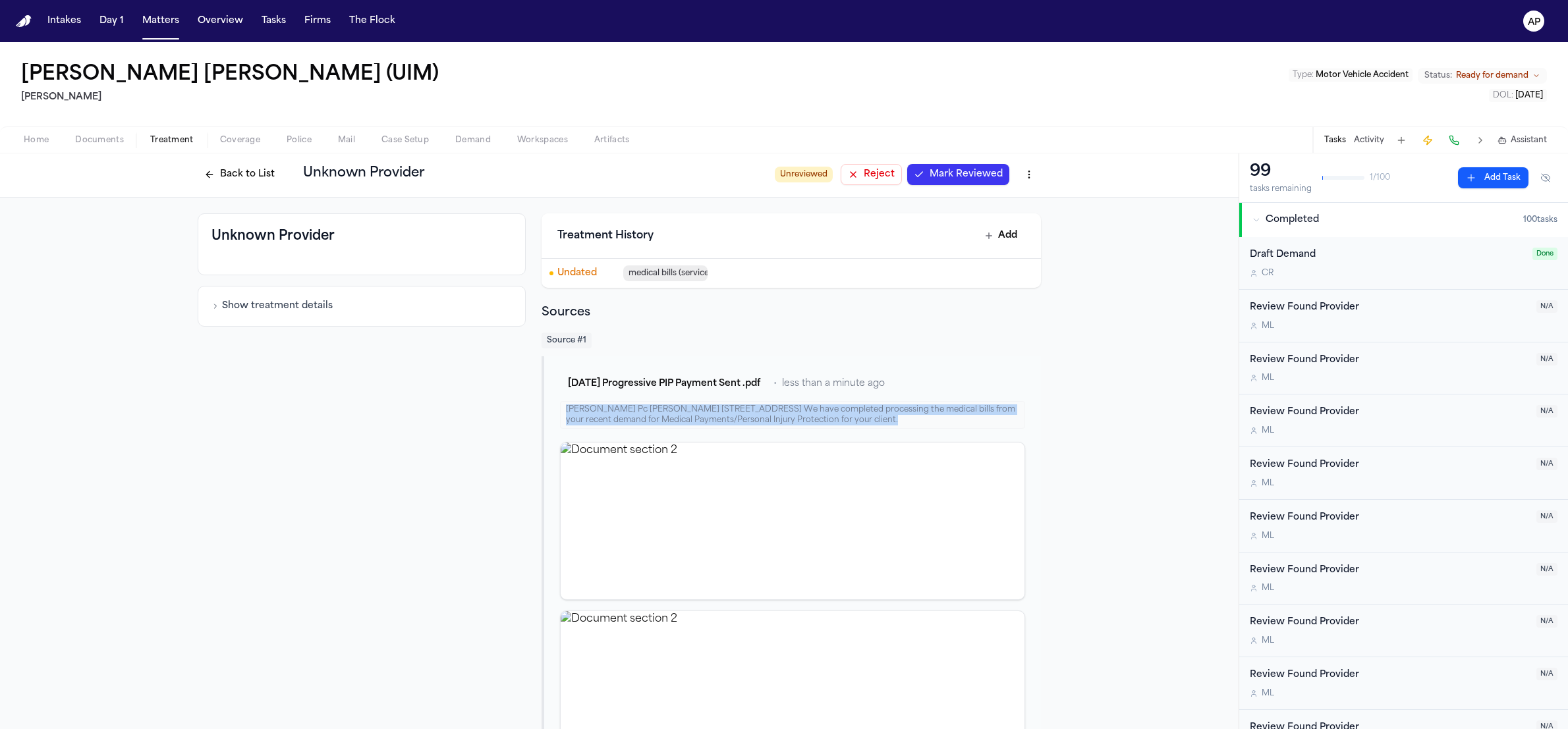
scroll to position [0, 0]
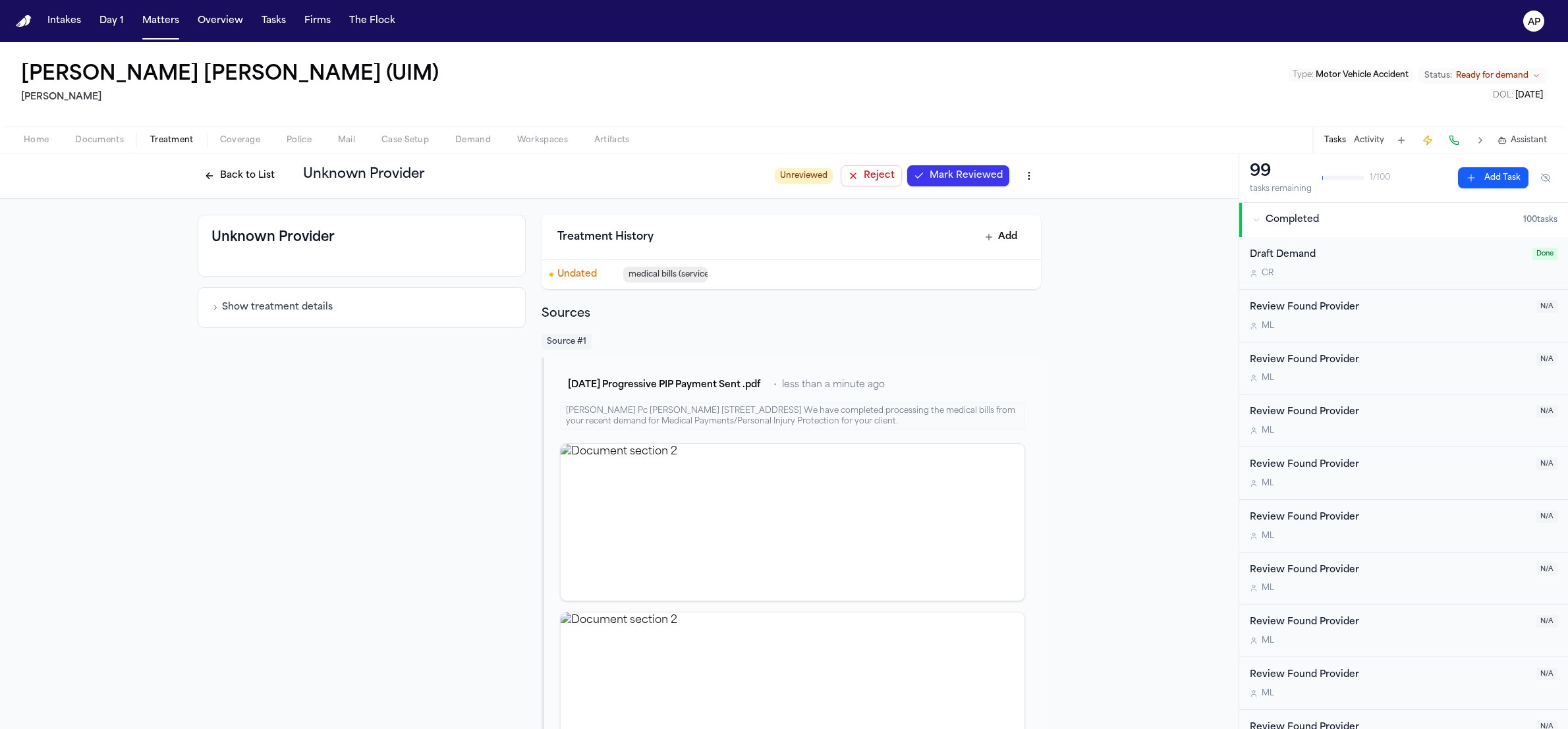
click at [202, 308] on div "Show treatment details" at bounding box center [362, 307] width 329 height 40
click at [245, 313] on button "Show treatment details" at bounding box center [272, 307] width 121 height 13
click at [302, 356] on p "Luis A Perez PC – law firm, not a healthcare provider; not relevant for medical…" at bounding box center [362, 356] width 301 height 32
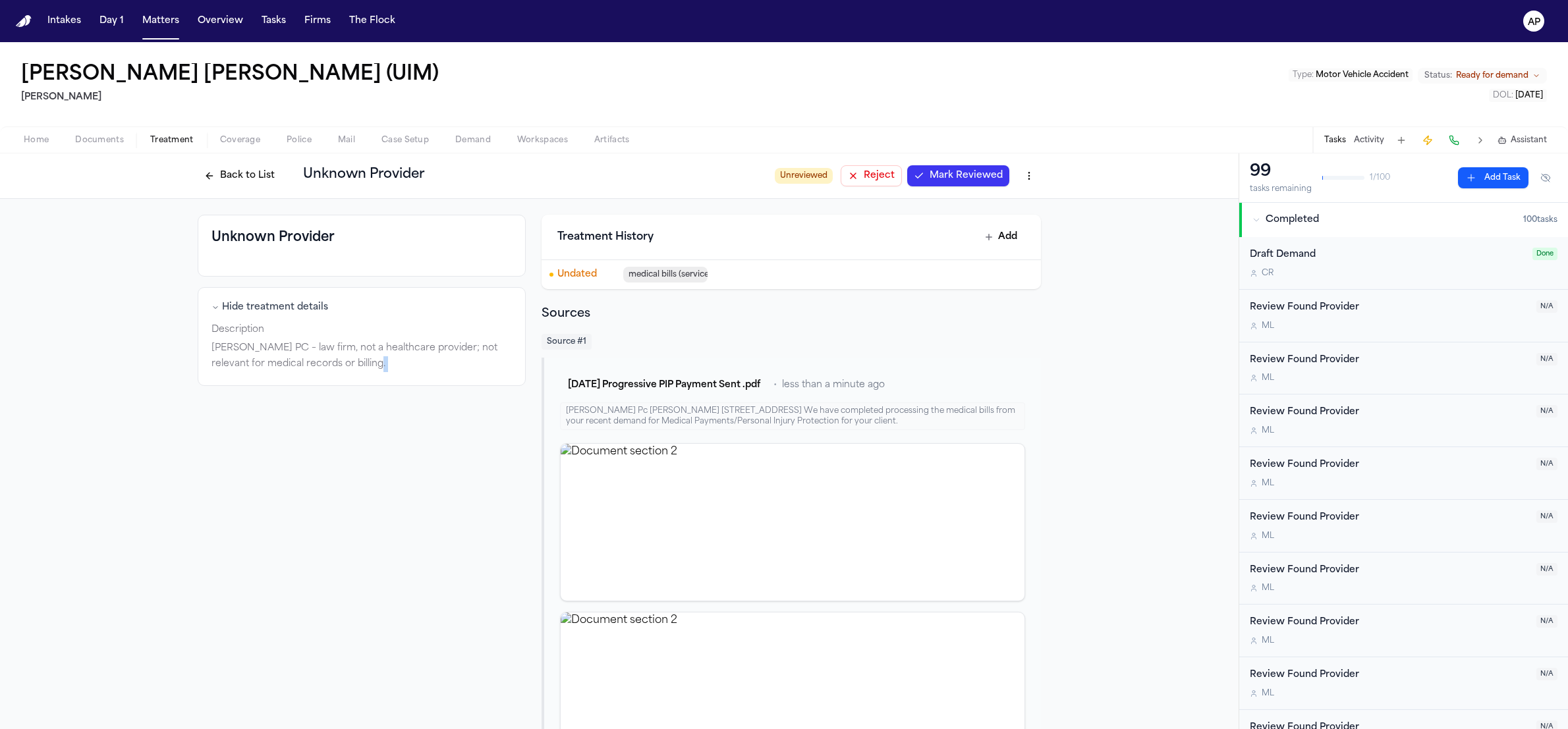
click at [321, 418] on div "Unknown Provider Hide treatment details Description Luis A Perez PC – law firm,…" at bounding box center [362, 585] width 329 height 740
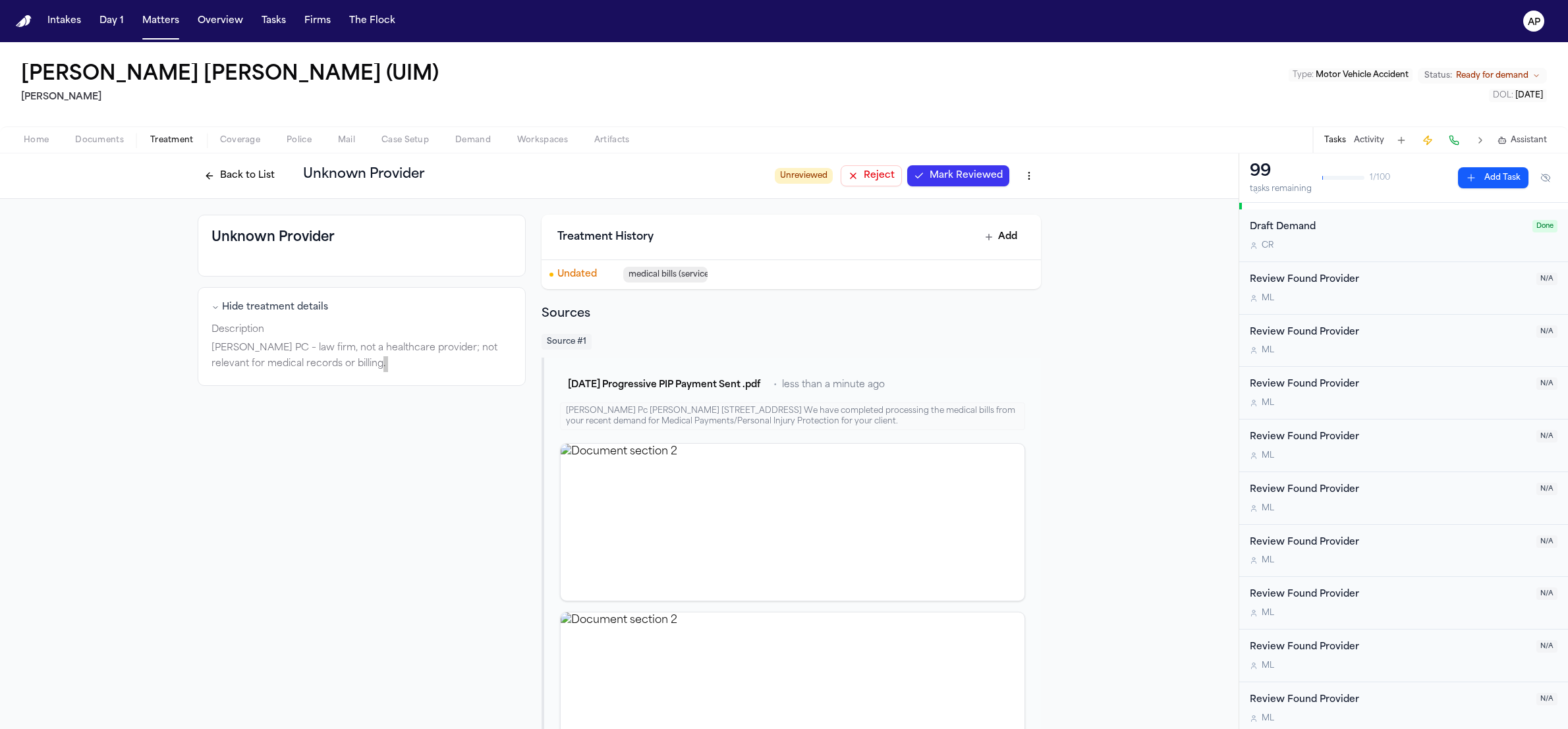
scroll to position [29, 0]
click at [214, 178] on button "Back to List" at bounding box center [239, 175] width 83 height 21
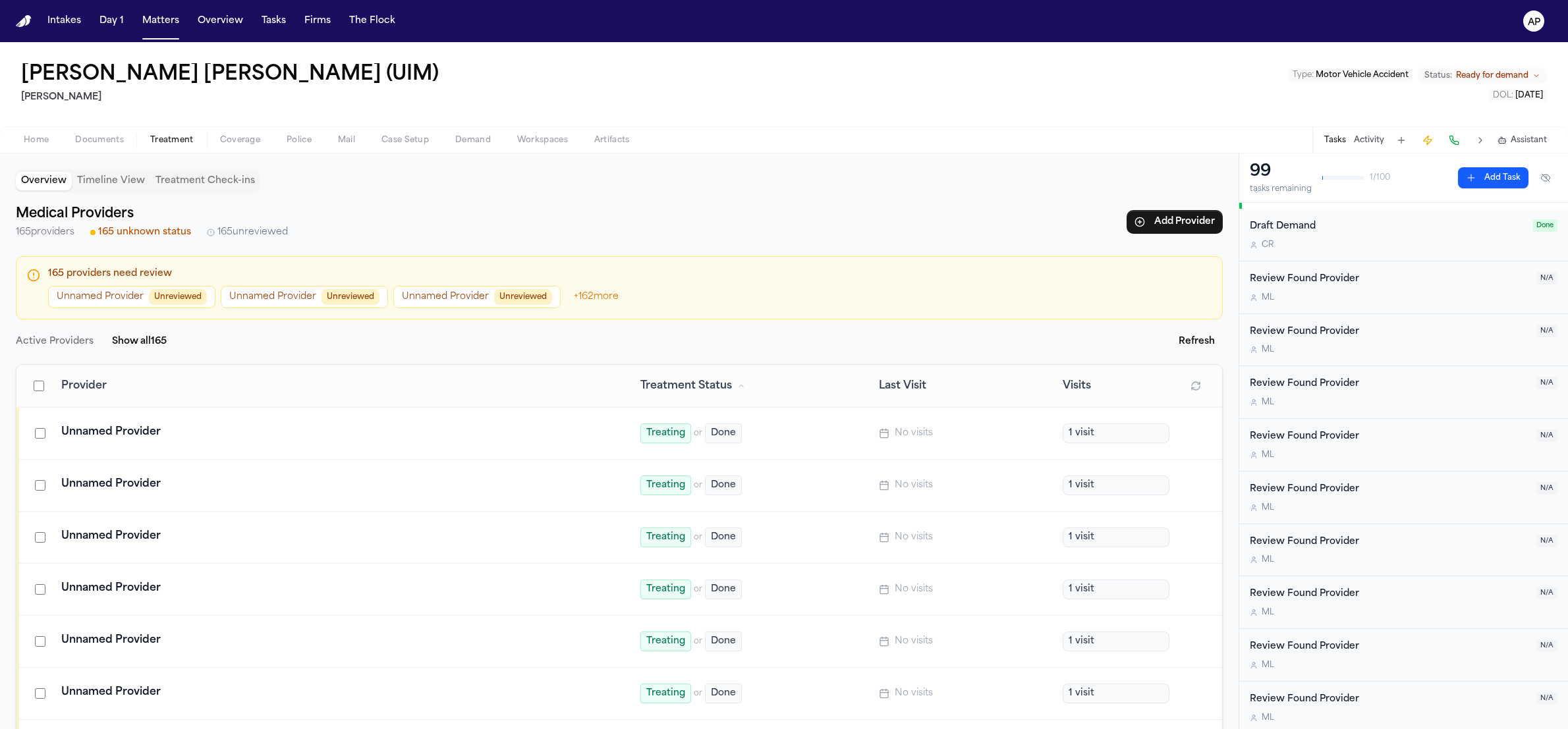
click at [150, 478] on div "Unnamed Provider" at bounding box center [335, 484] width 548 height 16
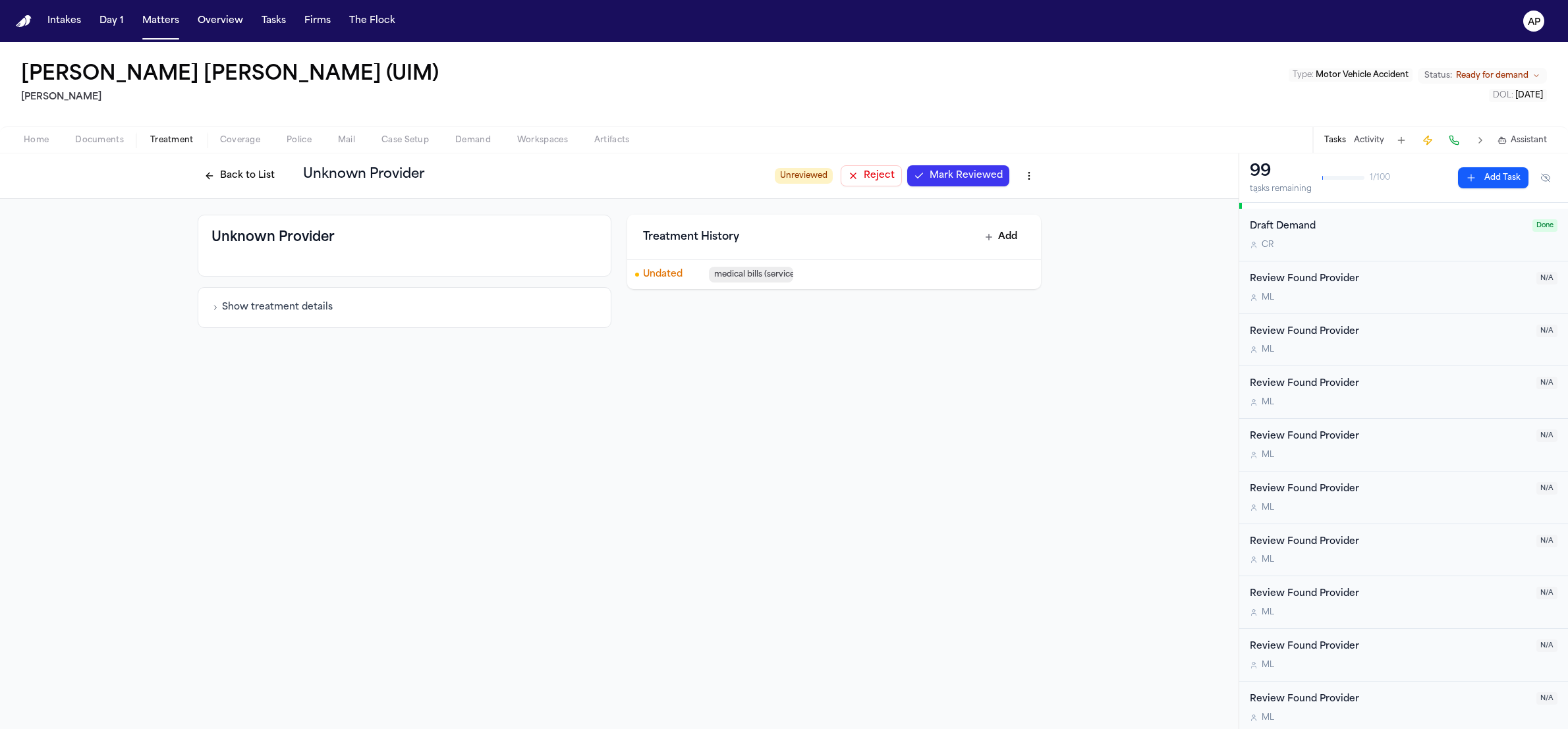
drag, startPoint x: 231, startPoint y: 336, endPoint x: 237, endPoint y: 328, distance: 10.0
click at [233, 333] on div "Unknown Provider Show treatment details Treatment History Add Undated medical b…" at bounding box center [619, 271] width 1239 height 145
click at [246, 321] on div "Show treatment details" at bounding box center [404, 307] width 413 height 40
click at [247, 313] on button "Show treatment details" at bounding box center [272, 307] width 121 height 13
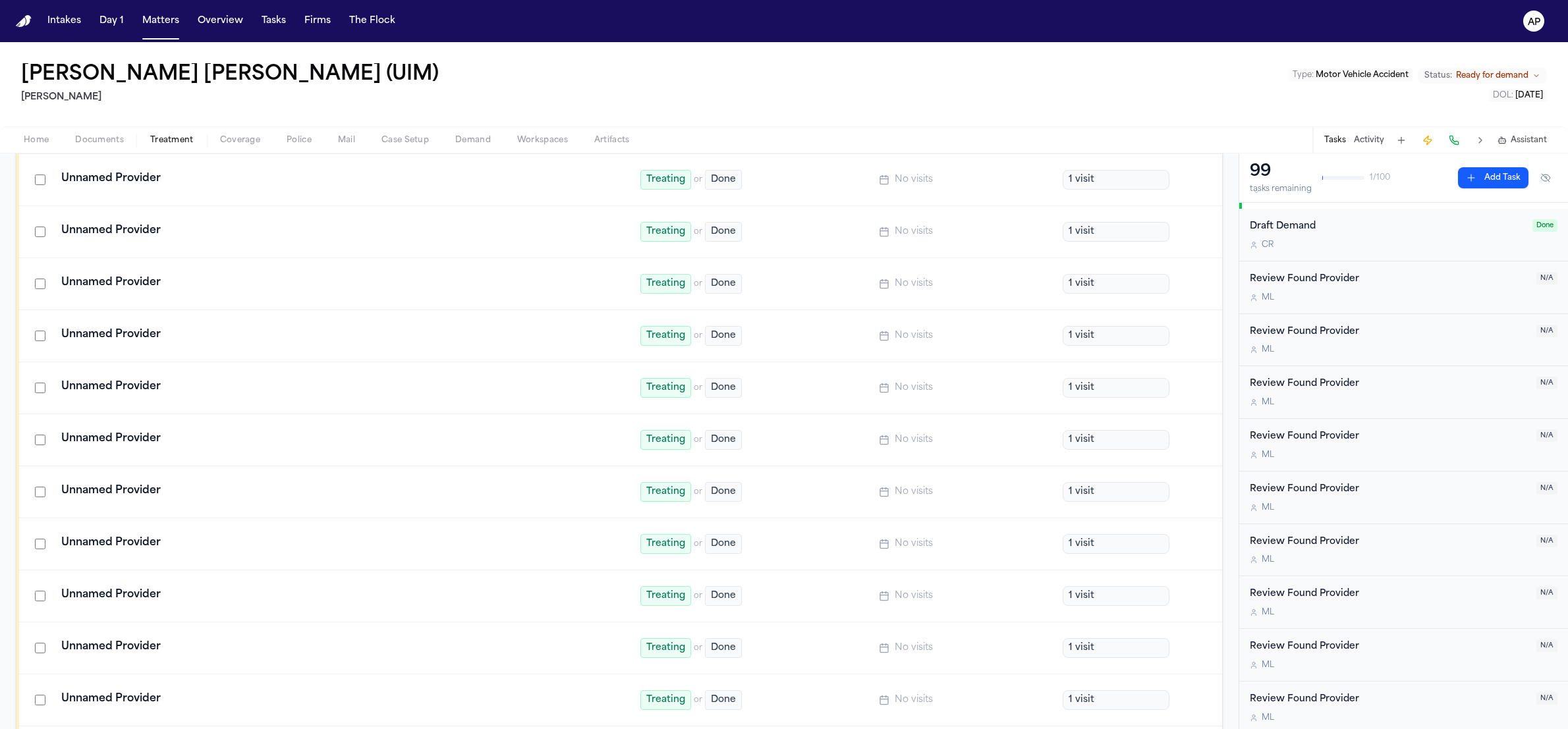
scroll to position [8339, 0]
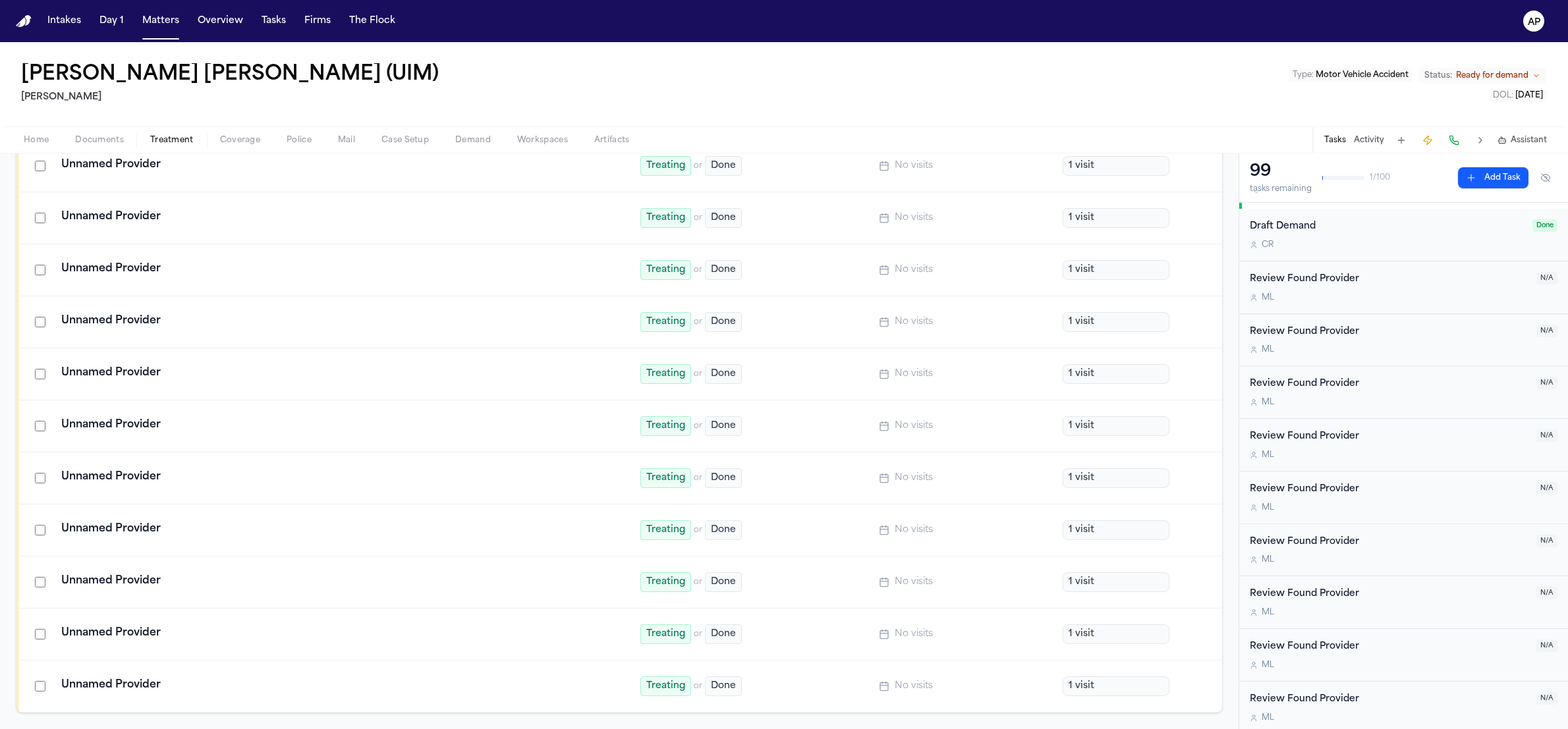
click at [198, 530] on div "Unnamed Provider" at bounding box center [335, 529] width 548 height 16
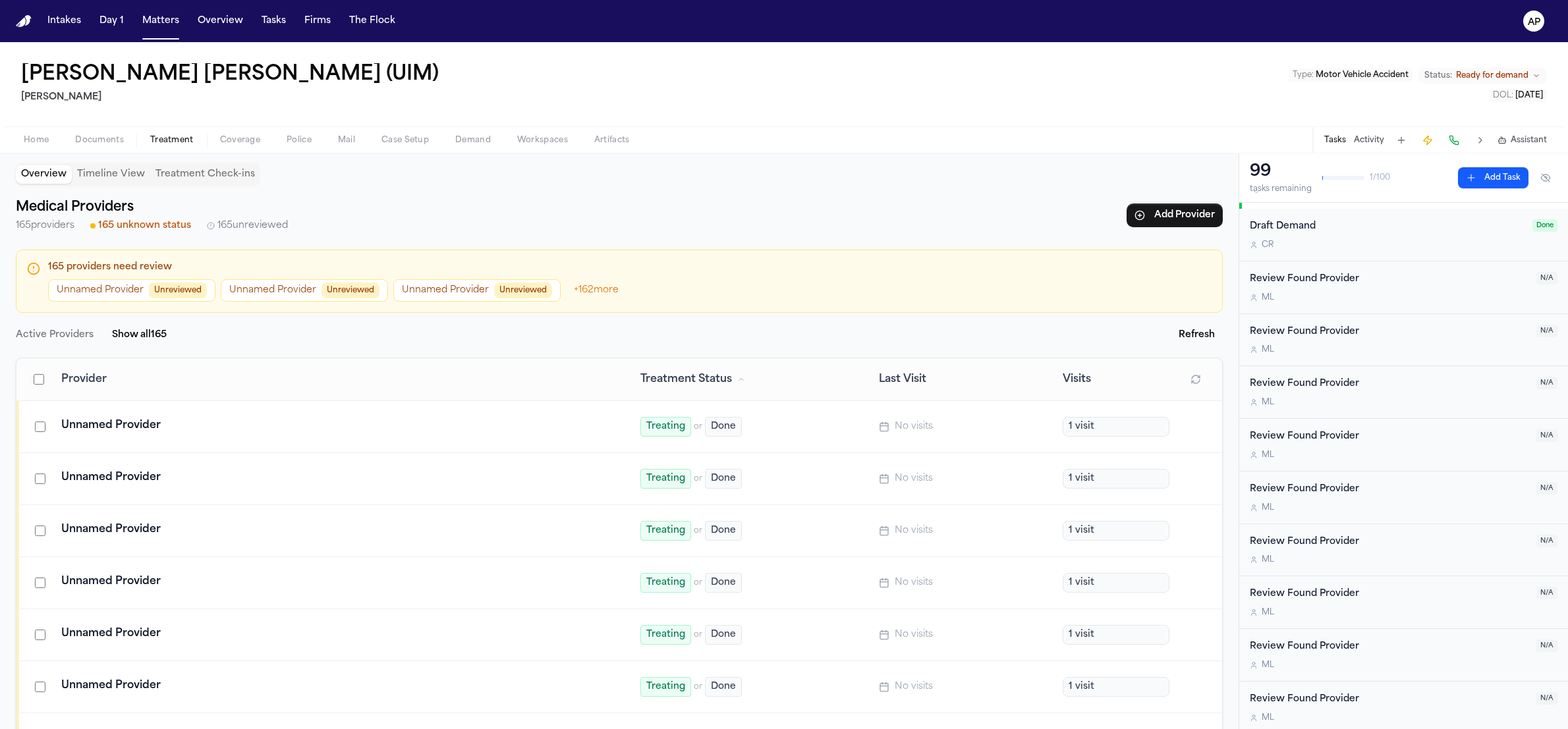
scroll to position [9, 0]
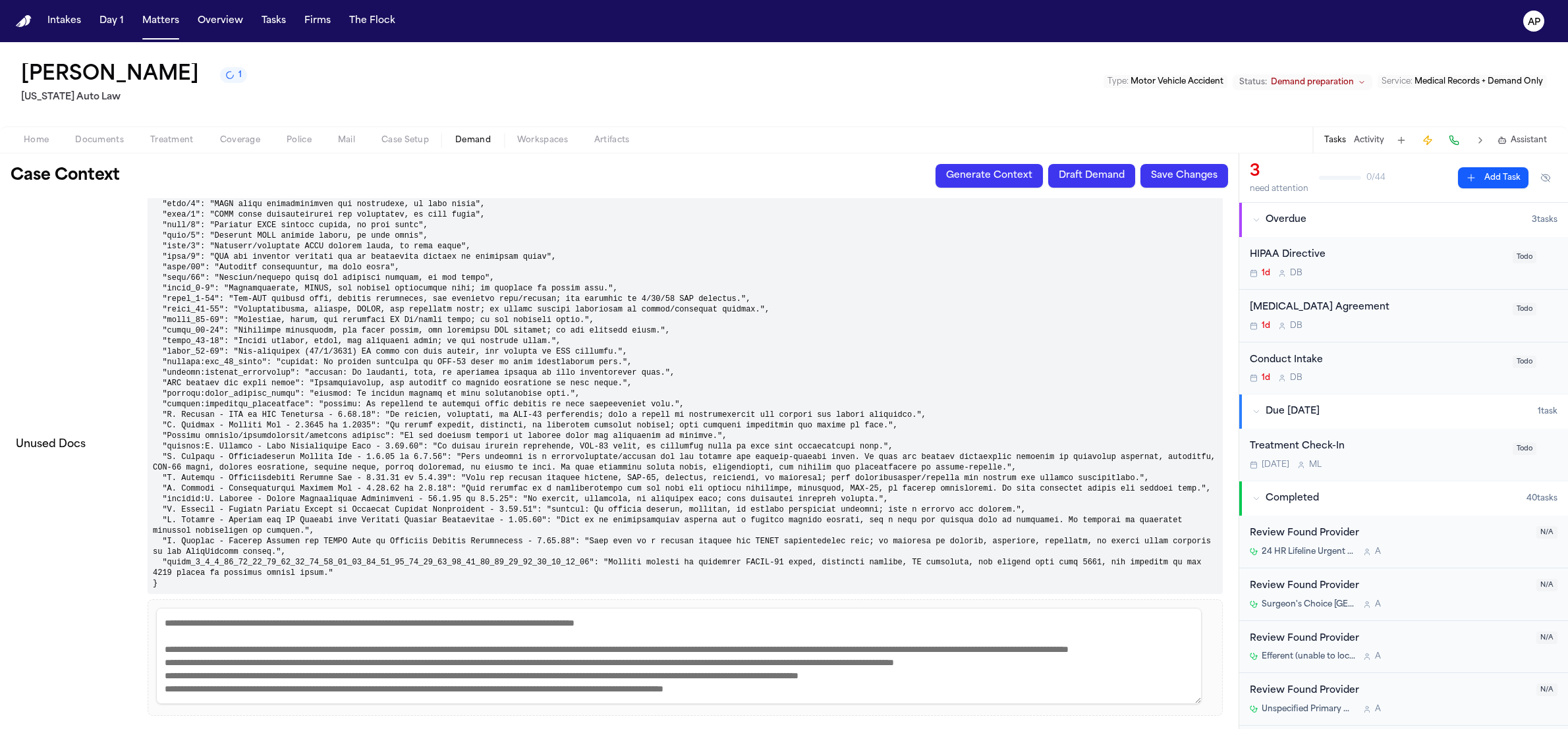
scroll to position [4095, 0]
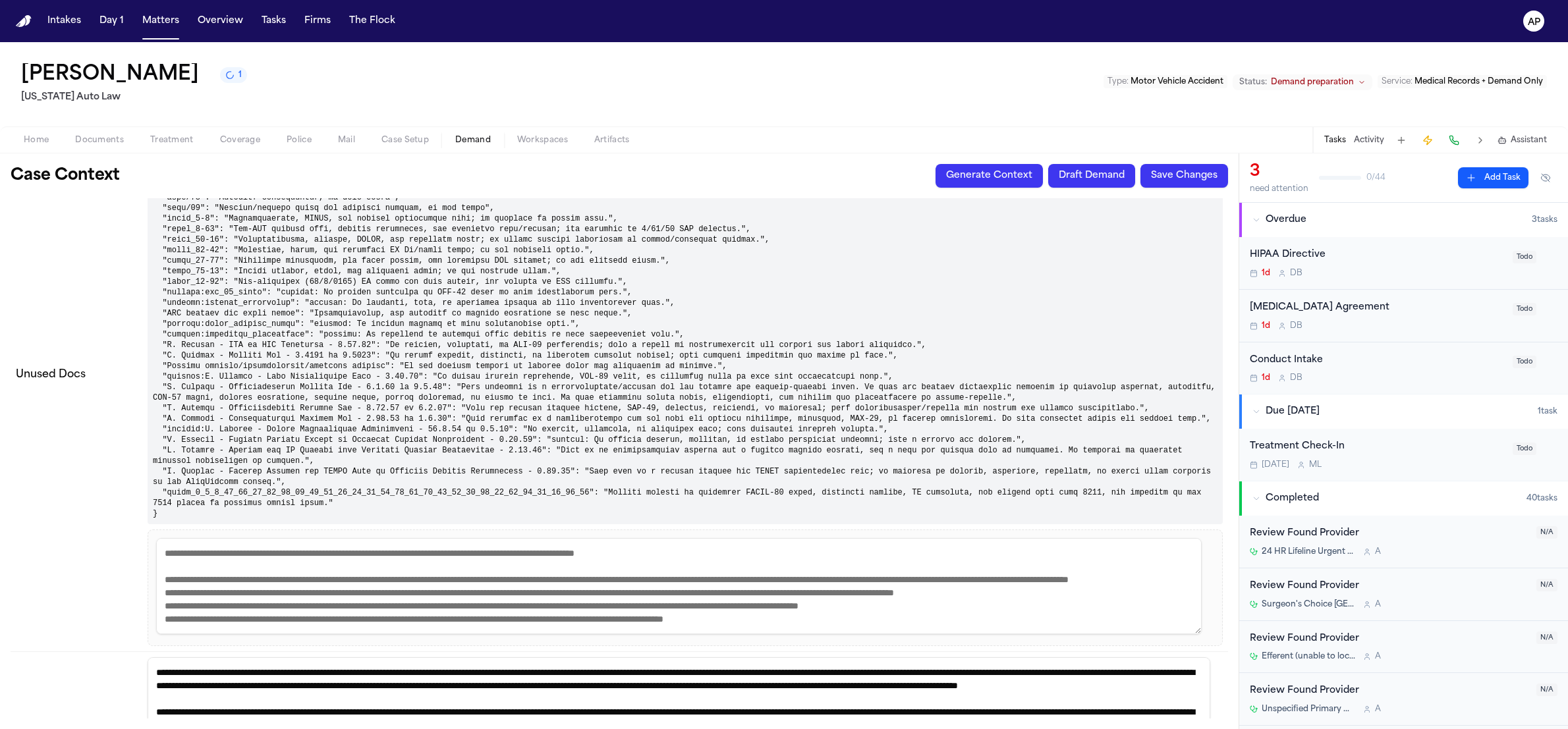
scroll to position [4392, 0]
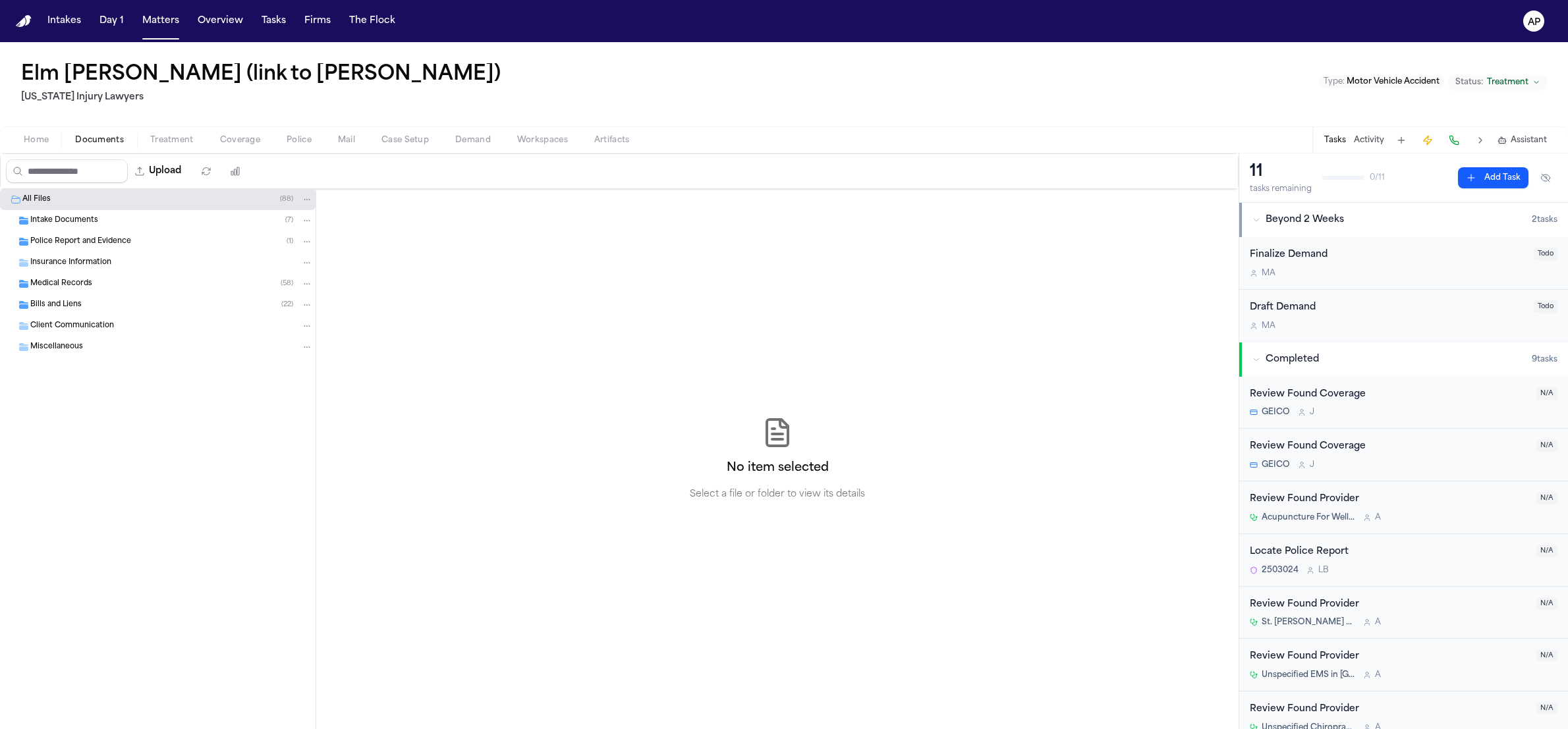
click at [128, 284] on div "Medical Records ( 58 )" at bounding box center [171, 283] width 282 height 12
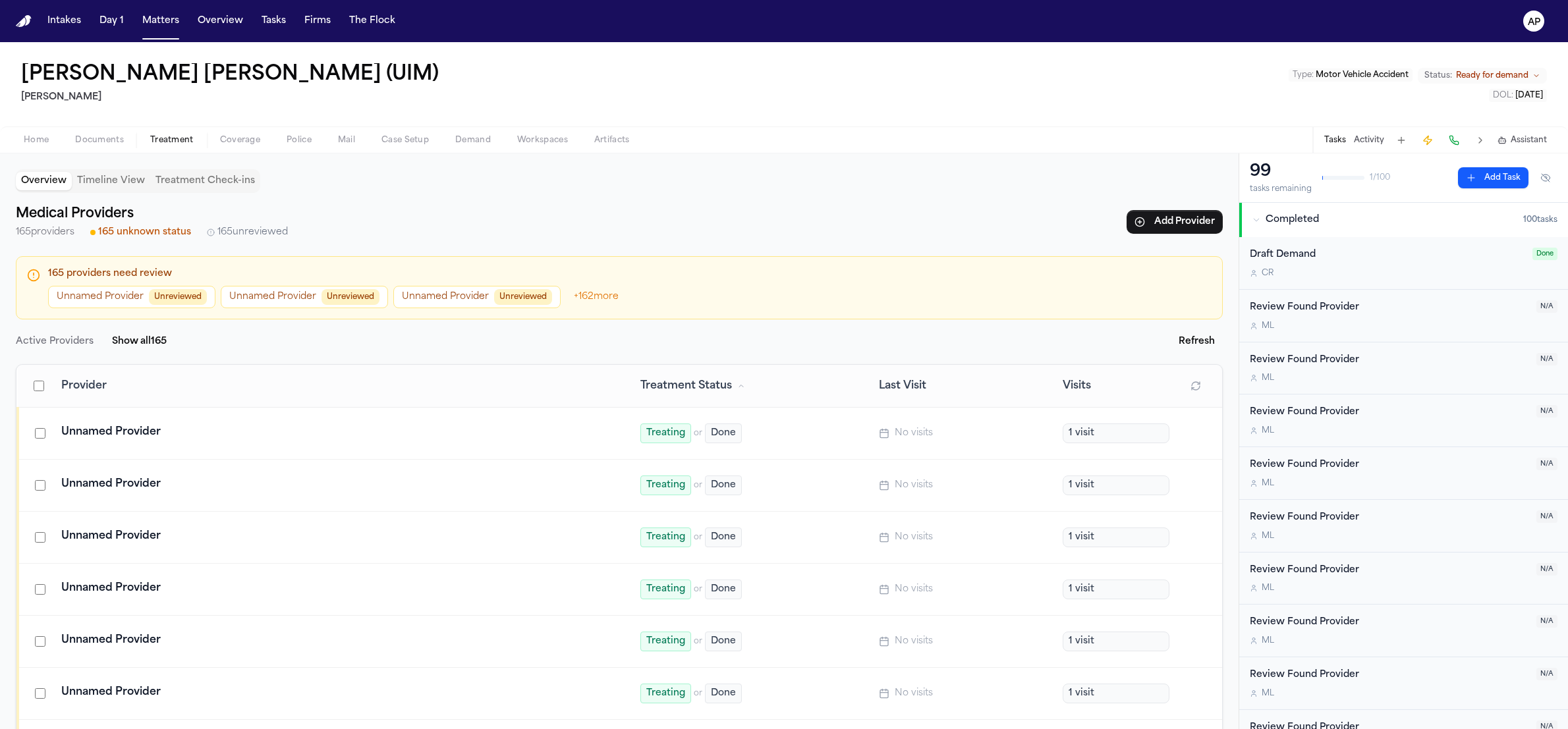
scroll to position [29, 0]
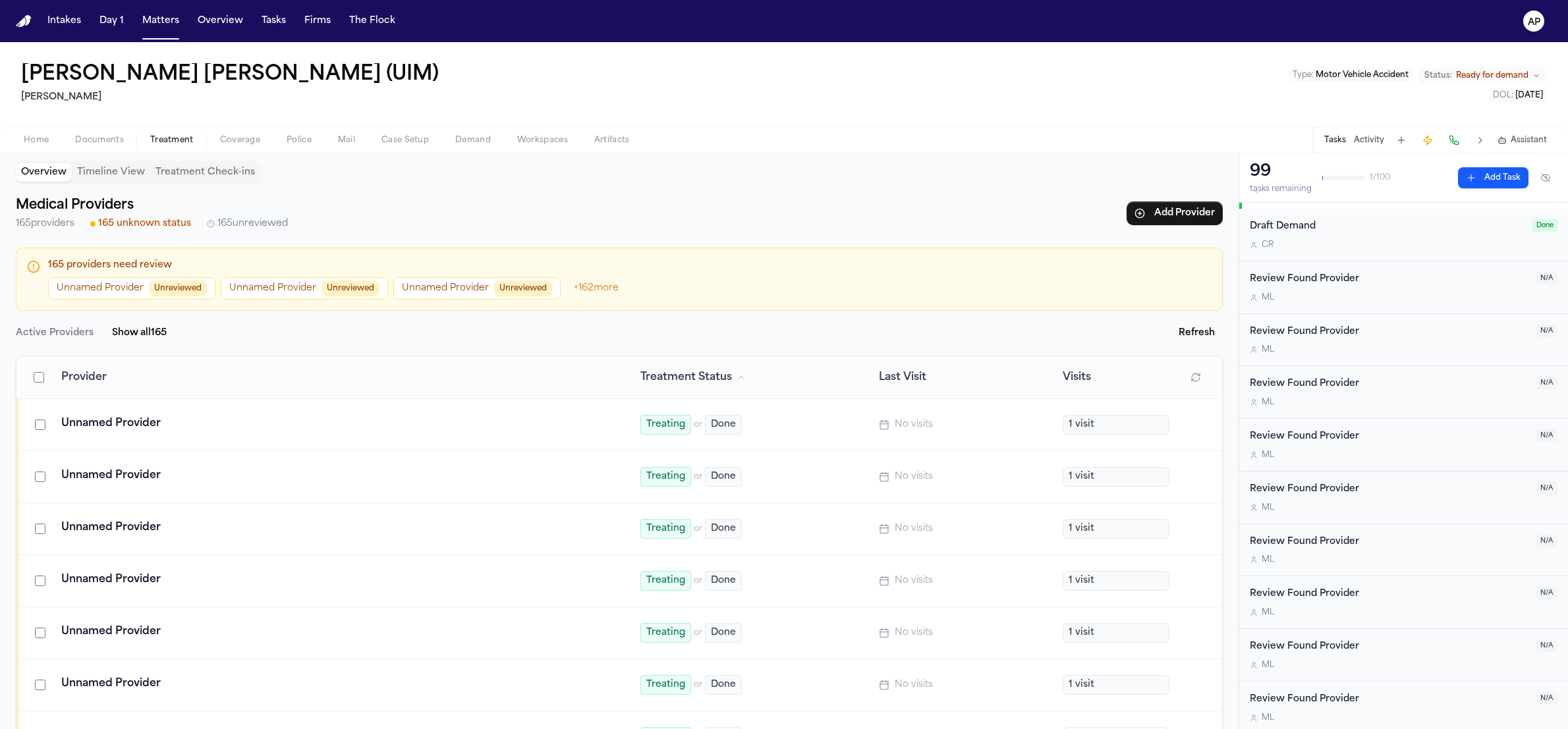
click at [110, 137] on span "Documents" at bounding box center [99, 140] width 48 height 10
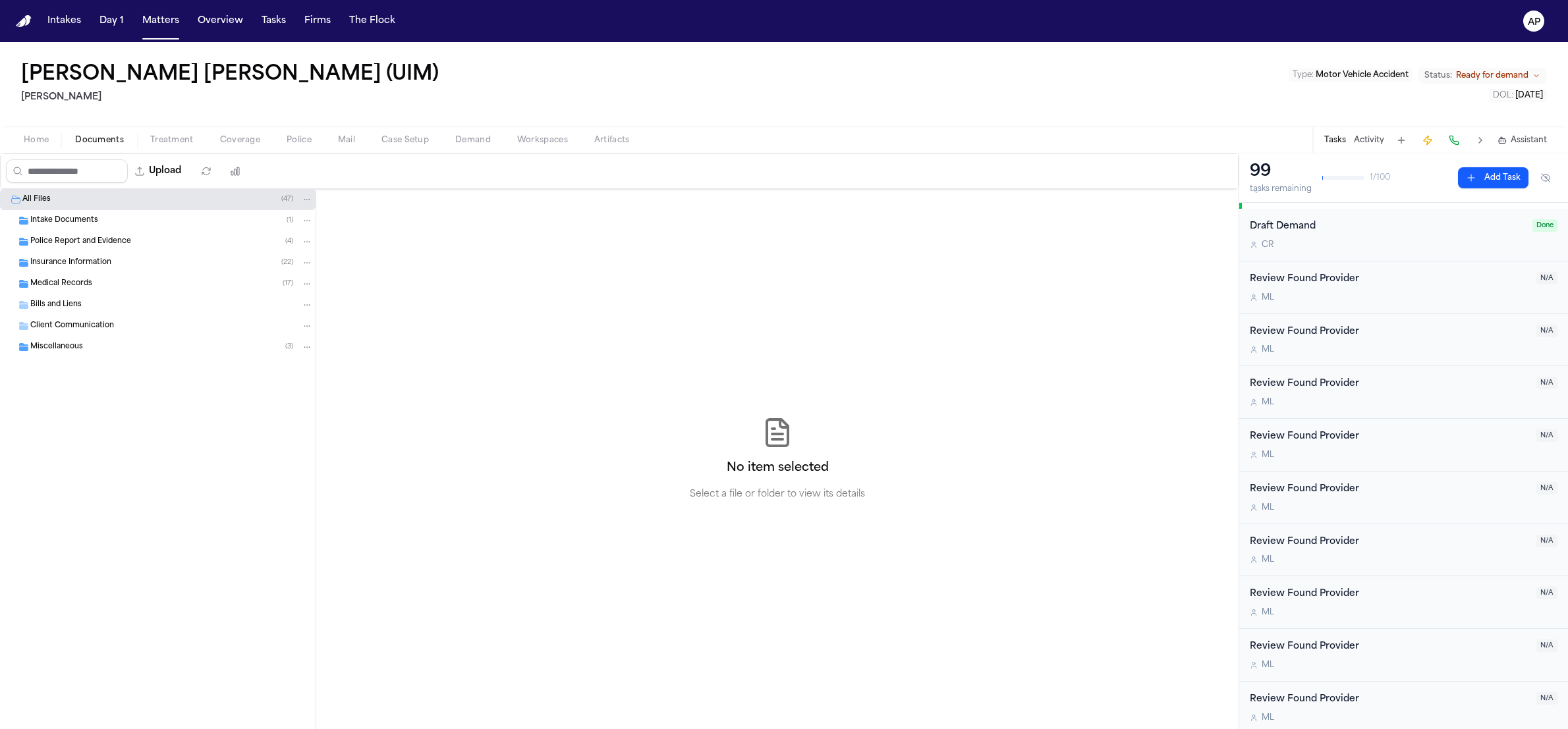
click at [91, 216] on span "Intake Documents" at bounding box center [64, 221] width 68 height 11
